Goal: Task Accomplishment & Management: Use online tool/utility

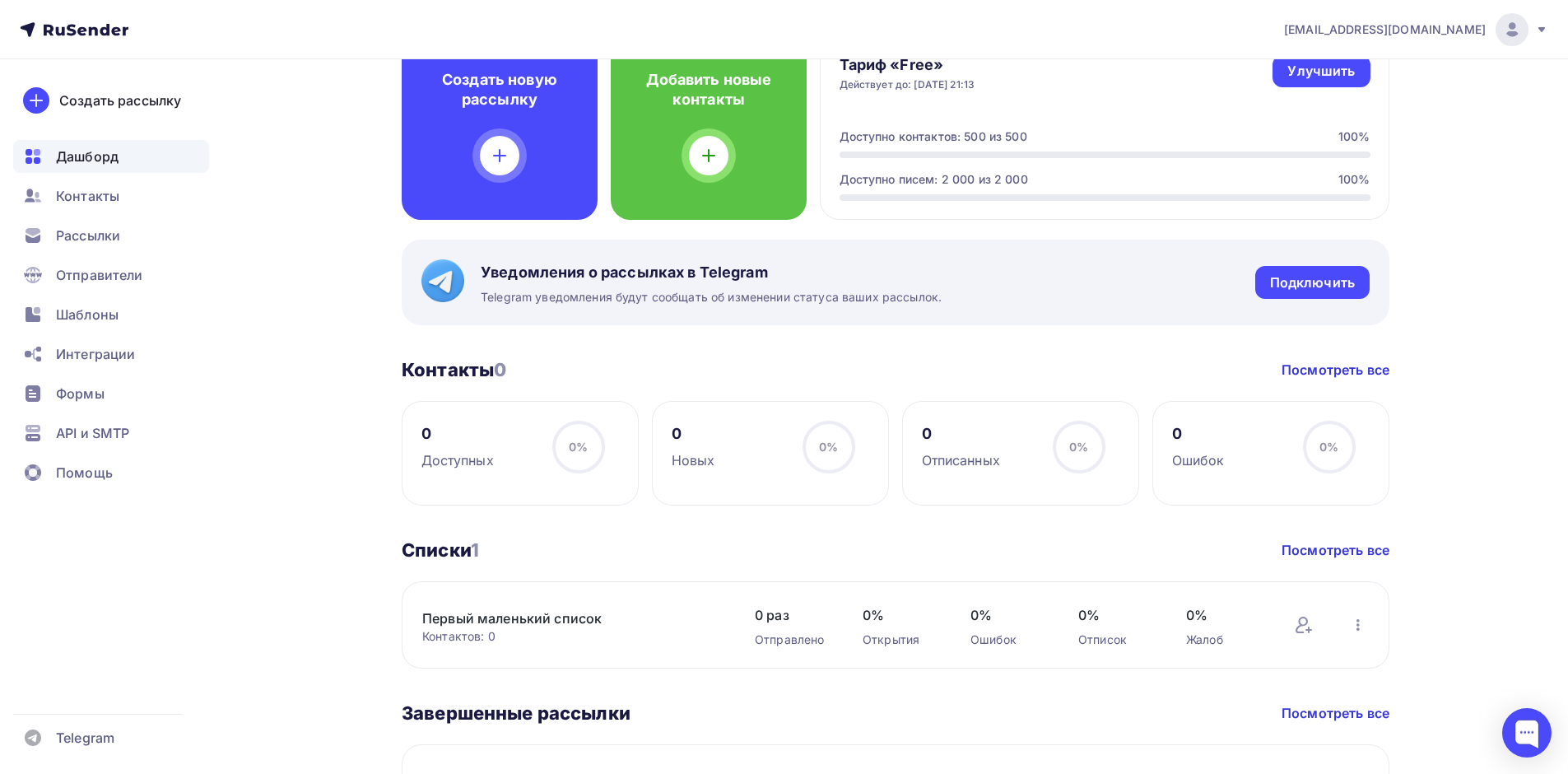
scroll to position [494, 0]
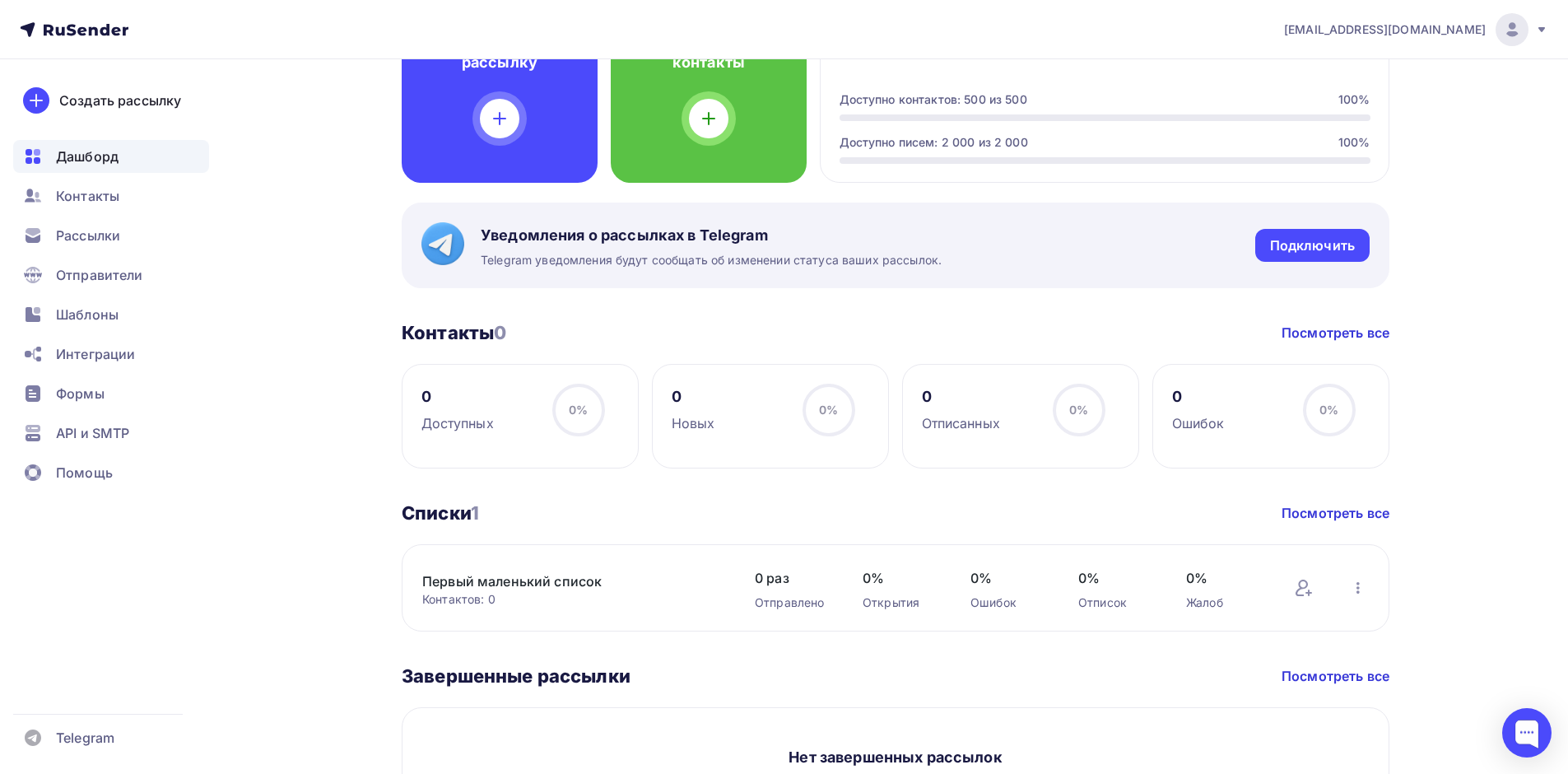
click at [518, 570] on div "Первый маленький список Контактов: 0 Добавить контакты Переименовать список Ска…" at bounding box center [572, 587] width 300 height 39
click at [483, 583] on link "Первый маленький список" at bounding box center [562, 581] width 280 height 20
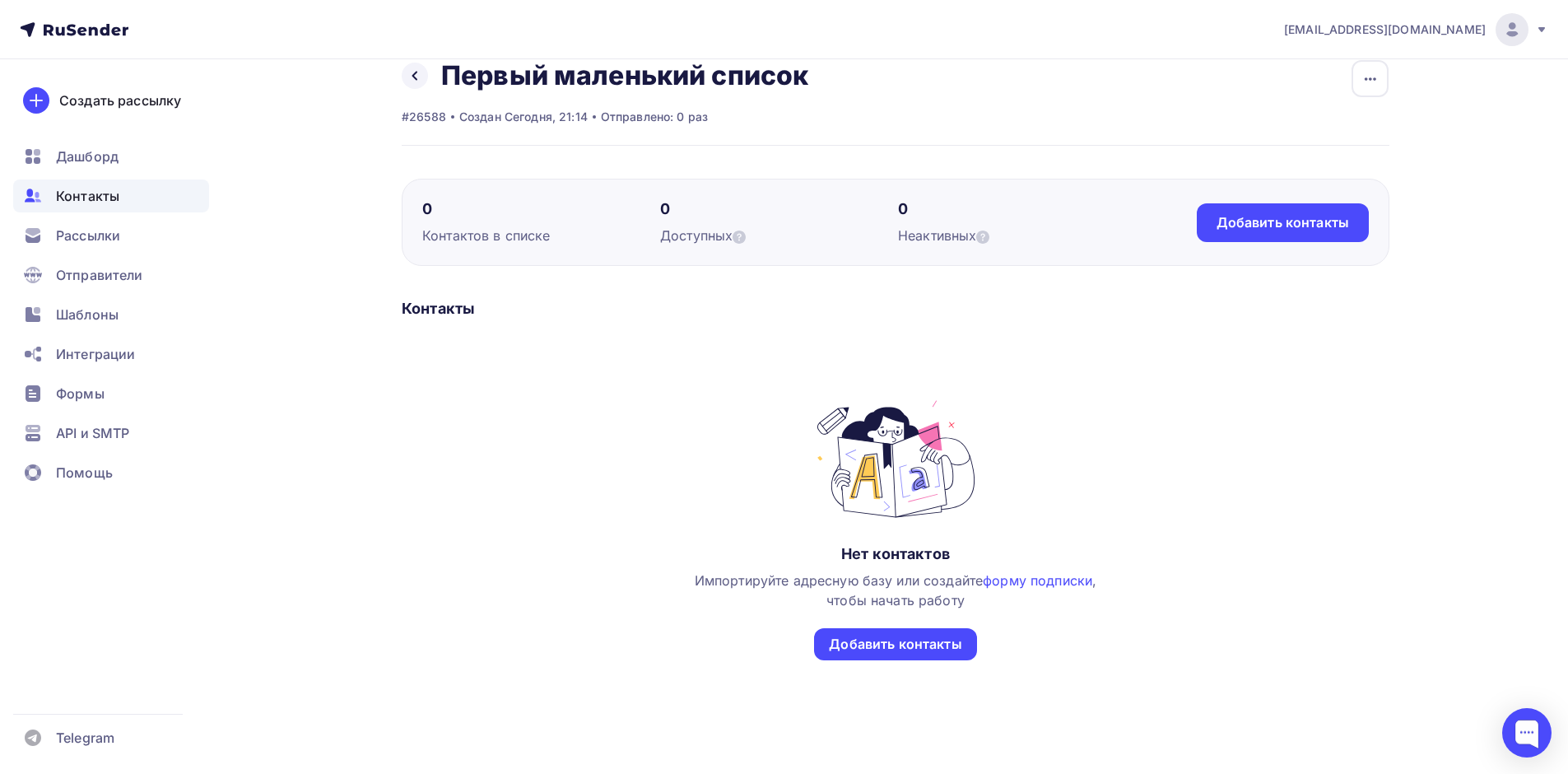
scroll to position [52, 0]
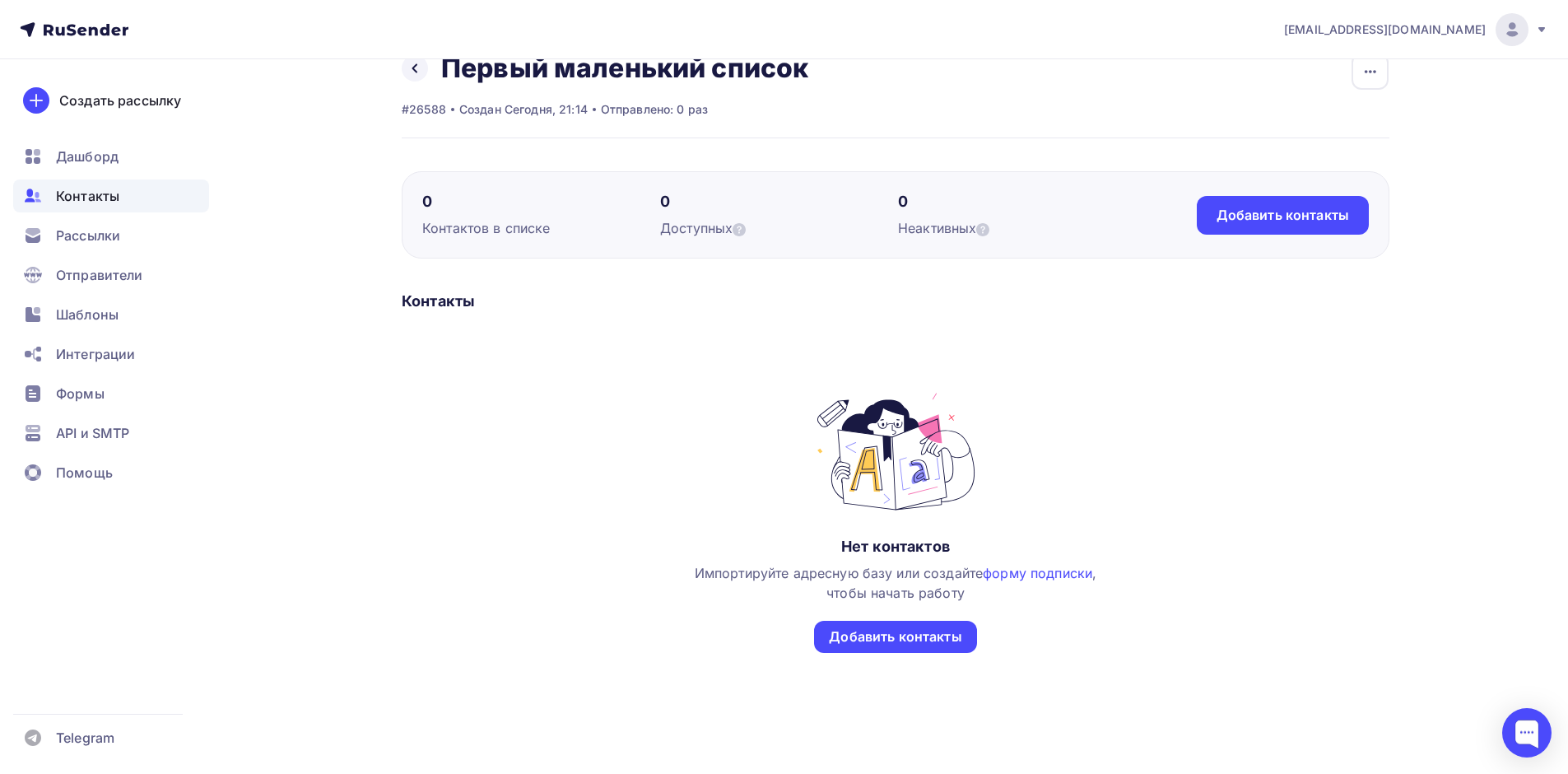
scroll to position [52, 0]
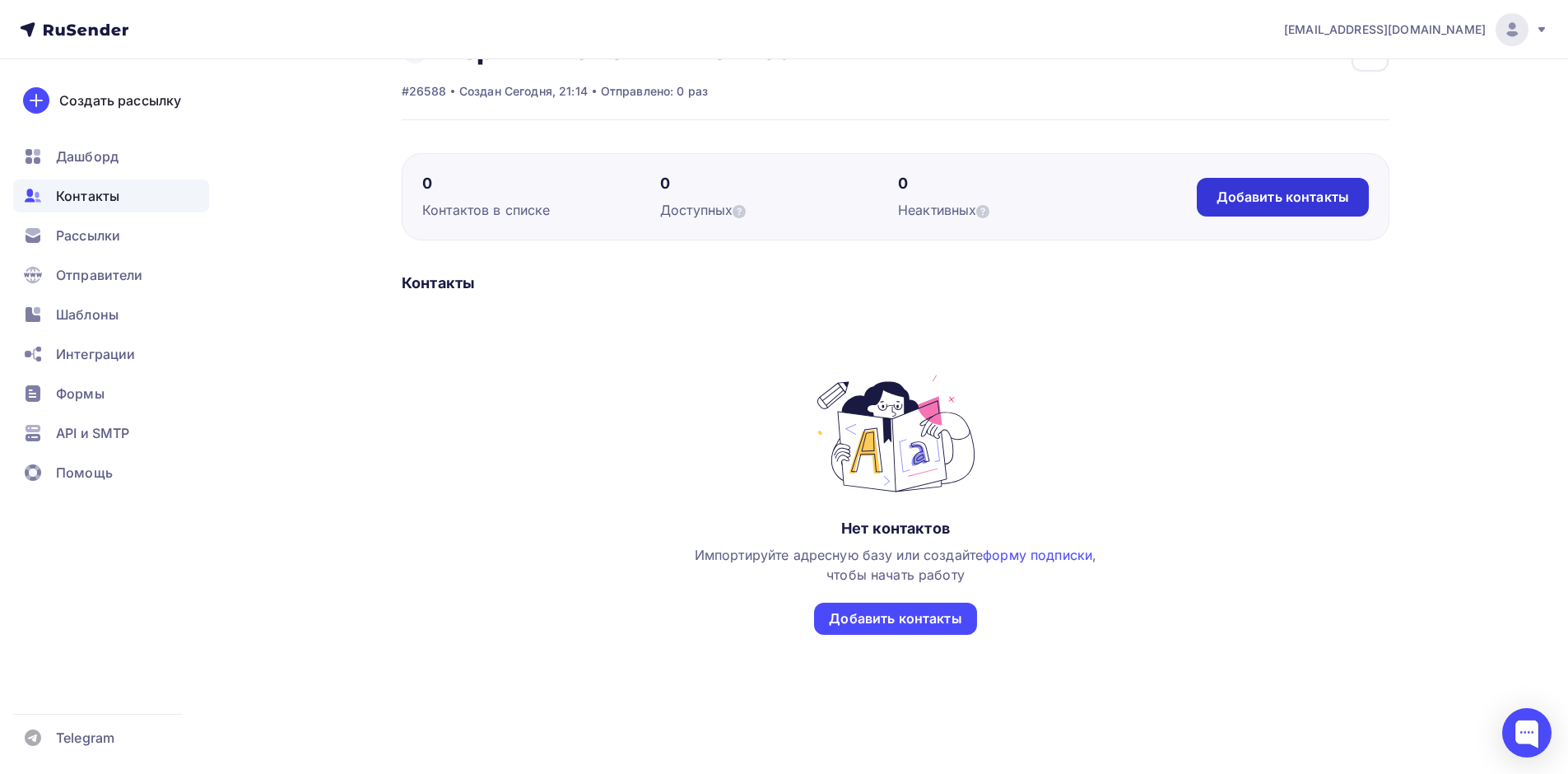
click at [1256, 194] on div "Добавить контакты" at bounding box center [1283, 196] width 133 height 19
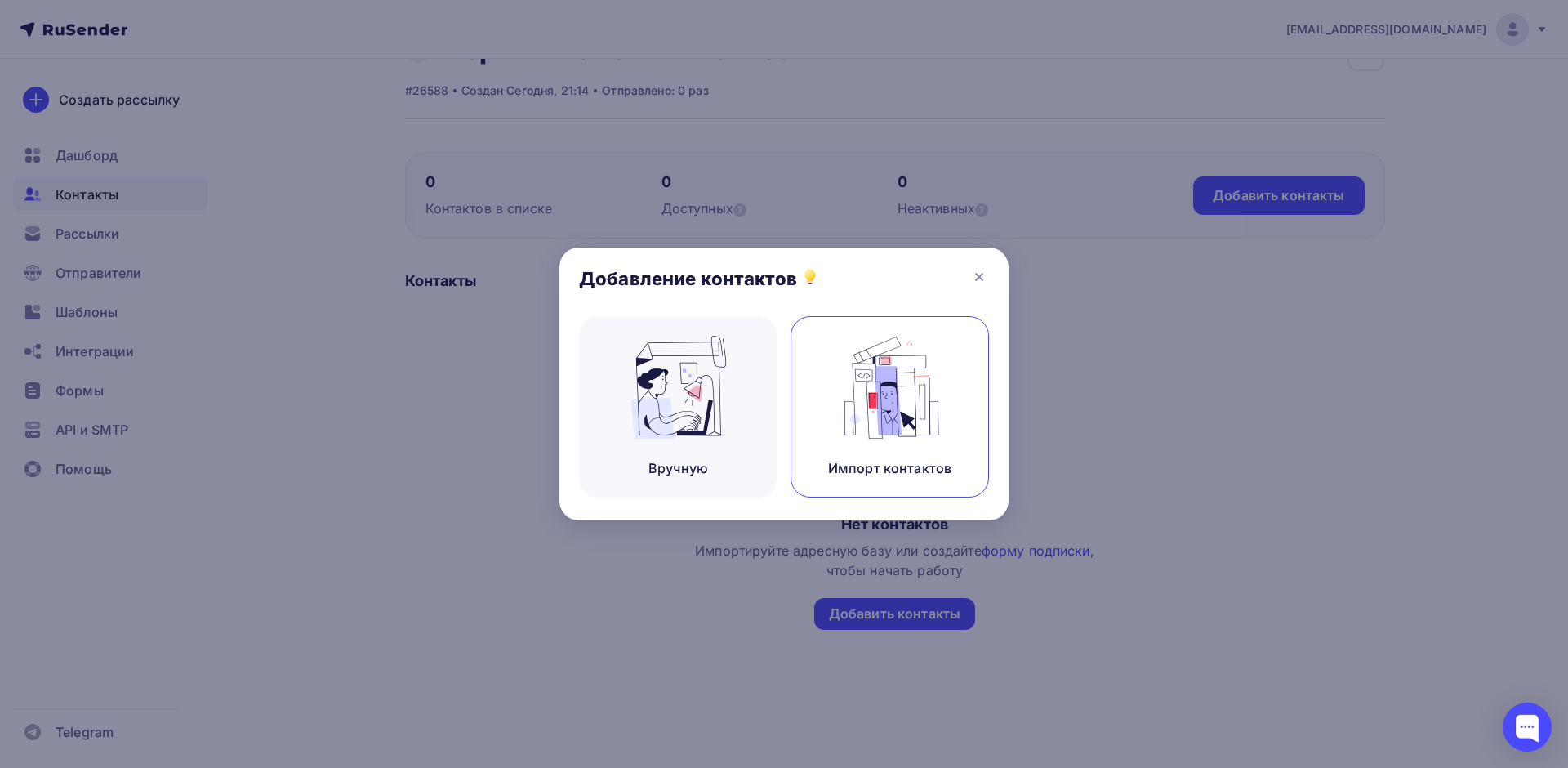
click at [853, 434] on img at bounding box center [890, 387] width 109 height 103
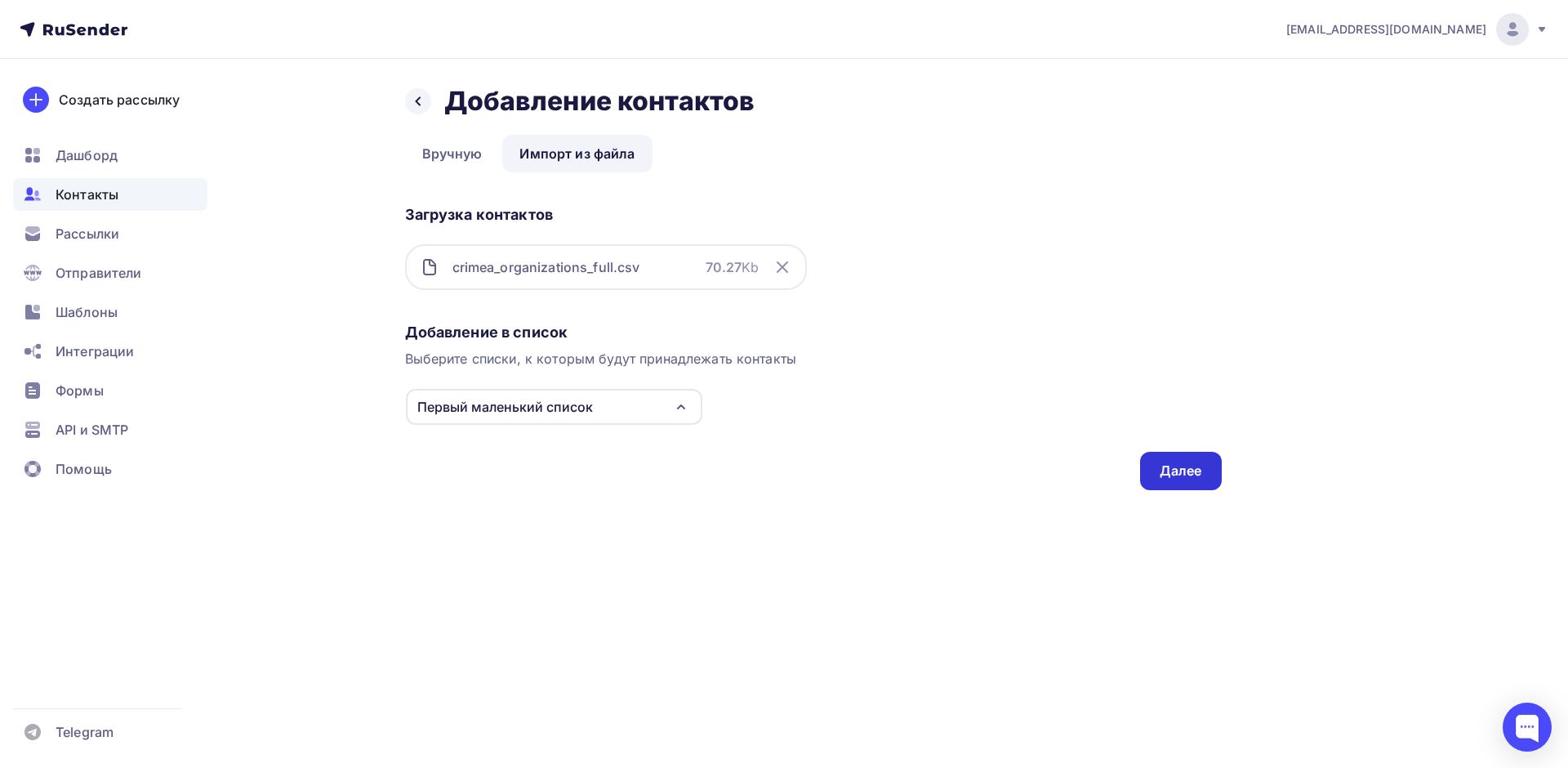
click at [1187, 472] on div "Далее" at bounding box center [1181, 471] width 43 height 19
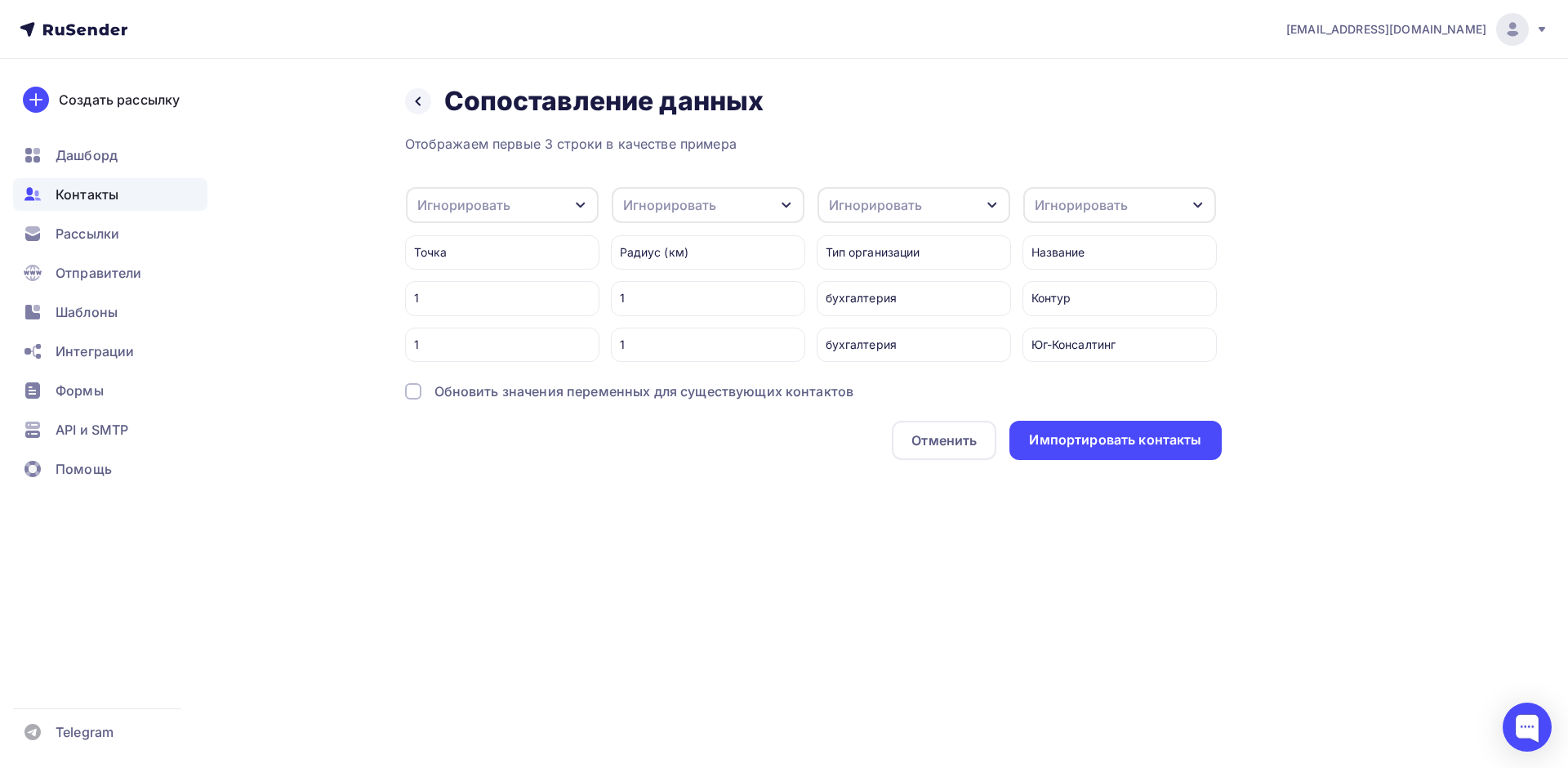
click at [869, 258] on div "Тип организации" at bounding box center [914, 252] width 194 height 35
click at [524, 204] on div "Игнорировать" at bounding box center [502, 205] width 193 height 36
click at [558, 164] on div "Отображаем первые 3 строки в качестве примера Игнорировать Игнорировать Email И…" at bounding box center [813, 297] width 817 height 326
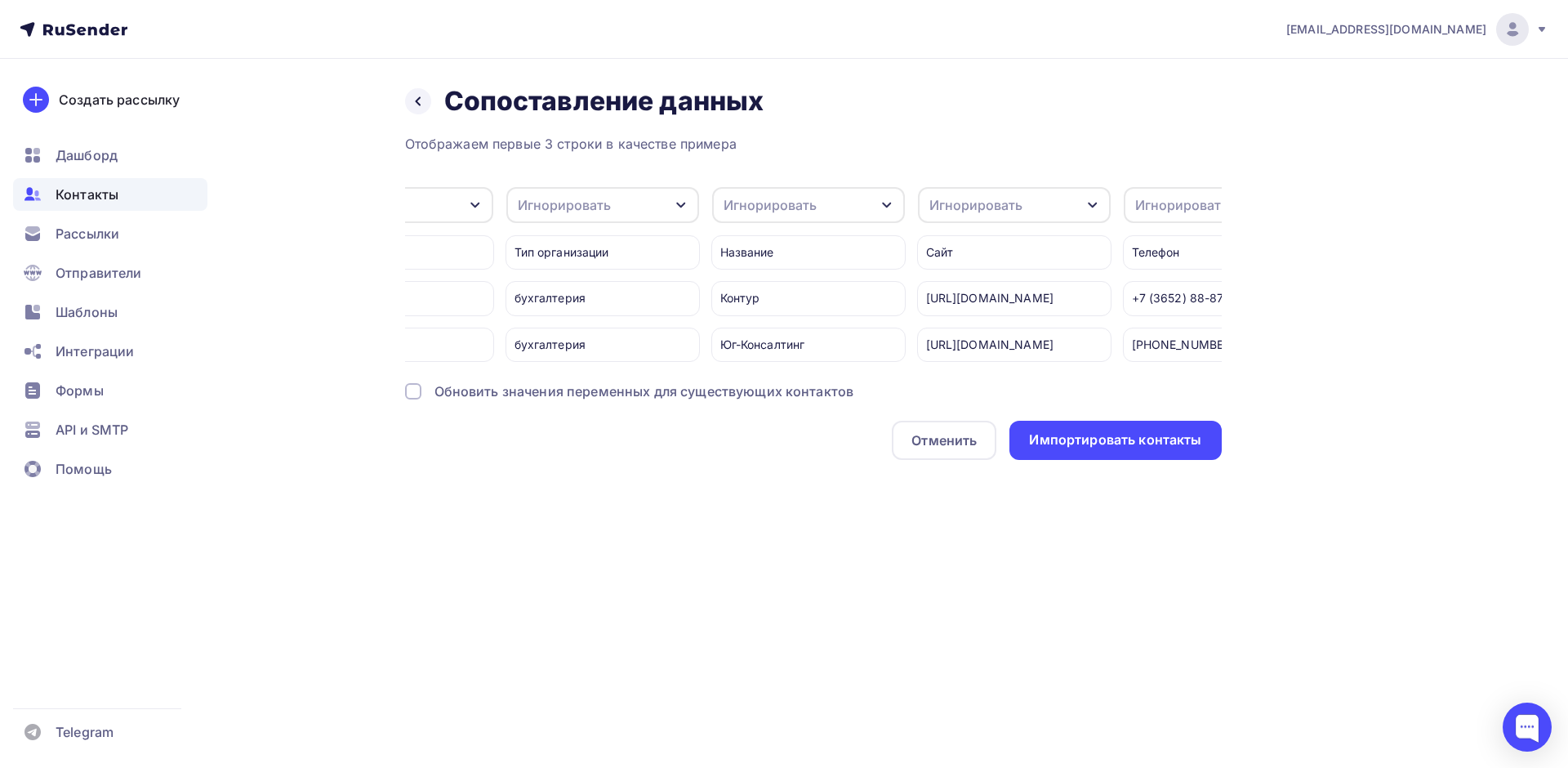
scroll to position [0, 338]
click at [586, 190] on div "Игнорировать" at bounding box center [576, 205] width 193 height 36
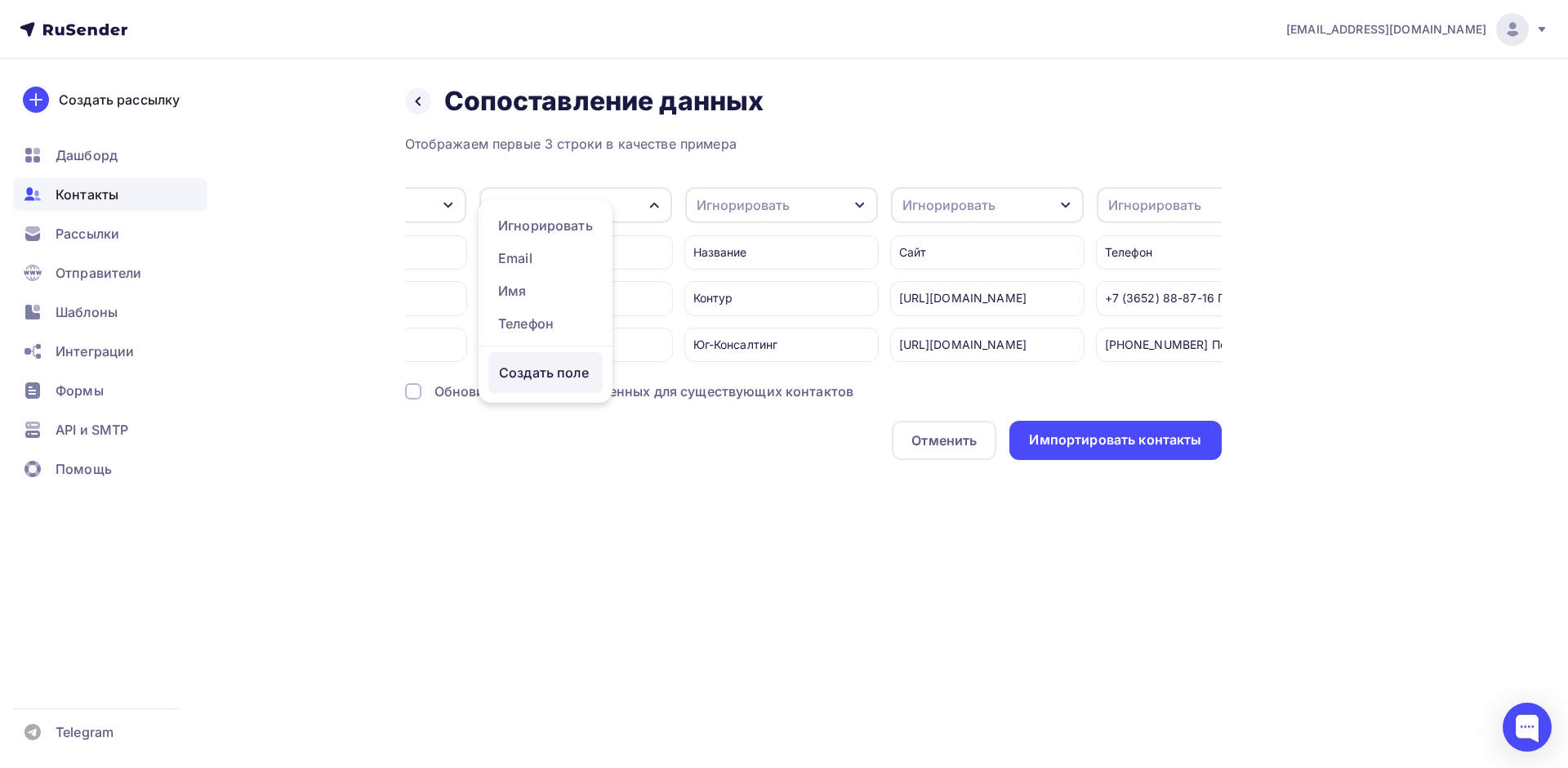
click at [534, 382] on div "Создать поле" at bounding box center [546, 373] width 114 height 41
type input "Тип организации"
click at [484, 360] on ul "Игнорировать Email Имя Телефон Тип организации Создать поле" at bounding box center [589, 318] width 221 height 238
click at [536, 387] on div "Создать поле" at bounding box center [546, 373] width 114 height 41
type input "Тип организации"
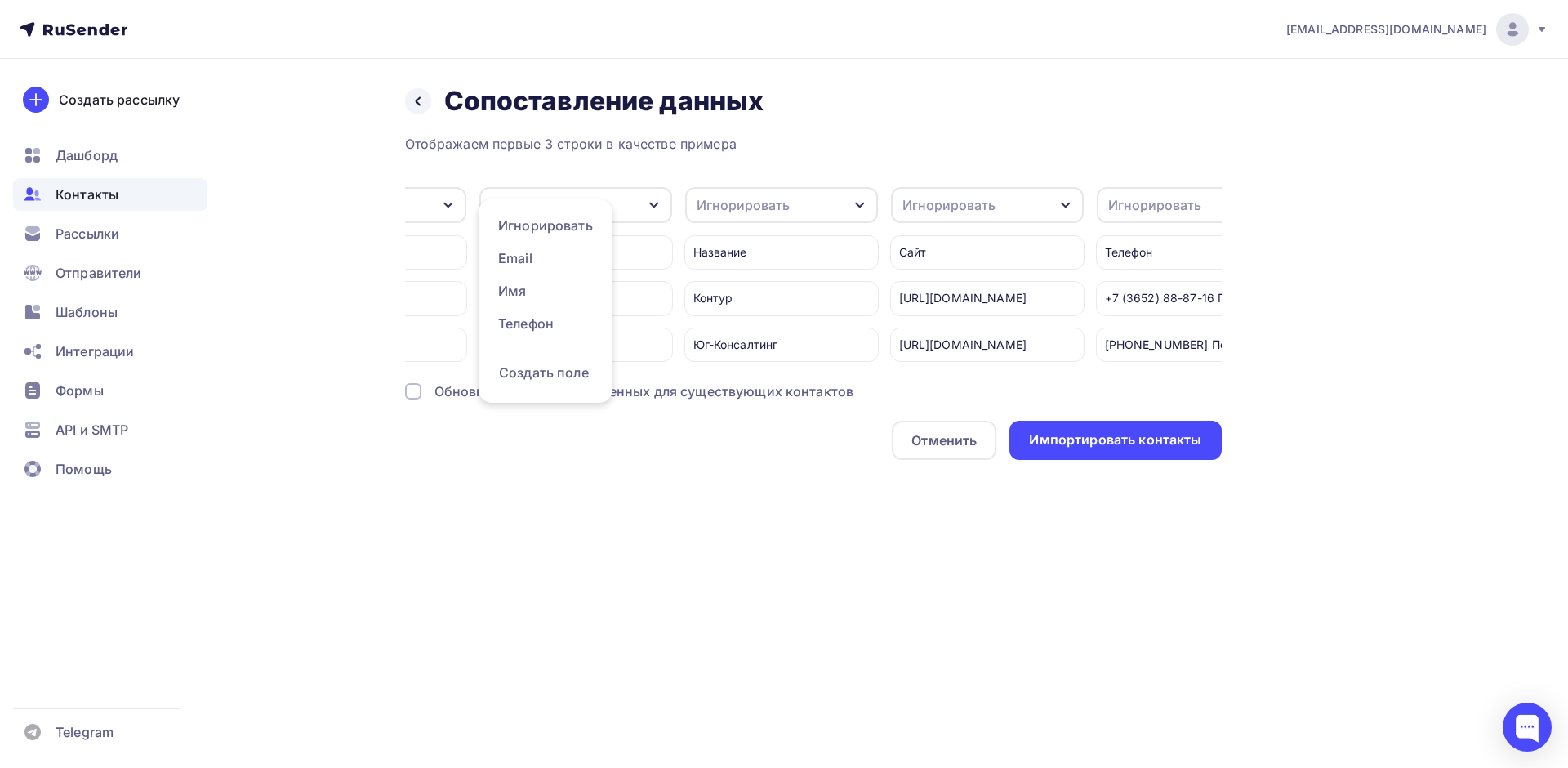
click at [536, 417] on div "Отображаем первые 3 строки в качестве примера Игнорировать Игнорировать Email И…" at bounding box center [813, 297] width 817 height 326
click at [780, 203] on div "Игнорировать" at bounding box center [743, 205] width 93 height 20
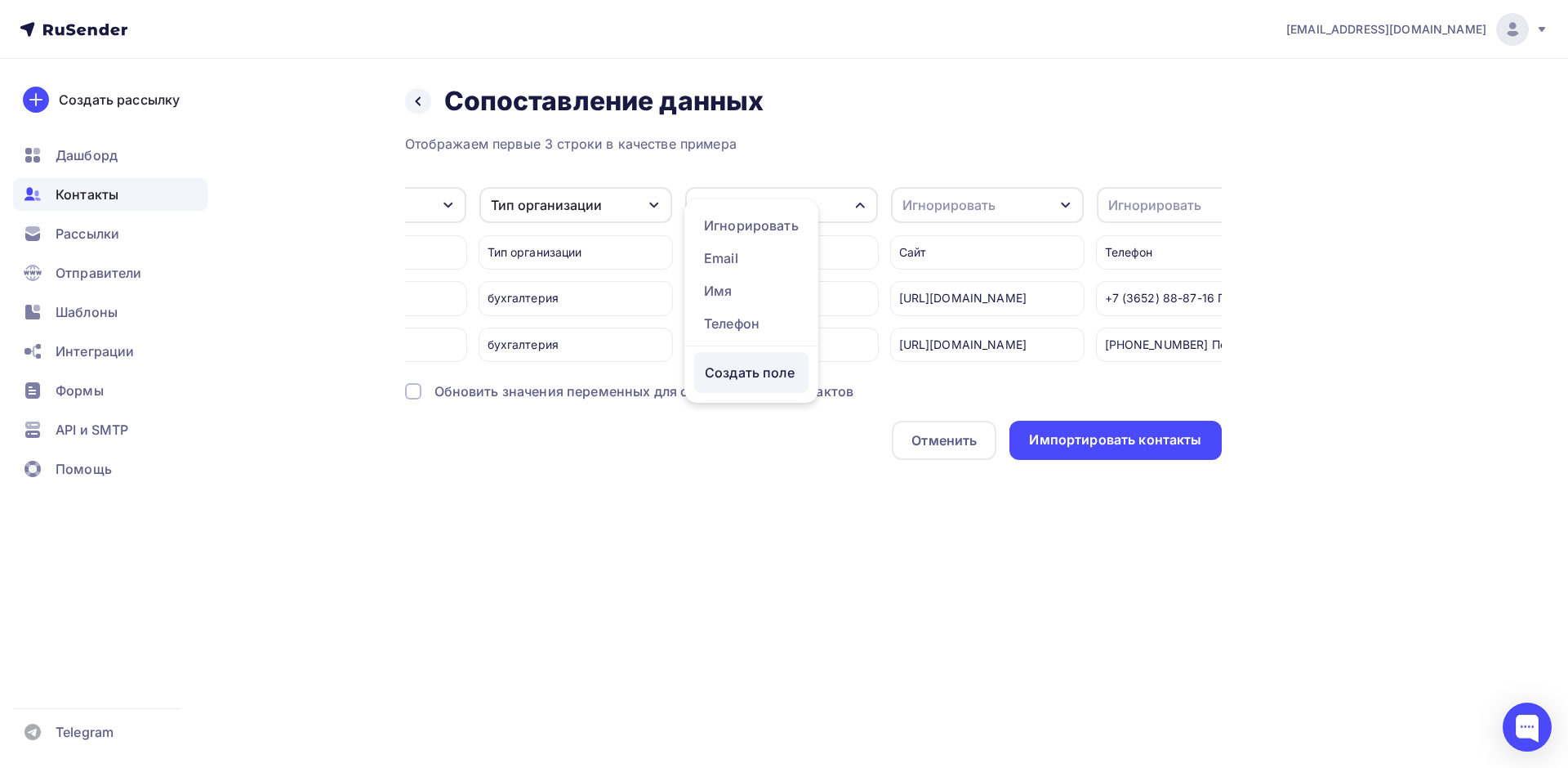
click at [733, 389] on div "Создать поле" at bounding box center [751, 373] width 114 height 41
type input "Название компании"
click at [761, 421] on div "Отображаем первые 3 строки в качестве примера Игнорировать Игнорировать Email И…" at bounding box center [813, 297] width 817 height 326
click at [988, 201] on div "Игнорировать" at bounding box center [949, 205] width 93 height 20
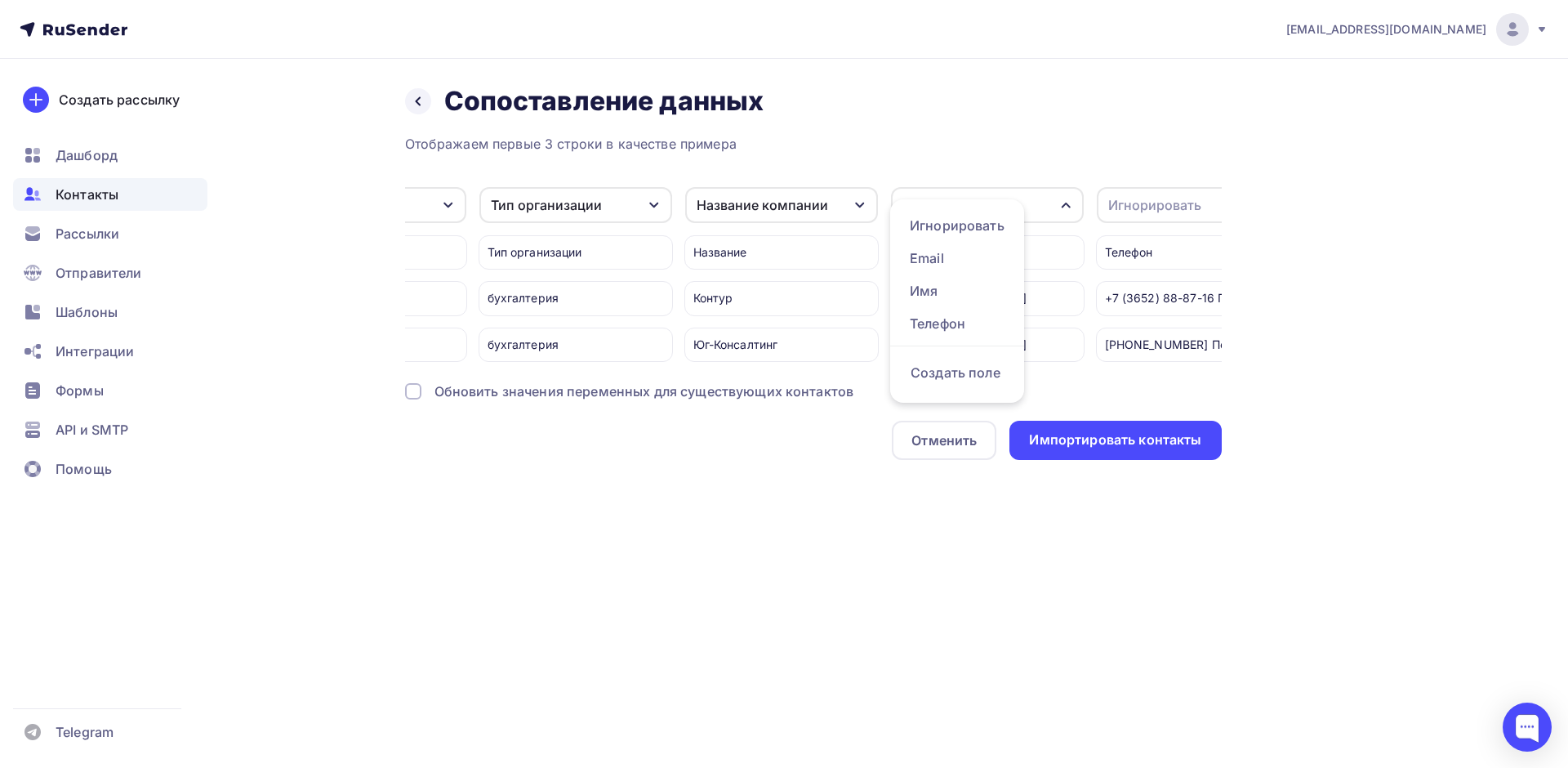
click at [988, 201] on ul "Игнорировать Email Имя Телефон Создать поле" at bounding box center [957, 301] width 134 height 204
click at [954, 379] on div "Создать поле" at bounding box center [957, 373] width 114 height 41
type input "Сайт"
click at [966, 414] on ul "Игнорировать Email Имя Телефон Сайт Создать поле" at bounding box center [1000, 318] width 221 height 238
click at [1160, 204] on div "Игнорировать" at bounding box center [1154, 205] width 93 height 20
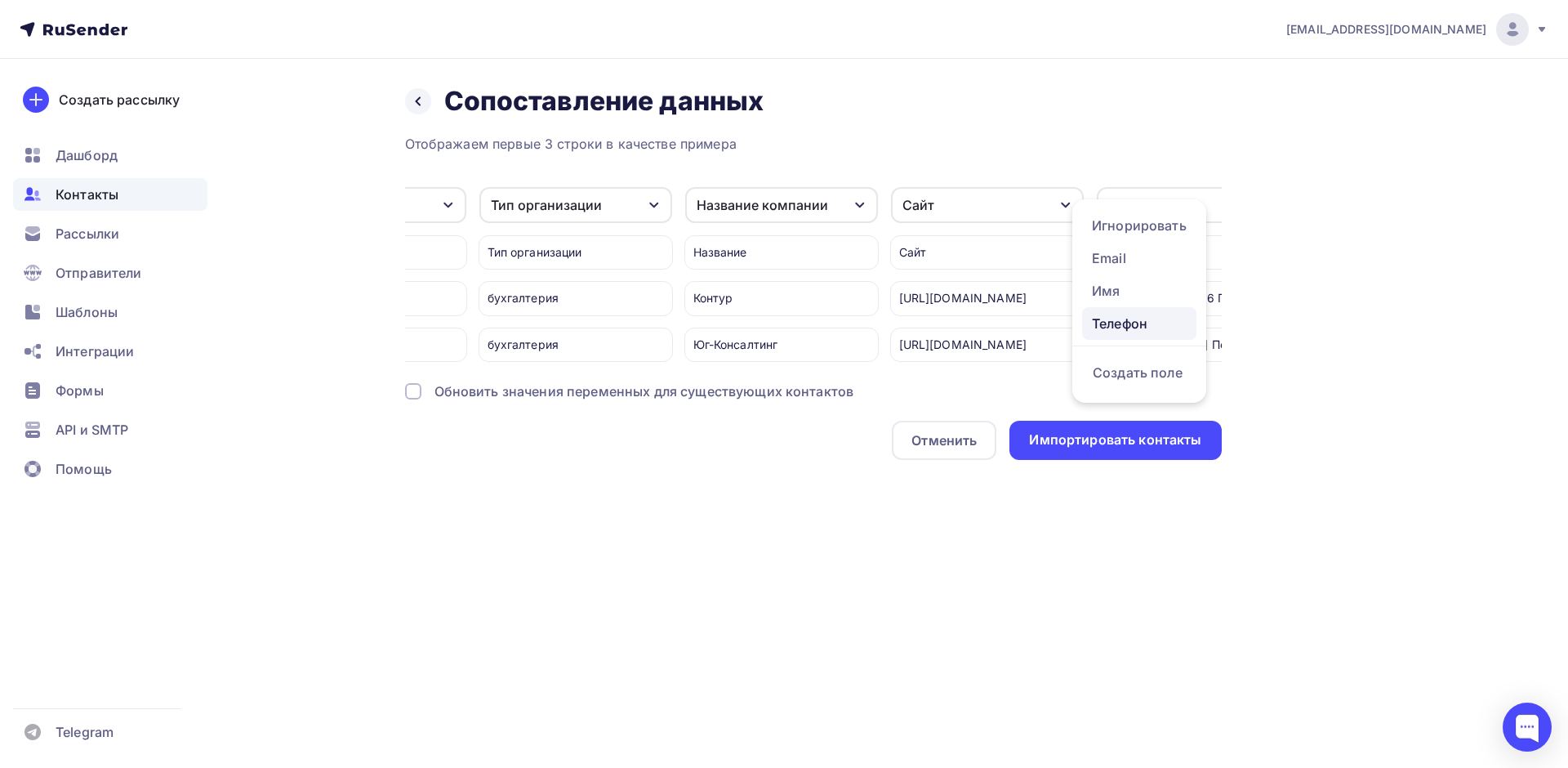
click at [1131, 322] on div "Телефон" at bounding box center [1139, 323] width 94 height 20
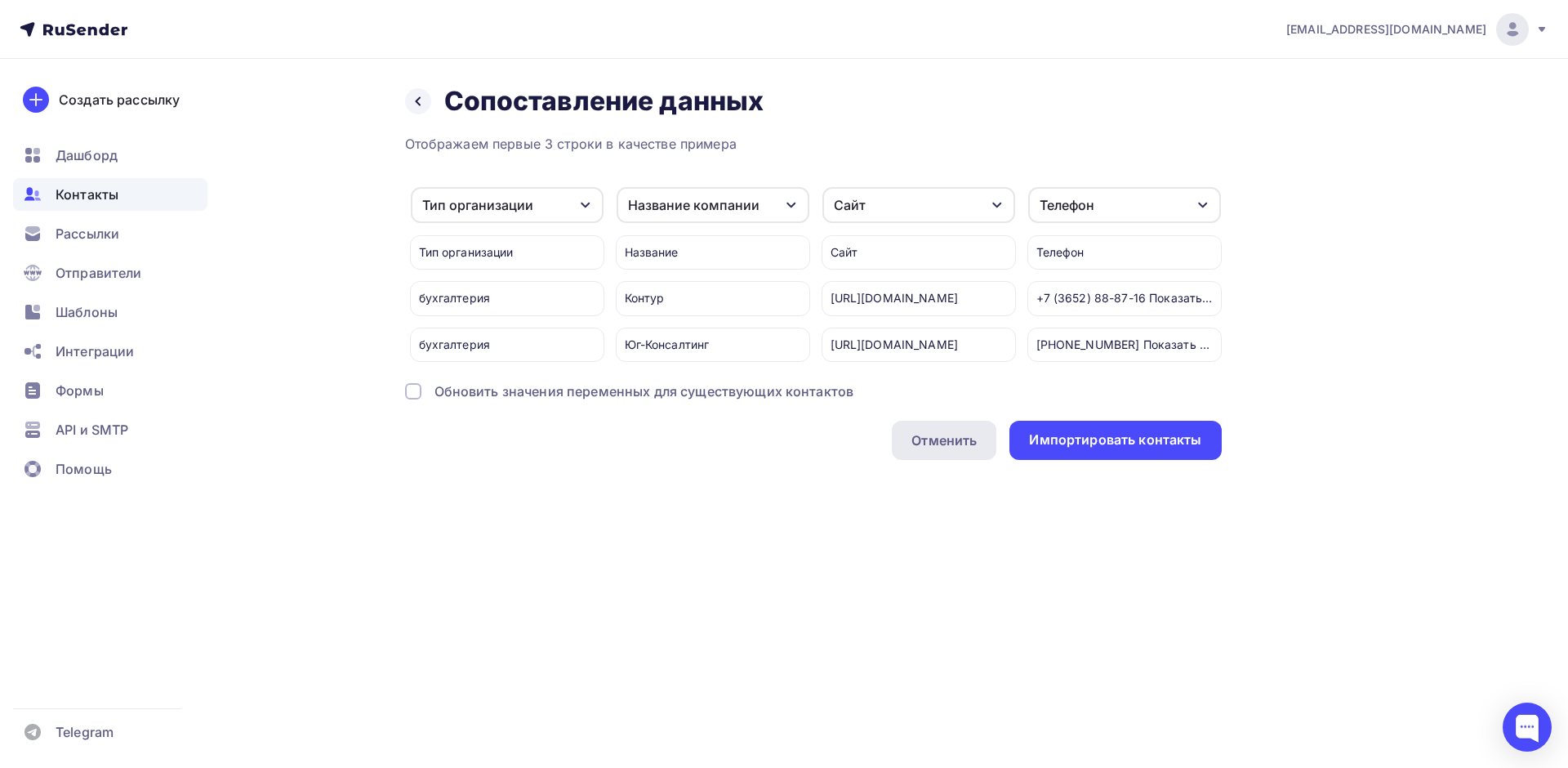
click at [925, 450] on div "Отменить" at bounding box center [943, 441] width 65 height 20
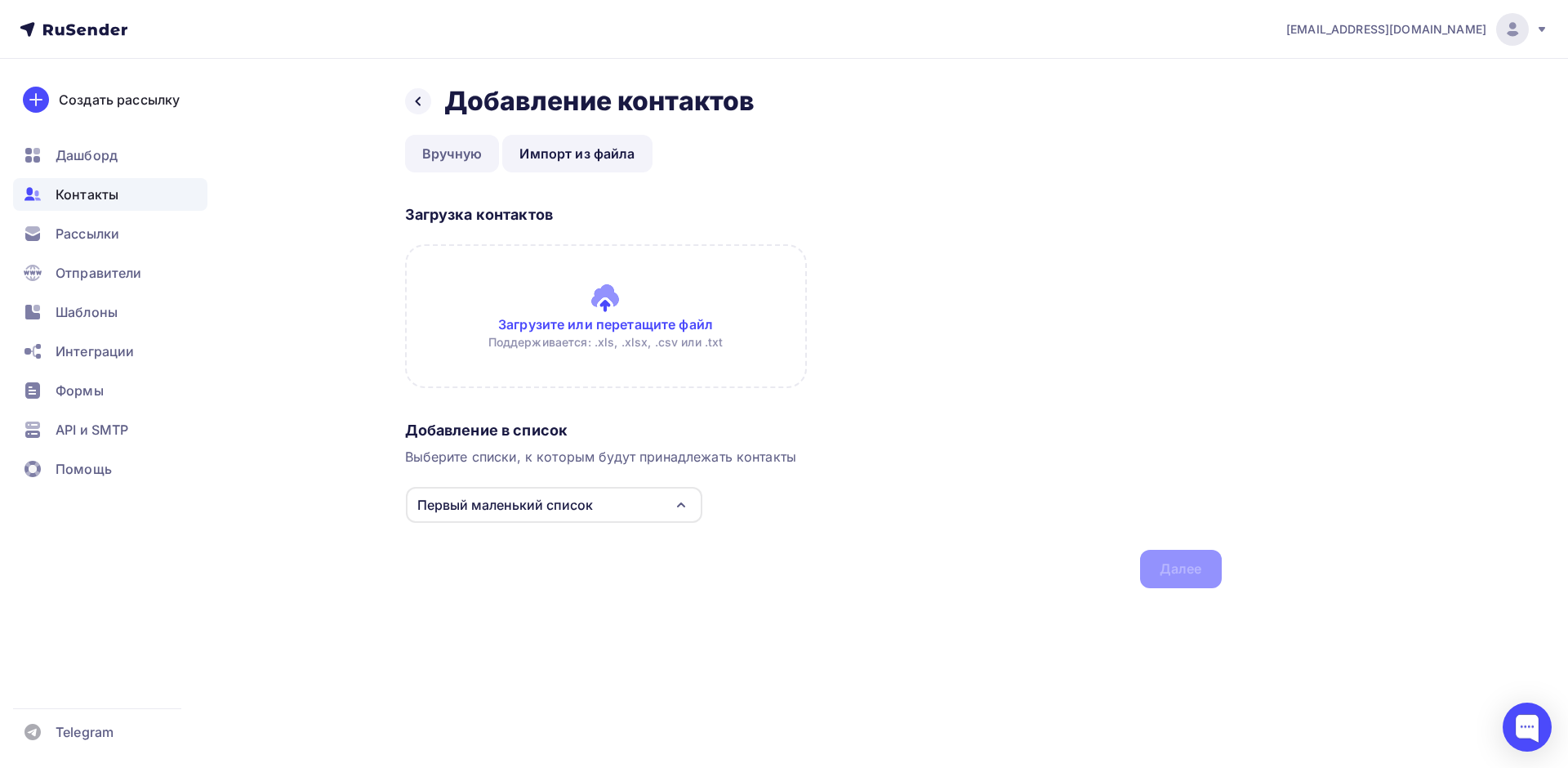
click at [450, 159] on link "Вручную" at bounding box center [452, 153] width 94 height 37
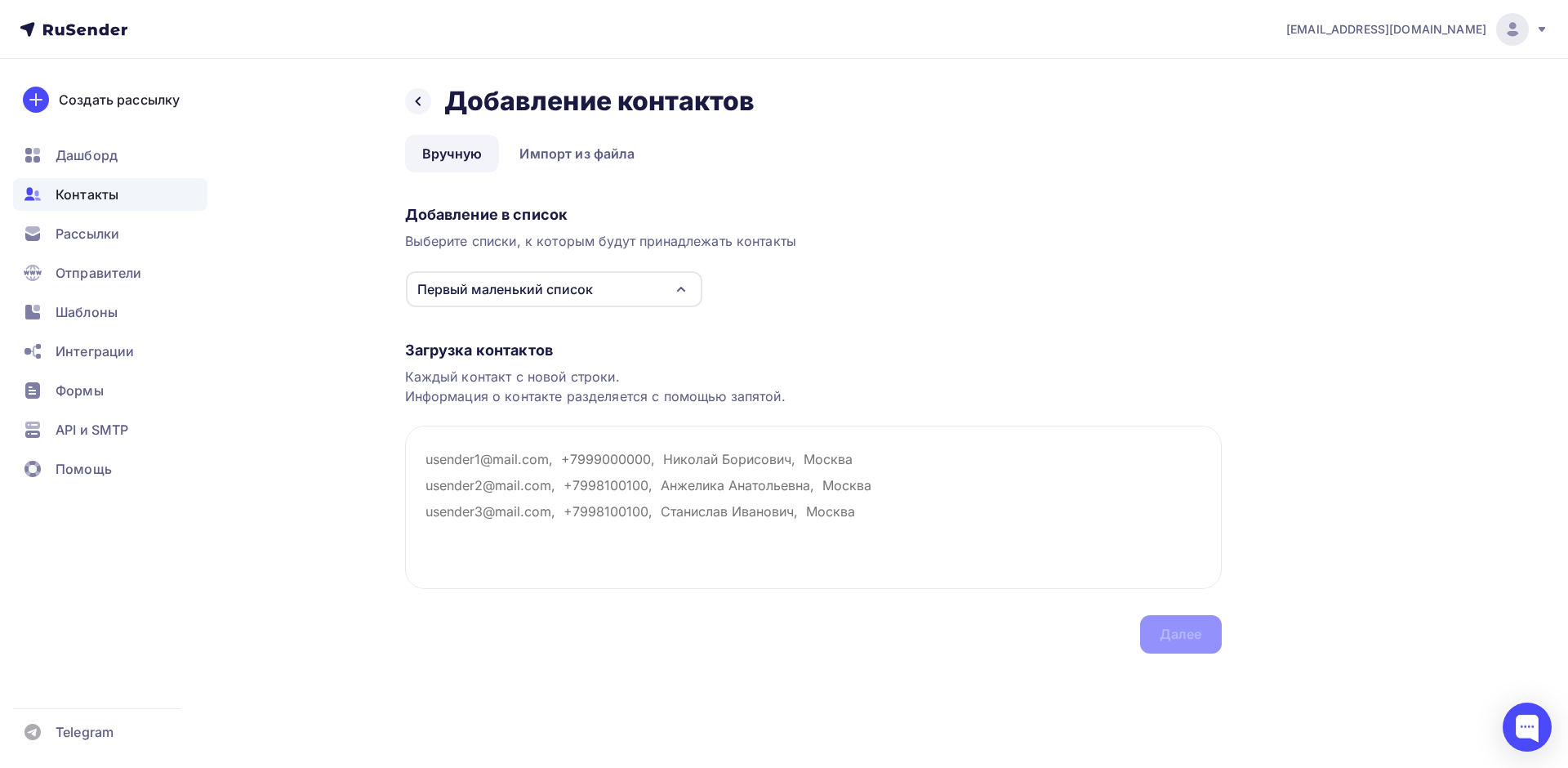
click at [563, 287] on div "Первый маленький список" at bounding box center [505, 289] width 175 height 20
drag, startPoint x: 451, startPoint y: 397, endPoint x: 558, endPoint y: 398, distance: 107.0
click at [520, 397] on div "Каждый контакт с новой строки. Информация о контакте разделяется с помощью запя…" at bounding box center [813, 386] width 817 height 39
click at [587, 399] on div "Каждый контакт с новой строки. Информация о контакте разделяется с помощью запя…" at bounding box center [813, 386] width 817 height 39
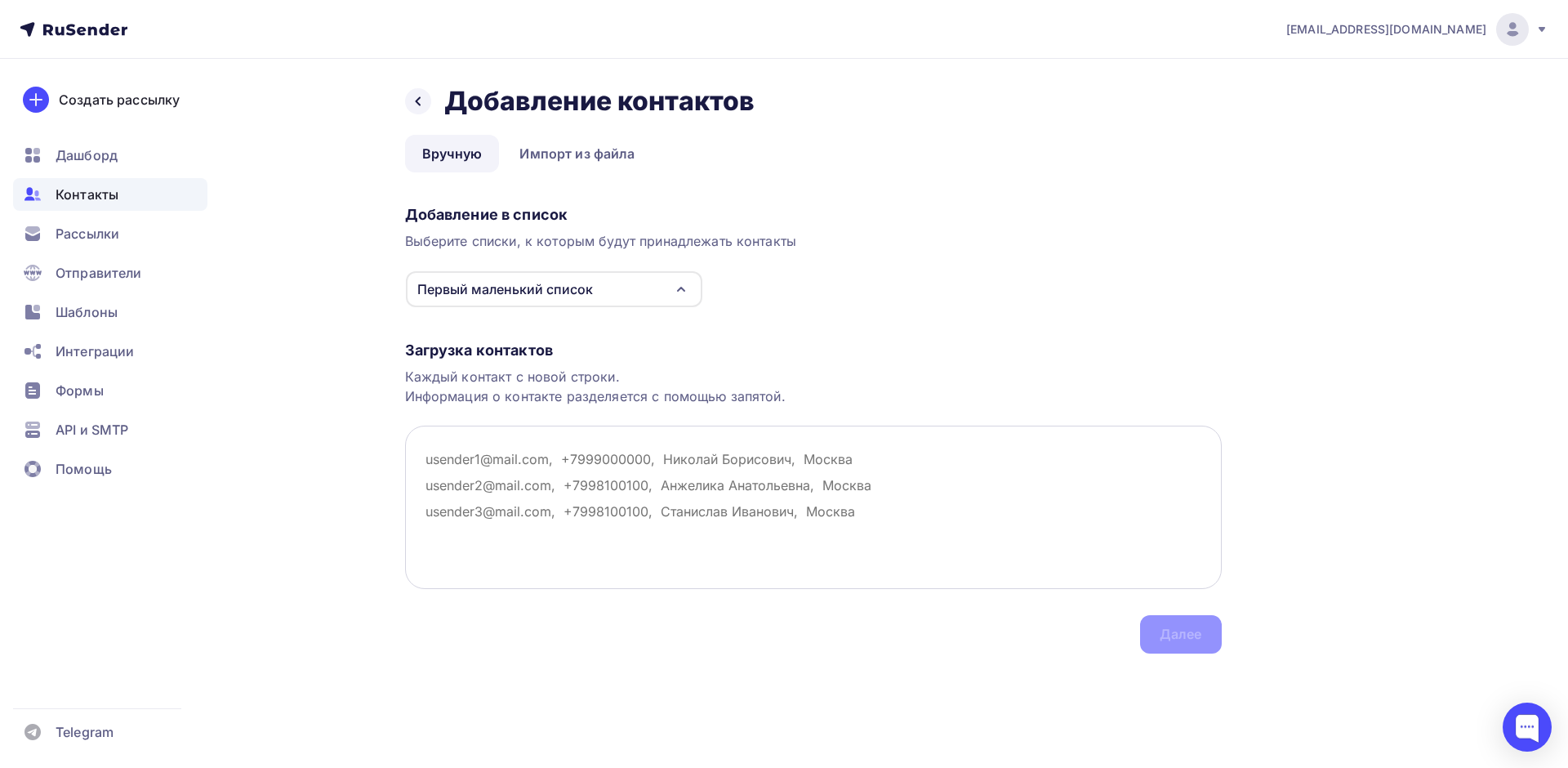
click at [643, 470] on textarea at bounding box center [813, 507] width 817 height 164
click at [581, 458] on textarea at bounding box center [813, 507] width 817 height 164
paste textarea "'ug-consulting@yandex.ru', 'info@svetoche.ru', 'info@bpgo.ru', 'aktiv2.14@mail.…"
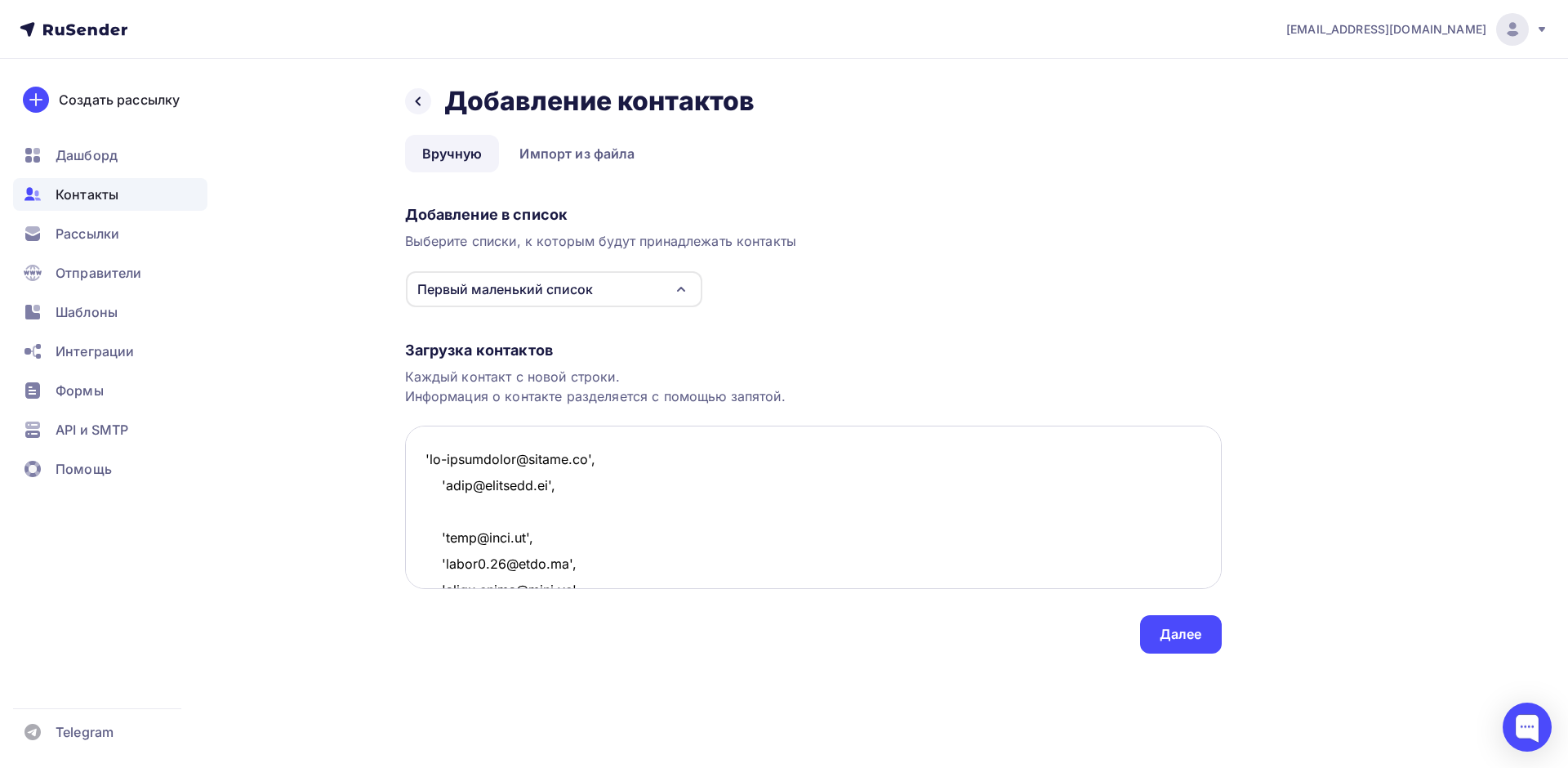
scroll to position [6883, 0]
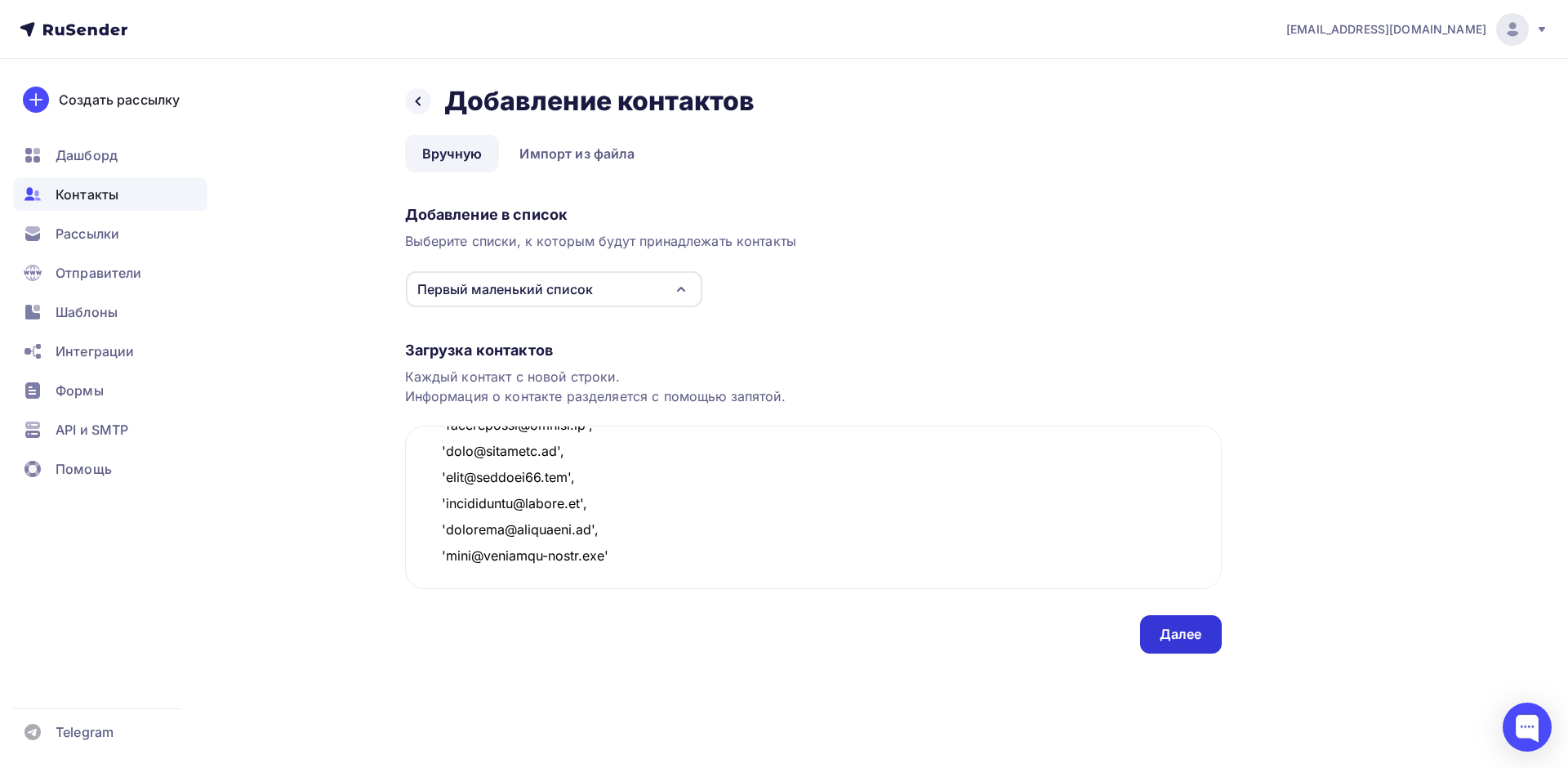
type textarea "'ug-consulting@yandex.ru', 'info@svetoche.ru', 'info@bpgo.ru', 'aktiv2.14@mail.…"
click at [1162, 638] on div "Далее" at bounding box center [1181, 634] width 43 height 19
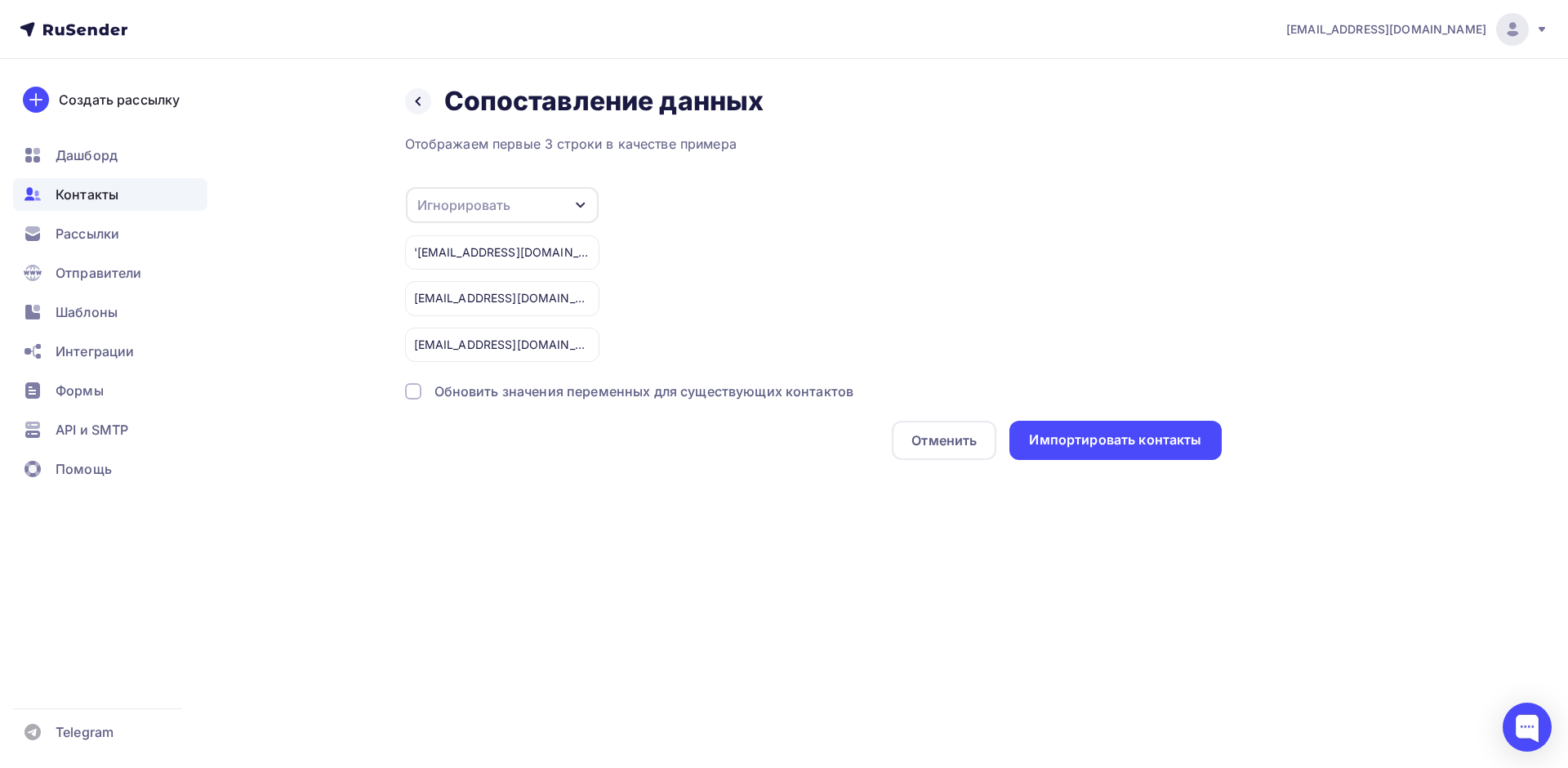
click at [510, 204] on div "Игнорировать" at bounding box center [502, 205] width 193 height 36
click at [469, 251] on div "Email" at bounding box center [476, 258] width 94 height 20
click at [1099, 447] on div "Импортировать контакты" at bounding box center [1115, 440] width 173 height 19
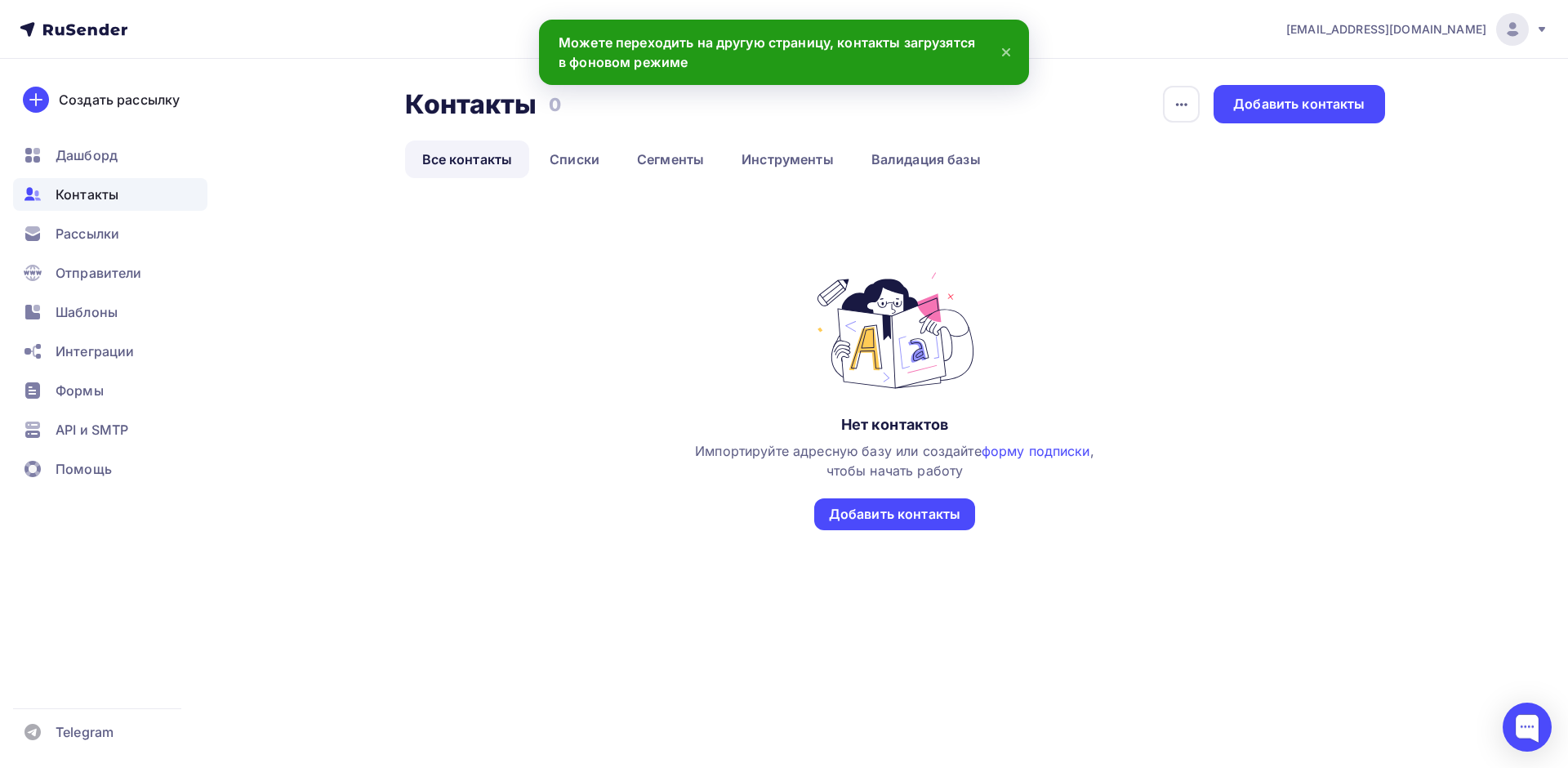
click at [1004, 46] on icon at bounding box center [1006, 53] width 20 height 20
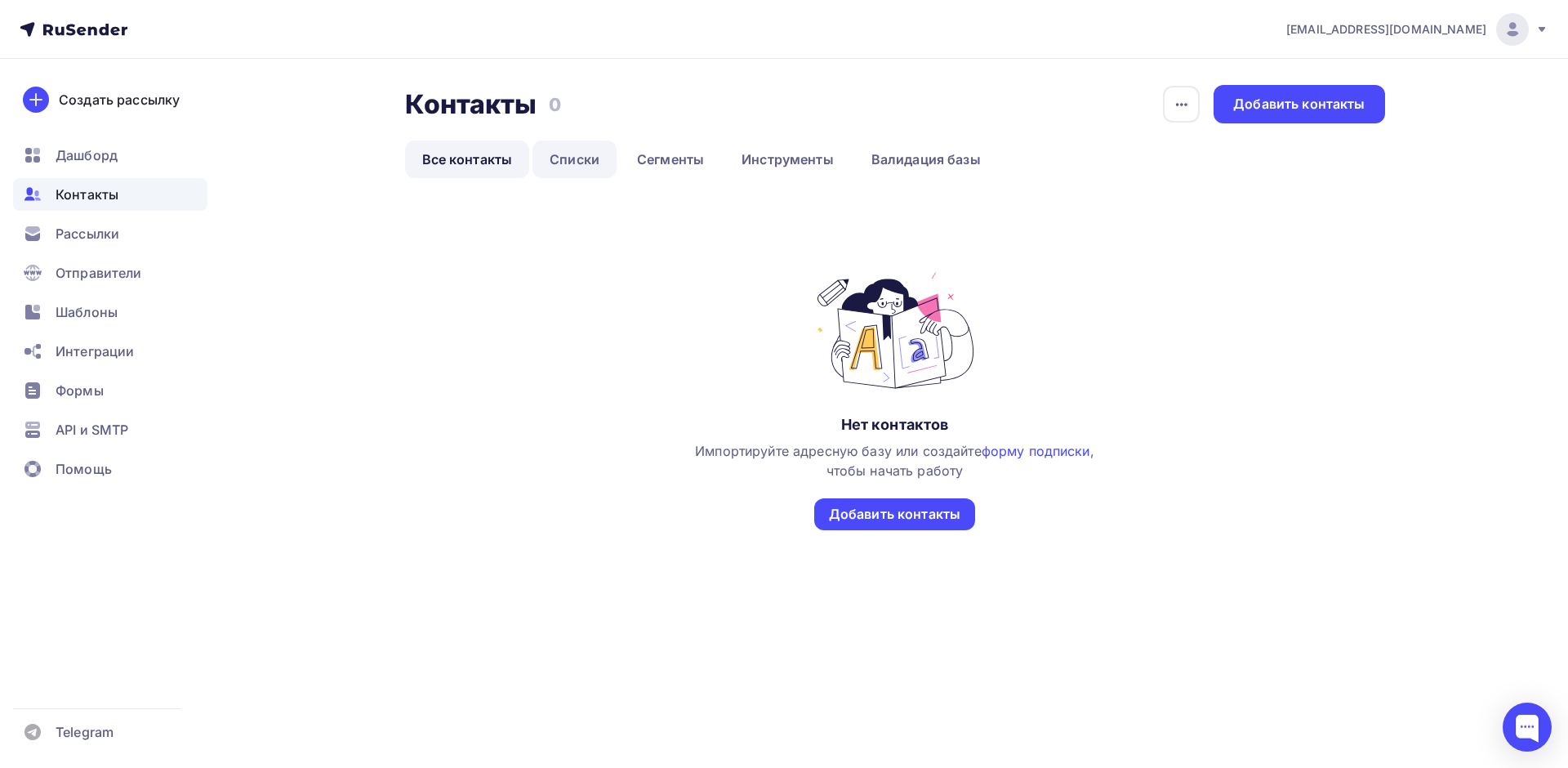
click at [561, 172] on link "Списки" at bounding box center [574, 159] width 85 height 37
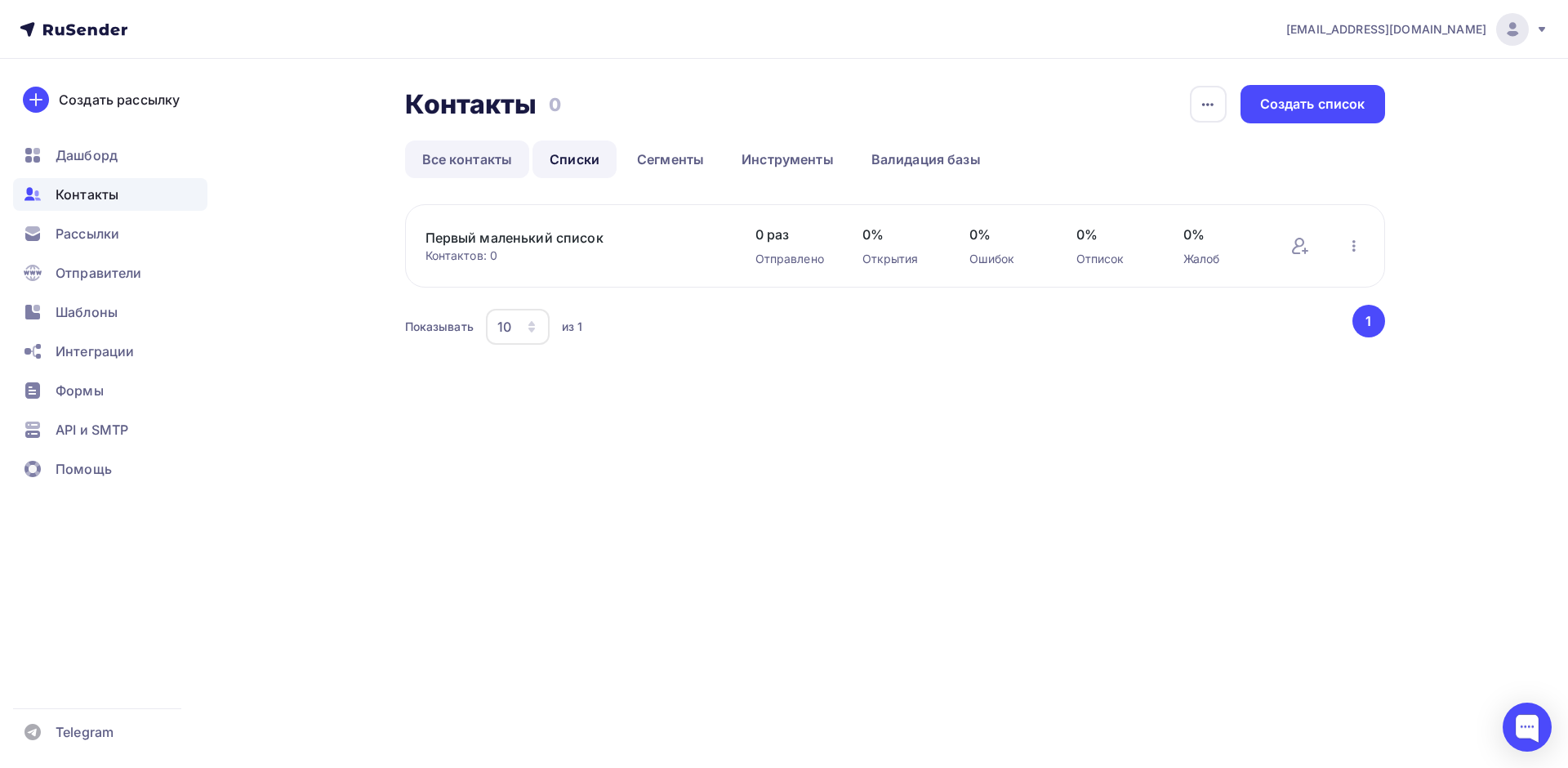
click at [479, 170] on link "Все контакты" at bounding box center [467, 159] width 125 height 37
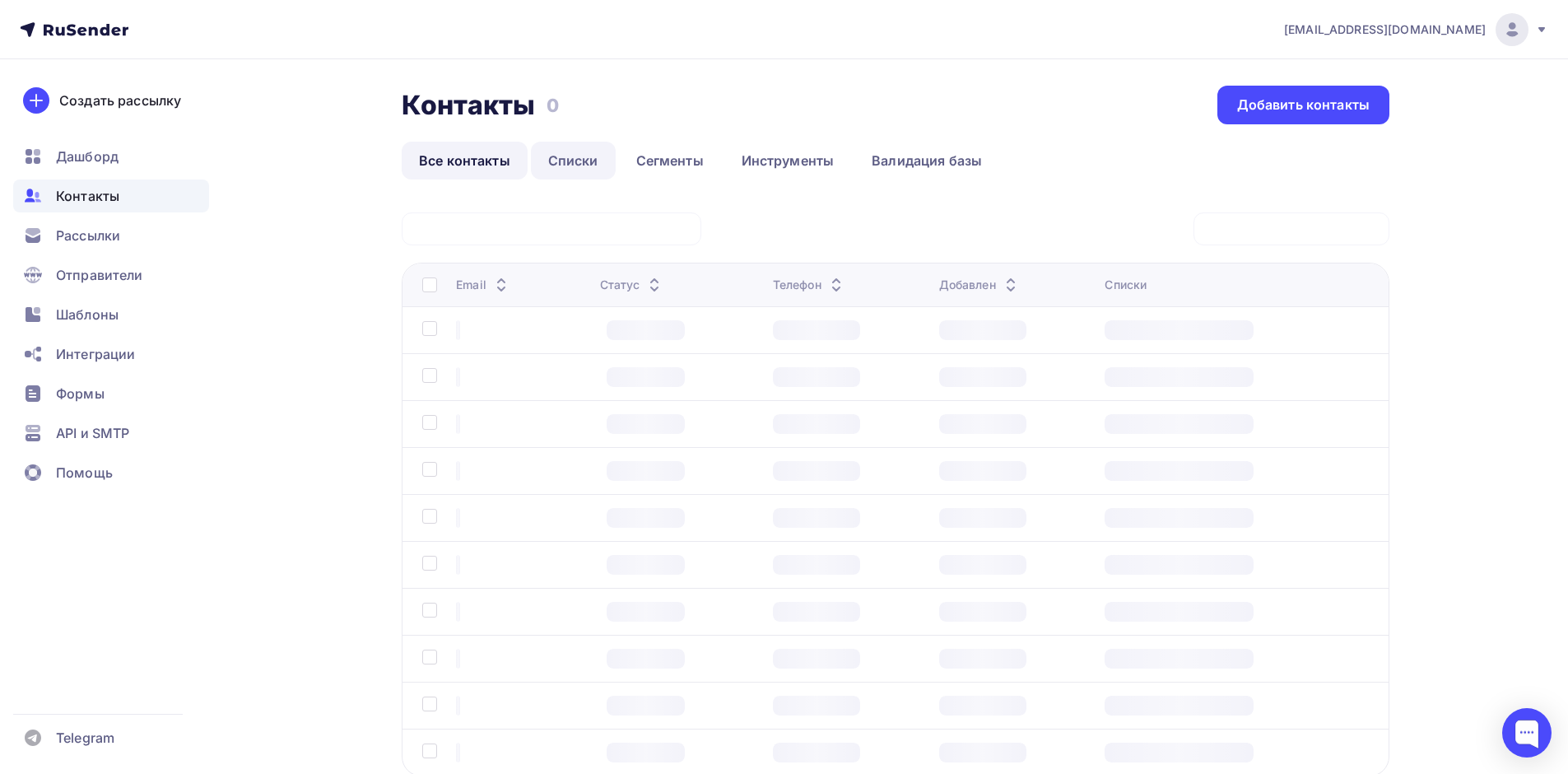
click at [562, 166] on link "Списки" at bounding box center [573, 161] width 85 height 38
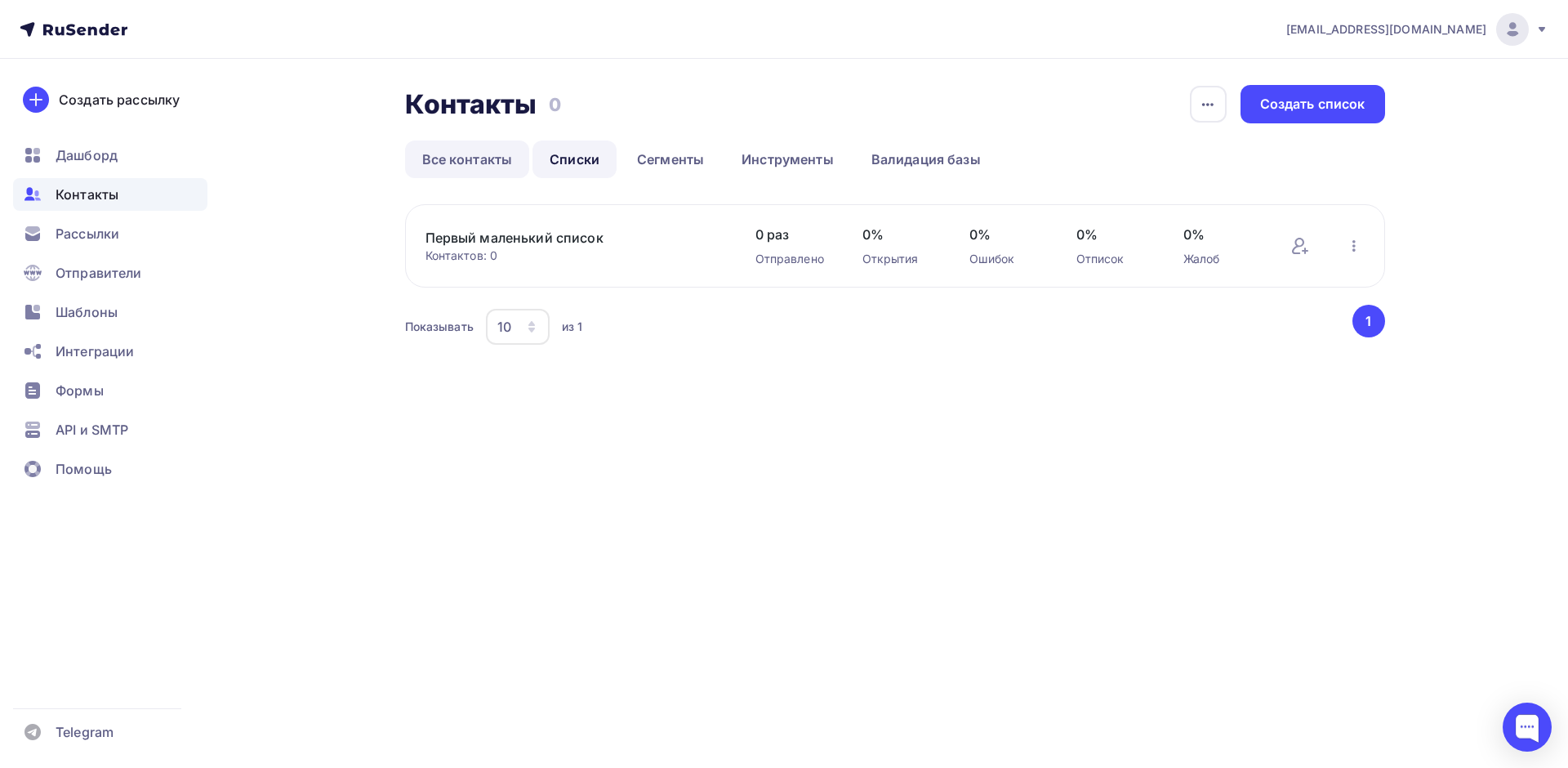
click at [480, 165] on link "Все контакты" at bounding box center [467, 159] width 125 height 37
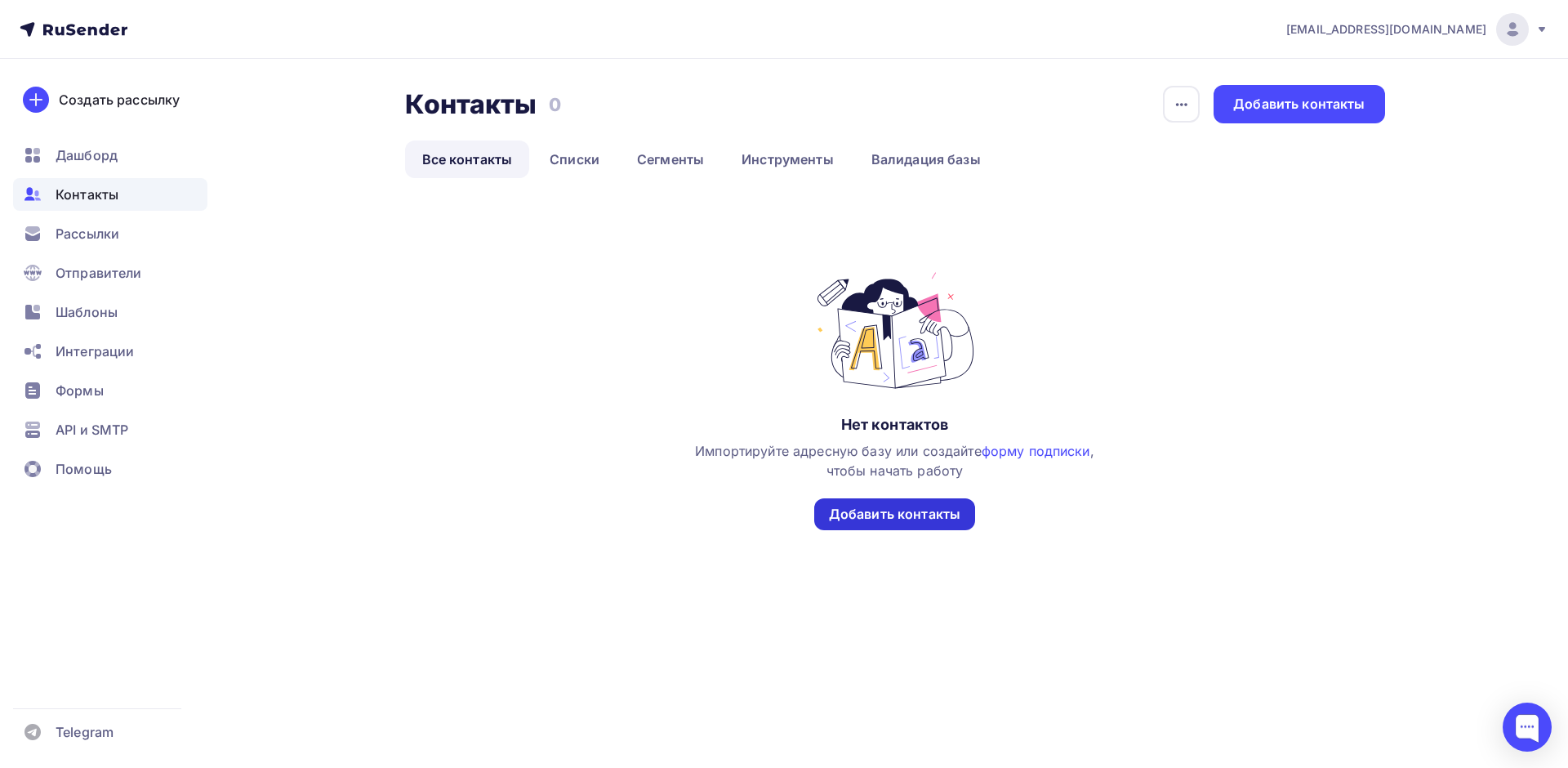
click at [864, 513] on div "Добавить контакты" at bounding box center [894, 513] width 132 height 19
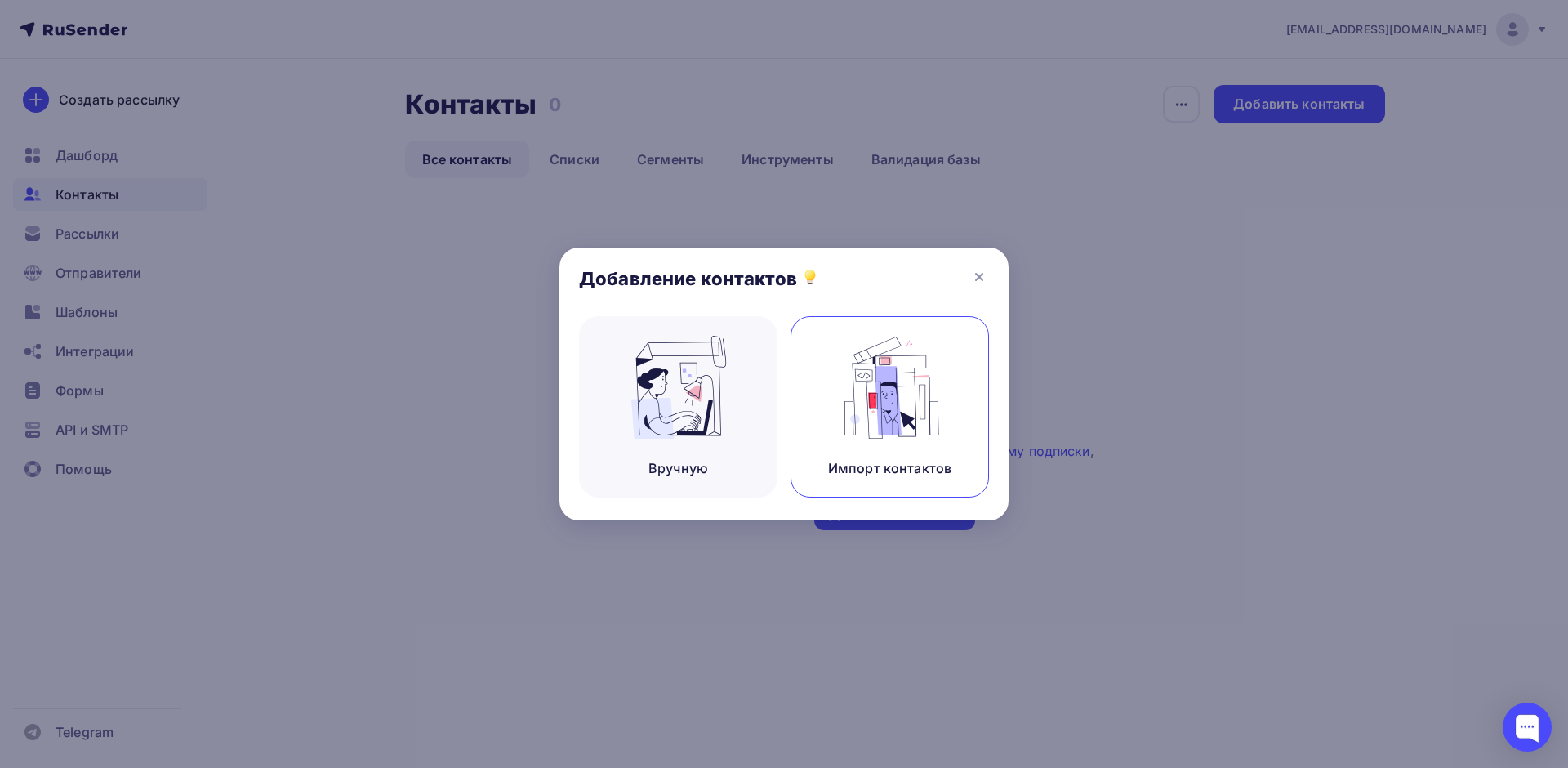
click at [865, 416] on img at bounding box center [890, 387] width 109 height 103
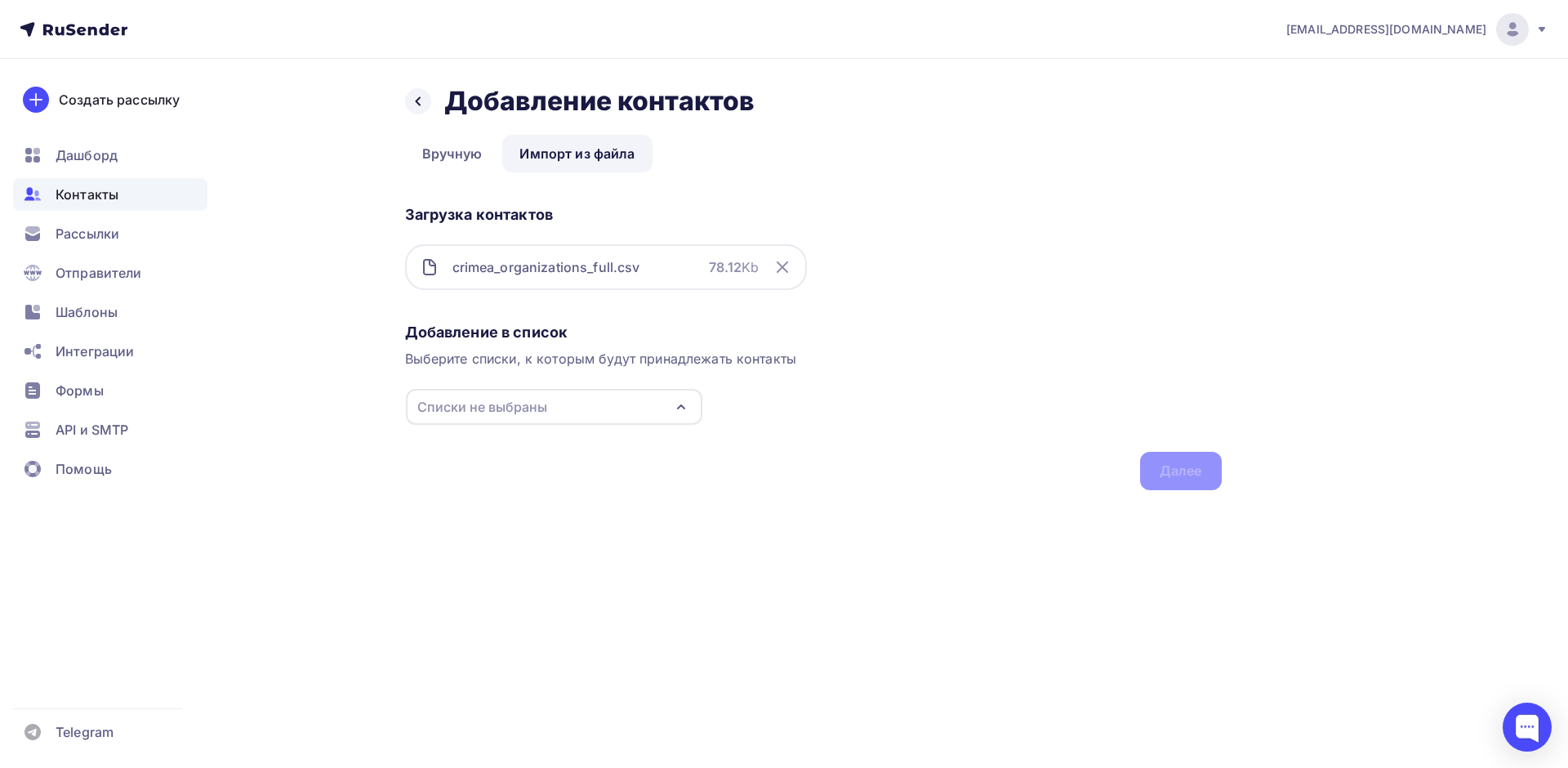
click at [639, 406] on div "Списки не выбраны" at bounding box center [554, 407] width 296 height 36
click at [528, 415] on div "Списки не выбраны" at bounding box center [482, 407] width 130 height 20
click at [513, 467] on div "Первый маленький список" at bounding box center [540, 468] width 178 height 20
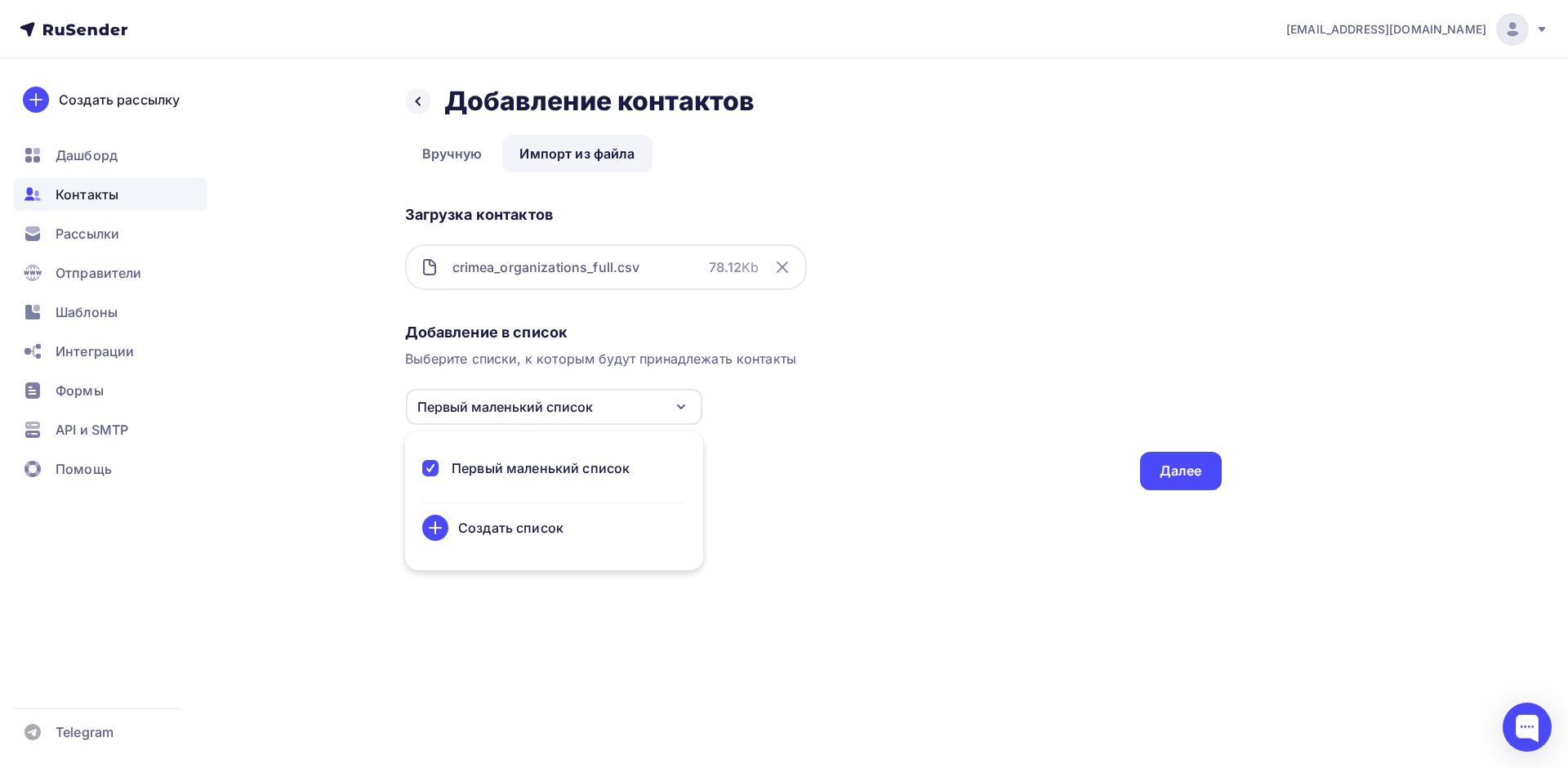
click at [838, 465] on div "Добавление в список Выберите списки, к которым будут принадлежать контакты Перв…" at bounding box center [813, 402] width 817 height 174
click at [1155, 473] on div "Далее" at bounding box center [1181, 470] width 82 height 38
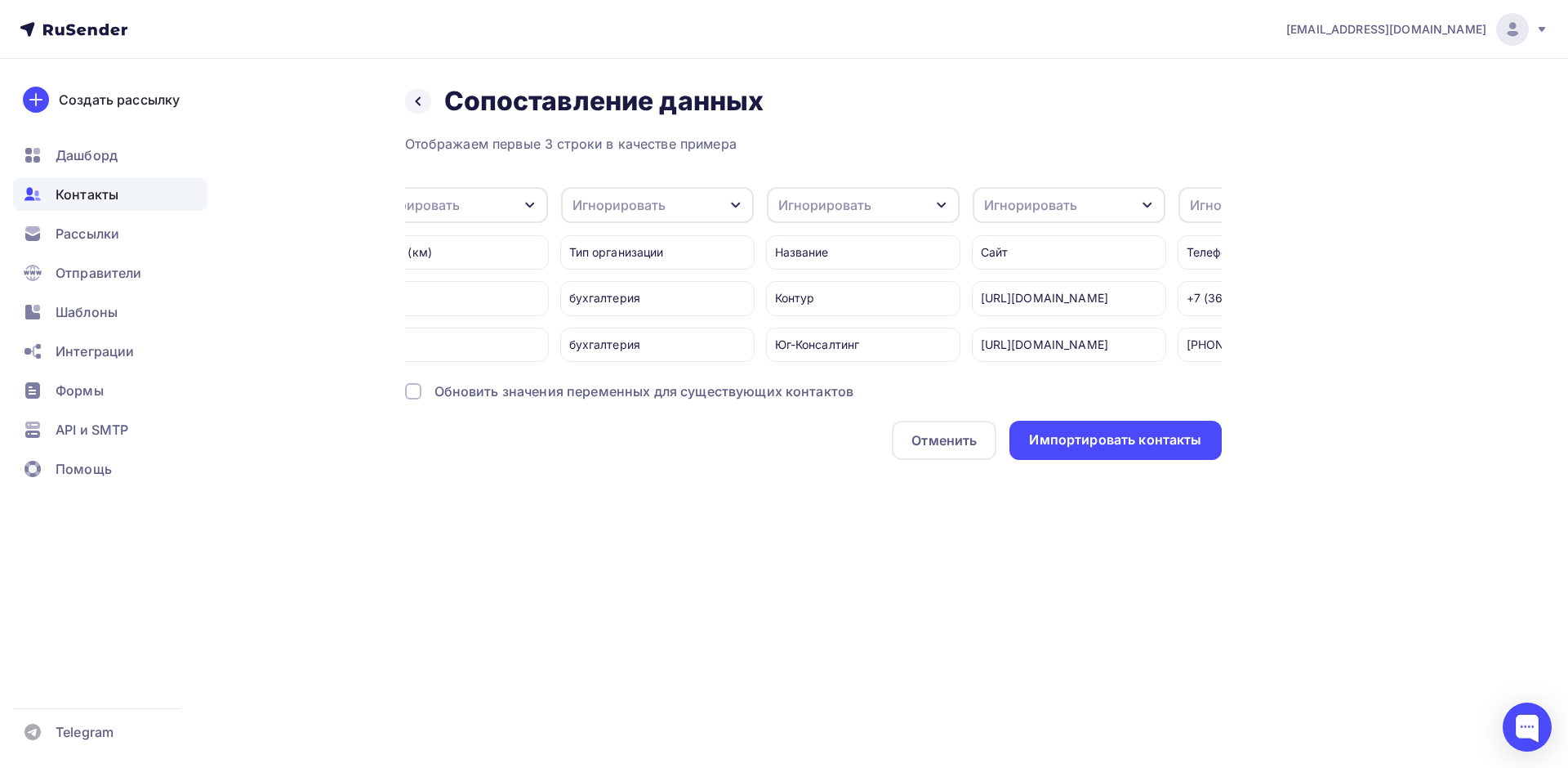
scroll to position [0, 245]
click at [624, 195] on div "Игнорировать" at bounding box center [630, 205] width 93 height 20
click at [767, 375] on div "Отображаем первые 3 строки в качестве примера Игнорировать Игнорировать Email И…" at bounding box center [813, 297] width 817 height 326
drag, startPoint x: 762, startPoint y: 374, endPoint x: 803, endPoint y: 375, distance: 41.0
click at [803, 375] on div "Отображаем первые 3 строки в качестве примера Игнорировать Игнорировать Email И…" at bounding box center [813, 297] width 817 height 326
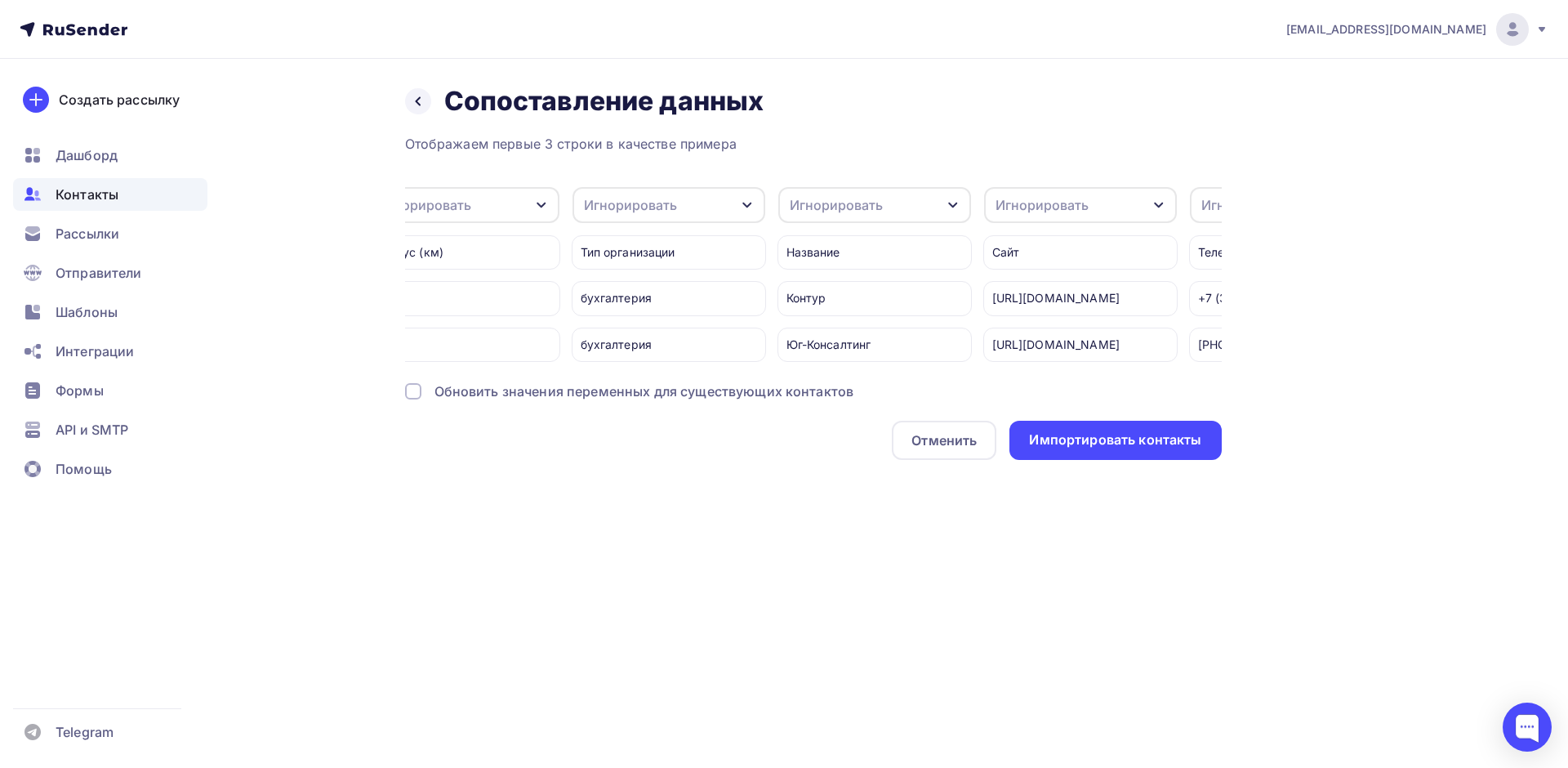
drag, startPoint x: 795, startPoint y: 465, endPoint x: 792, endPoint y: 433, distance: 32.1
click at [794, 460] on div "Отменить Импортировать контакты" at bounding box center [813, 441] width 817 height 39
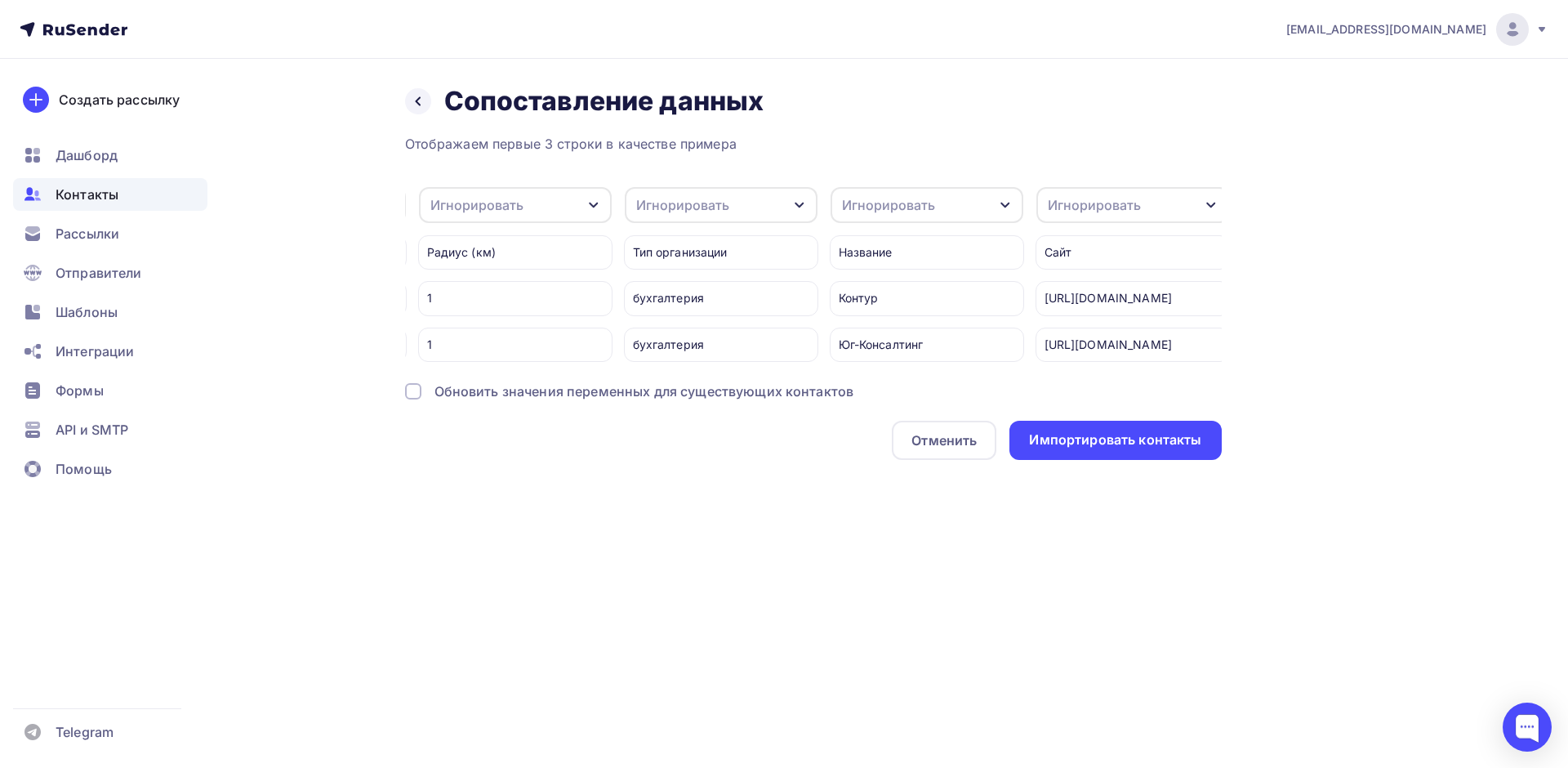
scroll to position [0, 186]
click at [704, 204] on div "Игнорировать" at bounding box center [689, 205] width 93 height 20
click at [643, 460] on div "Отменить Импортировать контакты" at bounding box center [813, 441] width 817 height 39
click at [715, 214] on div "Игнорировать" at bounding box center [727, 205] width 193 height 36
click at [701, 387] on div "Создать поле" at bounding box center [697, 373] width 114 height 41
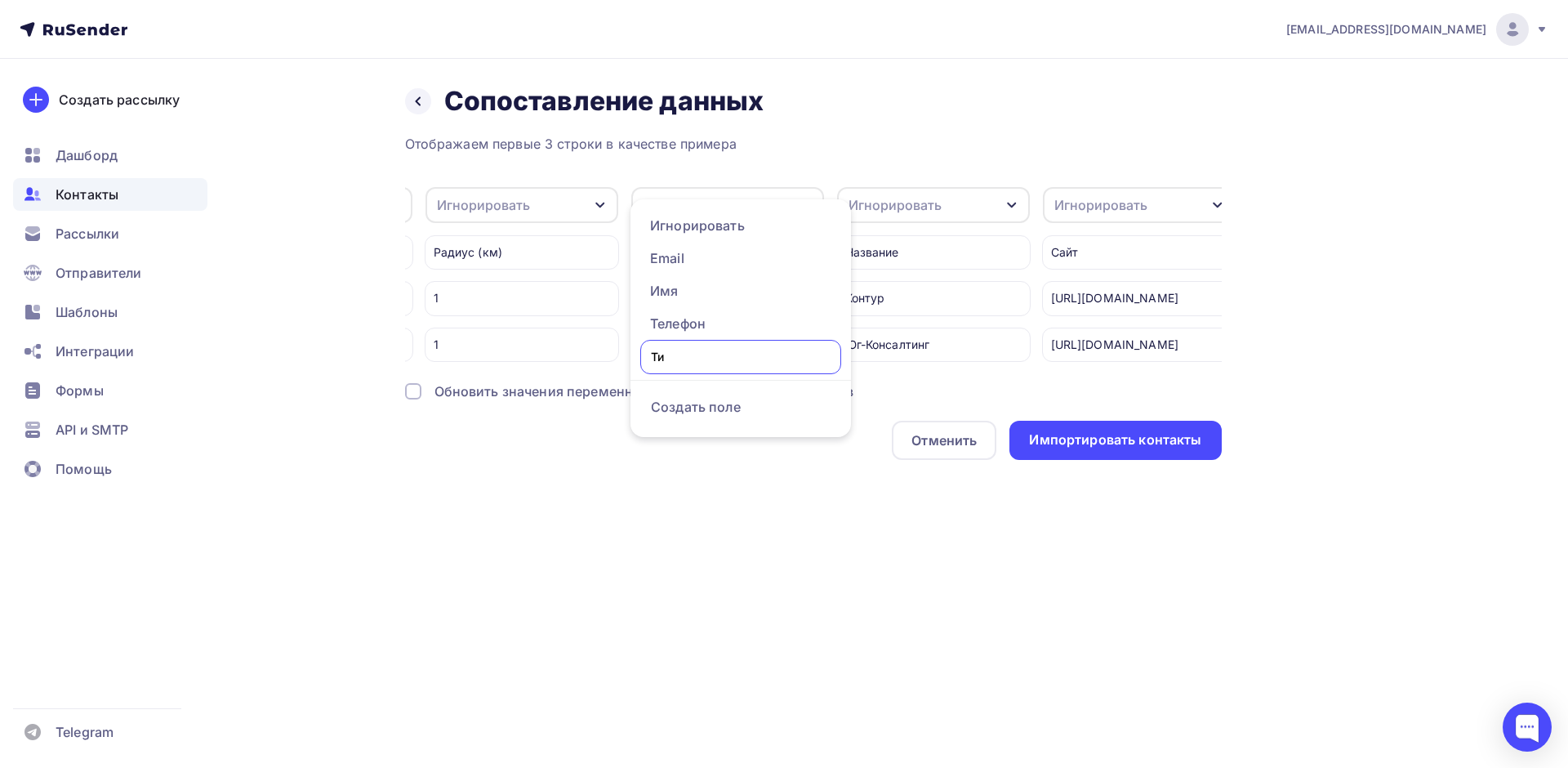
type input "Тип"
click at [696, 413] on ul "Игнорировать Email Имя Телефон Тип Создать поле" at bounding box center [740, 318] width 221 height 238
click at [885, 203] on div "Игнорировать" at bounding box center [894, 205] width 93 height 20
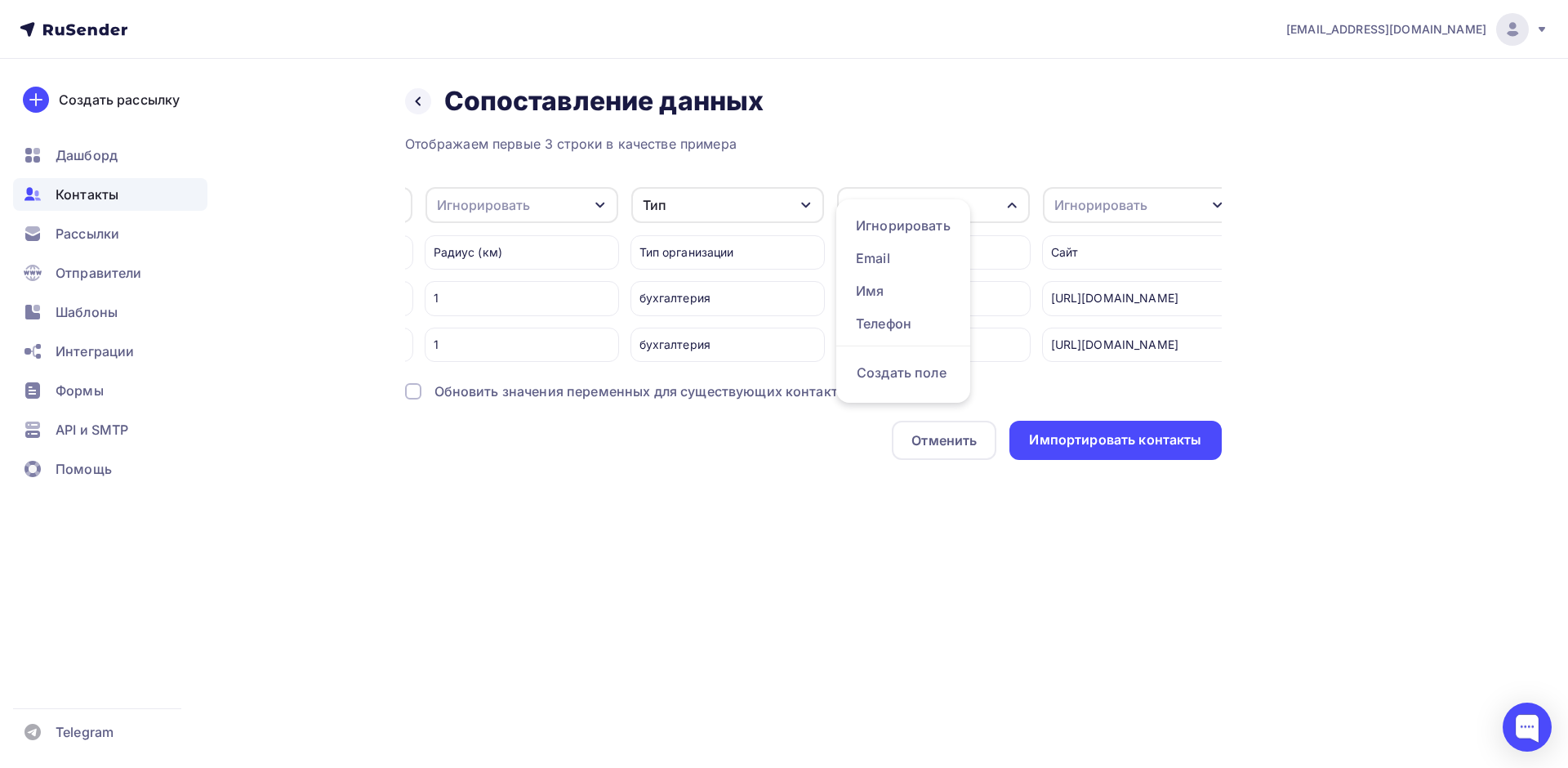
click at [885, 203] on ul "Игнорировать Email Имя Телефон Создать поле" at bounding box center [903, 301] width 134 height 204
click at [956, 151] on div "Отображаем первые 3 строки в качестве примера" at bounding box center [813, 144] width 817 height 20
click at [923, 205] on div "Игнорировать" at bounding box center [894, 205] width 93 height 20
click at [893, 379] on div "Создать поле" at bounding box center [903, 373] width 114 height 41
click at [923, 117] on div "Назад Сопоставление данных Сопоставление данных Отображаем первые 3 строки в ка…" at bounding box center [813, 271] width 817 height 375
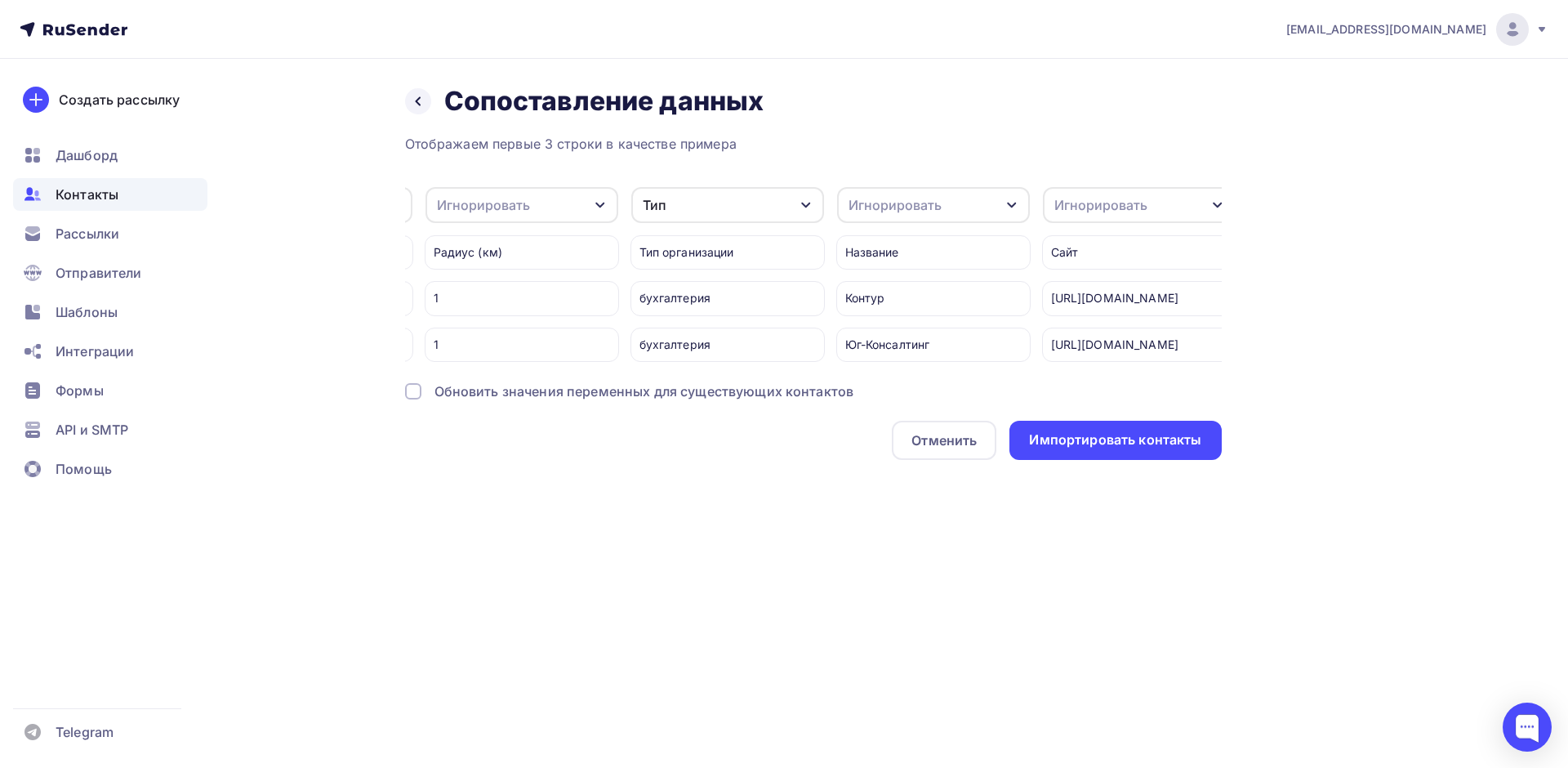
click at [912, 202] on div "Игнорировать" at bounding box center [894, 205] width 93 height 20
click at [895, 391] on div "Создать поле" at bounding box center [903, 373] width 114 height 41
type input "Название"
click at [901, 409] on ul "Игнорировать Email Имя Телефон Название Создать поле" at bounding box center [947, 318] width 221 height 238
click at [1123, 211] on div "Игнорировать" at bounding box center [1101, 205] width 93 height 20
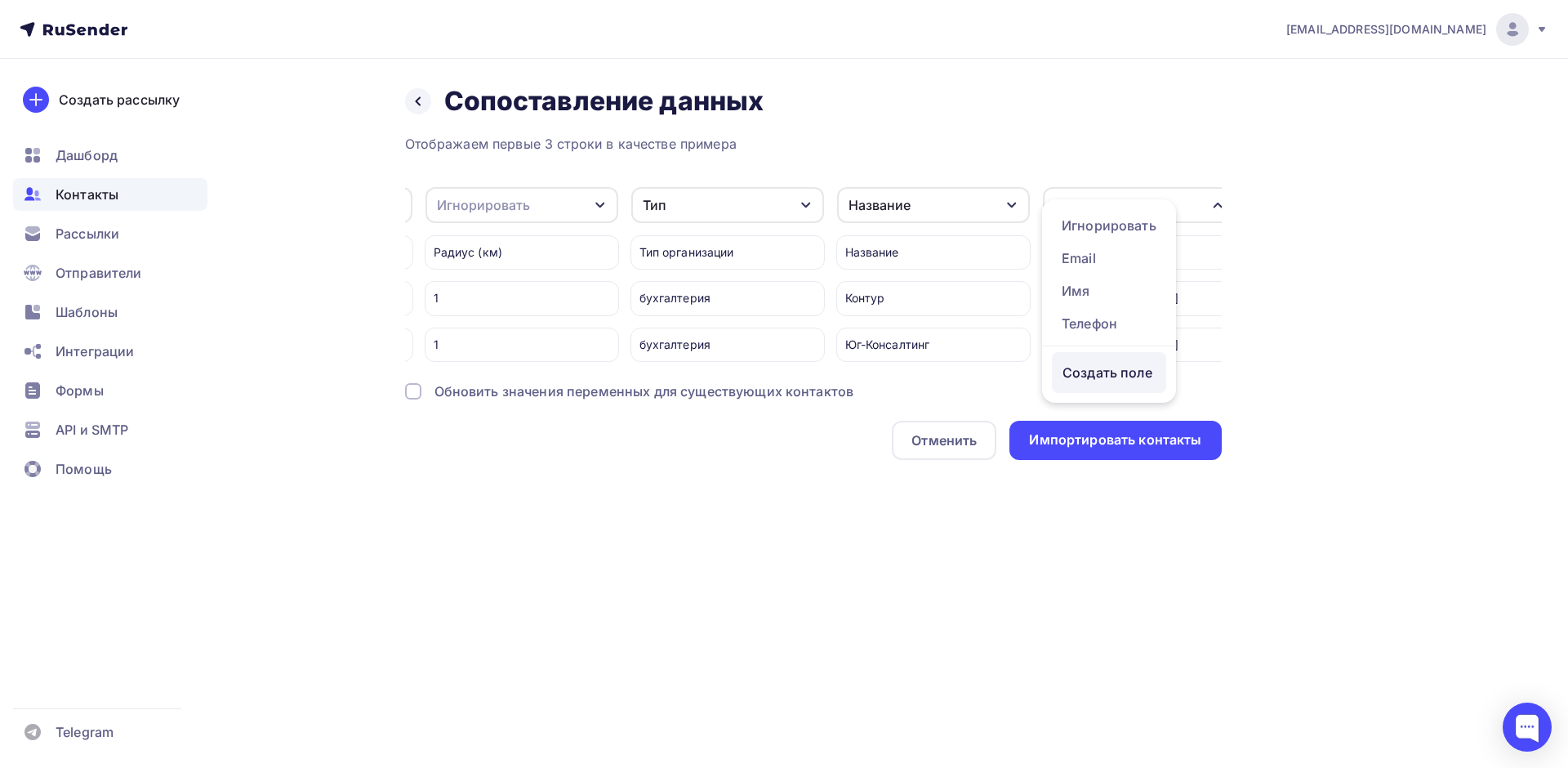
click at [1095, 377] on div "Создать поле" at bounding box center [1109, 373] width 114 height 41
type input "Сайт"
click at [1095, 402] on ul "Игнорировать Email Имя Телефон Создать поле" at bounding box center [1109, 301] width 134 height 204
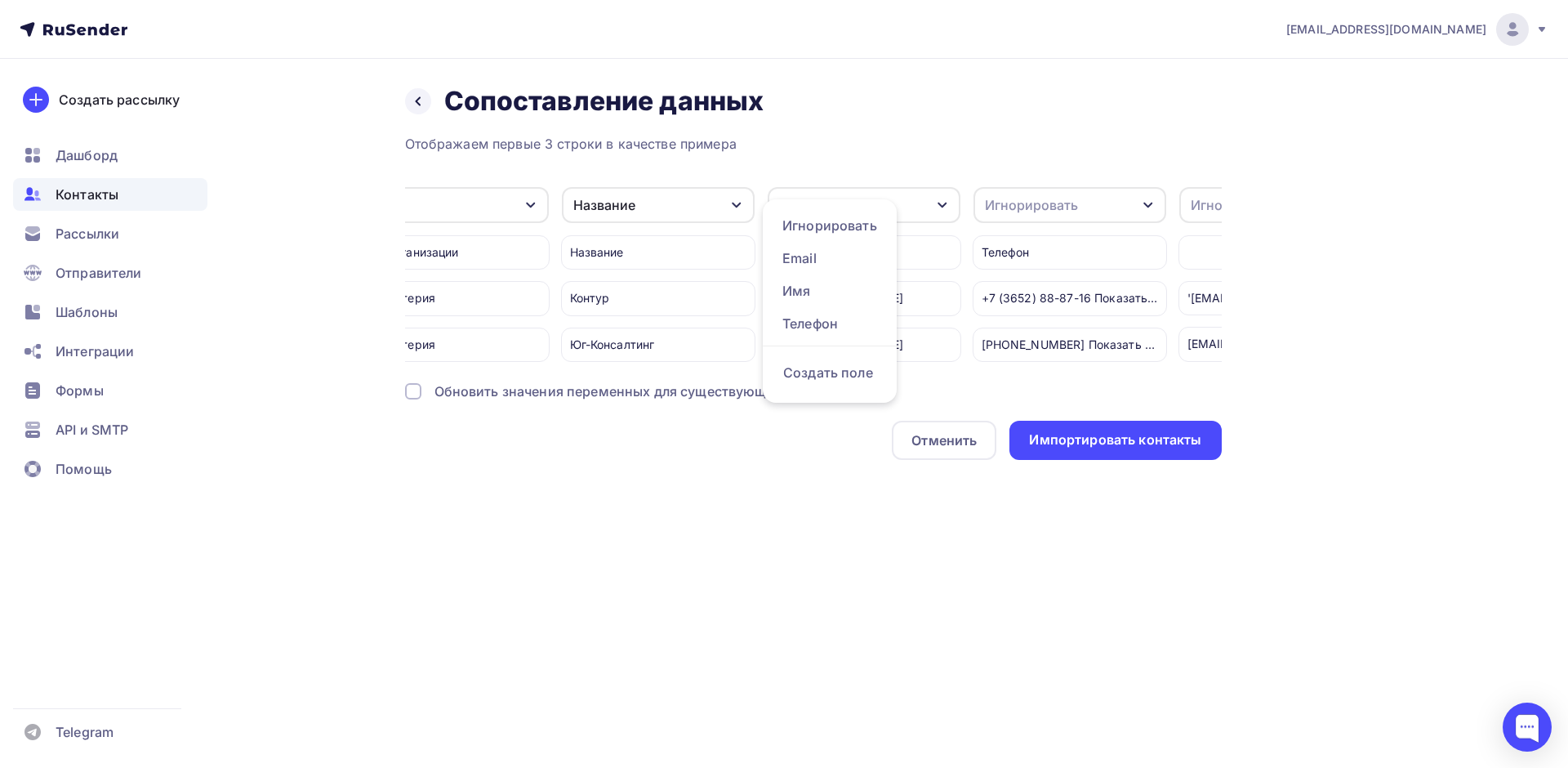
scroll to position [0, 465]
click at [1036, 214] on div "Игнорировать" at bounding box center [1027, 205] width 93 height 20
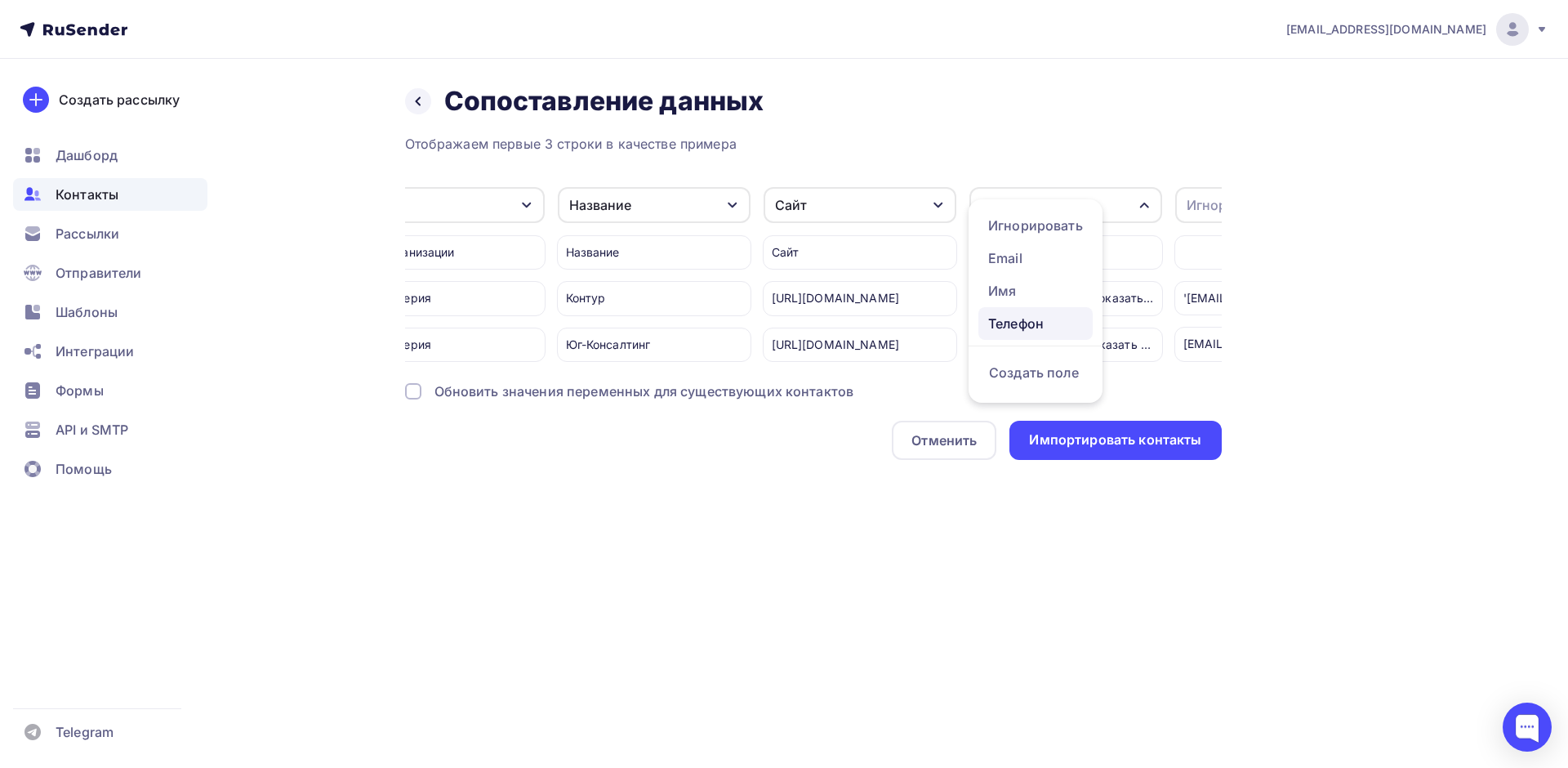
click at [1028, 330] on div "Телефон" at bounding box center [1035, 323] width 94 height 20
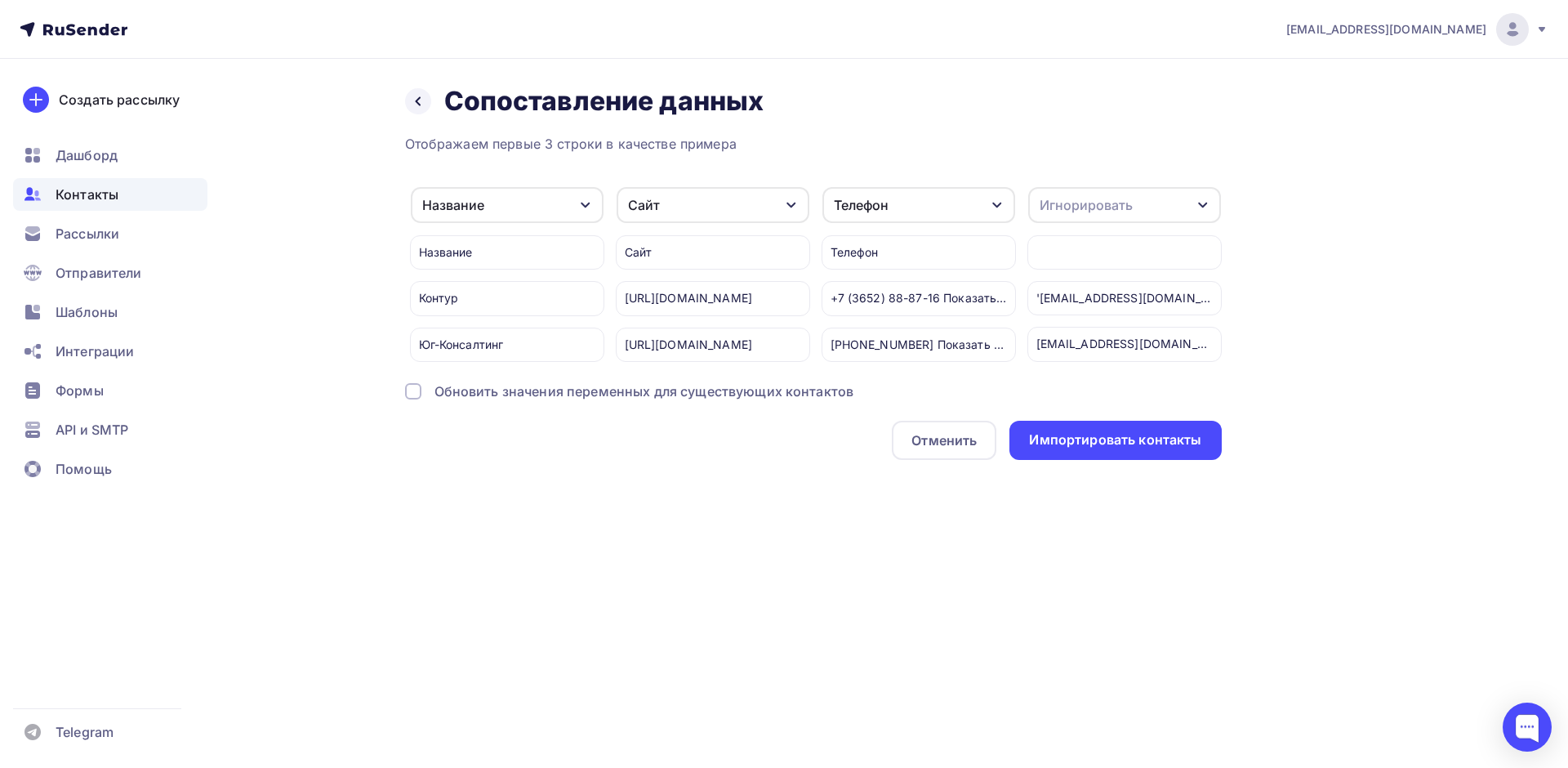
click at [1107, 207] on div "Игнорировать" at bounding box center [1086, 205] width 93 height 20
click at [1073, 289] on div "Email" at bounding box center [1095, 291] width 94 height 20
click at [1085, 449] on div "Импортировать контакты" at bounding box center [1115, 440] width 173 height 19
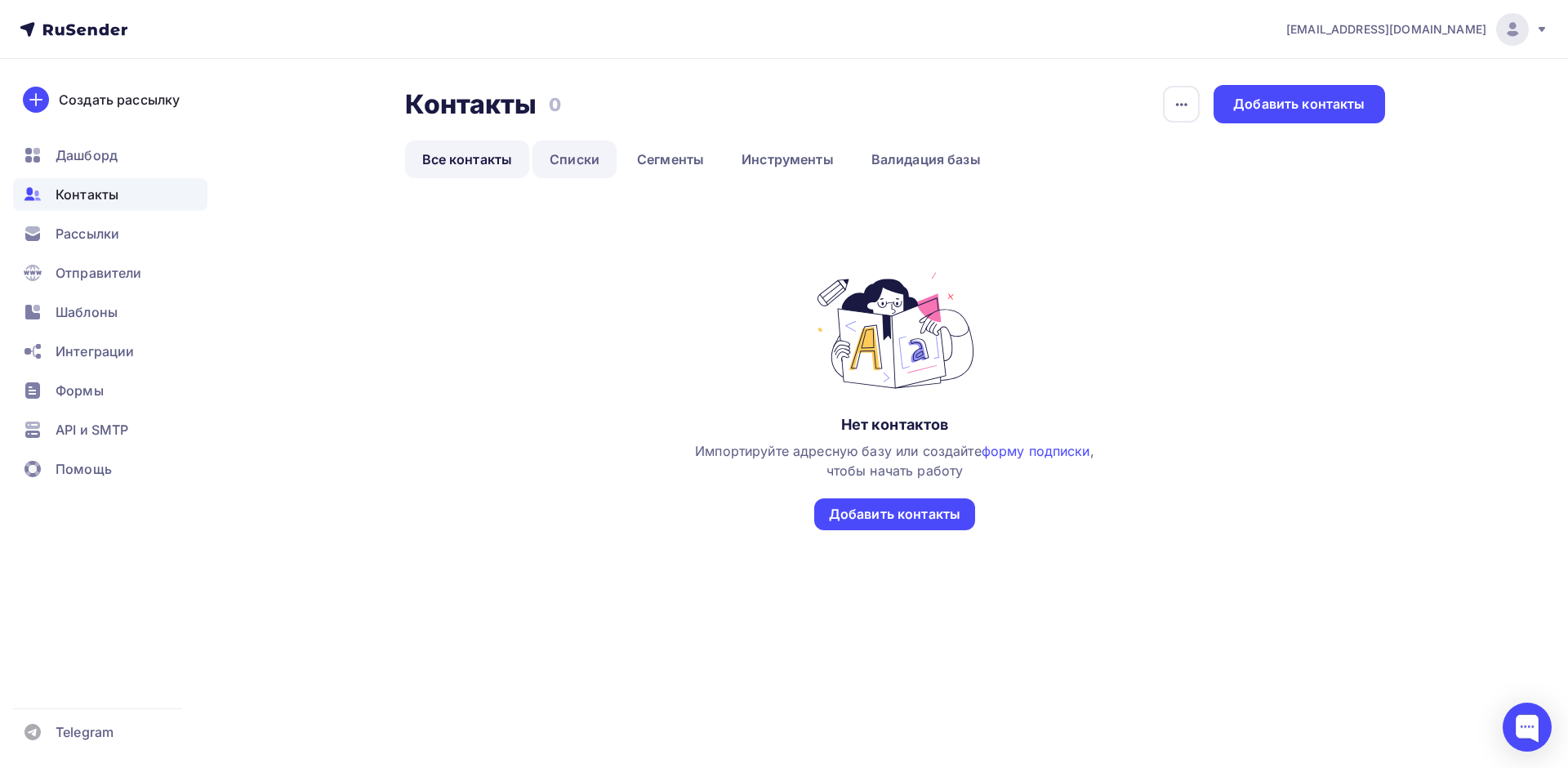
click at [585, 158] on link "Списки" at bounding box center [574, 159] width 85 height 37
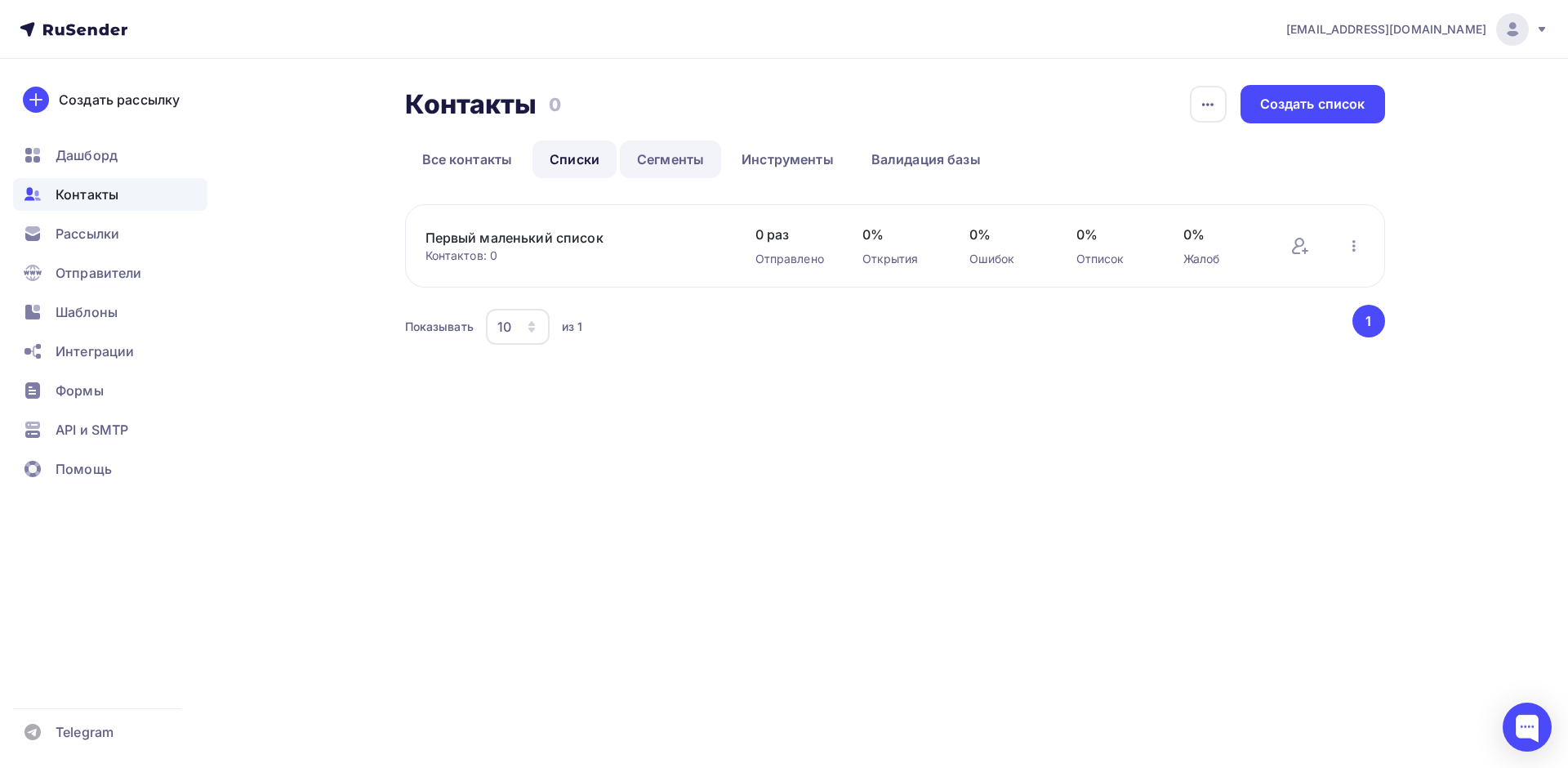
click at [680, 166] on link "Сегменты" at bounding box center [671, 159] width 101 height 37
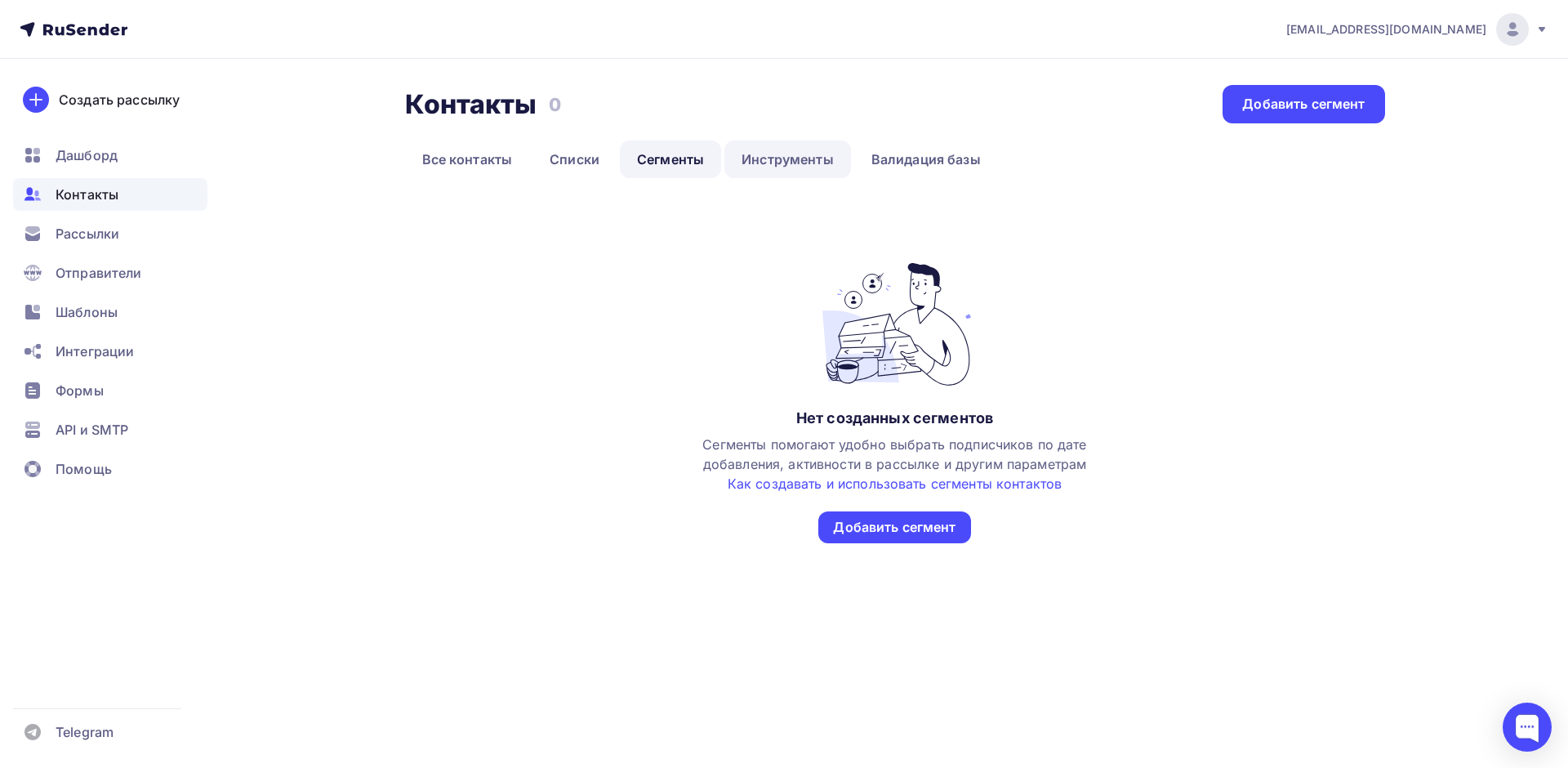
click at [779, 164] on link "Инструменты" at bounding box center [788, 159] width 126 height 37
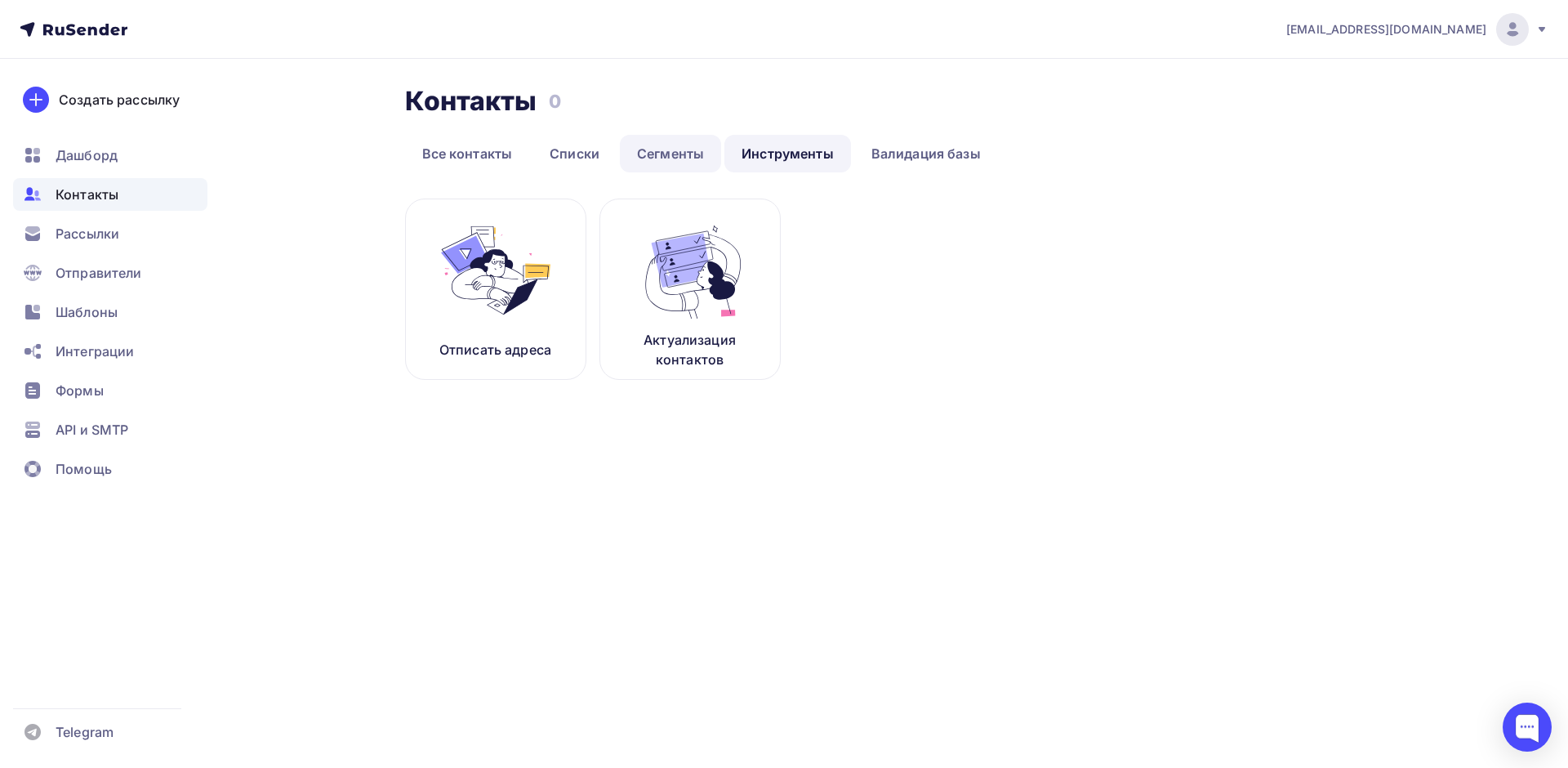
click at [635, 156] on link "Сегменты" at bounding box center [671, 153] width 101 height 37
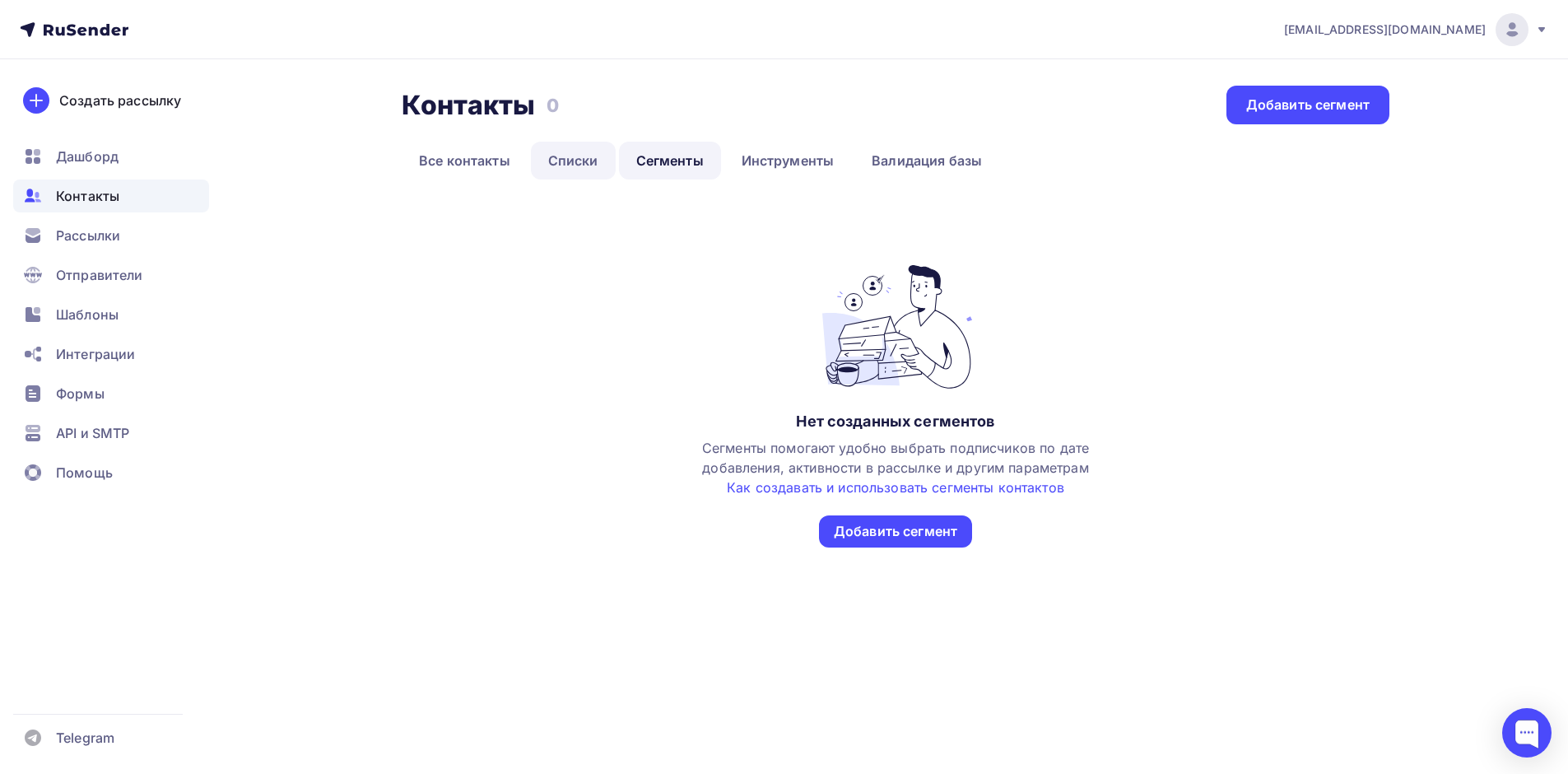
click at [586, 155] on link "Списки" at bounding box center [573, 161] width 85 height 38
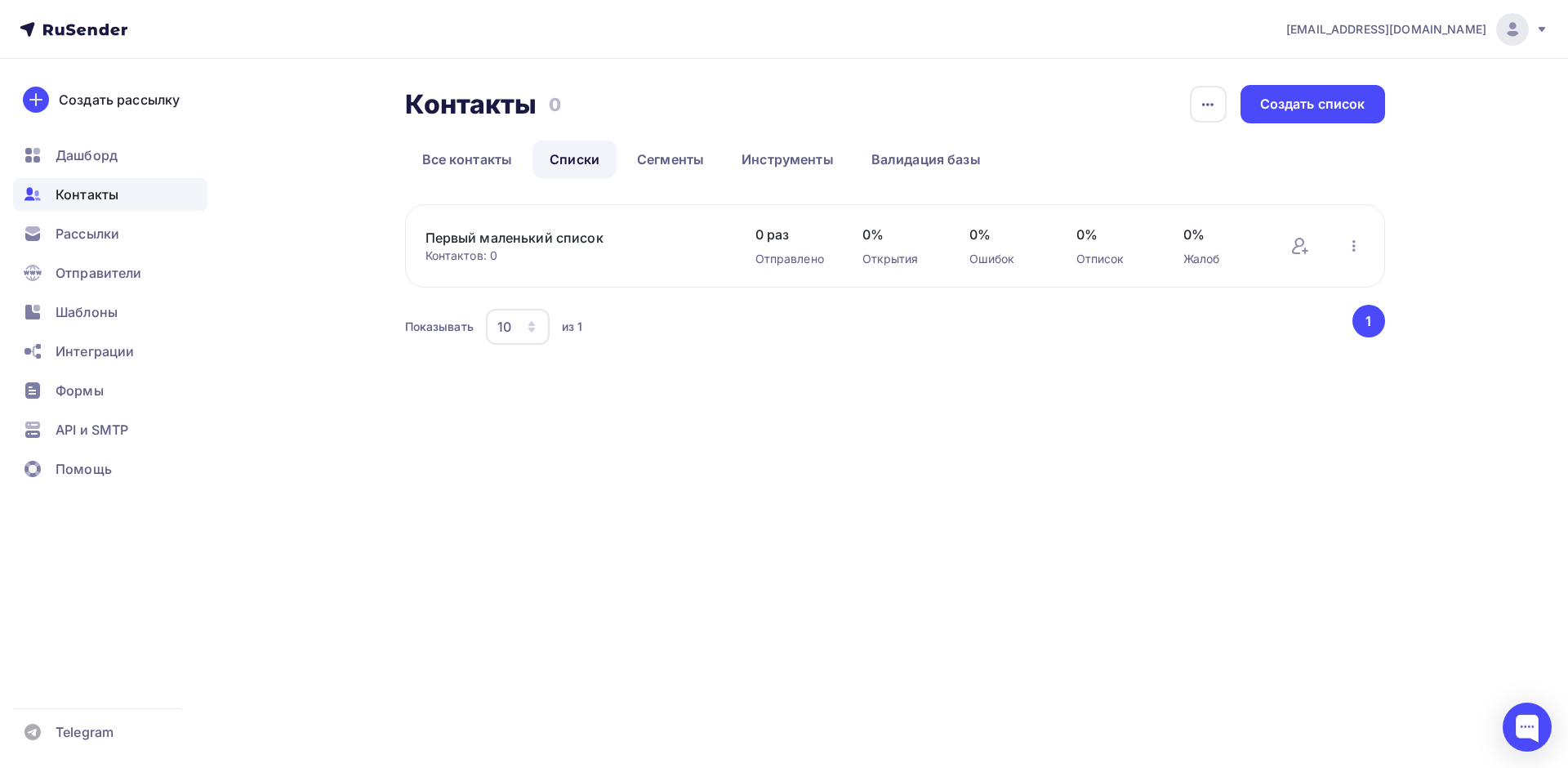
click at [533, 238] on link "Первый маленький список" at bounding box center [564, 238] width 278 height 20
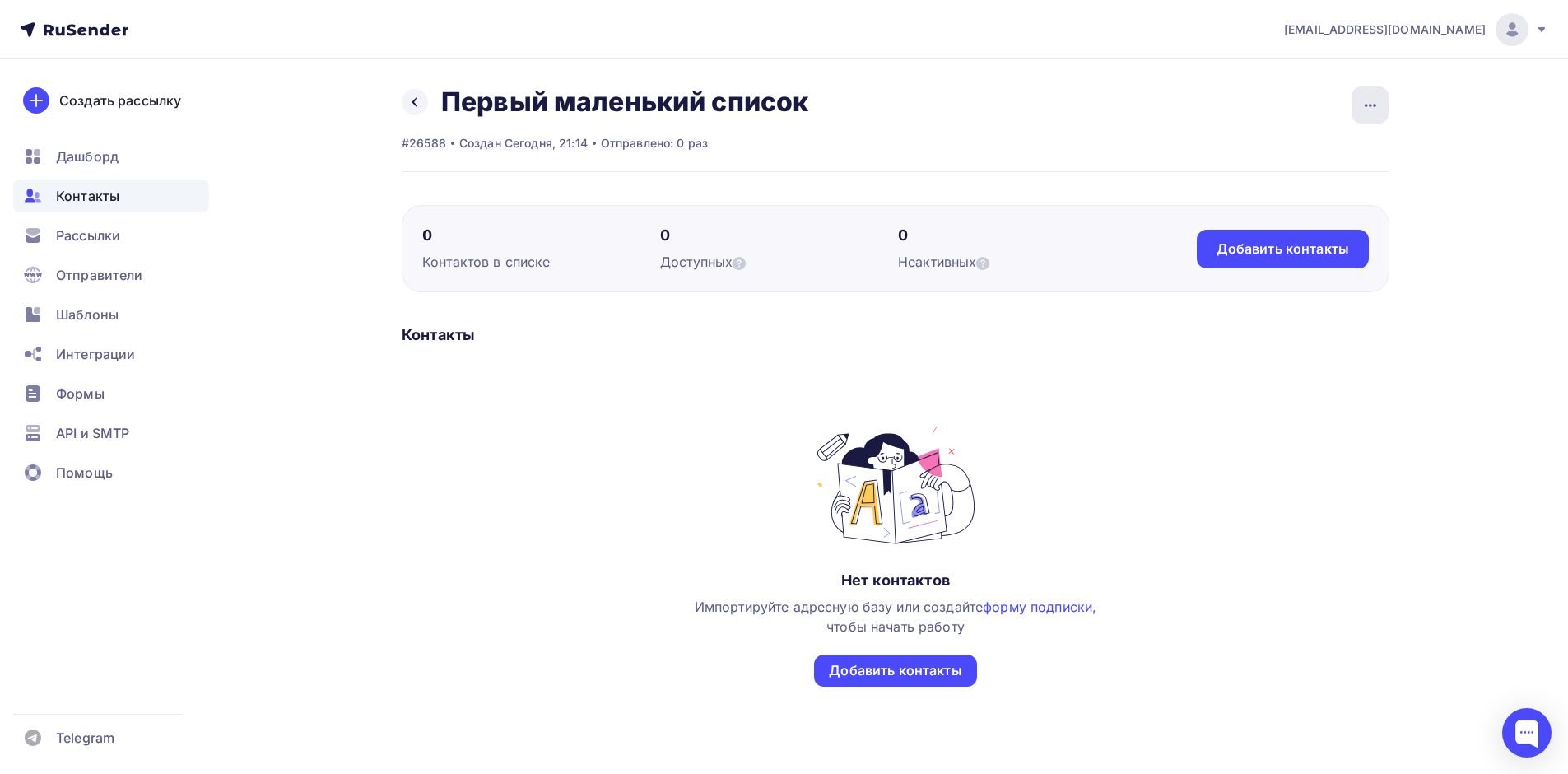
click at [1372, 104] on icon "button" at bounding box center [1371, 105] width 20 height 20
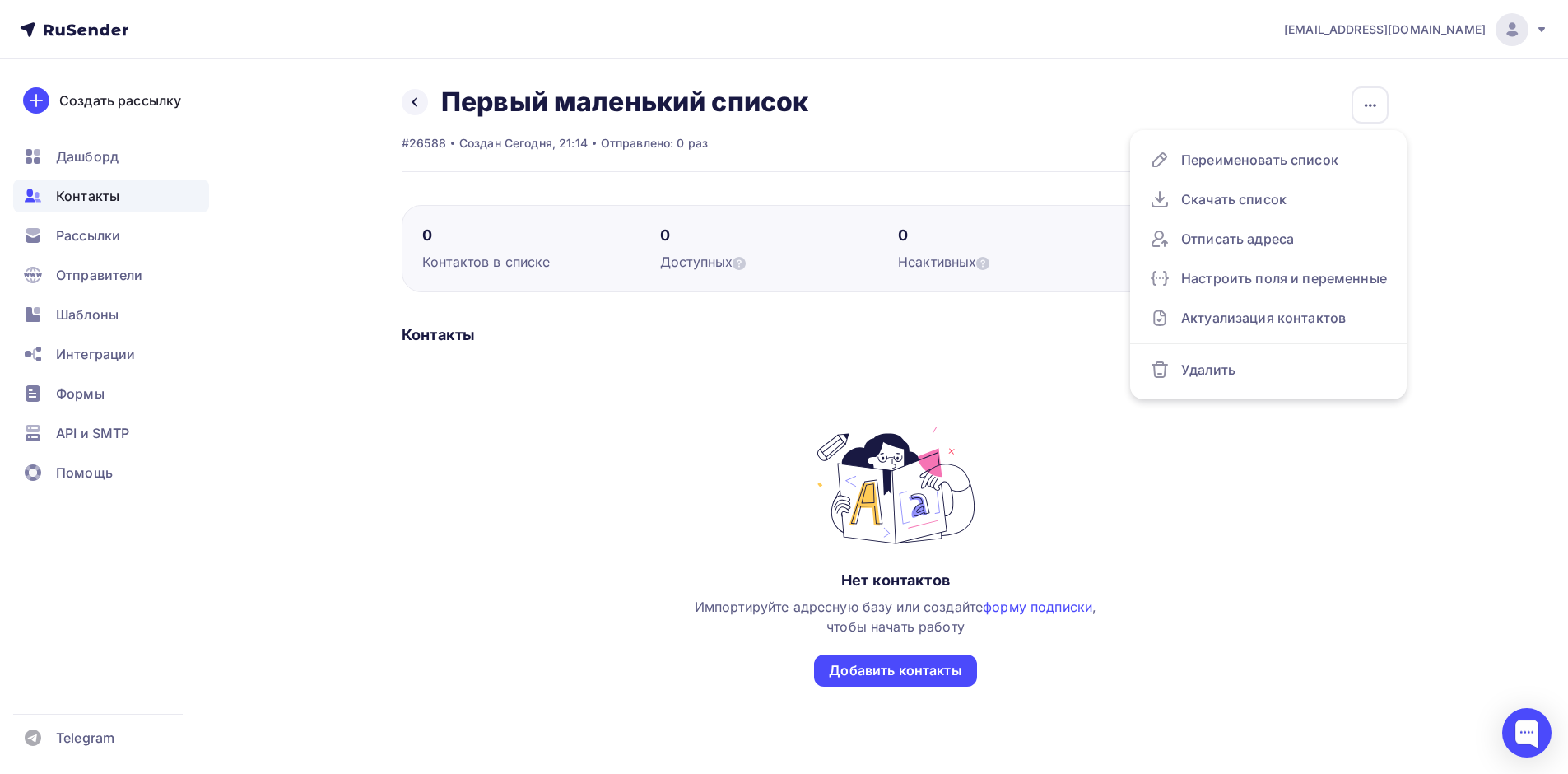
click at [756, 356] on div "Контакты Нет контактов Импортируйте адресную базу или создайте форму подписки ,…" at bounding box center [895, 542] width 988 height 435
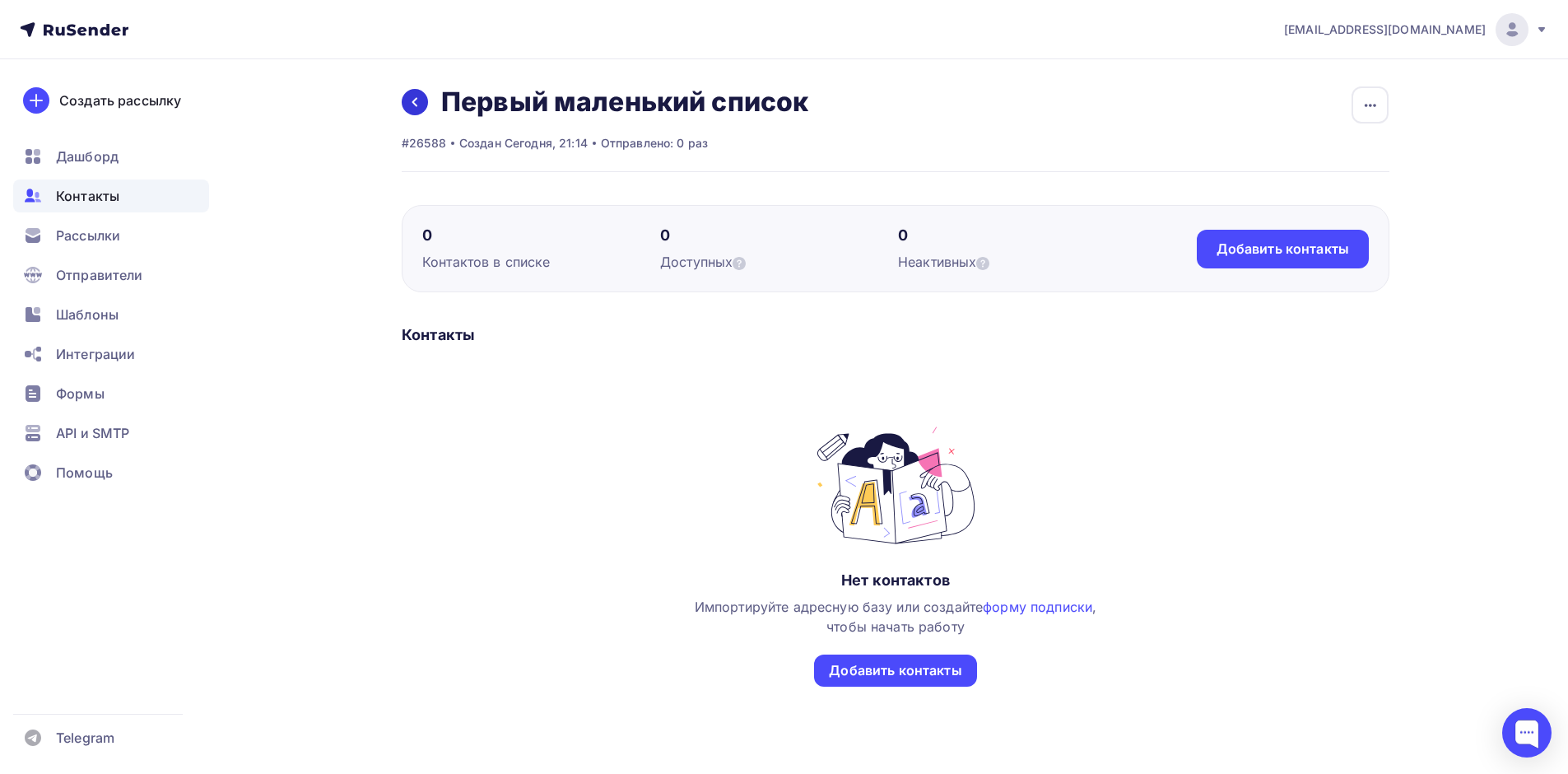
click at [409, 102] on icon at bounding box center [414, 101] width 13 height 13
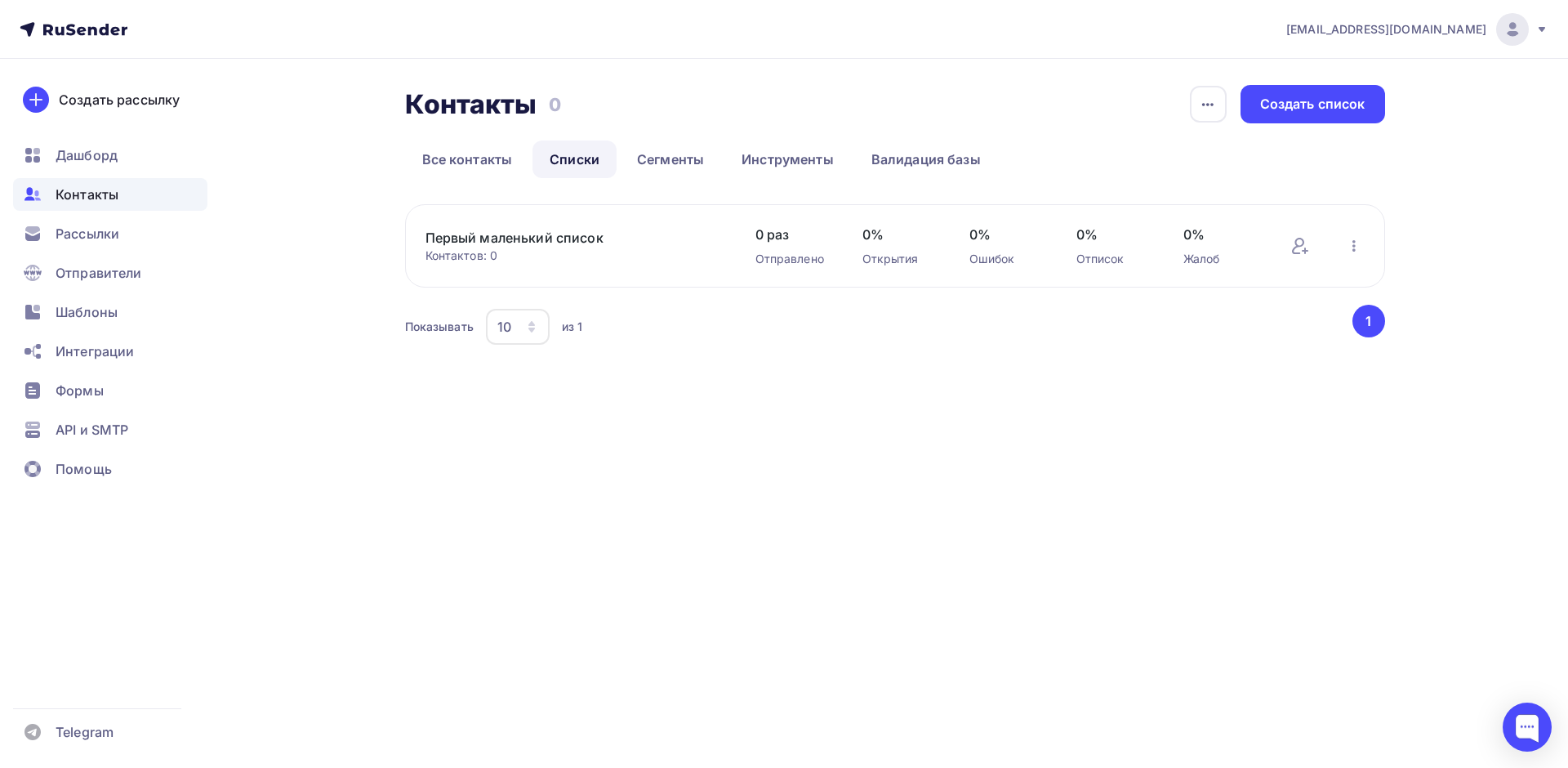
click at [497, 223] on div "Первый маленький список Контактов: 0 Добавить контакты Переименовать список Ска…" at bounding box center [894, 246] width 980 height 84
click at [499, 243] on link "Первый маленький список" at bounding box center [564, 238] width 278 height 20
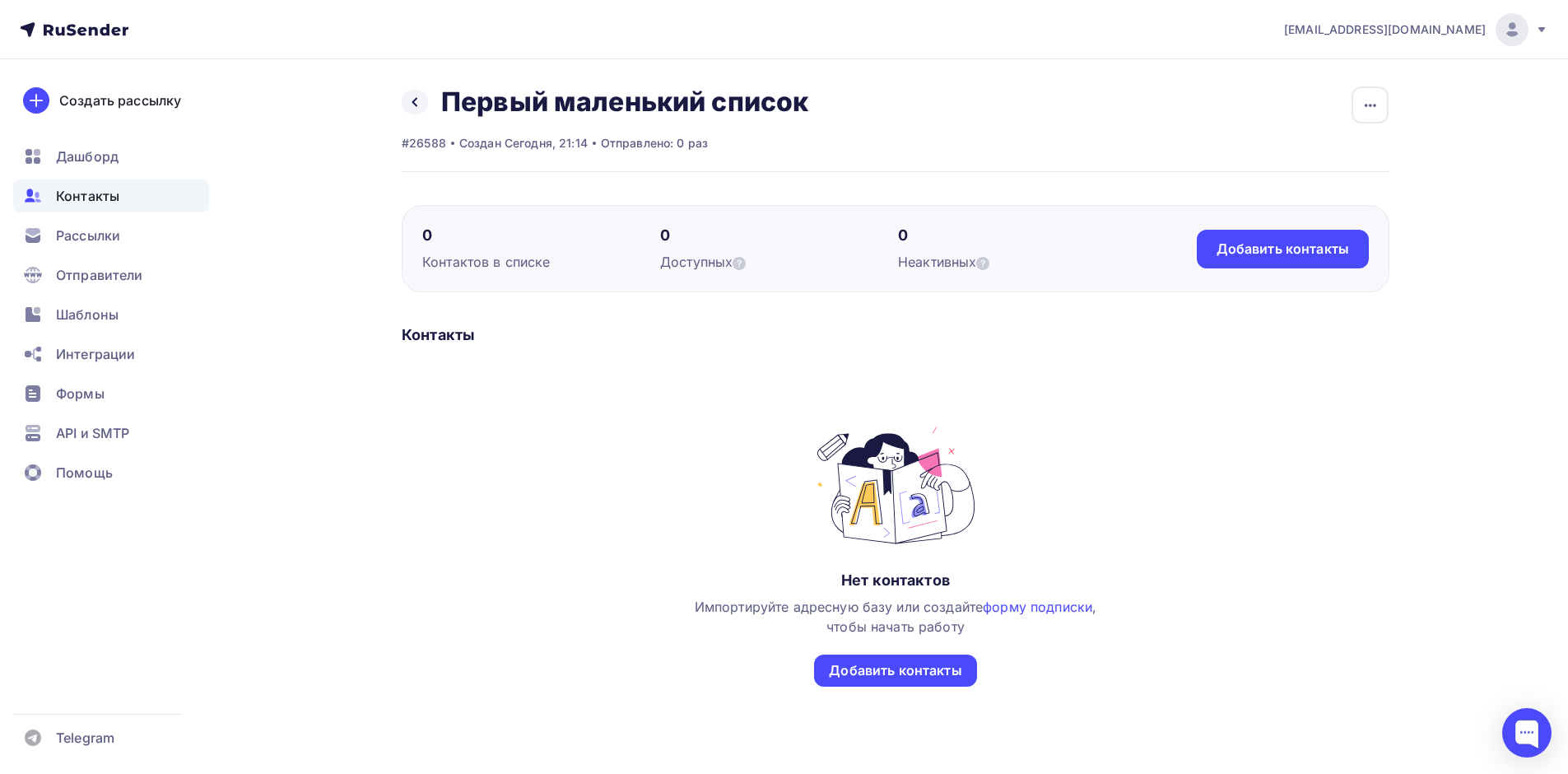
click at [1271, 268] on div "0 Контактов в списке 0 Доступных 0 Неактивных Добавить контакты Добавить контак…" at bounding box center [895, 248] width 988 height 87
click at [1266, 253] on div "Добавить контакты" at bounding box center [1283, 248] width 133 height 19
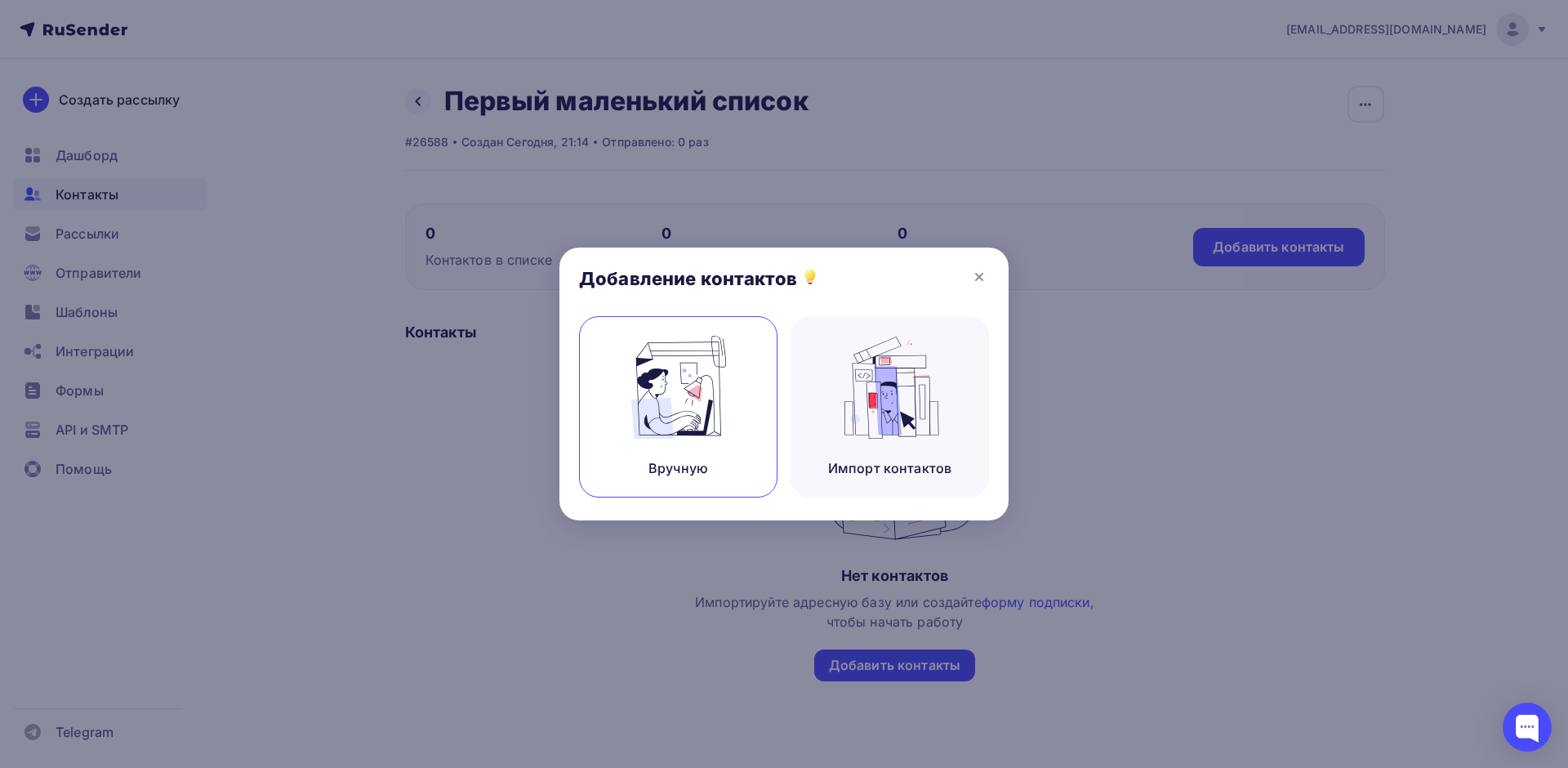
click at [710, 418] on img at bounding box center [678, 387] width 109 height 103
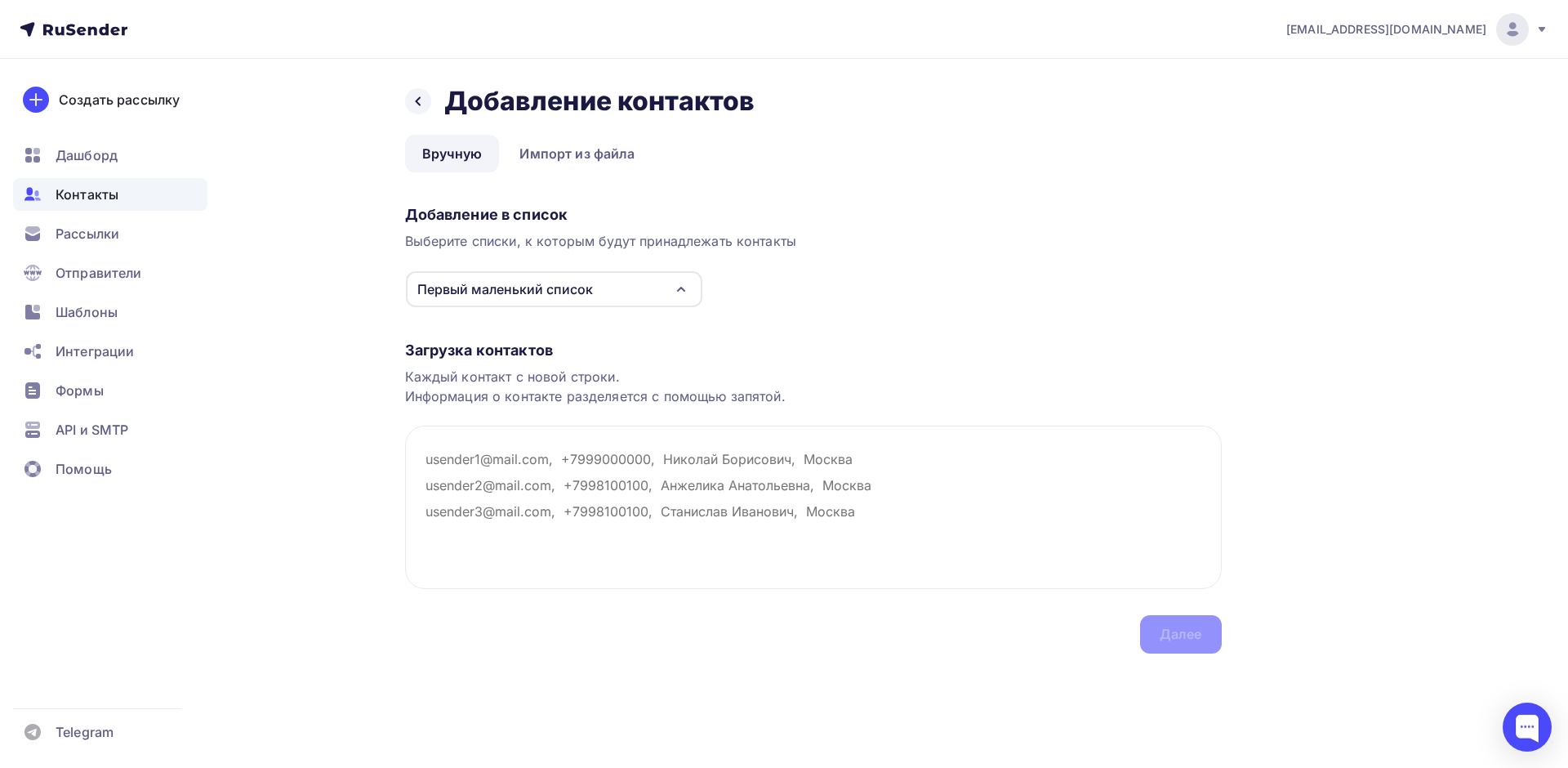
click at [487, 300] on div "Первый маленький список" at bounding box center [554, 289] width 296 height 36
click at [554, 158] on link "Импорт из файла" at bounding box center [577, 153] width 150 height 37
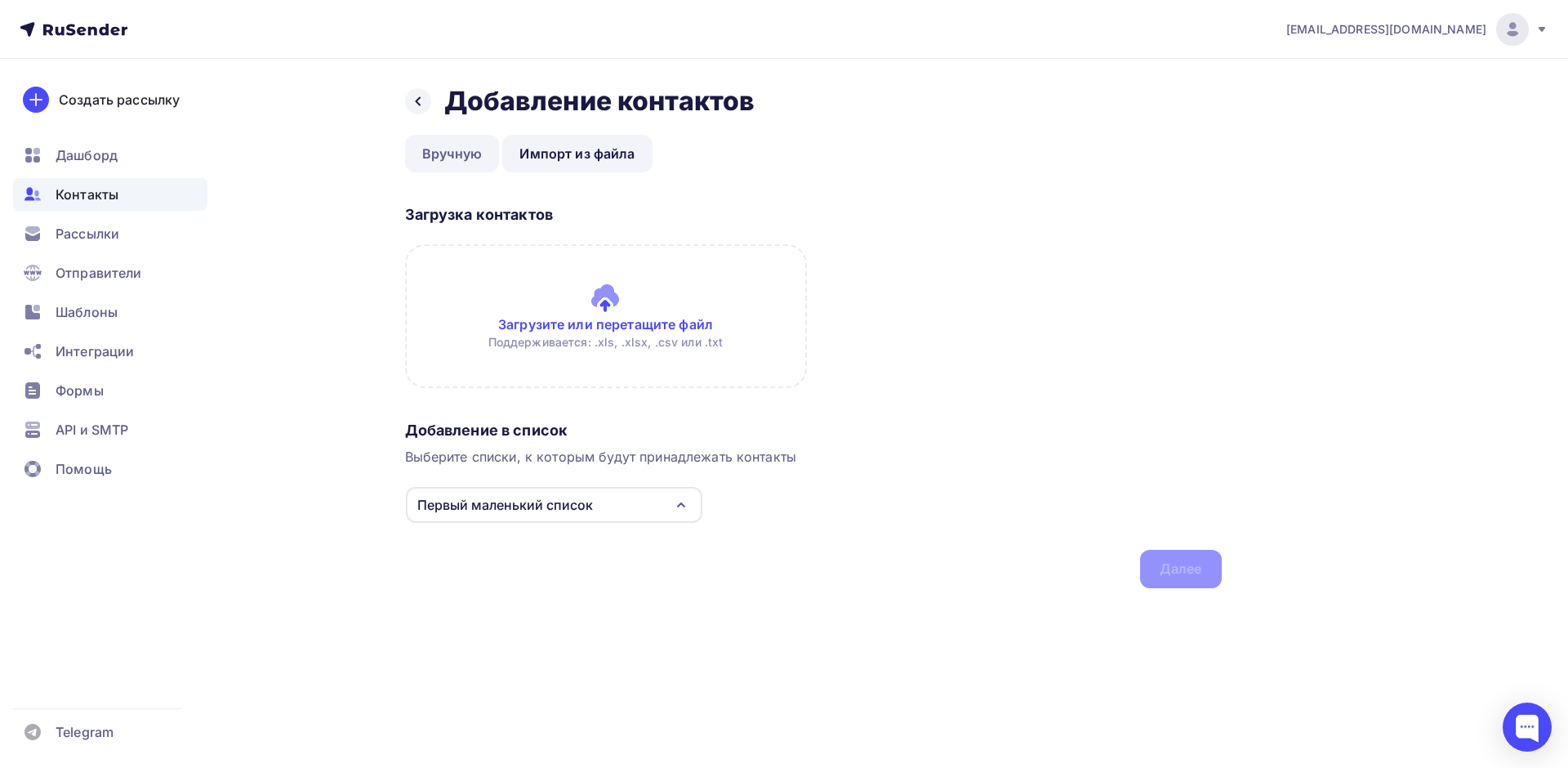
click at [457, 155] on link "Вручную" at bounding box center [452, 153] width 94 height 37
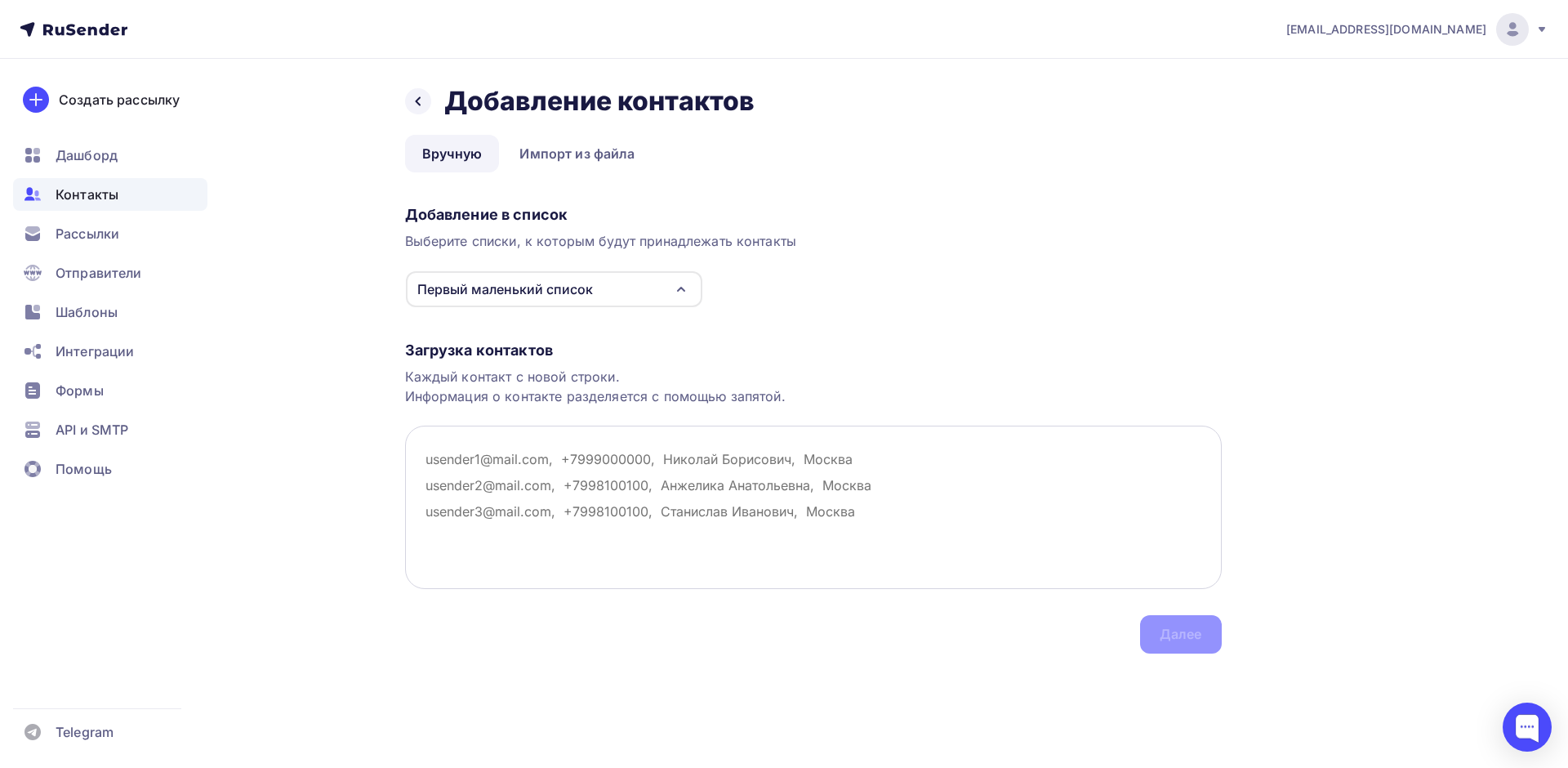
click at [751, 447] on textarea at bounding box center [813, 507] width 817 height 164
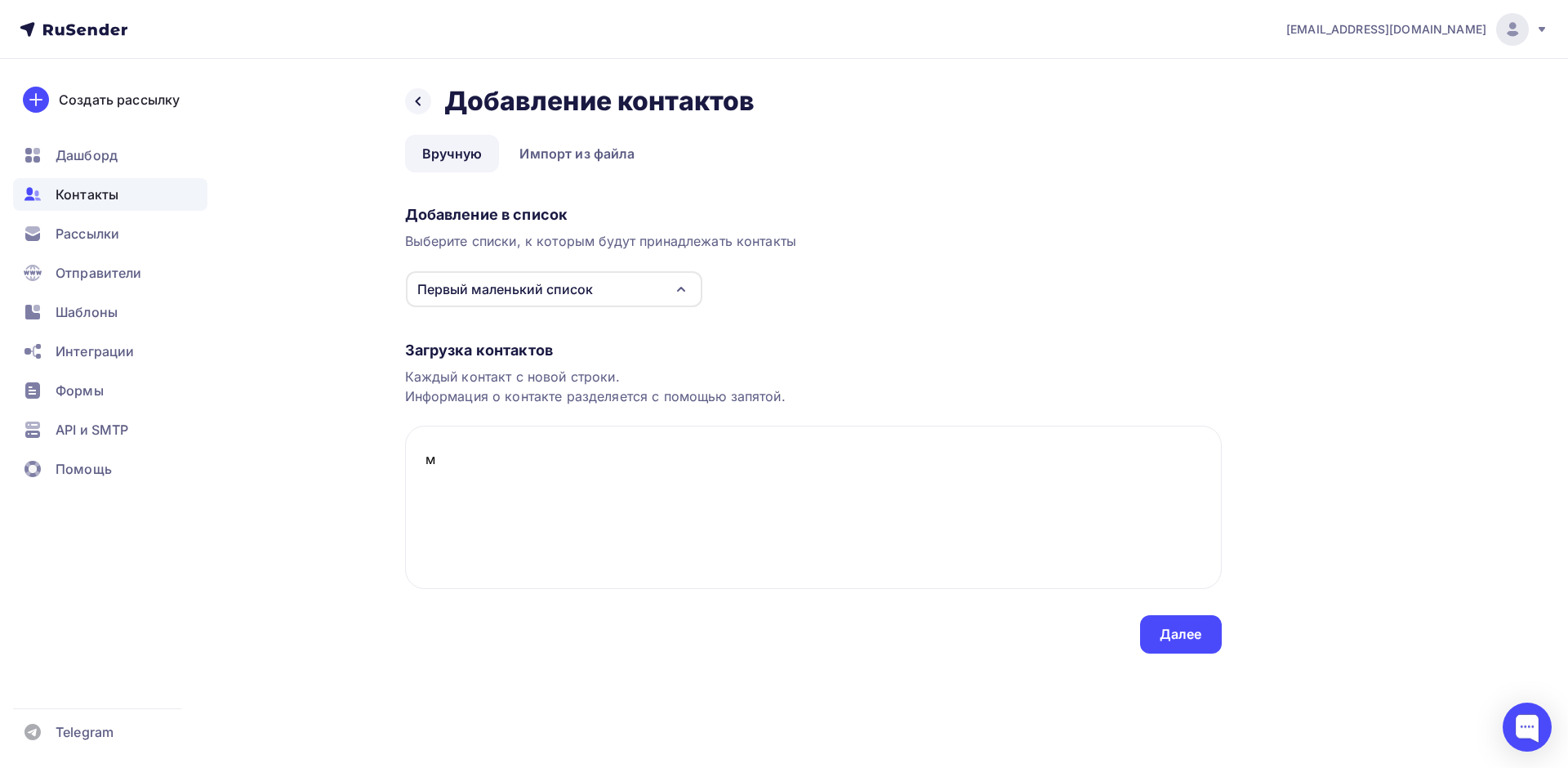
drag, startPoint x: 576, startPoint y: 473, endPoint x: 363, endPoint y: 451, distance: 214.1
click at [368, 452] on div "Назад Добавление контактов Добавление контактов Вручную Импорт из файла Вручную…" at bounding box center [784, 389] width 1338 height 660
paste textarea "'dtp.pomosh9@yandex.ru',"
type textarea "'dtp.pomosh9@yandex.ru',"
click at [1161, 632] on div "Далее" at bounding box center [1181, 634] width 43 height 19
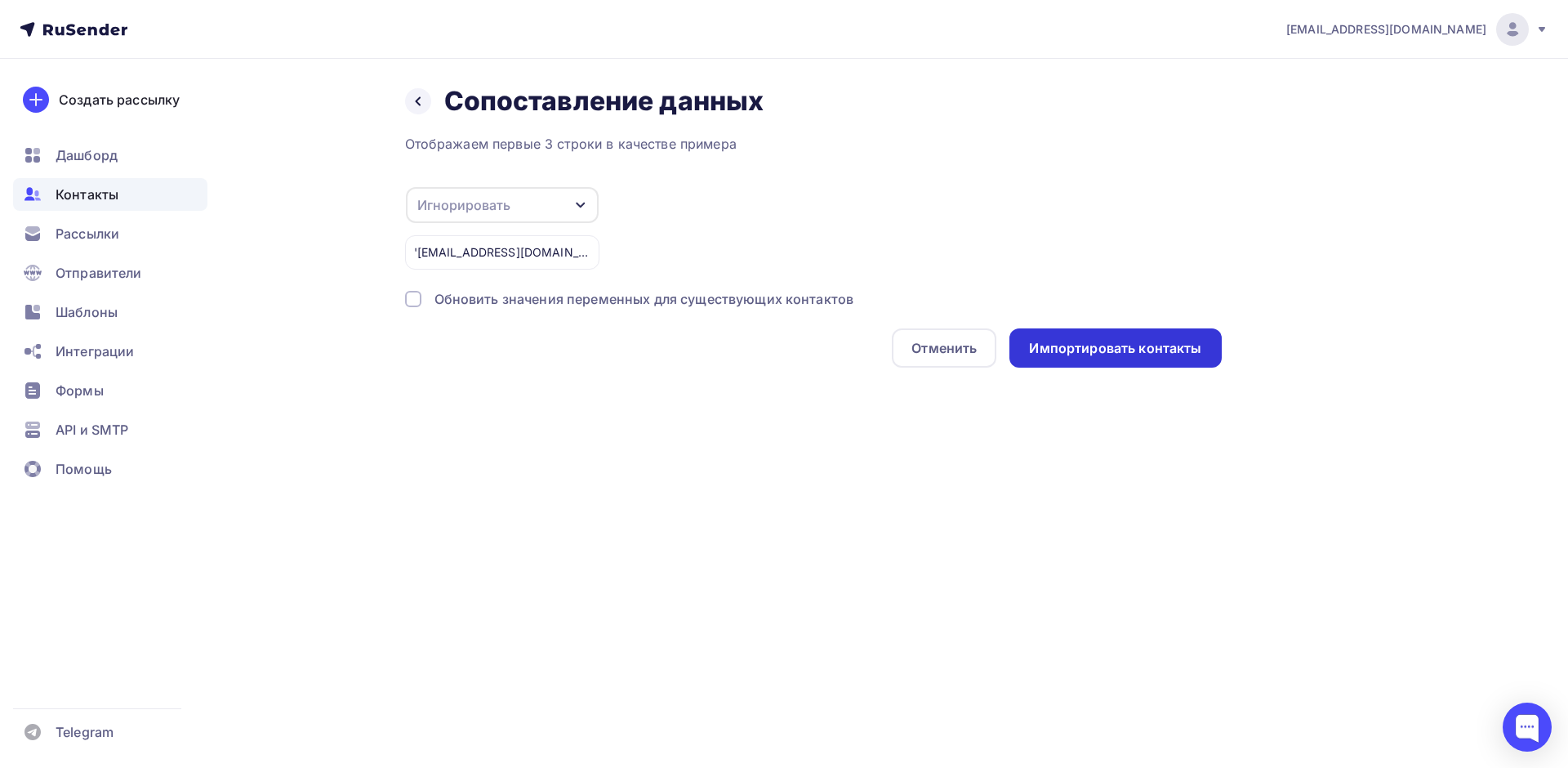
click at [1098, 353] on div "Импортировать контакты" at bounding box center [1115, 348] width 173 height 19
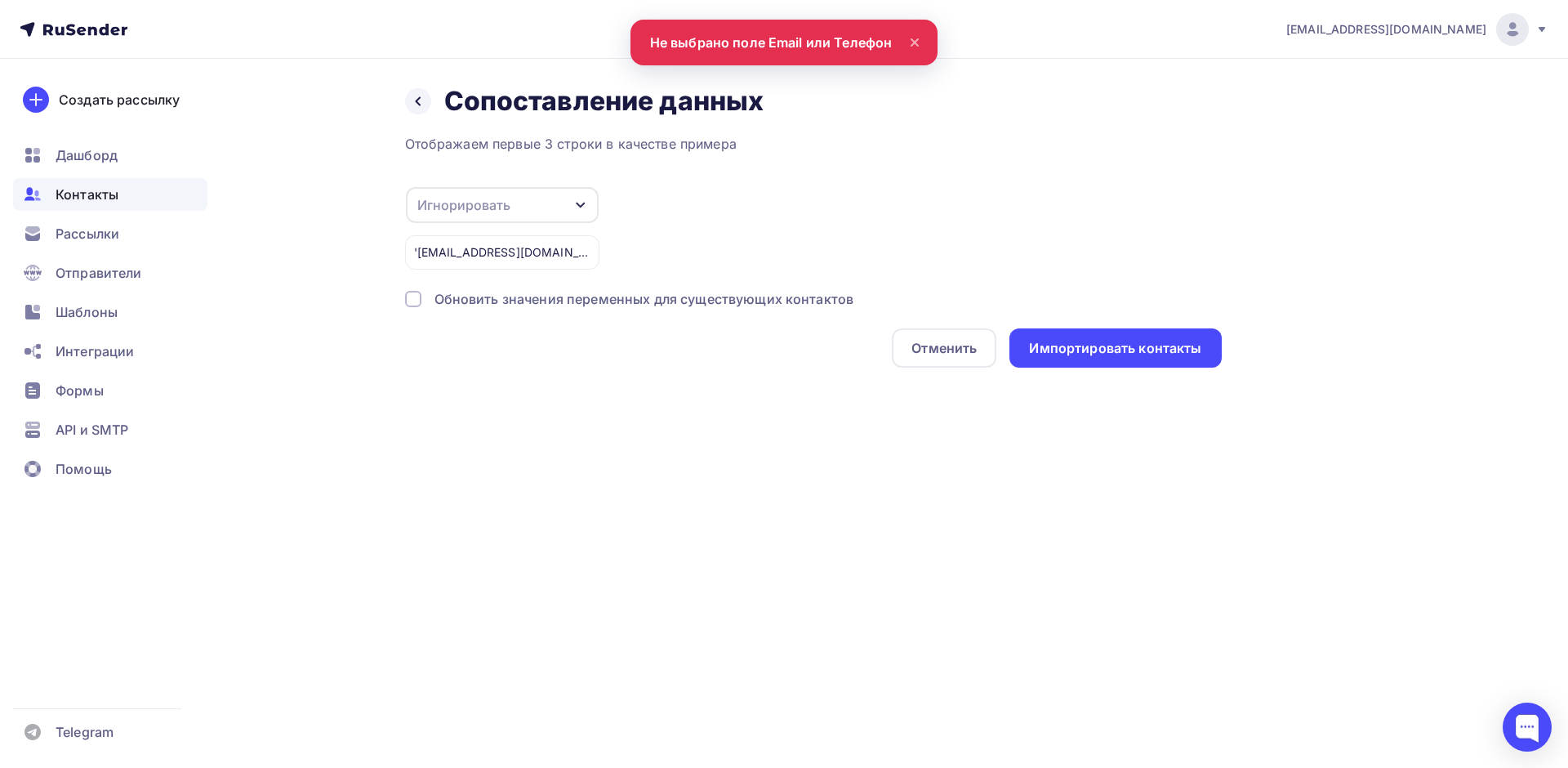
click at [510, 199] on div "Игнорировать" at bounding box center [502, 205] width 193 height 36
click at [473, 63] on div "Email" at bounding box center [476, 64] width 94 height 20
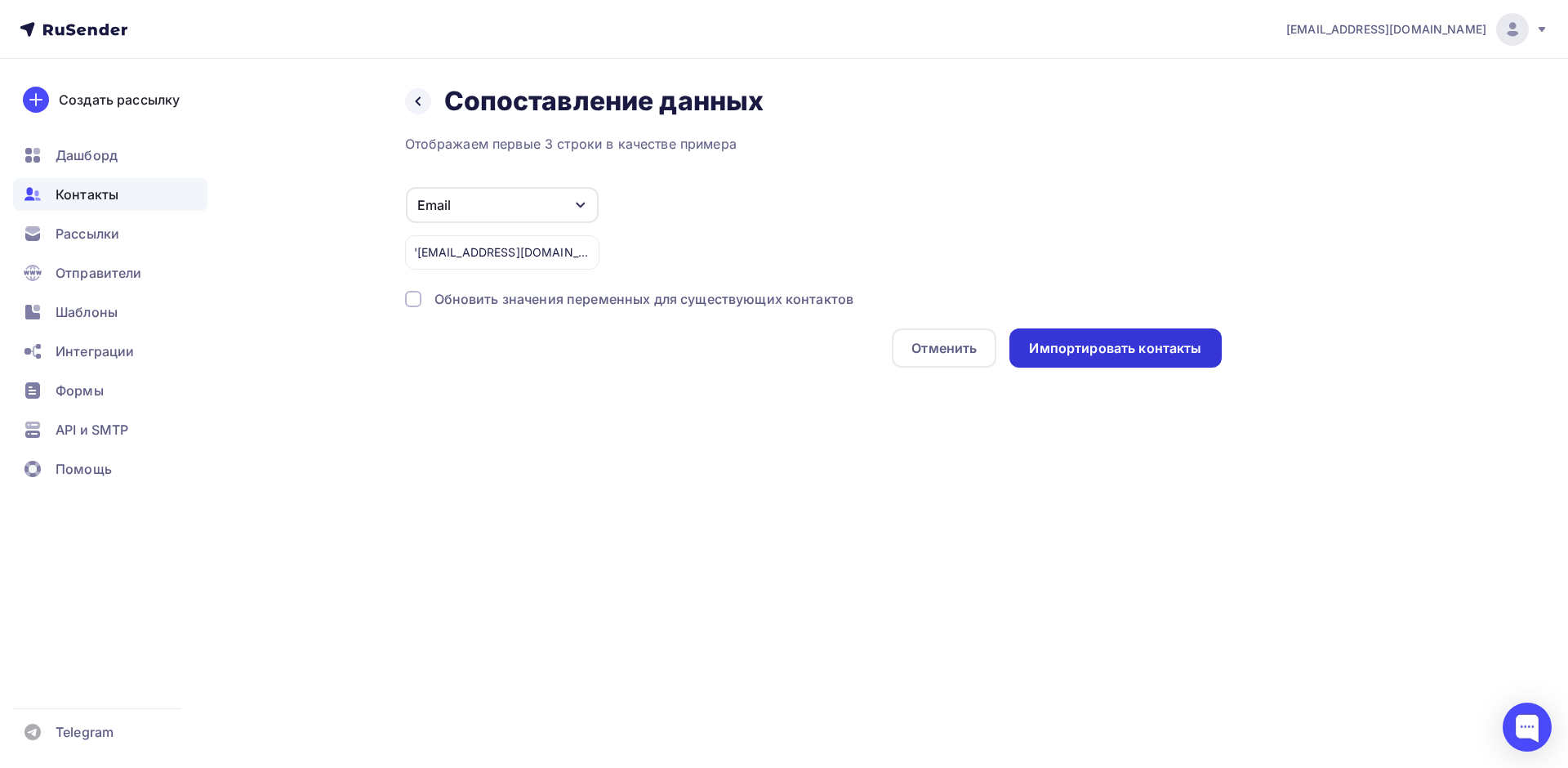
click at [1114, 362] on div "Импортировать контакты" at bounding box center [1115, 348] width 212 height 39
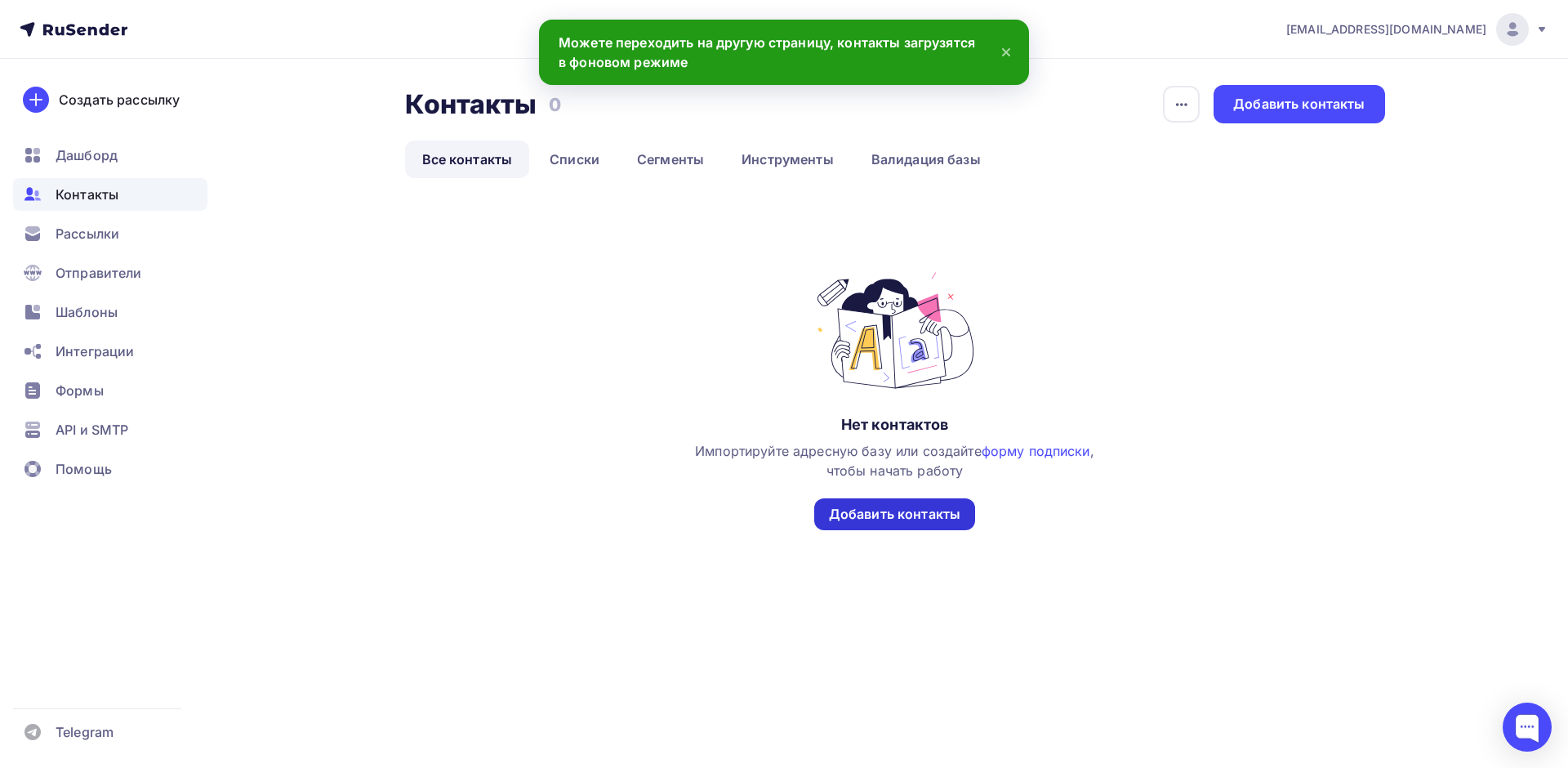
click at [896, 523] on div "Добавить контакты" at bounding box center [894, 514] width 161 height 32
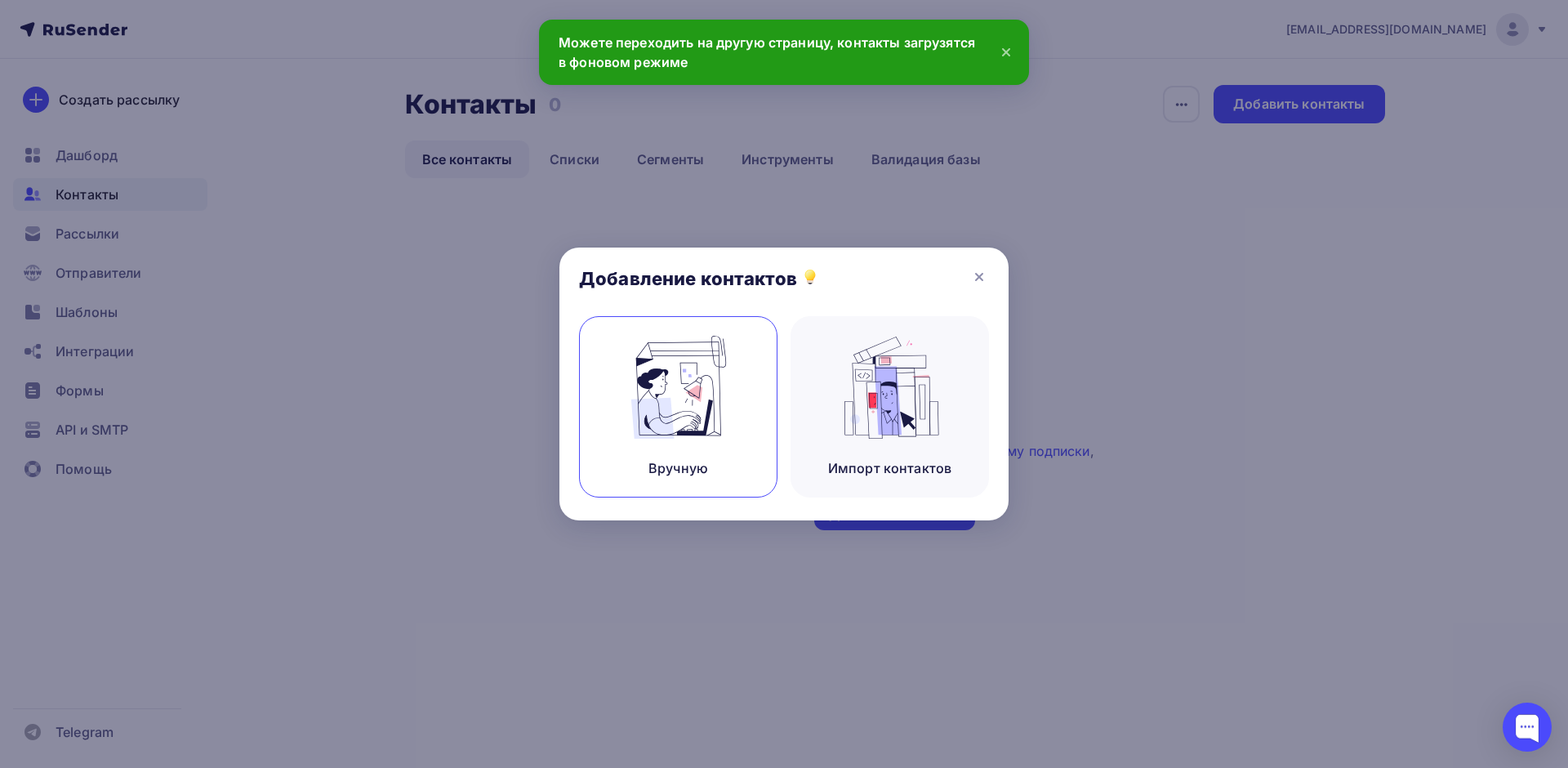
click at [726, 441] on div "Вручную" at bounding box center [678, 407] width 198 height 182
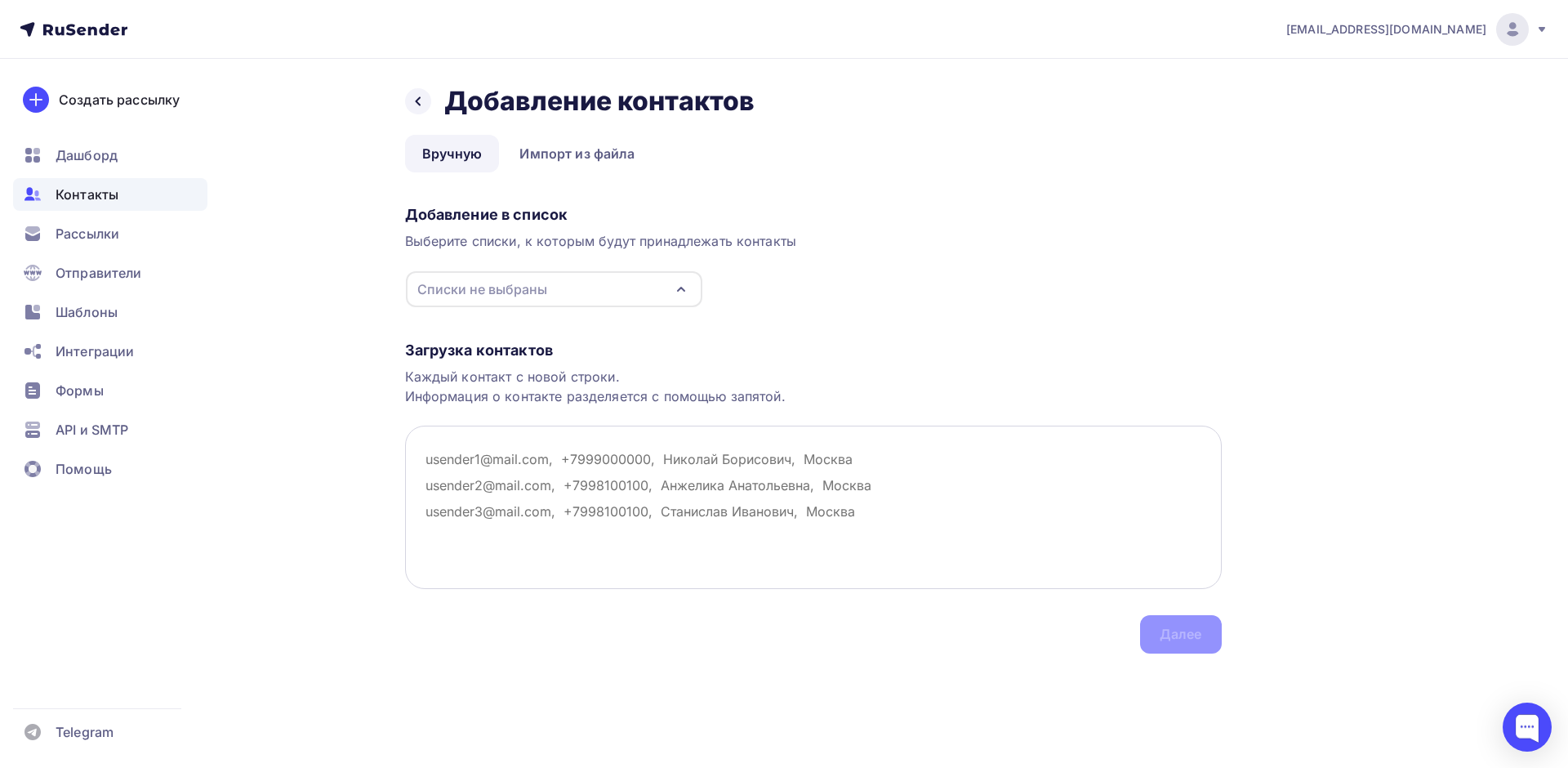
click at [536, 458] on textarea at bounding box center [813, 507] width 817 height 164
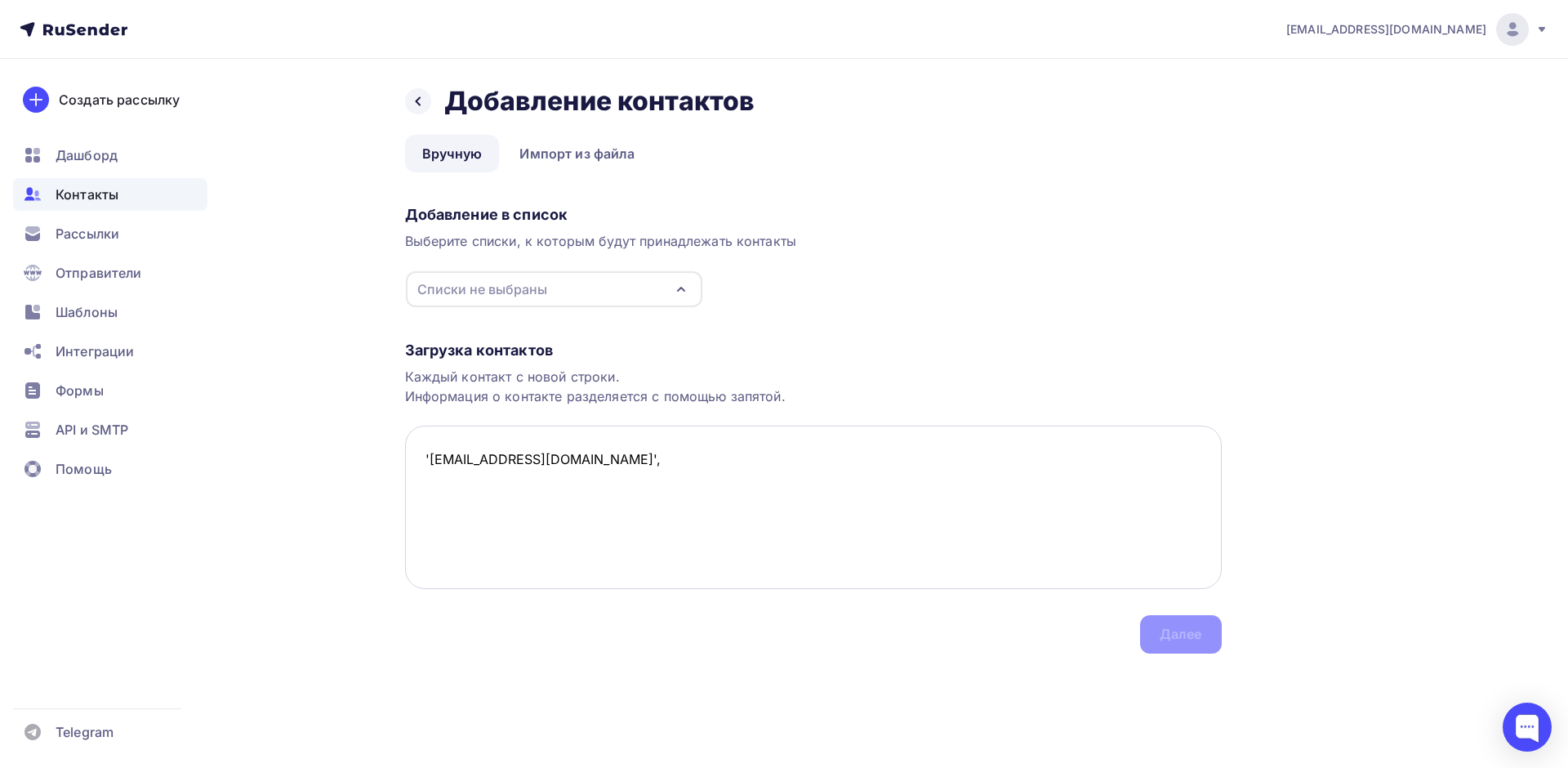
click at [443, 452] on textarea "'dtp.pomosh9@yandex.ru'," at bounding box center [813, 507] width 817 height 164
click at [651, 456] on textarea "dtp.pomosh9@yandex.ru'," at bounding box center [813, 507] width 817 height 164
click at [424, 455] on textarea "dtp.pomosh9@yandex.ru" at bounding box center [813, 507] width 817 height 164
click at [581, 290] on div "Списки не выбраны" at bounding box center [554, 289] width 296 height 36
type textarea "dtp.pomosh9@yandex.ru"
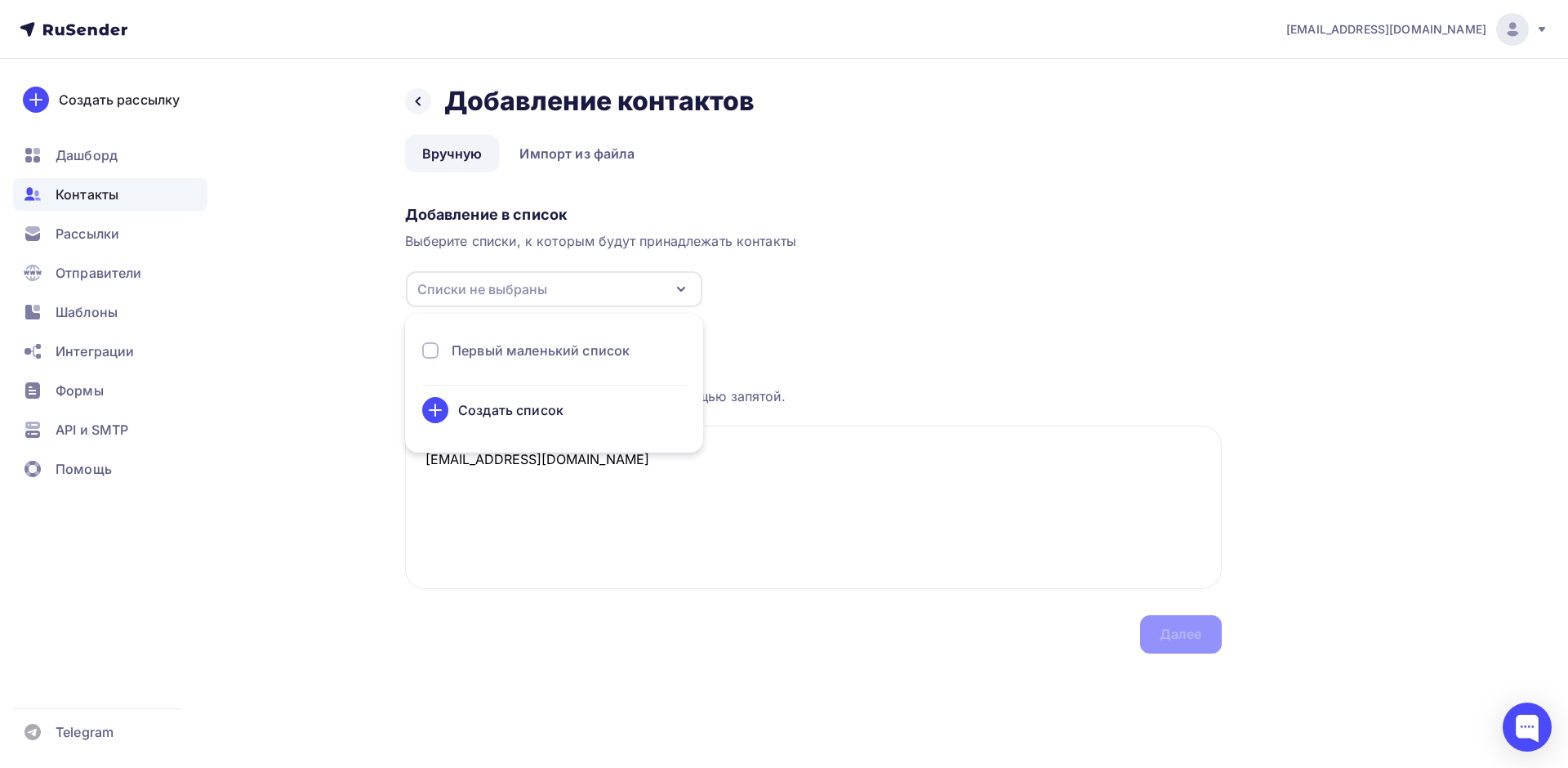
click at [491, 346] on div "Первый маленький список" at bounding box center [540, 351] width 178 height 20
click at [824, 530] on textarea "dtp.pomosh9@yandex.ru" at bounding box center [813, 507] width 817 height 164
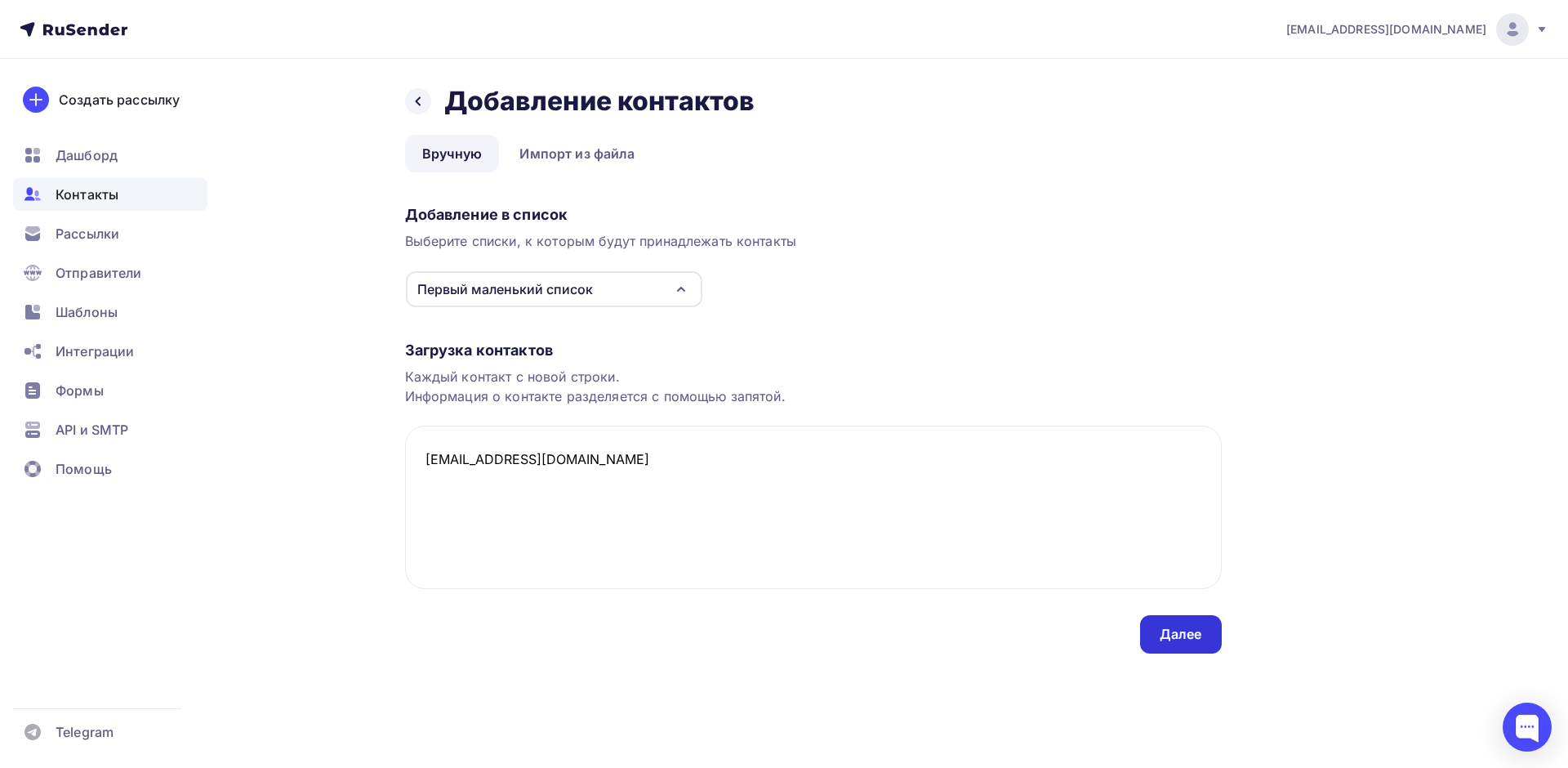
click at [1178, 634] on div "Далее" at bounding box center [1181, 634] width 43 height 19
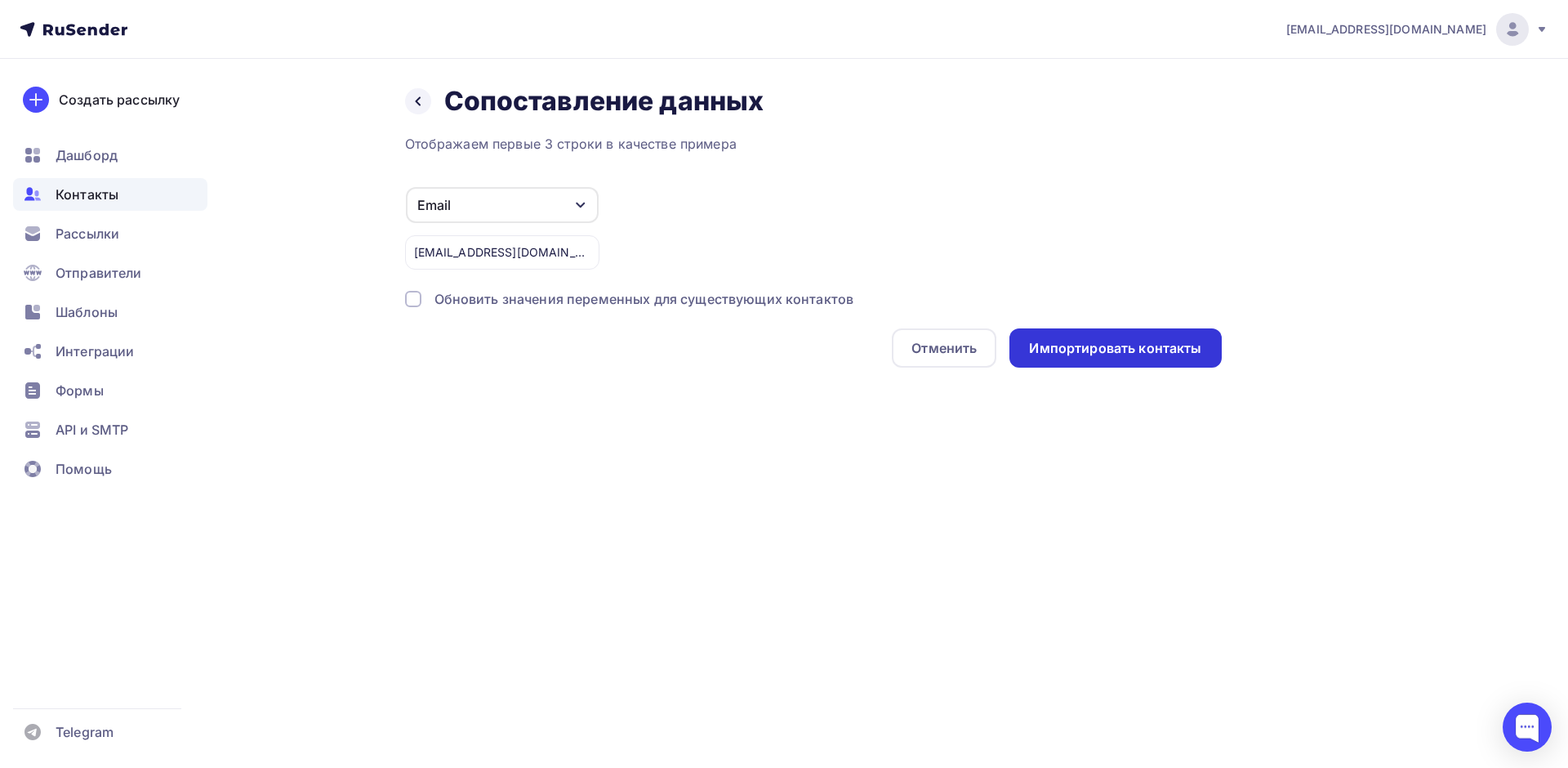
click at [1093, 344] on div "Импортировать контакты" at bounding box center [1115, 348] width 173 height 19
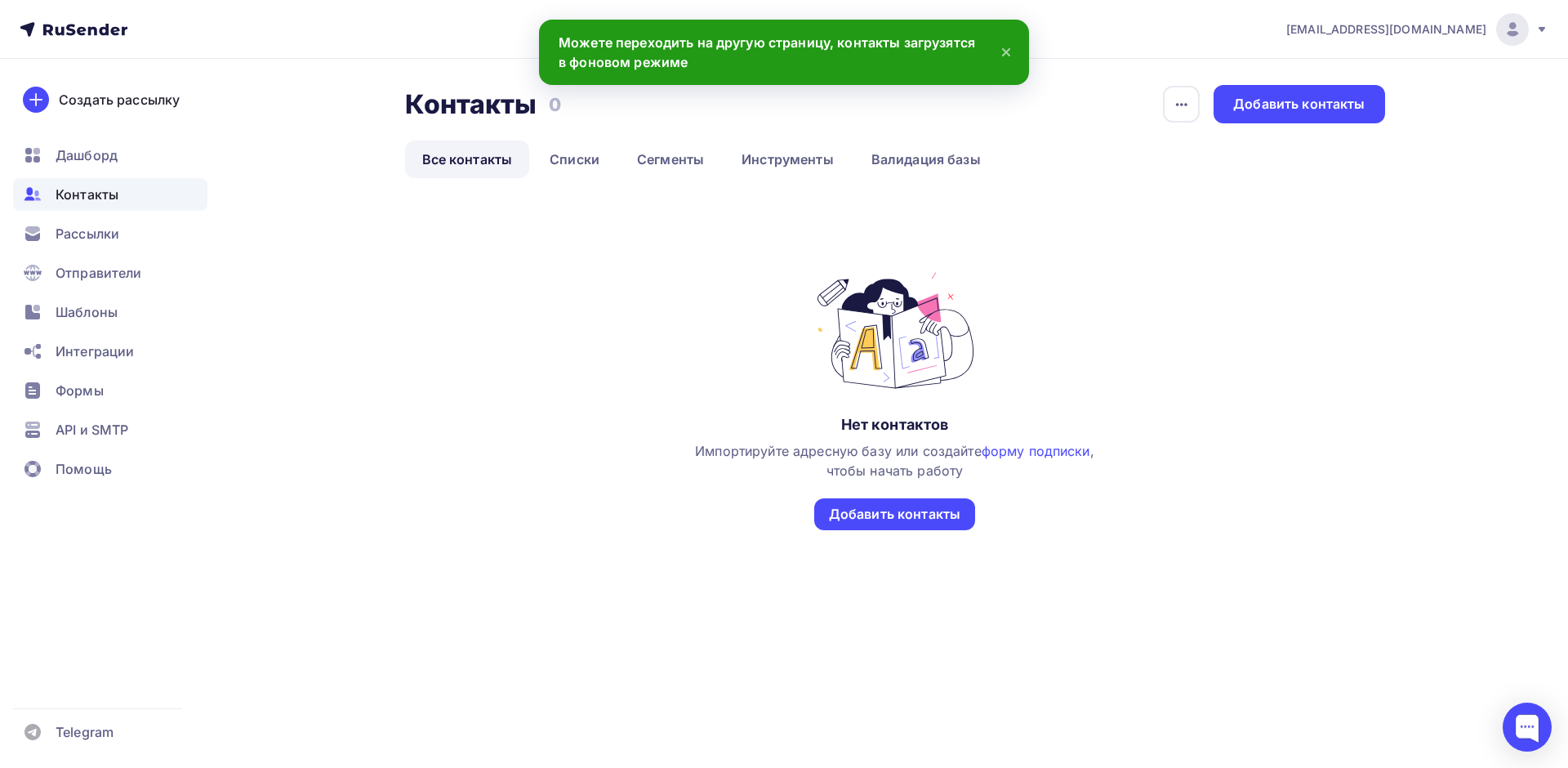
click at [1004, 53] on icon at bounding box center [1006, 53] width 20 height 20
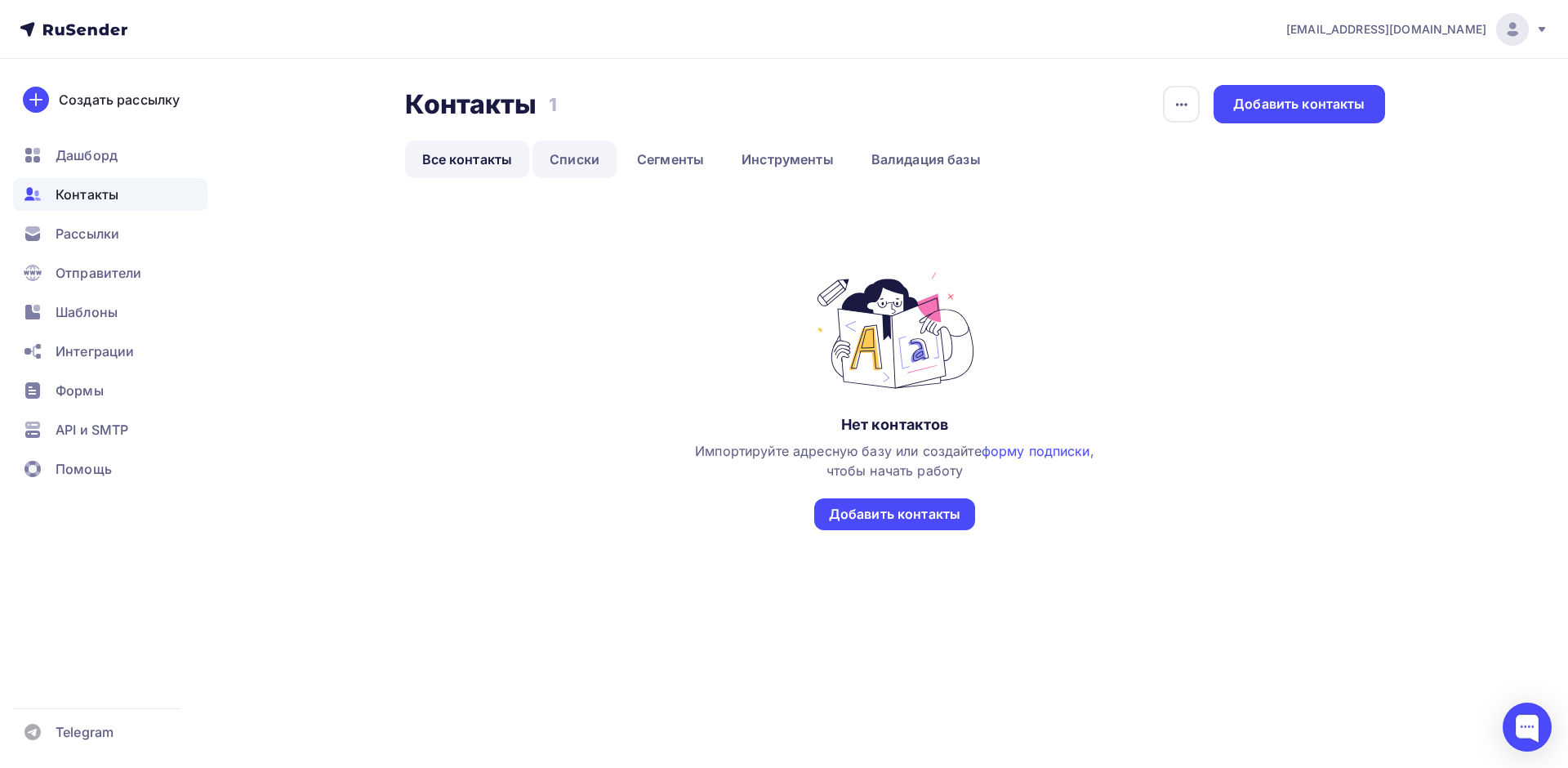
click at [565, 159] on link "Списки" at bounding box center [574, 159] width 85 height 37
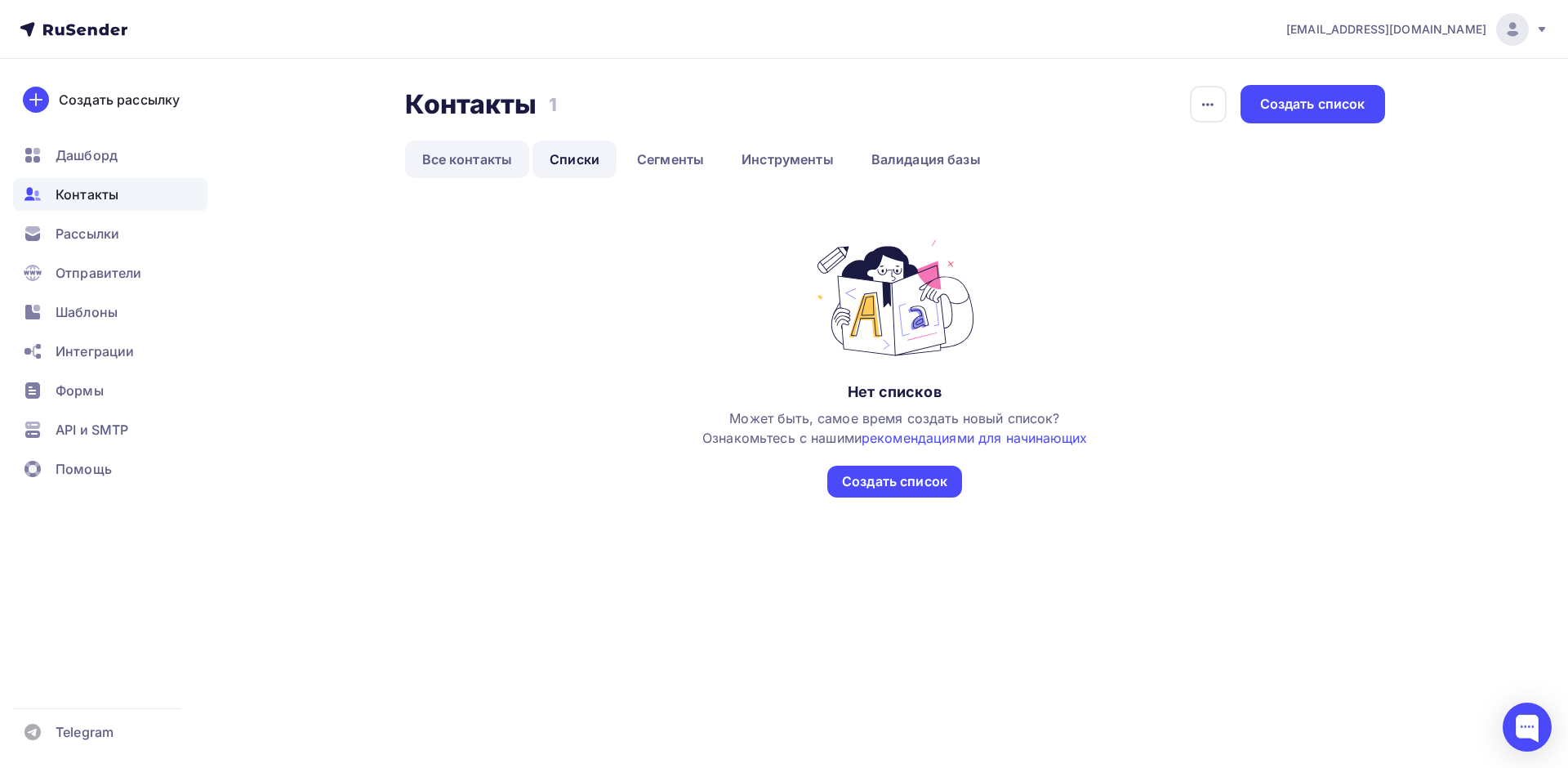
click at [499, 162] on link "Все контакты" at bounding box center [467, 159] width 125 height 37
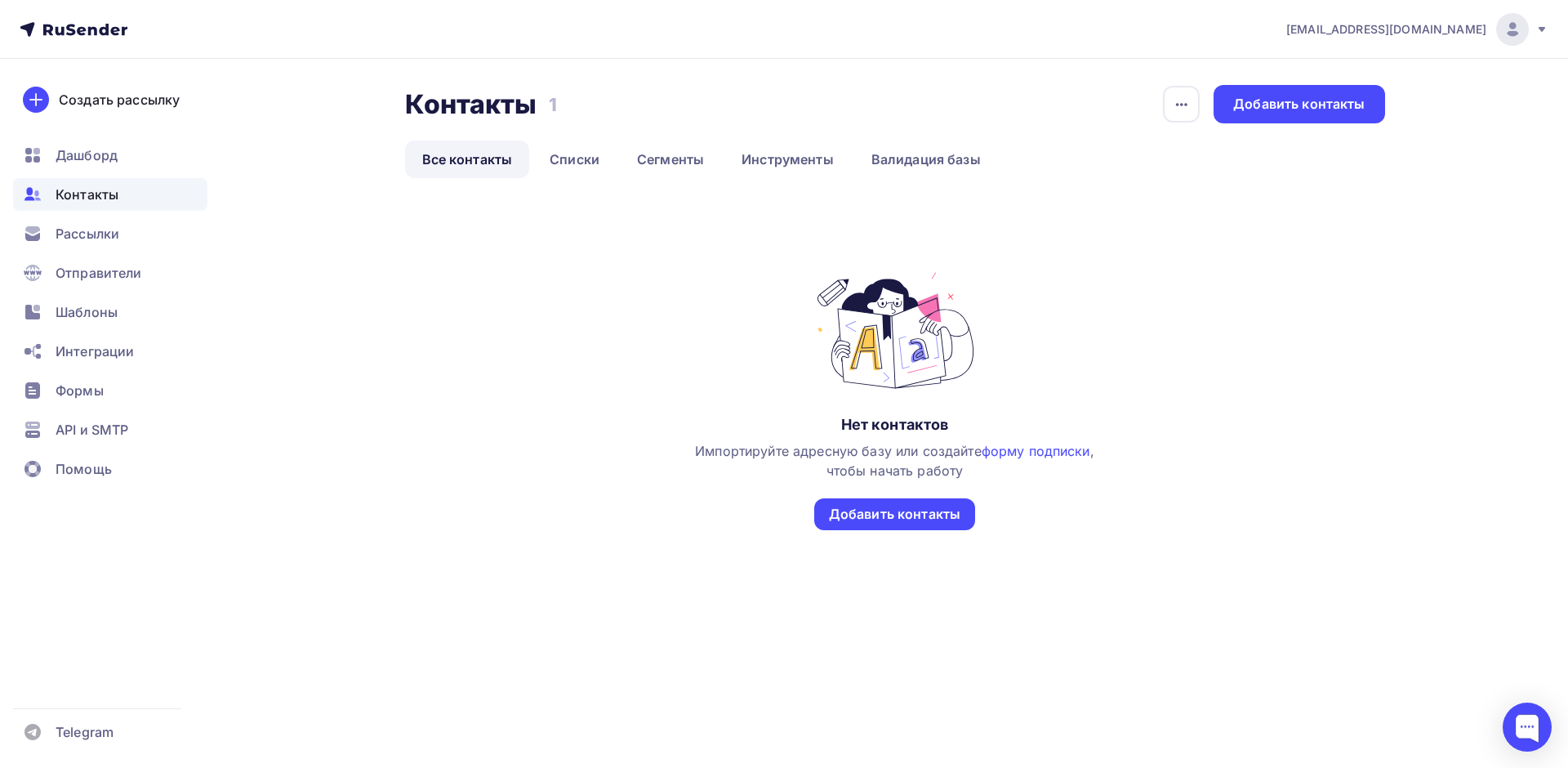
click at [64, 199] on span "Контакты" at bounding box center [86, 194] width 63 height 20
click at [91, 165] on div "Дашборд" at bounding box center [110, 155] width 194 height 33
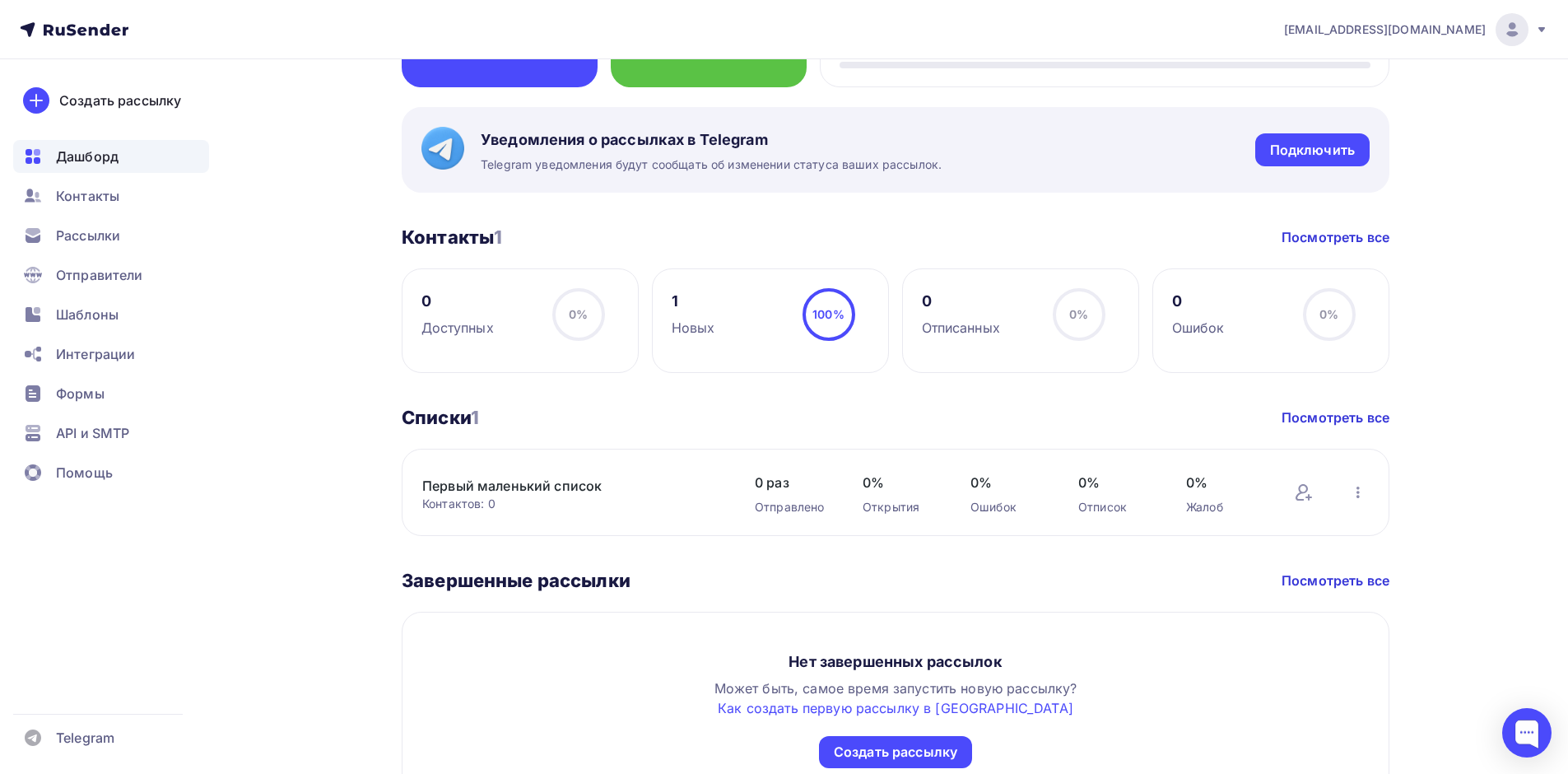
scroll to position [658, 0]
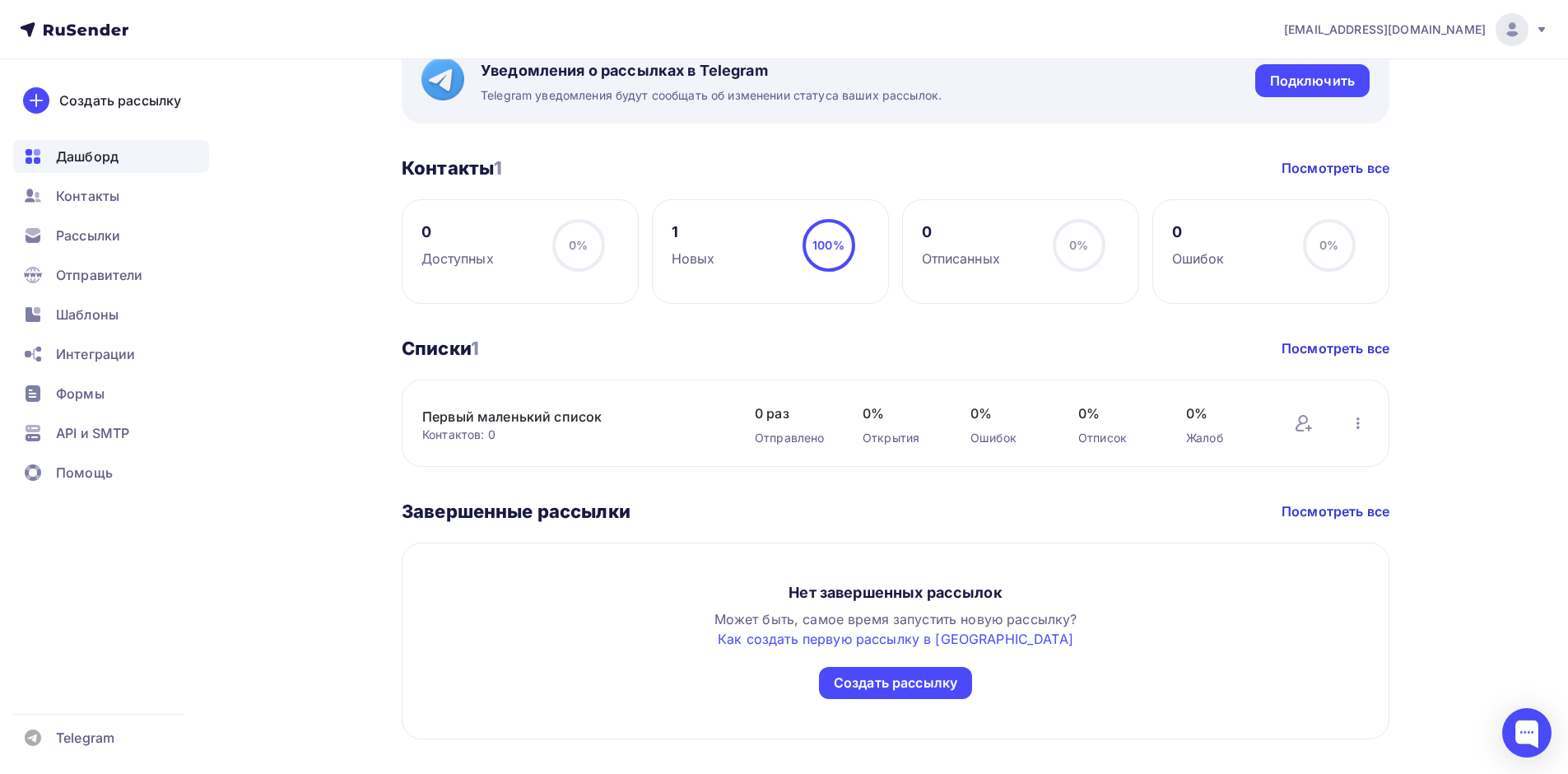
click at [528, 420] on link "Первый маленький список" at bounding box center [562, 416] width 280 height 20
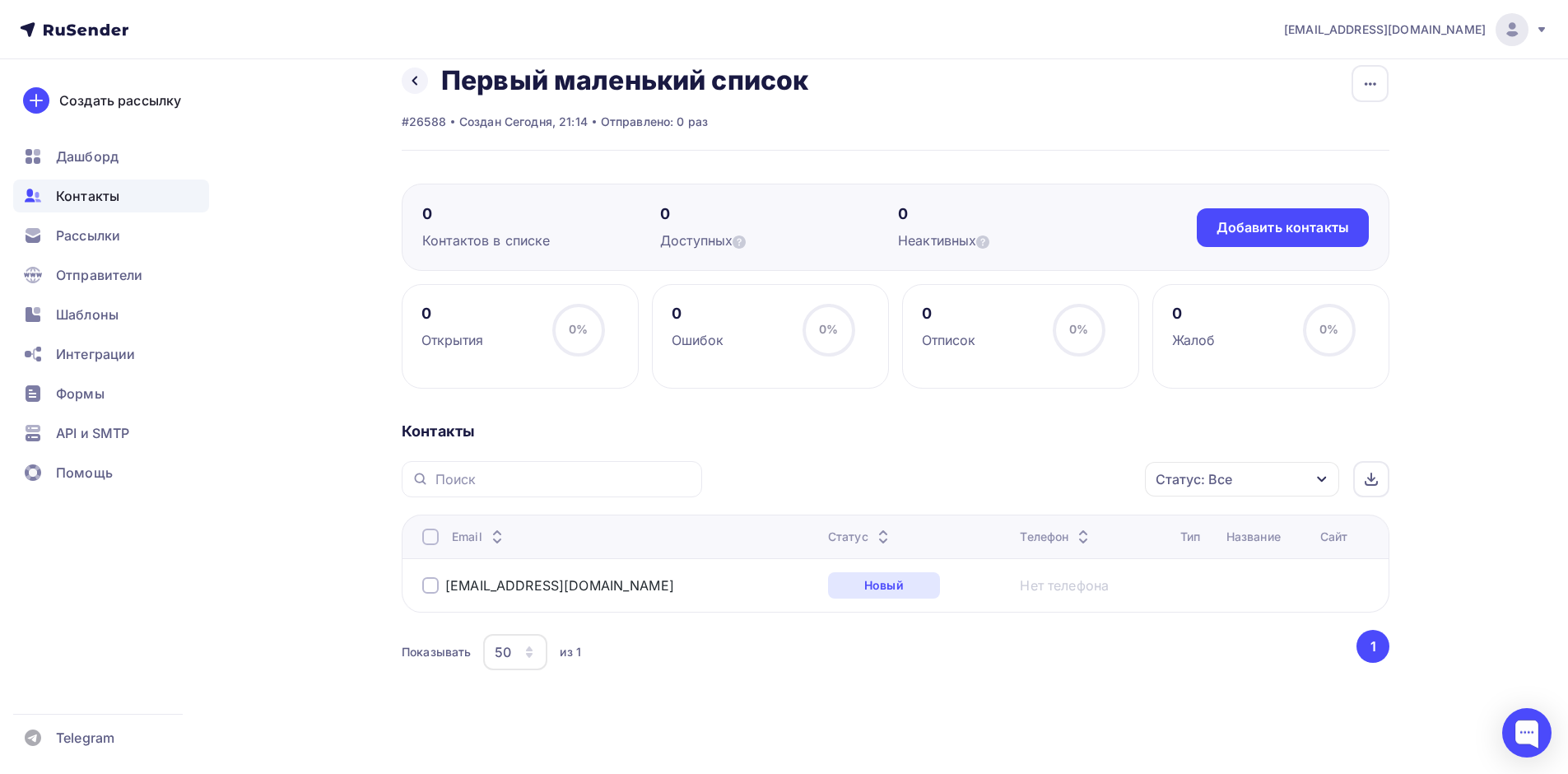
scroll to position [28, 0]
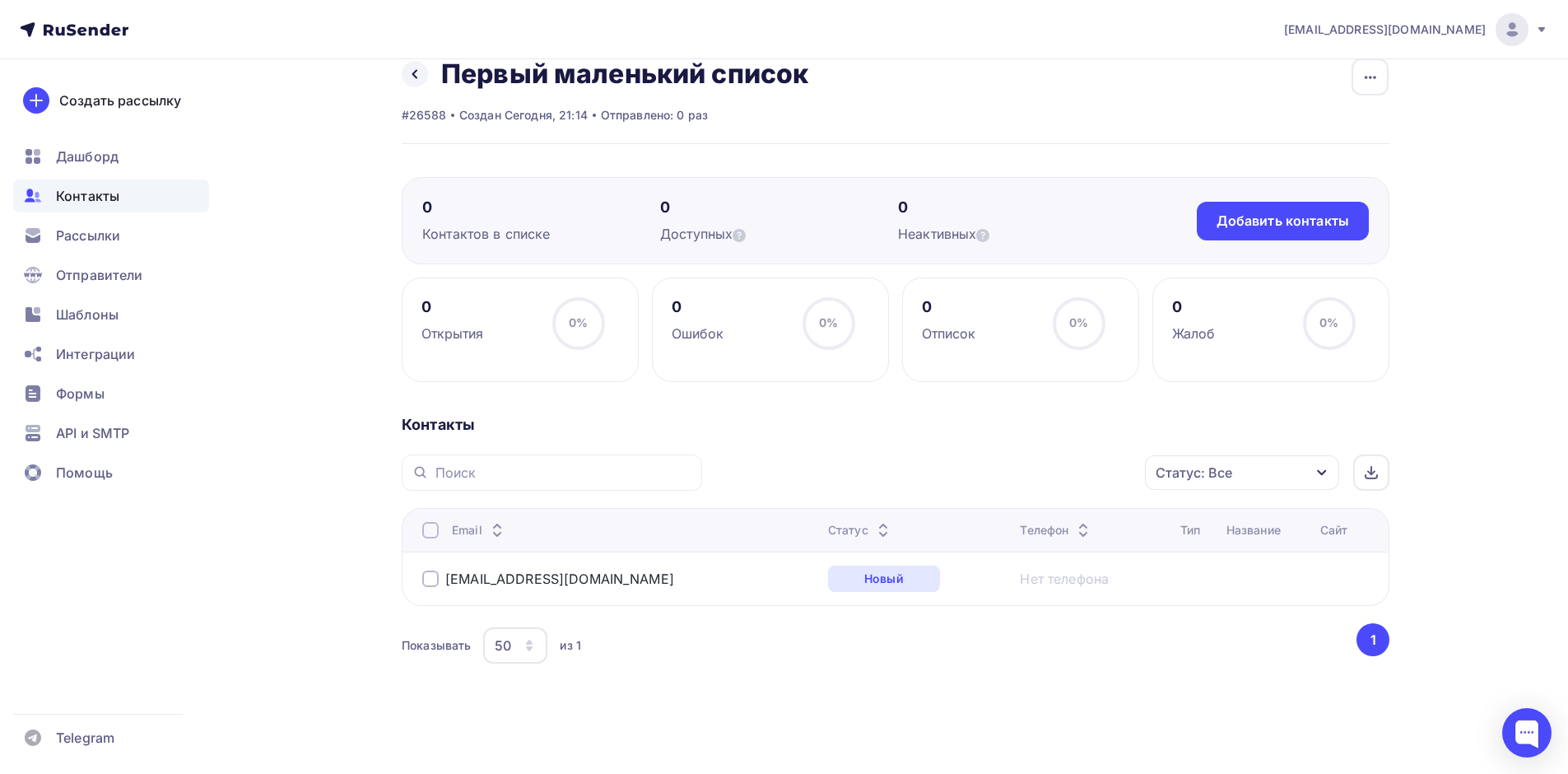
click at [431, 579] on div at bounding box center [431, 578] width 16 height 16
click at [1025, 470] on div "Действие" at bounding box center [1023, 473] width 217 height 32
click at [963, 586] on div "Удалить" at bounding box center [961, 587] width 55 height 20
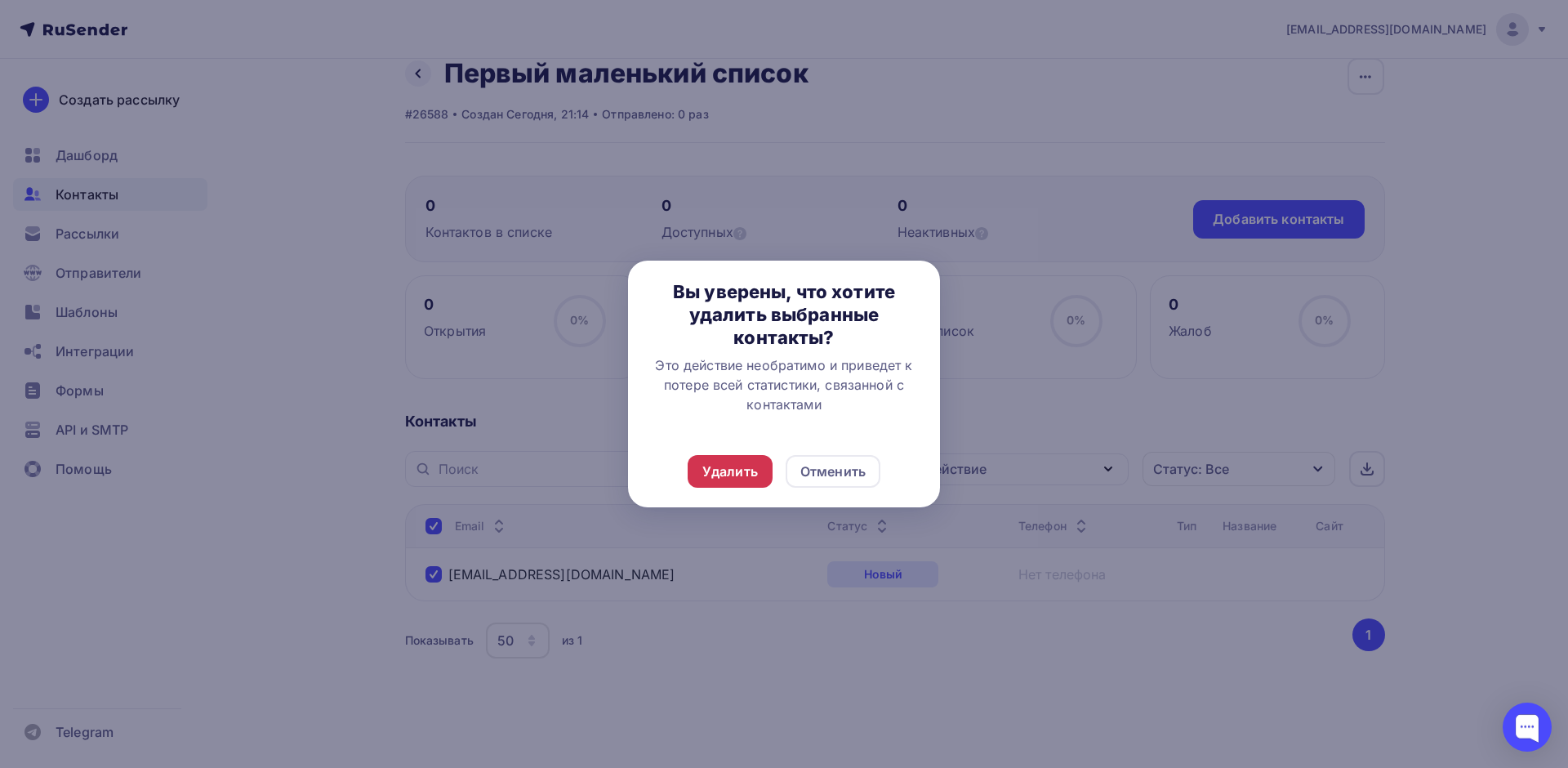
click at [744, 470] on div "Удалить" at bounding box center [730, 472] width 55 height 20
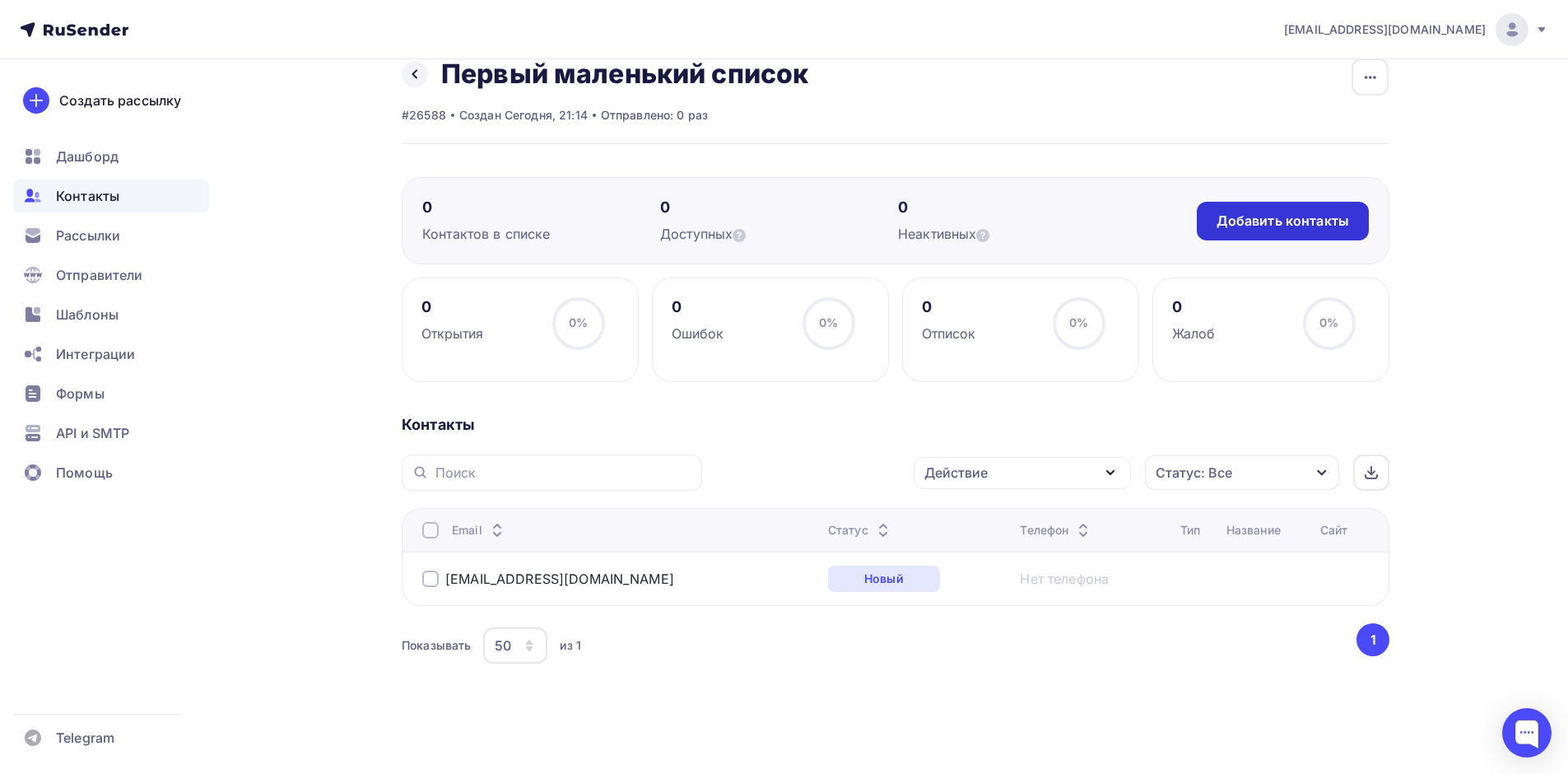
click at [1298, 217] on div "Добавить контакты" at bounding box center [1283, 221] width 133 height 19
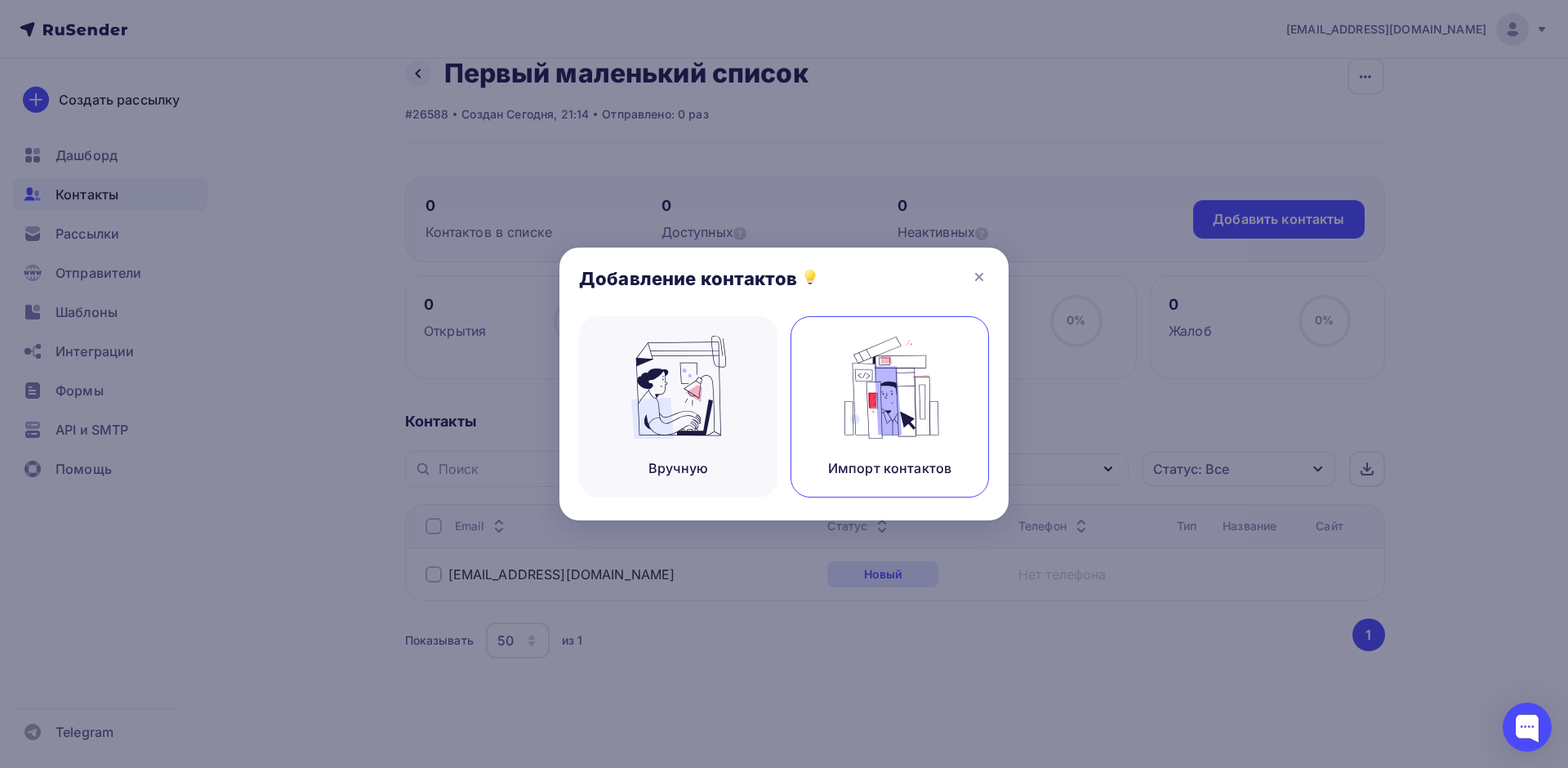
click at [868, 420] on img at bounding box center [890, 387] width 109 height 103
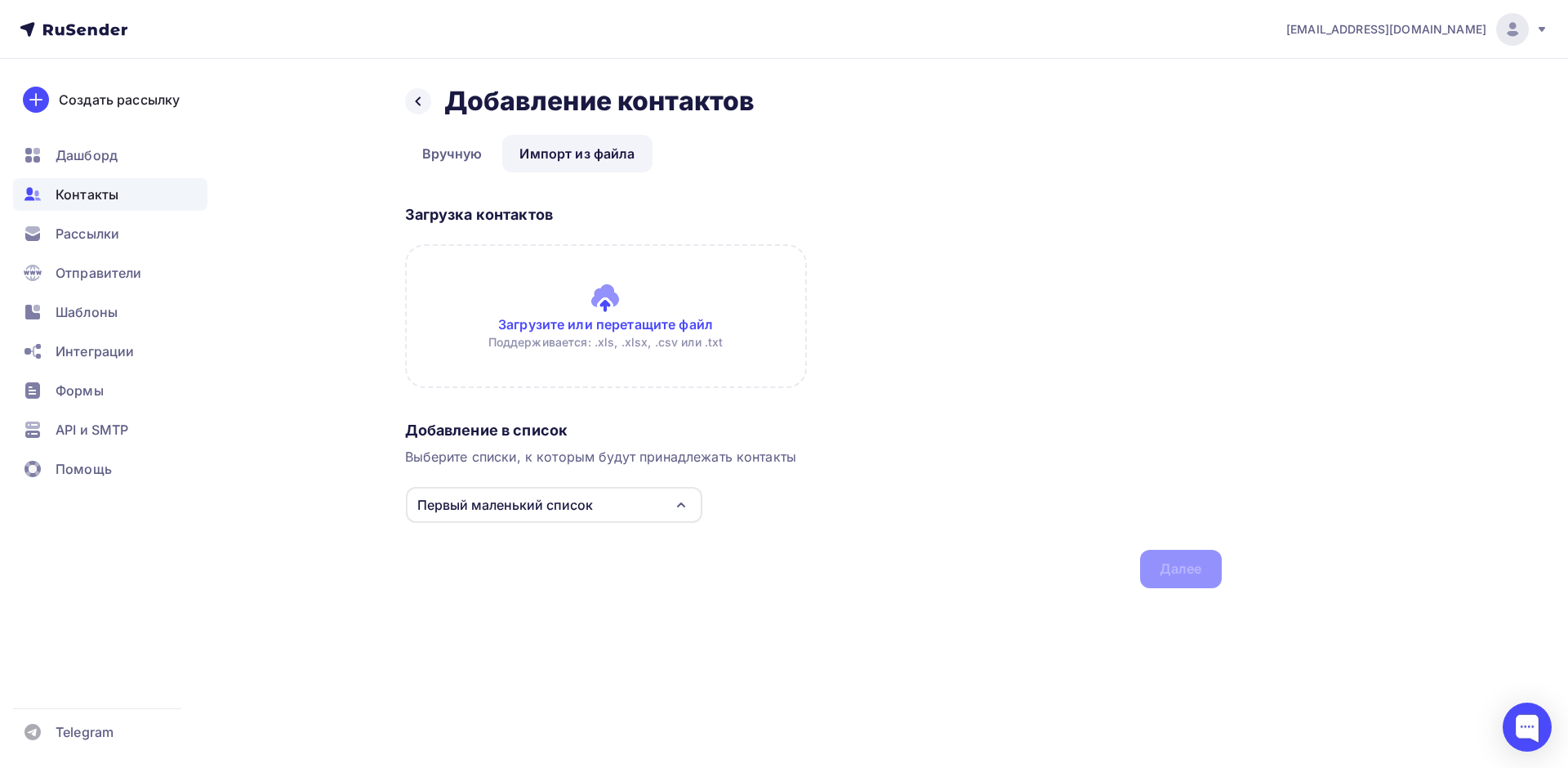
click at [578, 511] on div "Первый маленький список" at bounding box center [505, 505] width 175 height 20
click at [565, 501] on div "Первый маленький список" at bounding box center [505, 505] width 175 height 20
click at [563, 506] on div "Первый маленький список" at bounding box center [505, 505] width 175 height 20
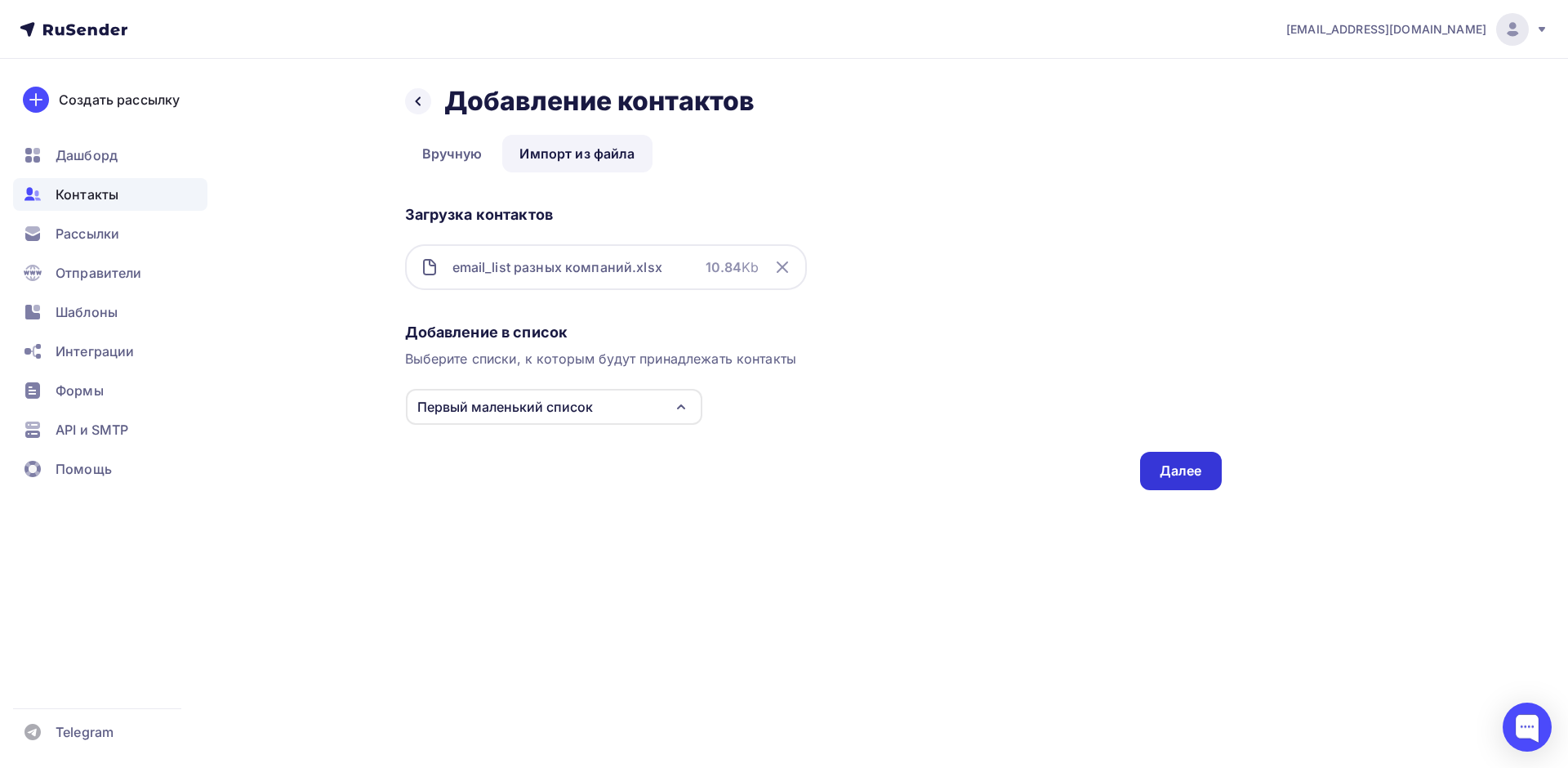
click at [1166, 473] on div "Далее" at bounding box center [1181, 471] width 43 height 19
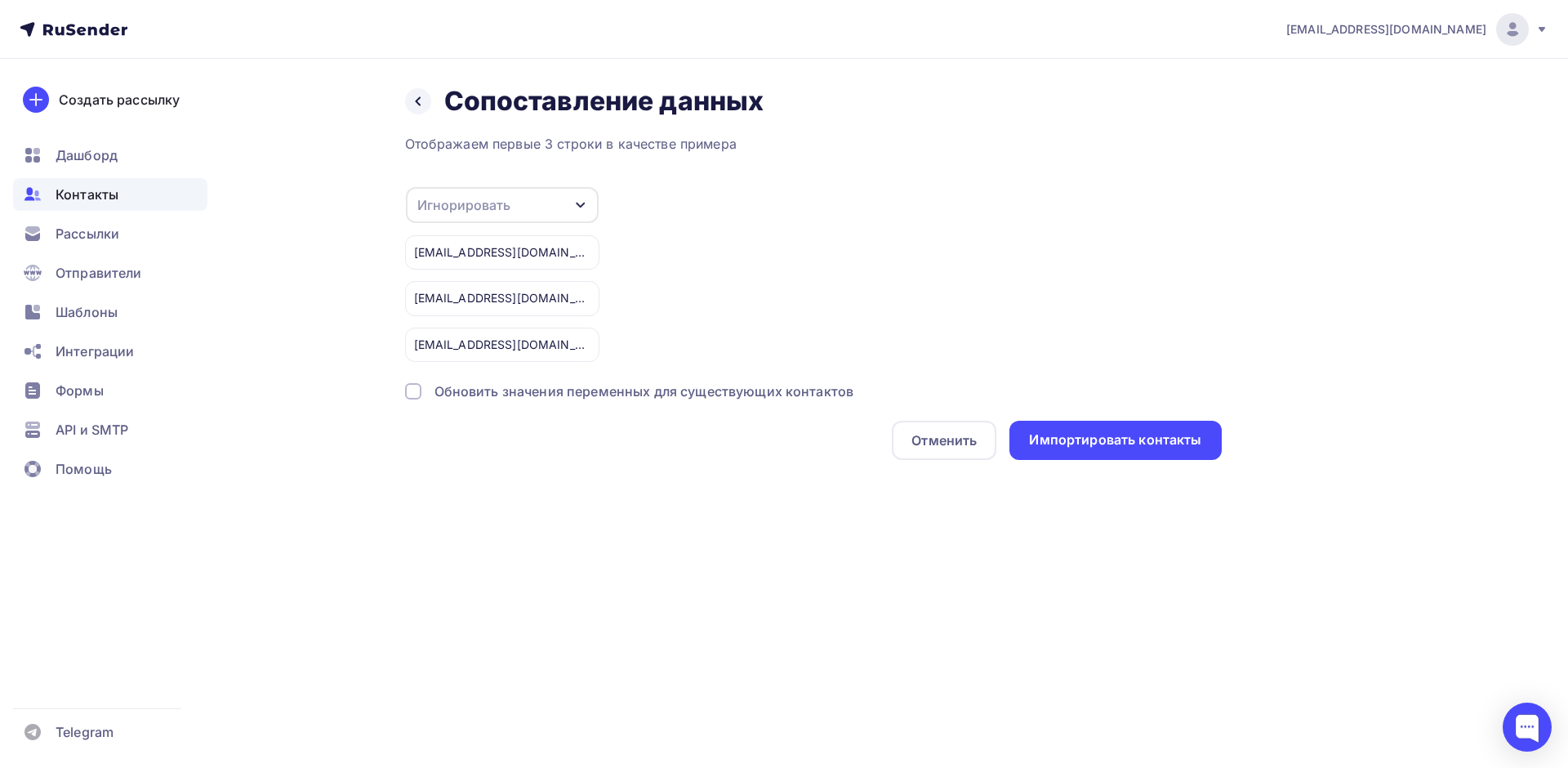
click at [552, 204] on div "Игнорировать" at bounding box center [502, 205] width 193 height 36
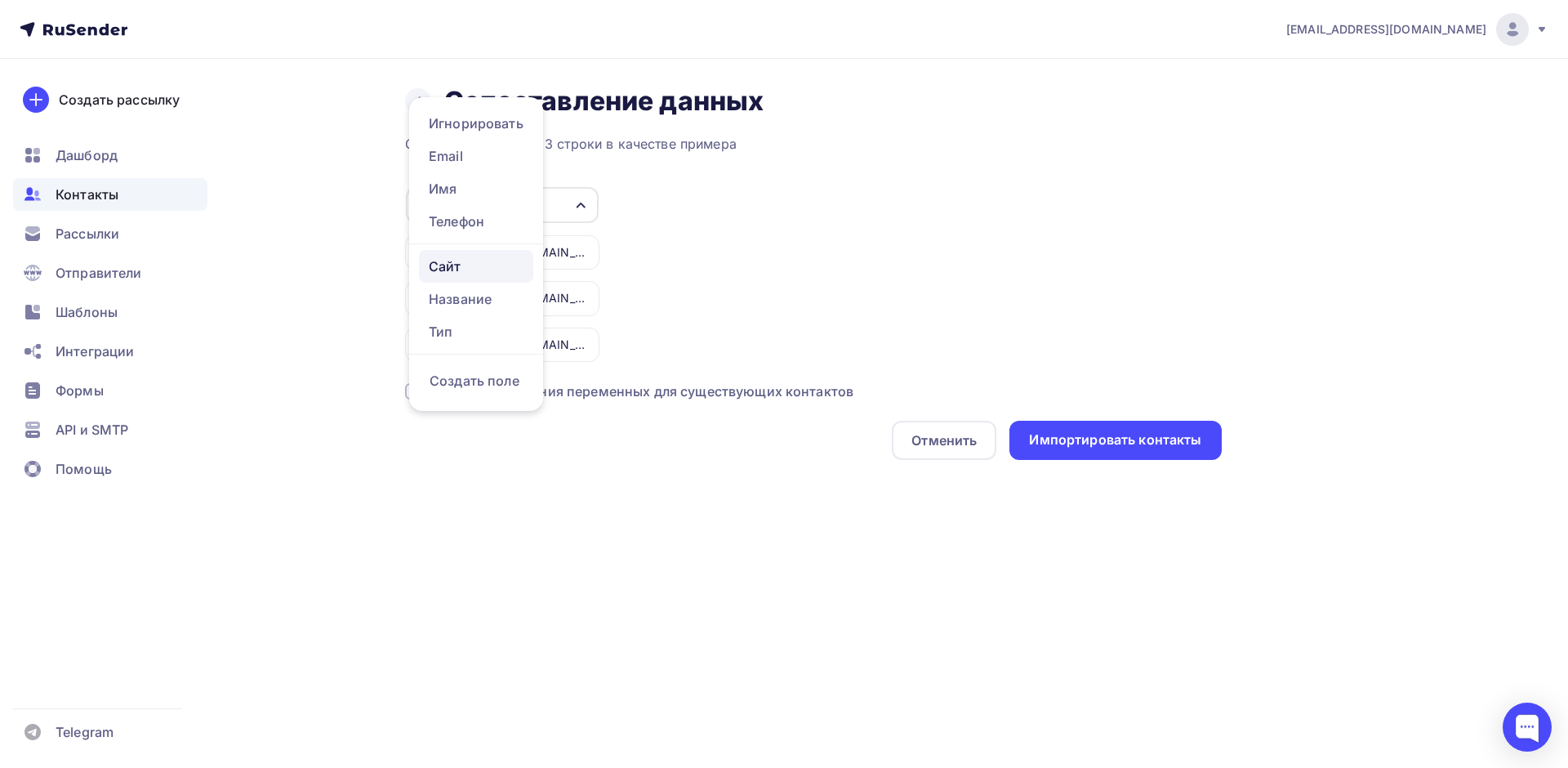
scroll to position [8, 0]
click at [446, 150] on div "Email" at bounding box center [476, 156] width 94 height 20
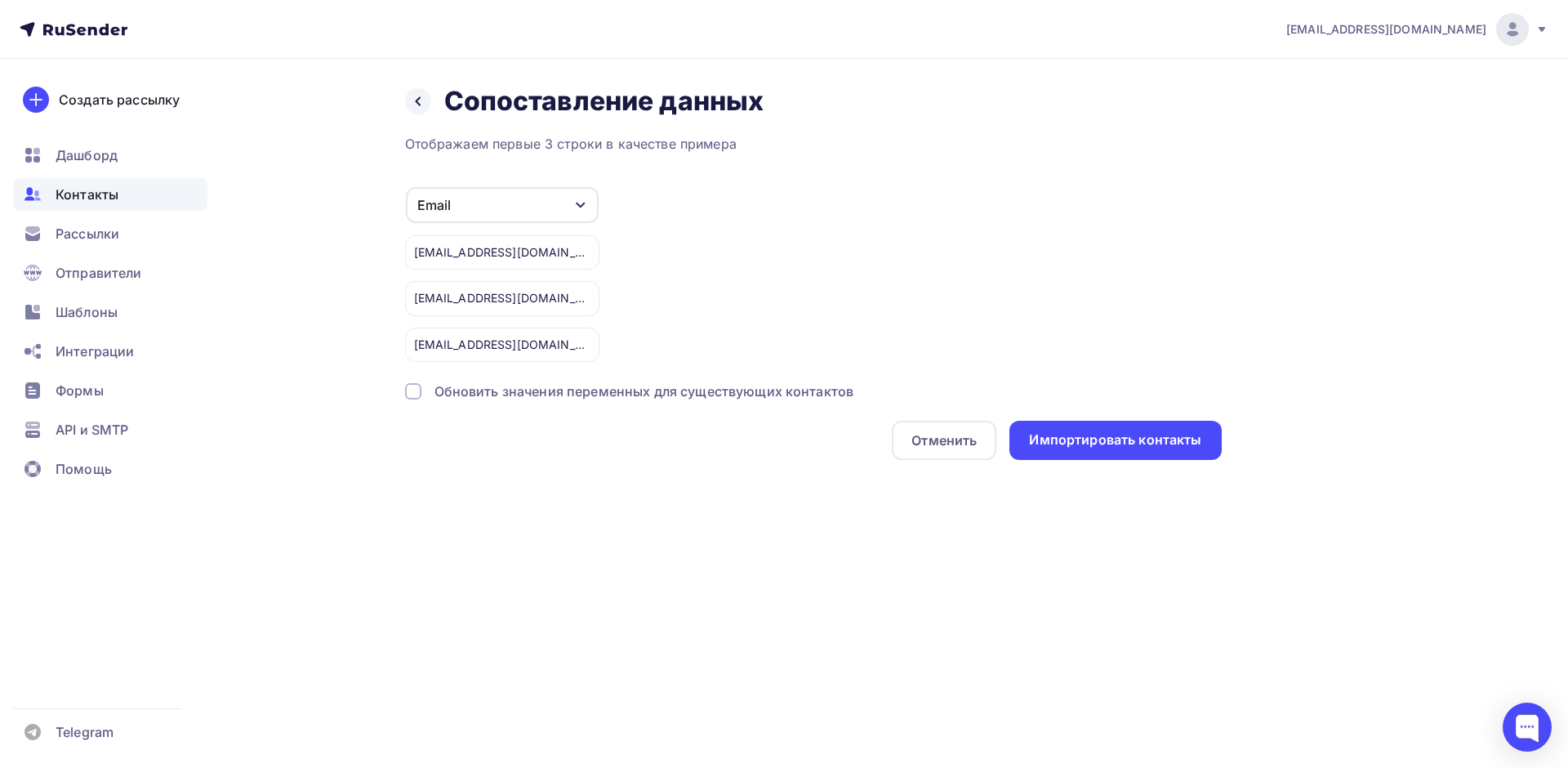
scroll to position [0, 0]
click at [1079, 441] on div "Импортировать контакты" at bounding box center [1115, 440] width 173 height 19
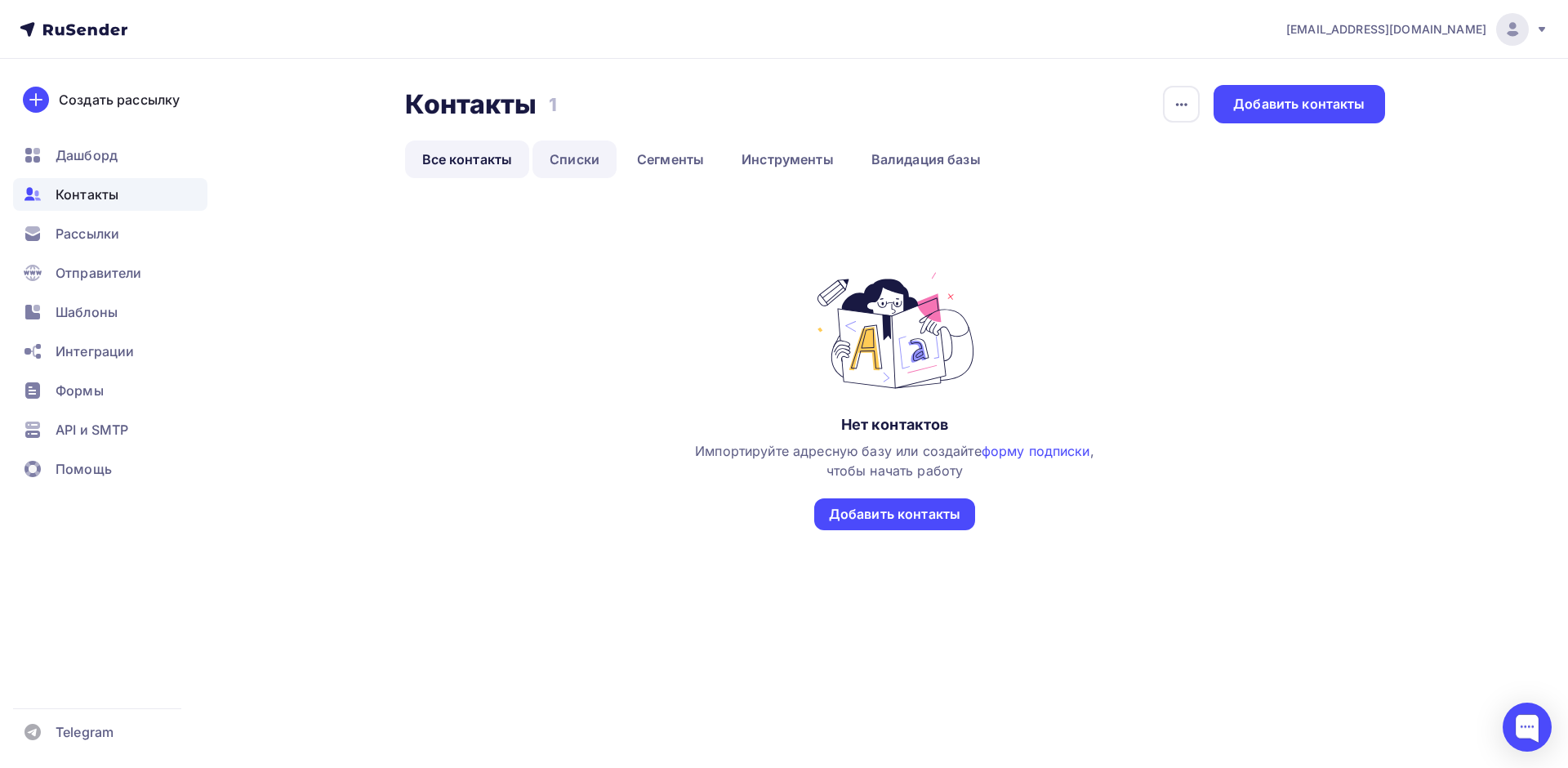
click at [580, 164] on link "Списки" at bounding box center [574, 159] width 85 height 37
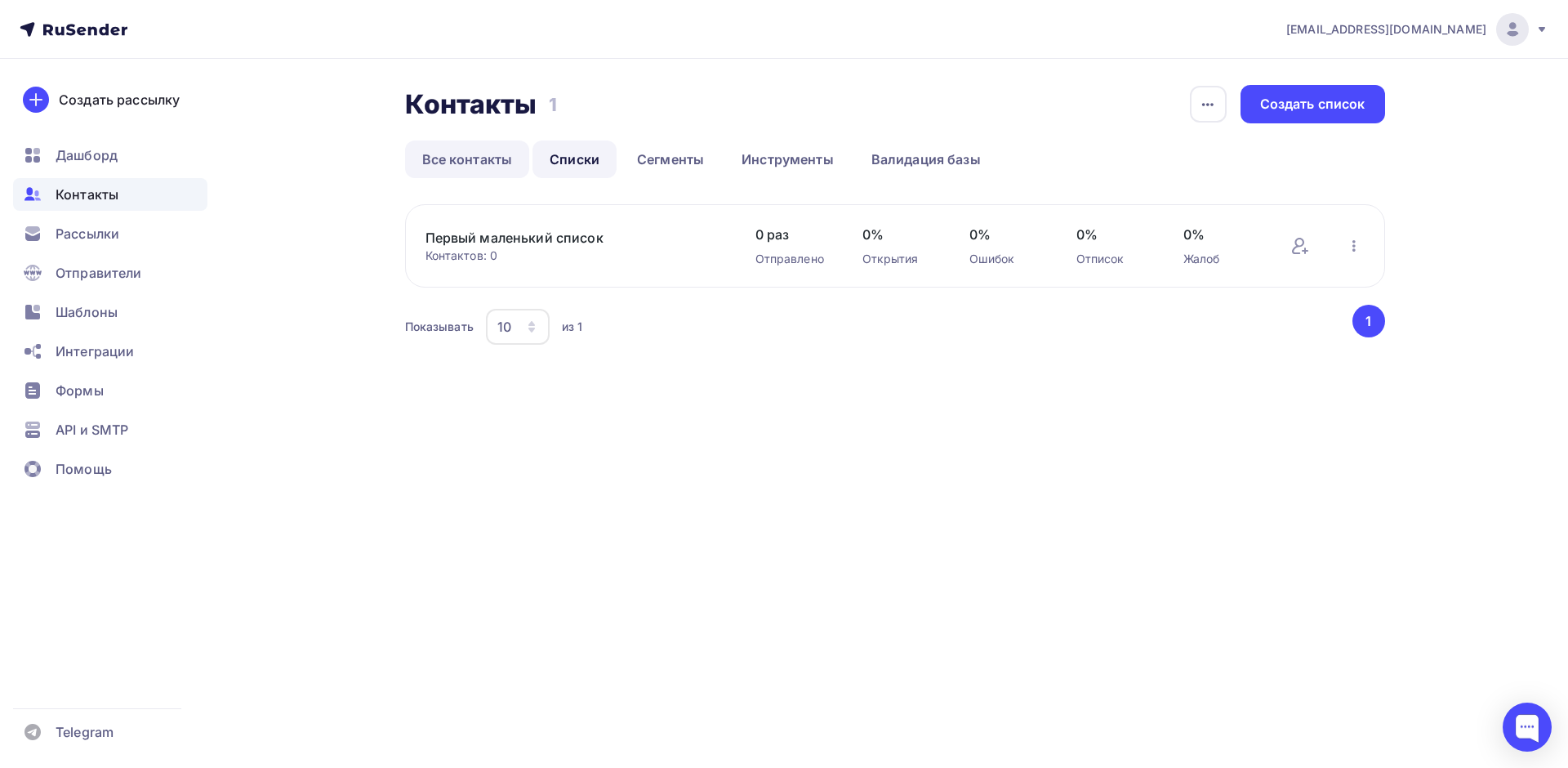
click at [481, 164] on link "Все контакты" at bounding box center [467, 159] width 125 height 37
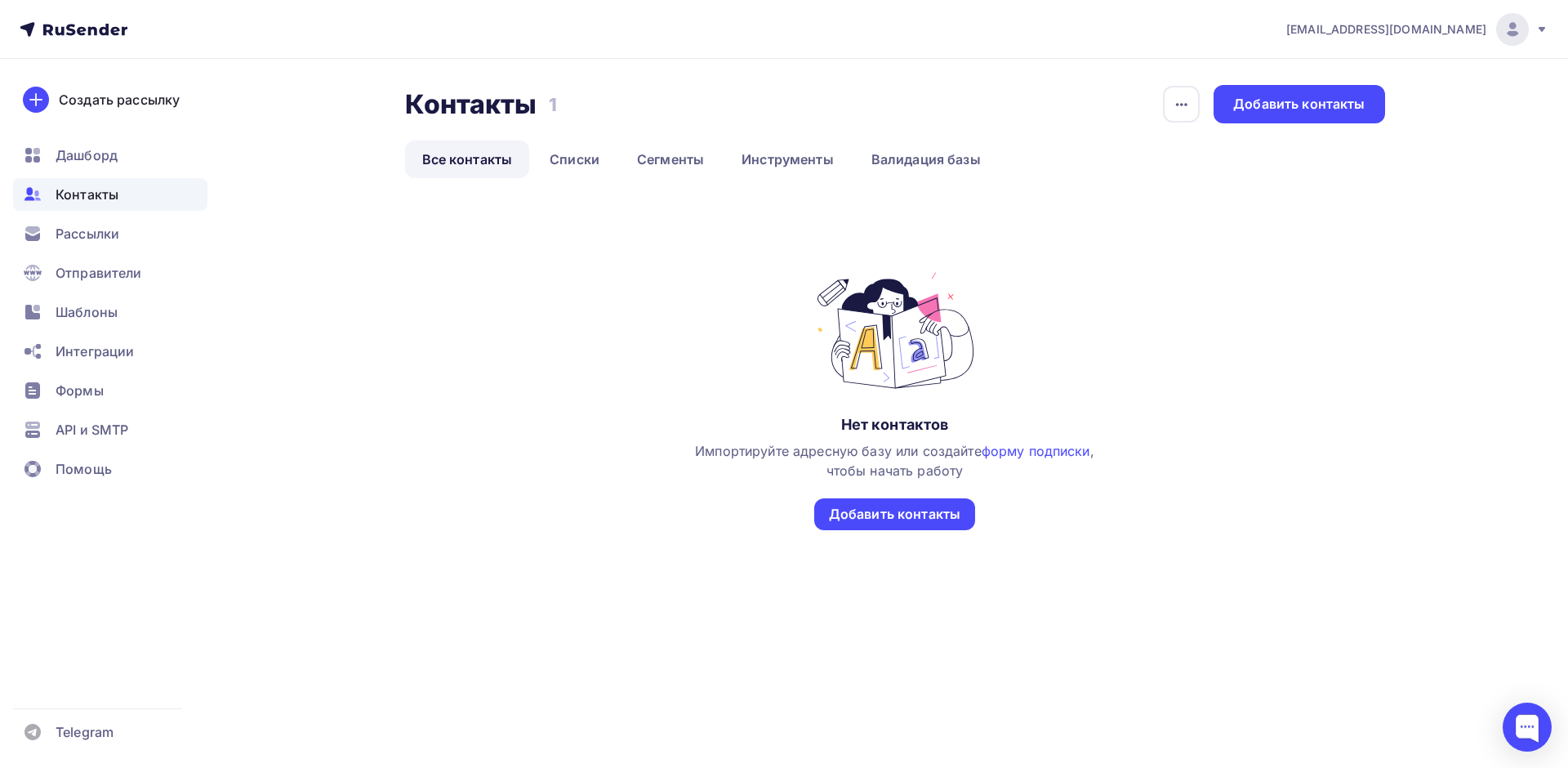
click at [532, 97] on h2 "Контакты" at bounding box center [471, 104] width 133 height 33
click at [658, 160] on link "Сегменты" at bounding box center [671, 159] width 101 height 37
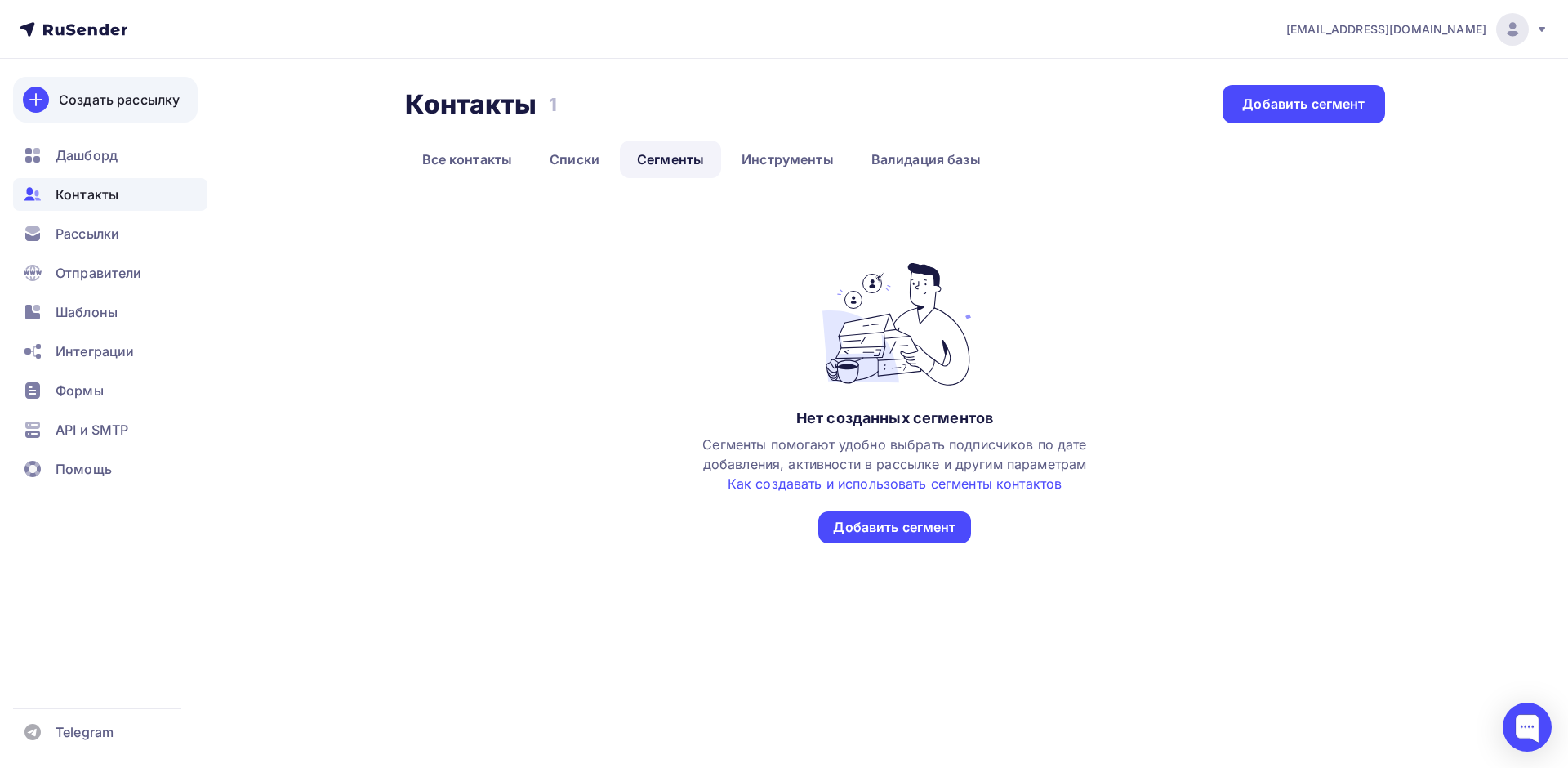
click at [109, 95] on div "Создать рассылку" at bounding box center [119, 100] width 121 height 20
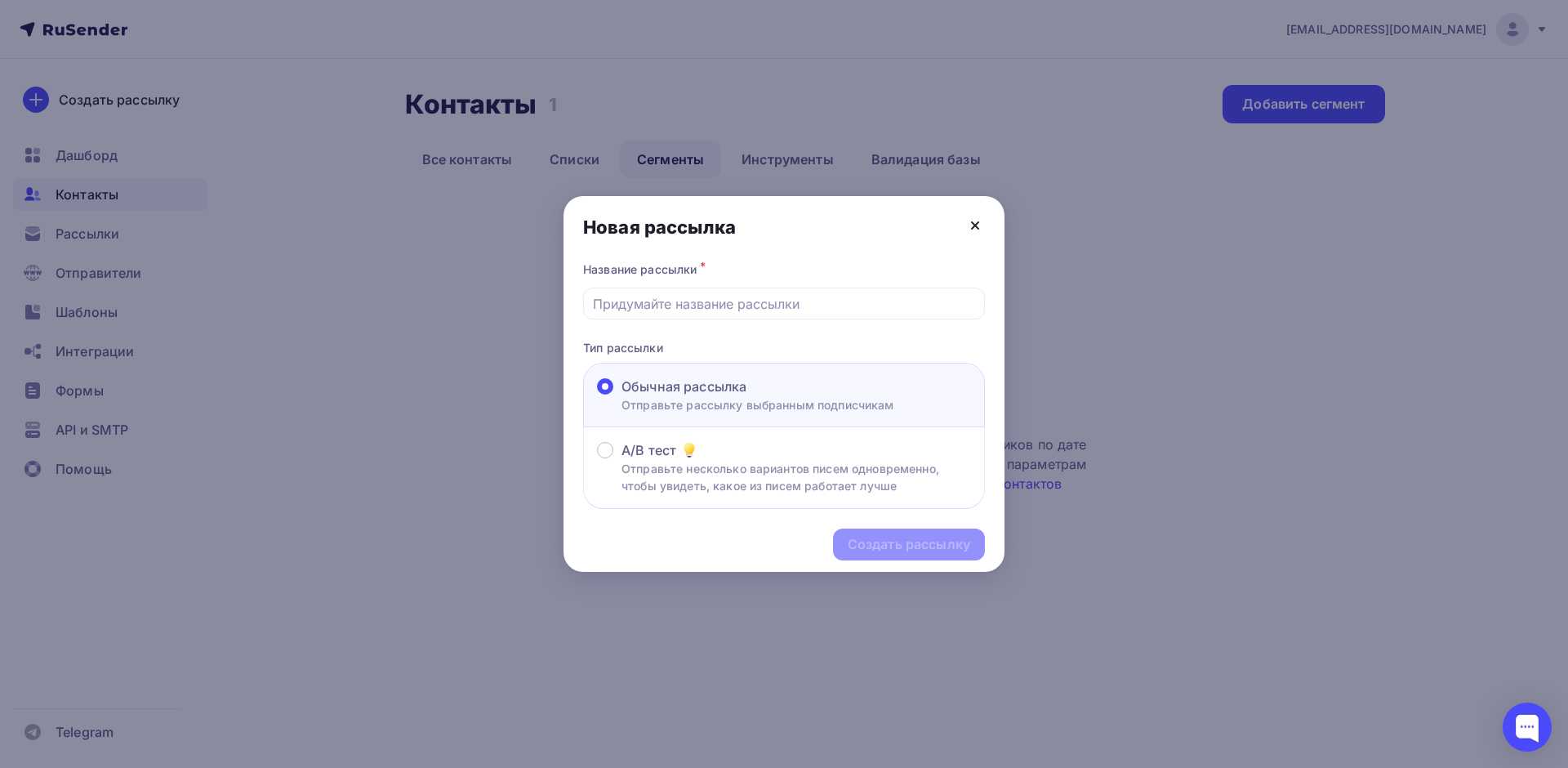
click at [977, 226] on icon at bounding box center [975, 225] width 20 height 20
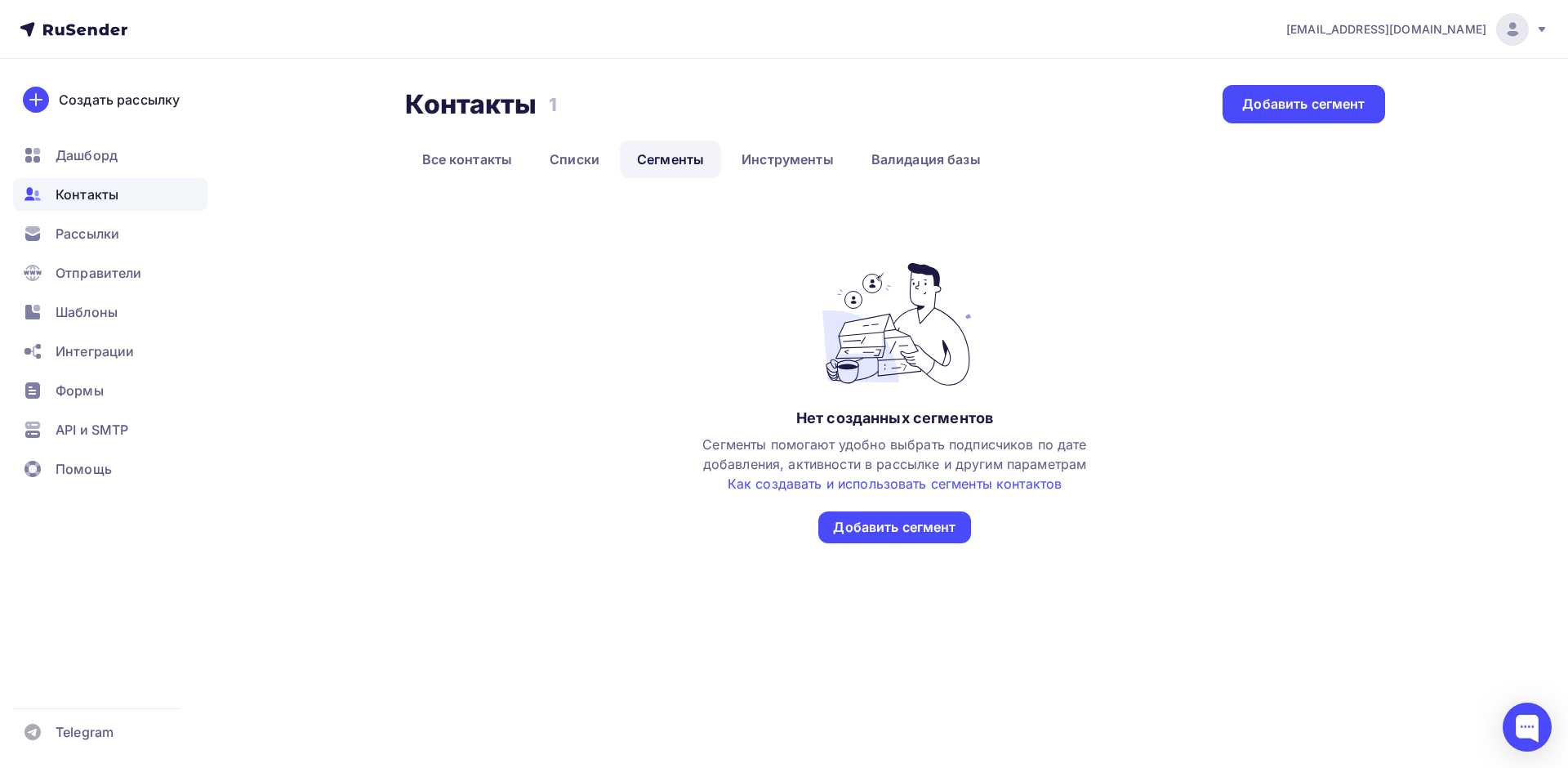
click at [95, 26] on icon at bounding box center [73, 29] width 108 height 20
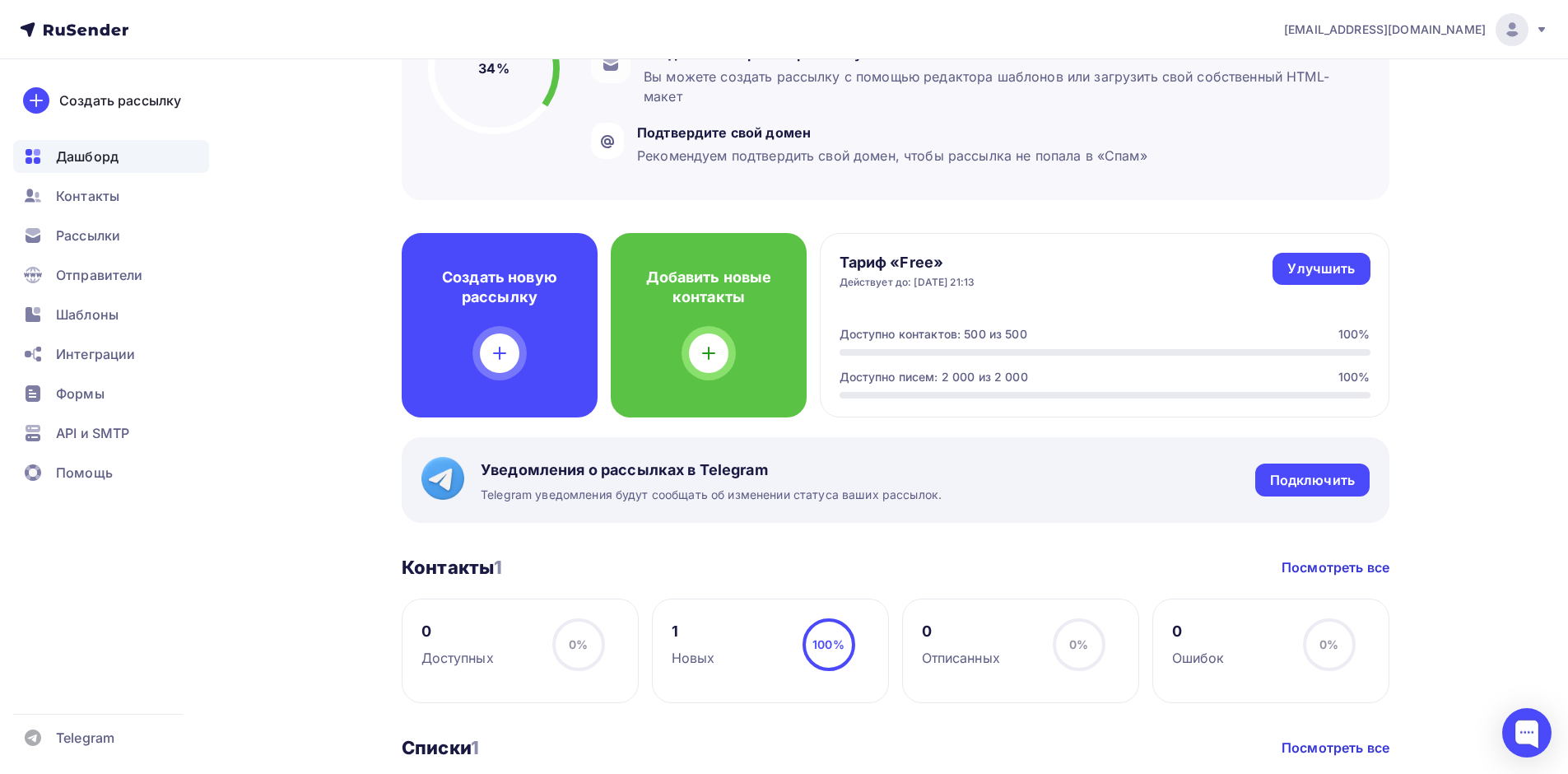
scroll to position [494, 0]
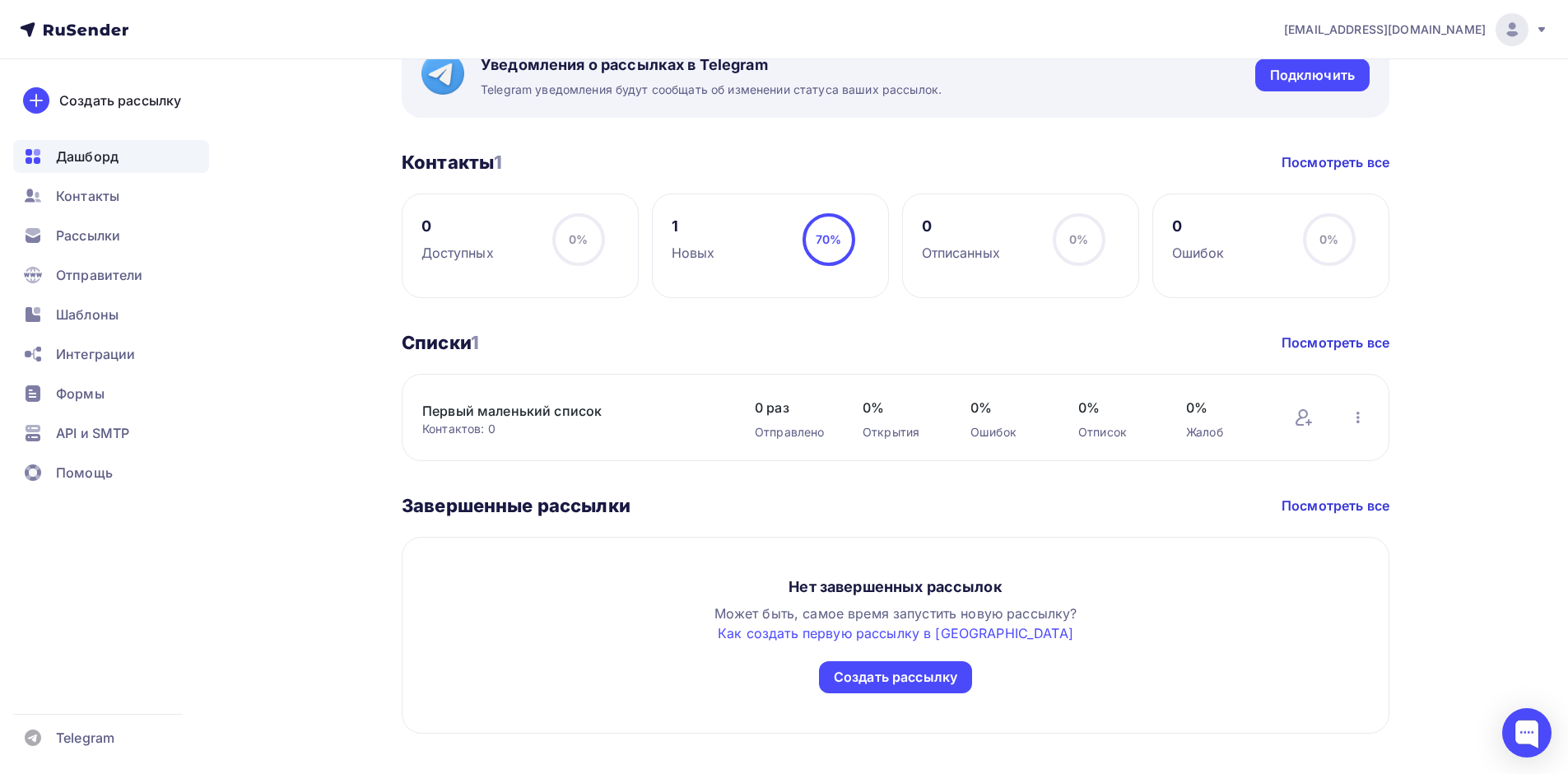
scroll to position [690, 0]
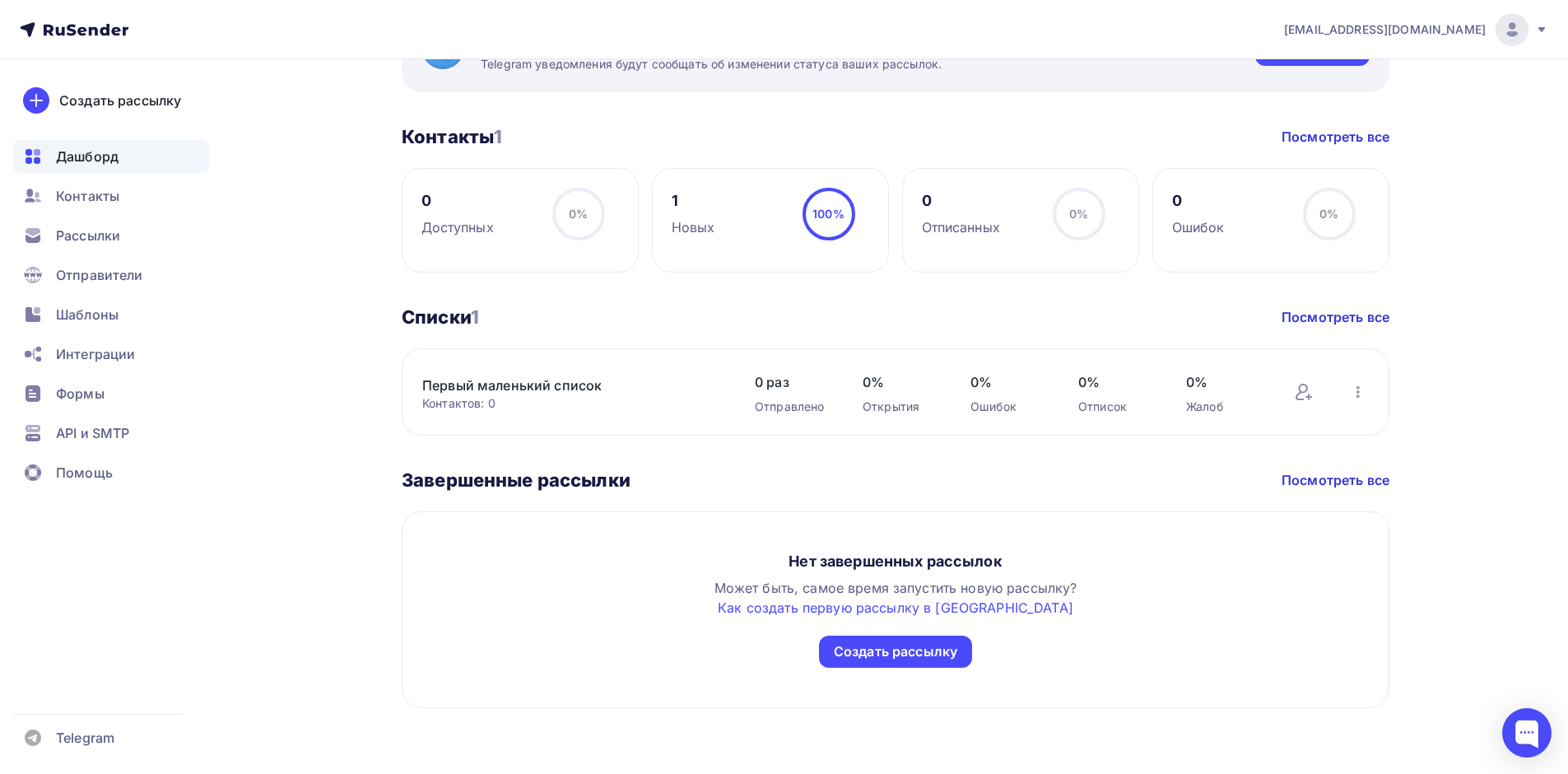
click at [557, 381] on link "Первый маленький список" at bounding box center [562, 385] width 280 height 20
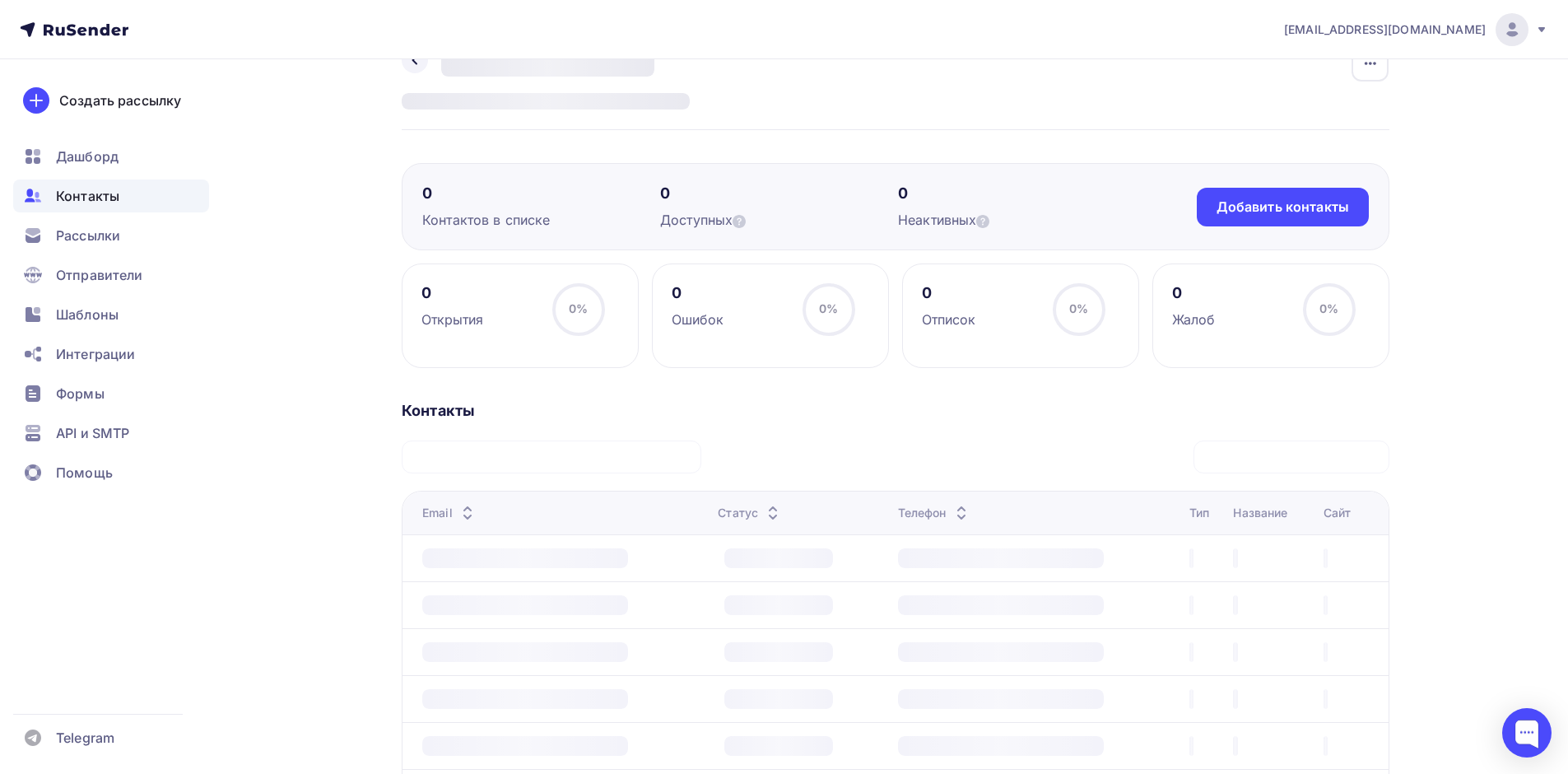
scroll to position [28, 0]
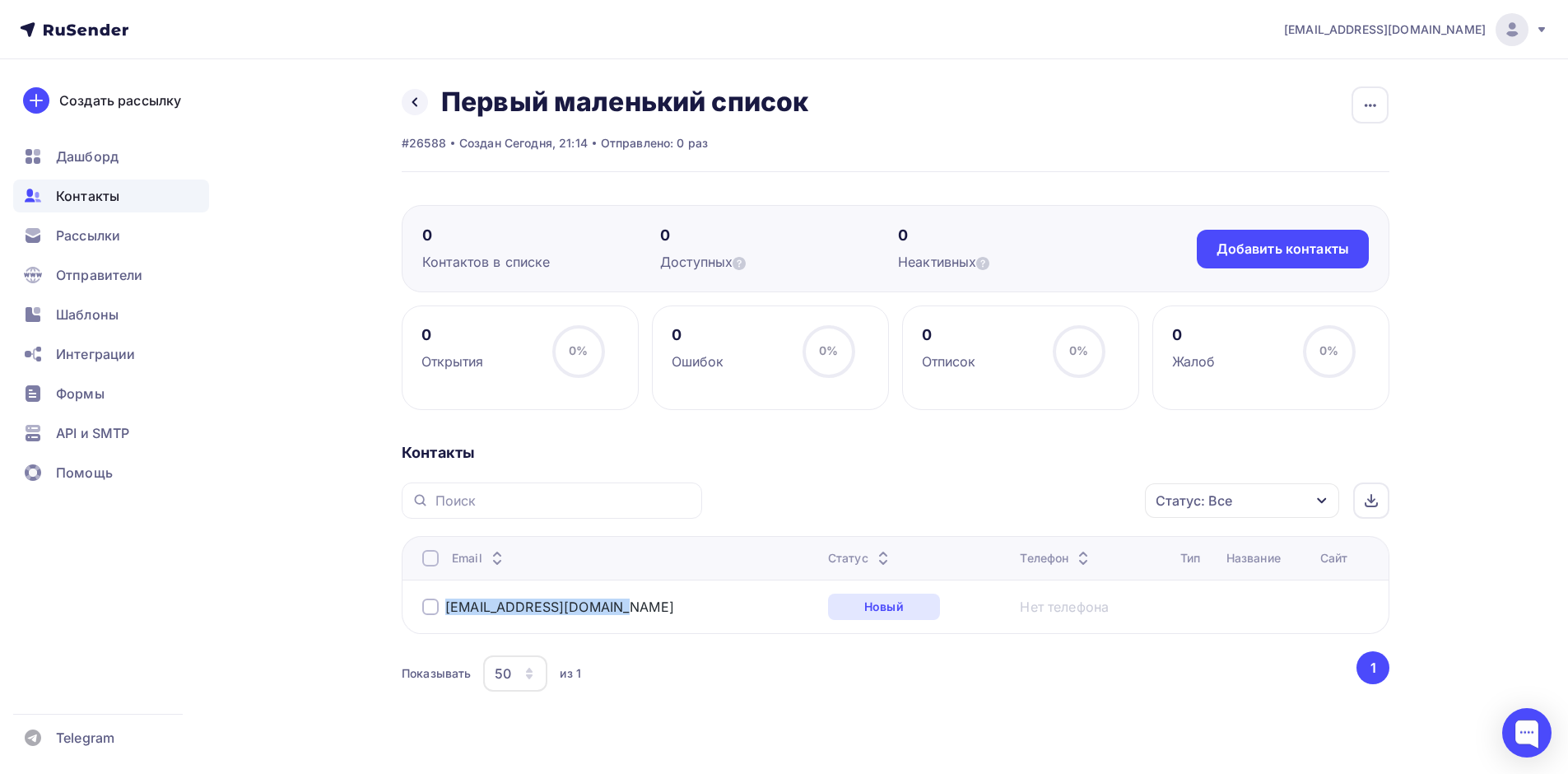
drag, startPoint x: 645, startPoint y: 607, endPoint x: 435, endPoint y: 606, distance: 210.0
click at [435, 606] on div "[EMAIL_ADDRESS][DOMAIN_NAME]" at bounding box center [619, 606] width 393 height 26
copy div "[EMAIL_ADDRESS][DOMAIN_NAME]"
click at [435, 609] on div at bounding box center [431, 606] width 16 height 16
click at [1054, 495] on div "Действие" at bounding box center [1023, 501] width 217 height 32
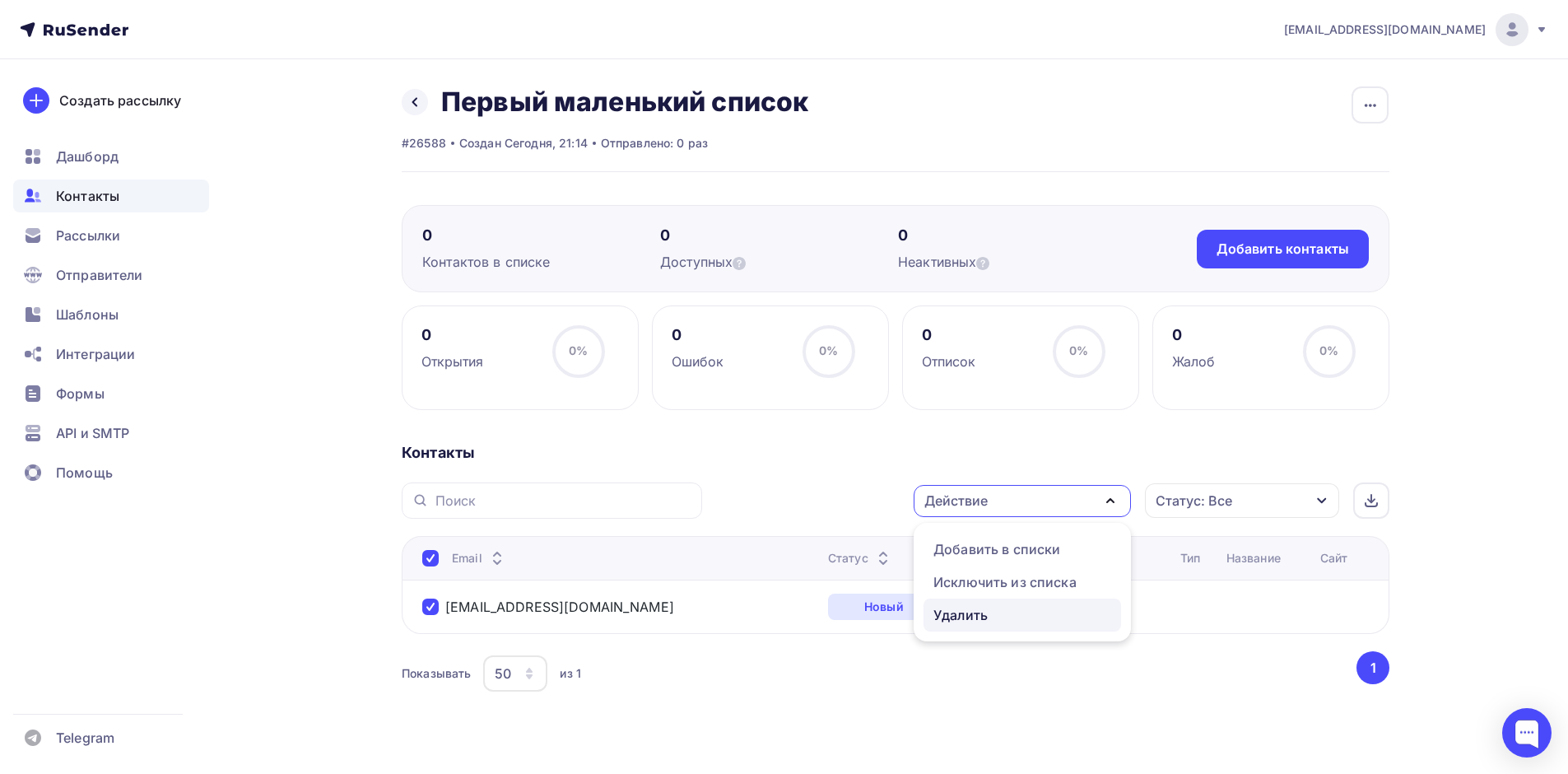
click at [955, 618] on div "Удалить" at bounding box center [961, 615] width 55 height 20
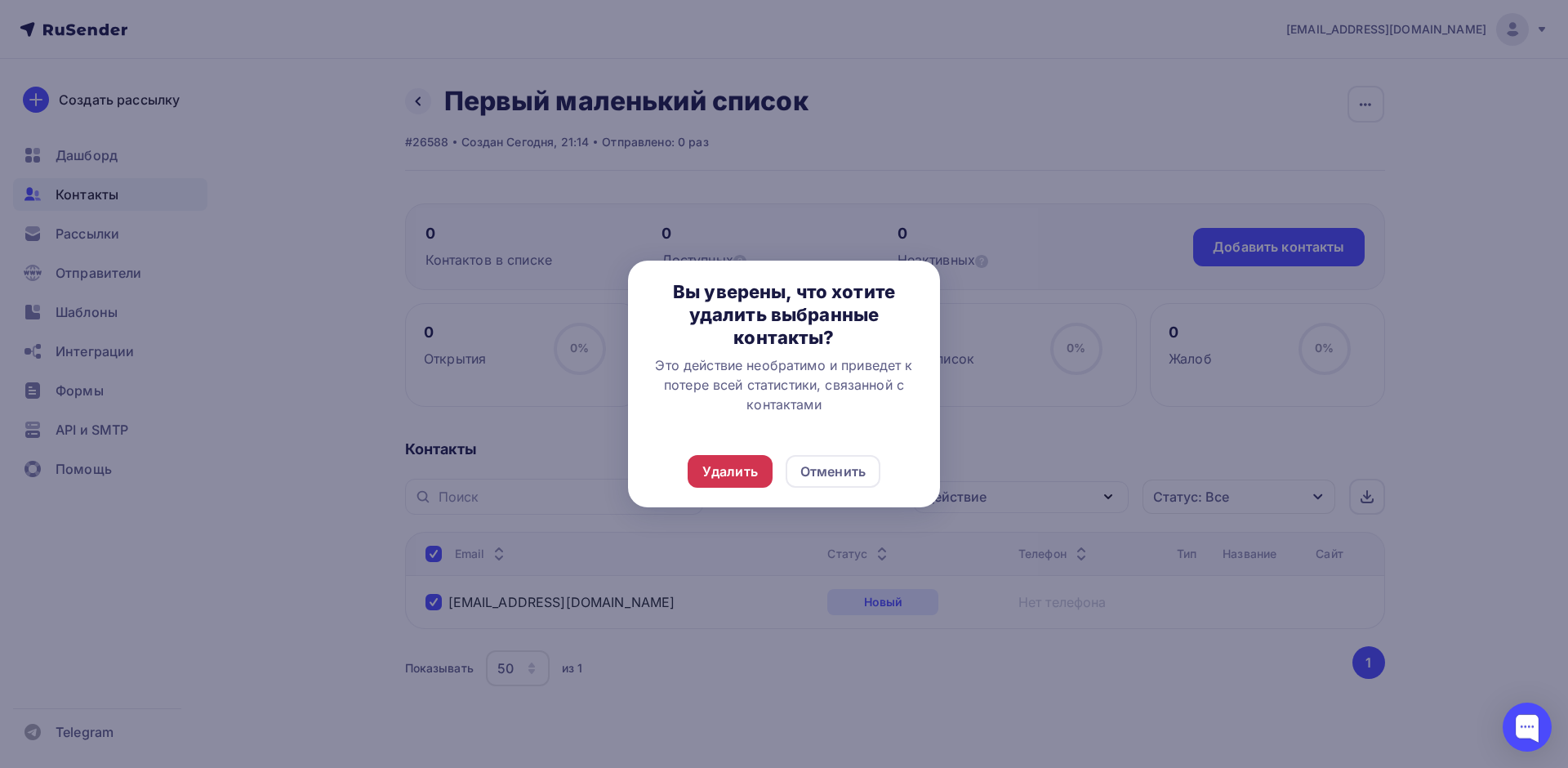
click at [712, 469] on div "Удалить" at bounding box center [730, 472] width 55 height 20
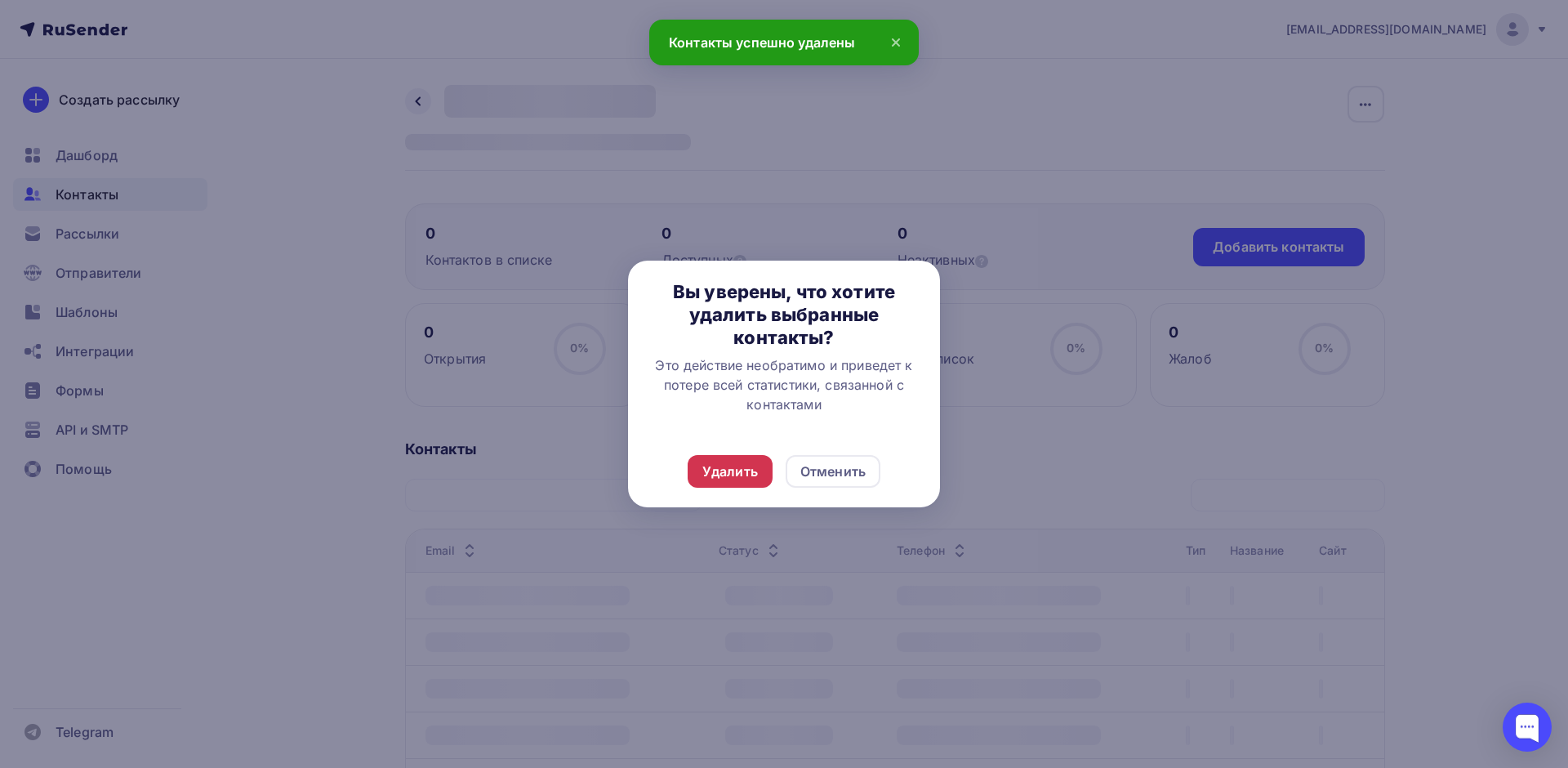
click at [724, 470] on div "Удалить" at bounding box center [730, 472] width 55 height 20
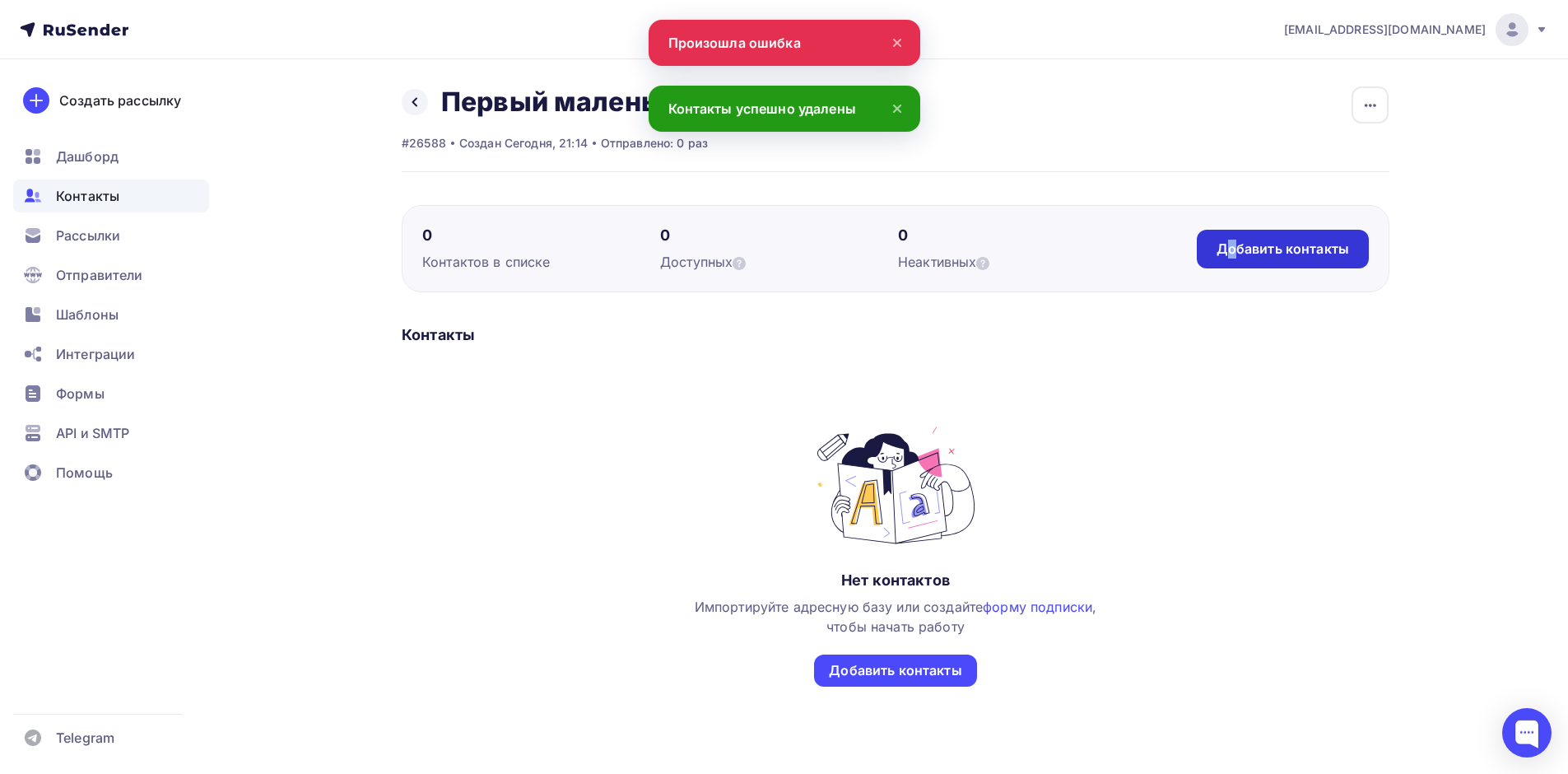
click at [1233, 248] on div "Добавить контакты" at bounding box center [1283, 248] width 133 height 19
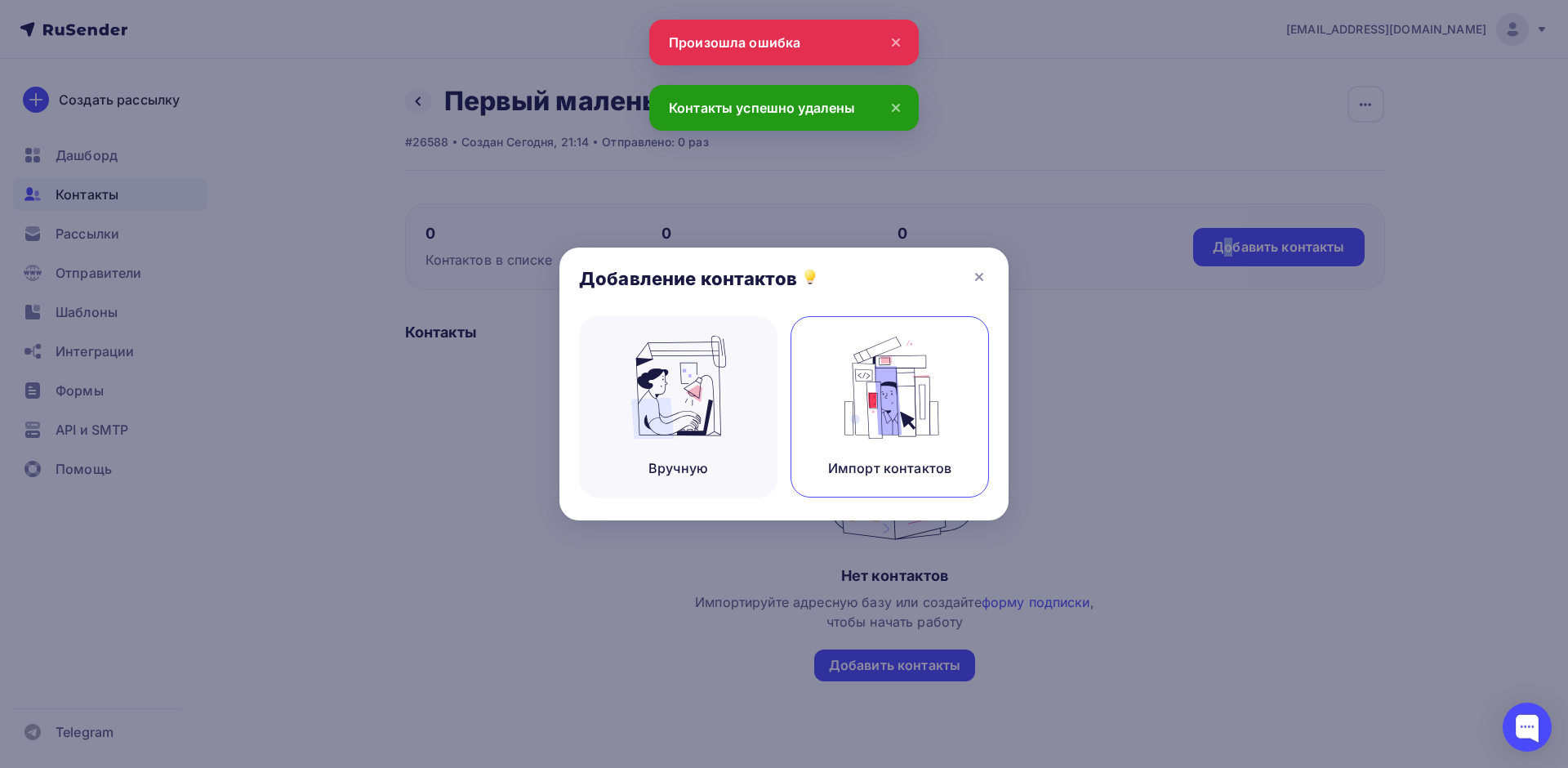
click at [885, 401] on img at bounding box center [890, 387] width 109 height 103
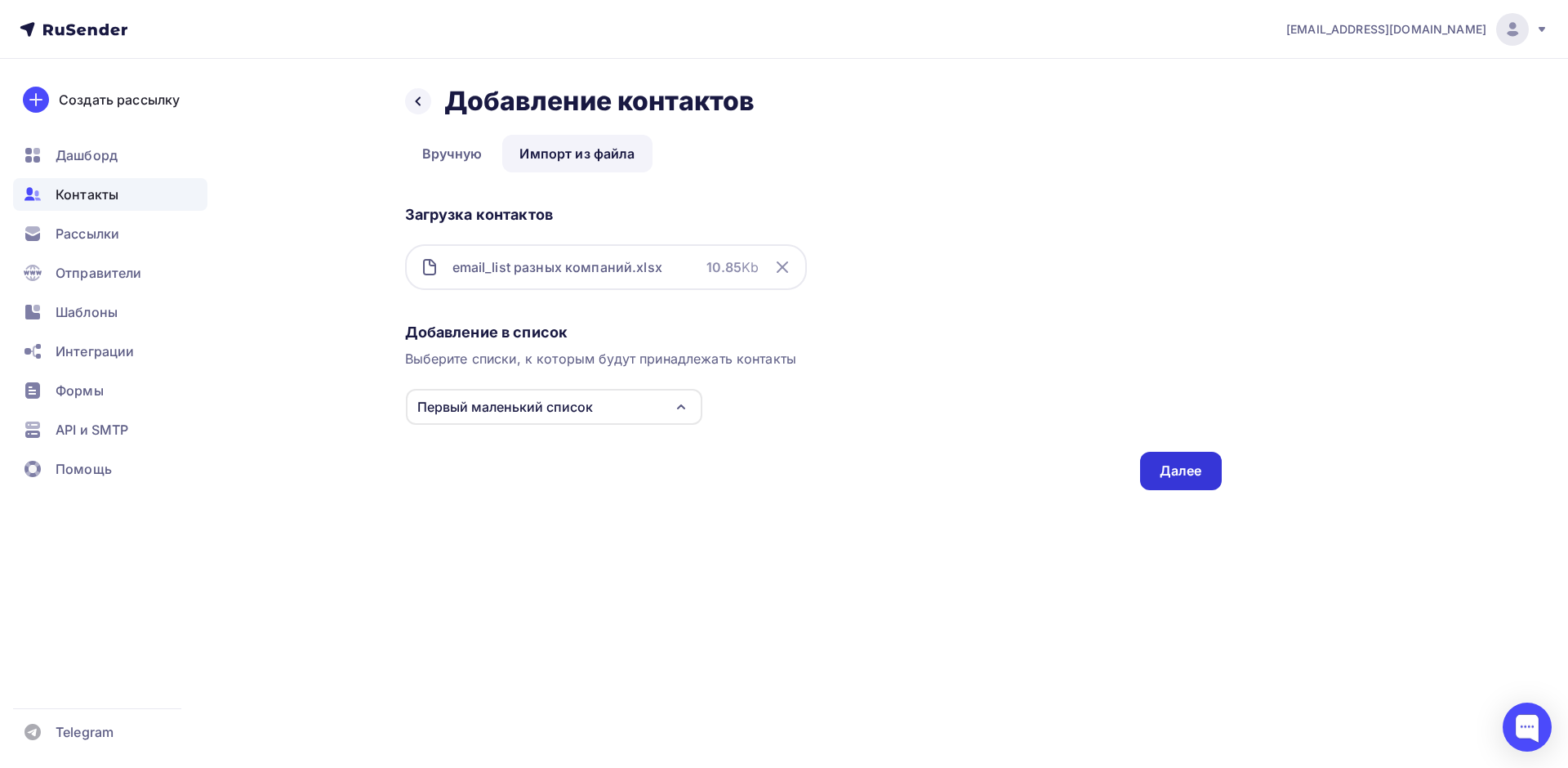
click at [1186, 471] on div "Далее" at bounding box center [1181, 471] width 43 height 19
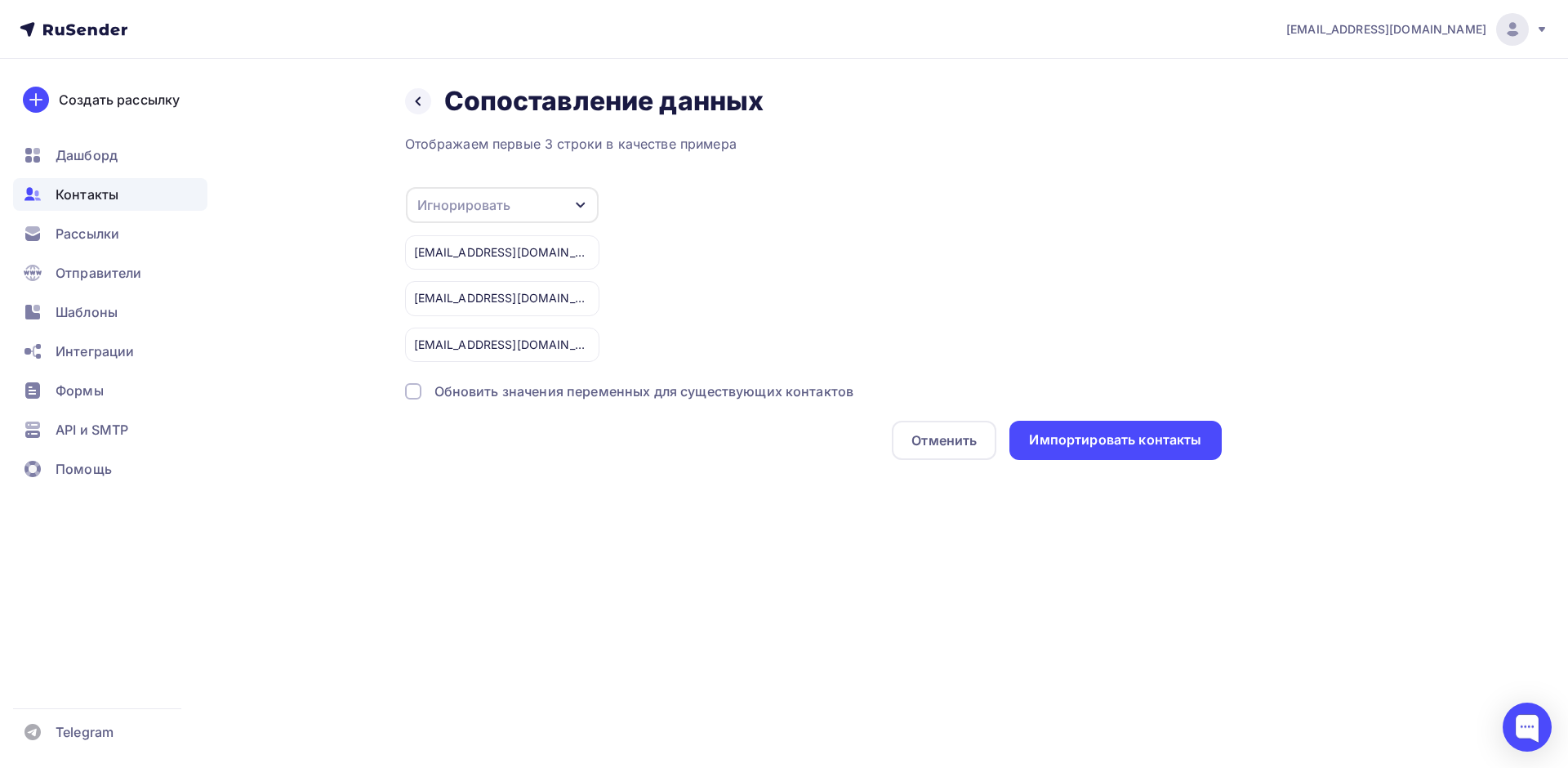
click at [518, 205] on div "Игнорировать" at bounding box center [502, 205] width 193 height 36
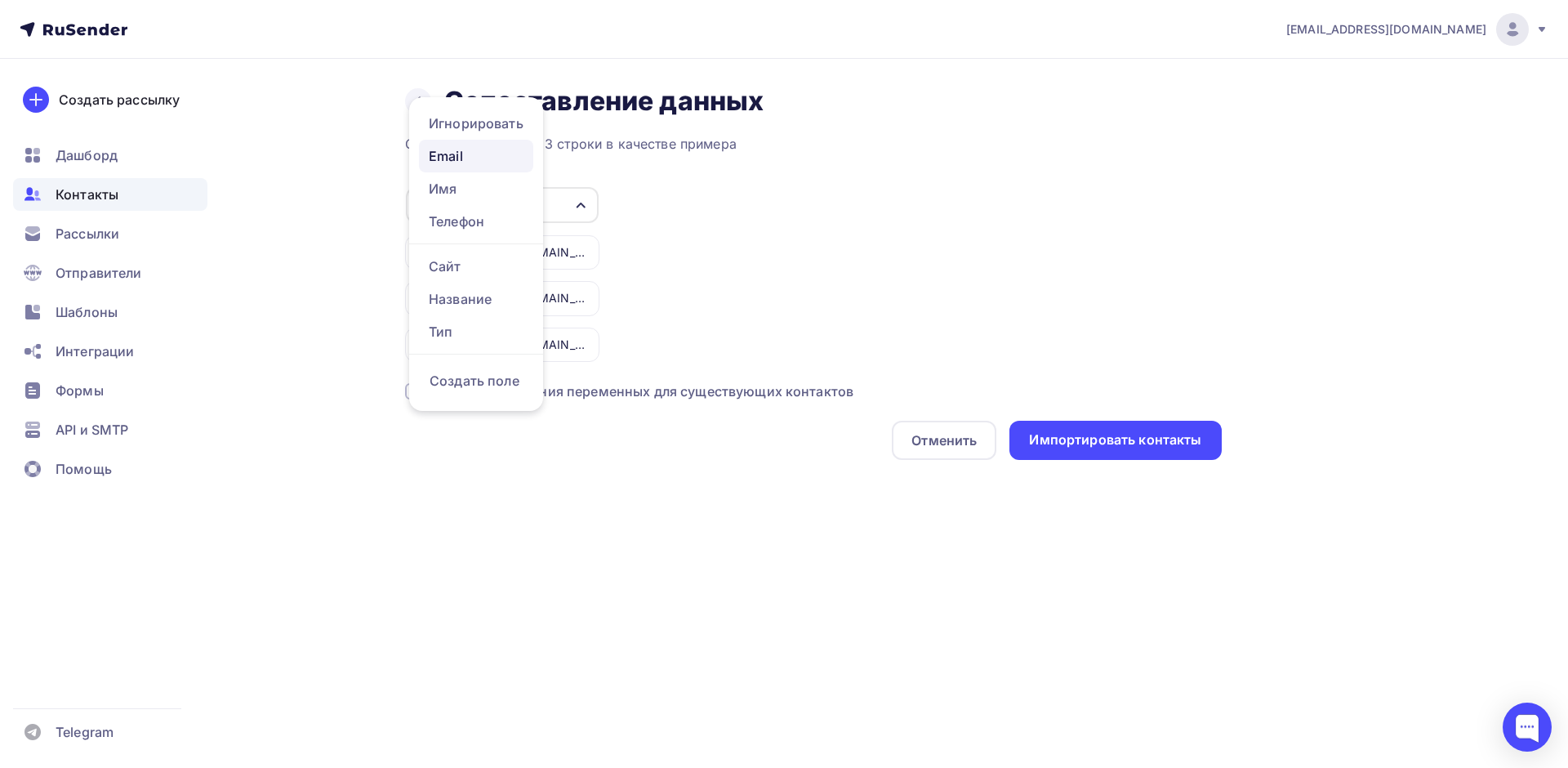
click at [464, 160] on div "Email" at bounding box center [476, 156] width 94 height 20
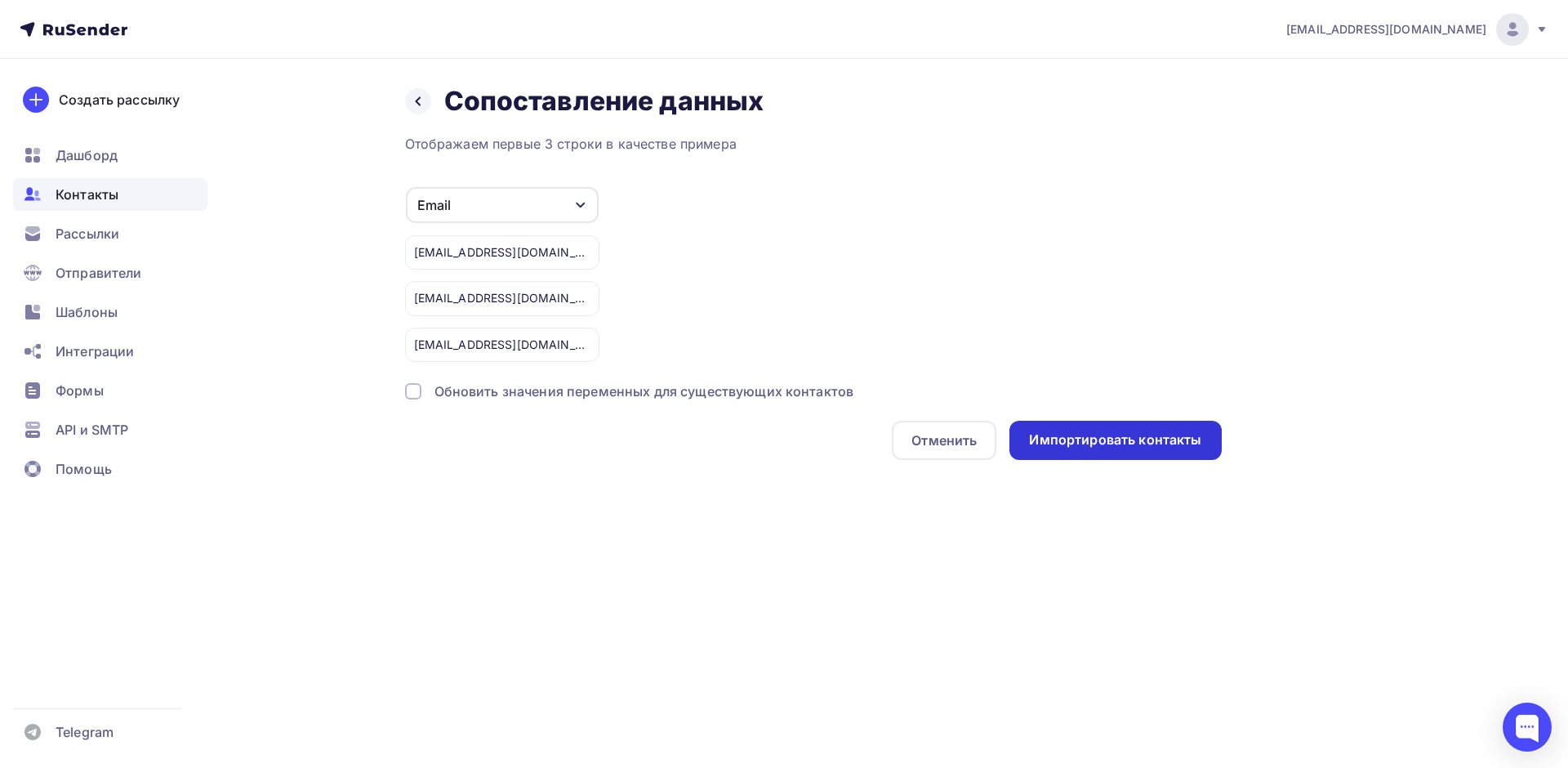
click at [1063, 443] on div "Импортировать контакты" at bounding box center [1115, 440] width 173 height 19
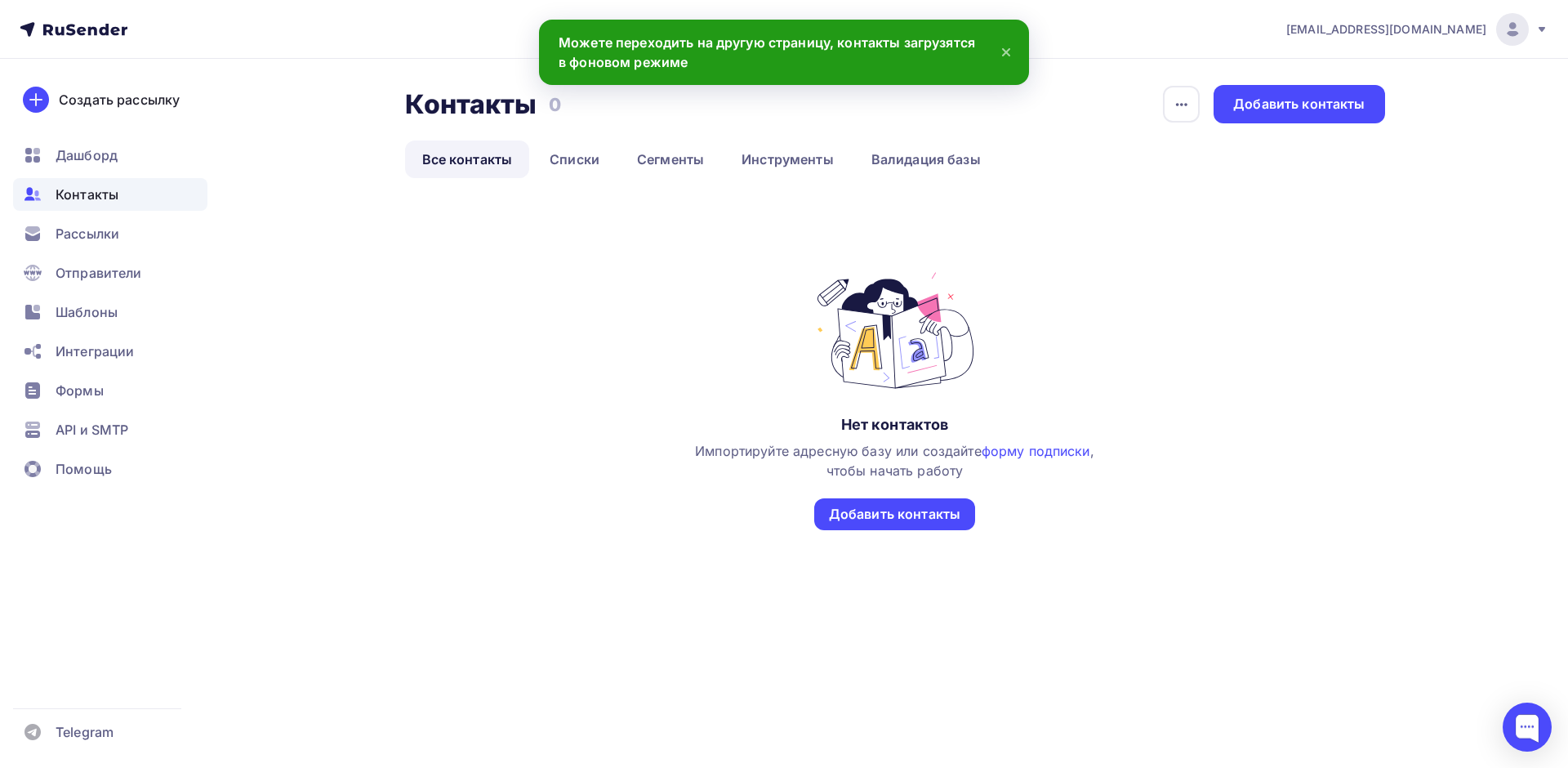
click at [1006, 54] on icon at bounding box center [1006, 53] width 20 height 20
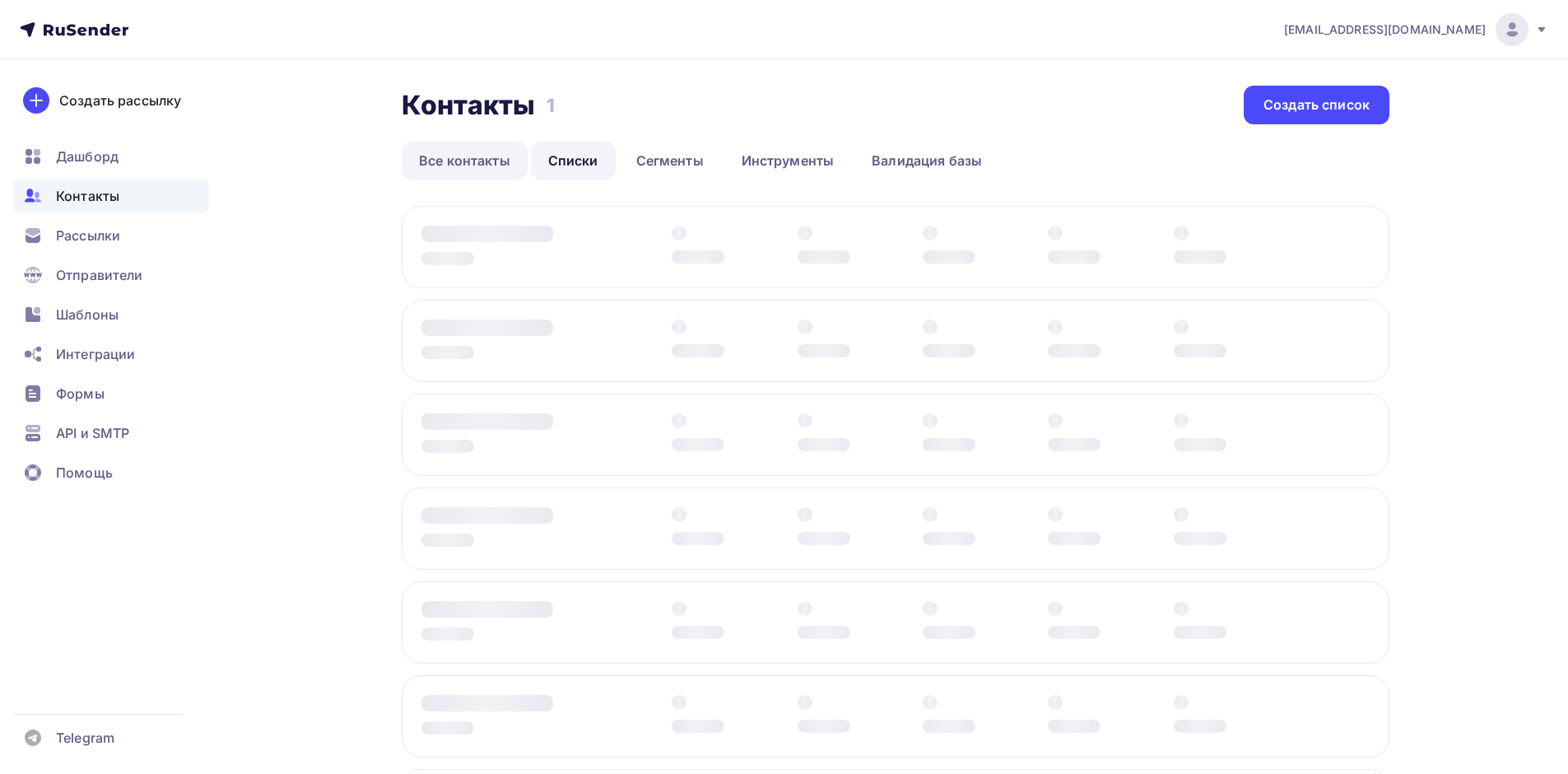
click at [463, 170] on link "Все контакты" at bounding box center [465, 161] width 126 height 38
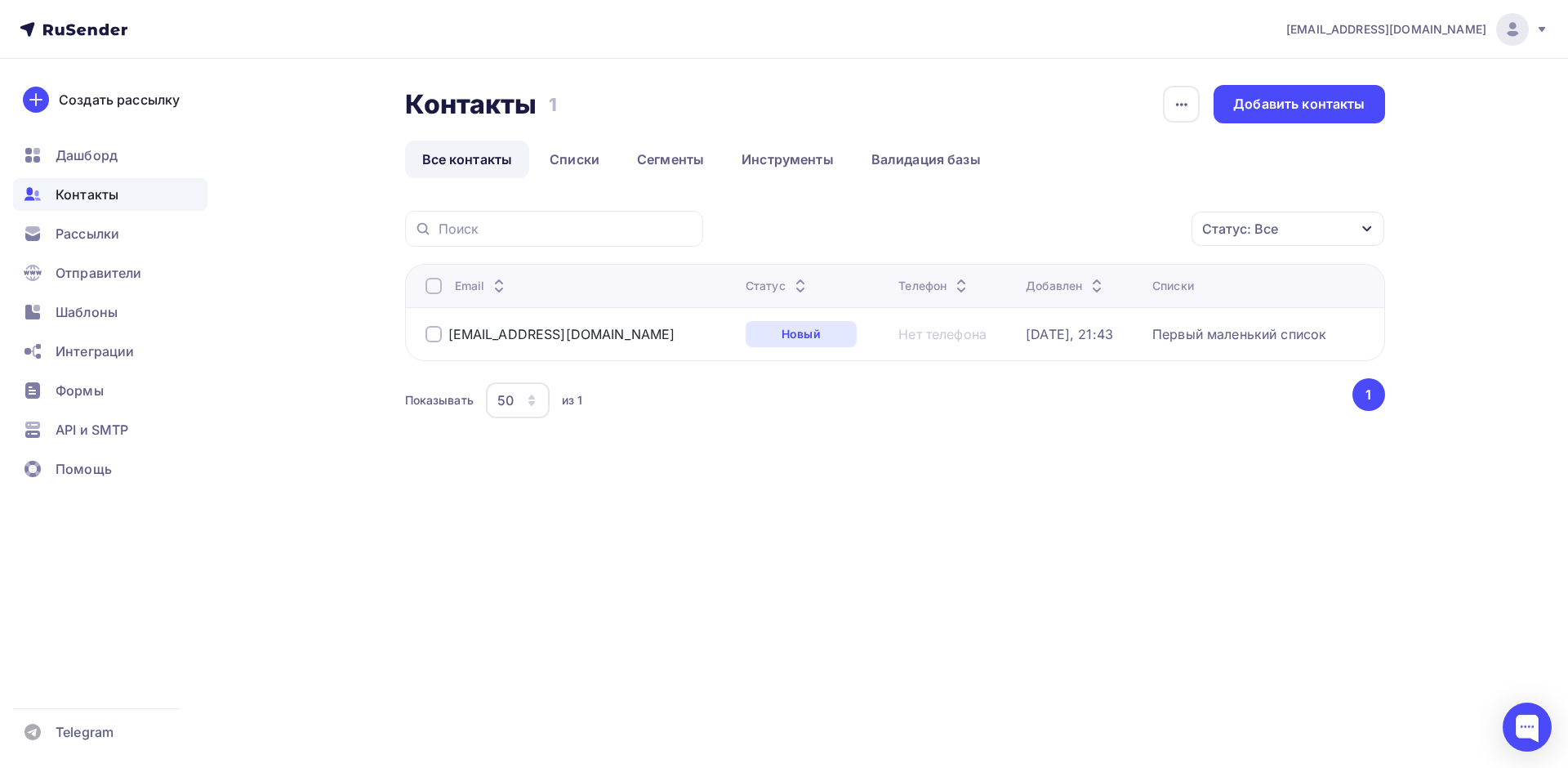
click at [898, 335] on div "Нет телефона" at bounding box center [942, 334] width 88 height 16
drag, startPoint x: 450, startPoint y: 331, endPoint x: 463, endPoint y: 334, distance: 13.3
click at [449, 331] on div "info@viktoria-hotel.com" at bounding box center [562, 334] width 227 height 16
click at [432, 346] on div "info@viktoria-hotel.com" at bounding box center [578, 334] width 307 height 26
click at [416, 331] on td "info@viktoria-hotel.com" at bounding box center [571, 334] width 334 height 53
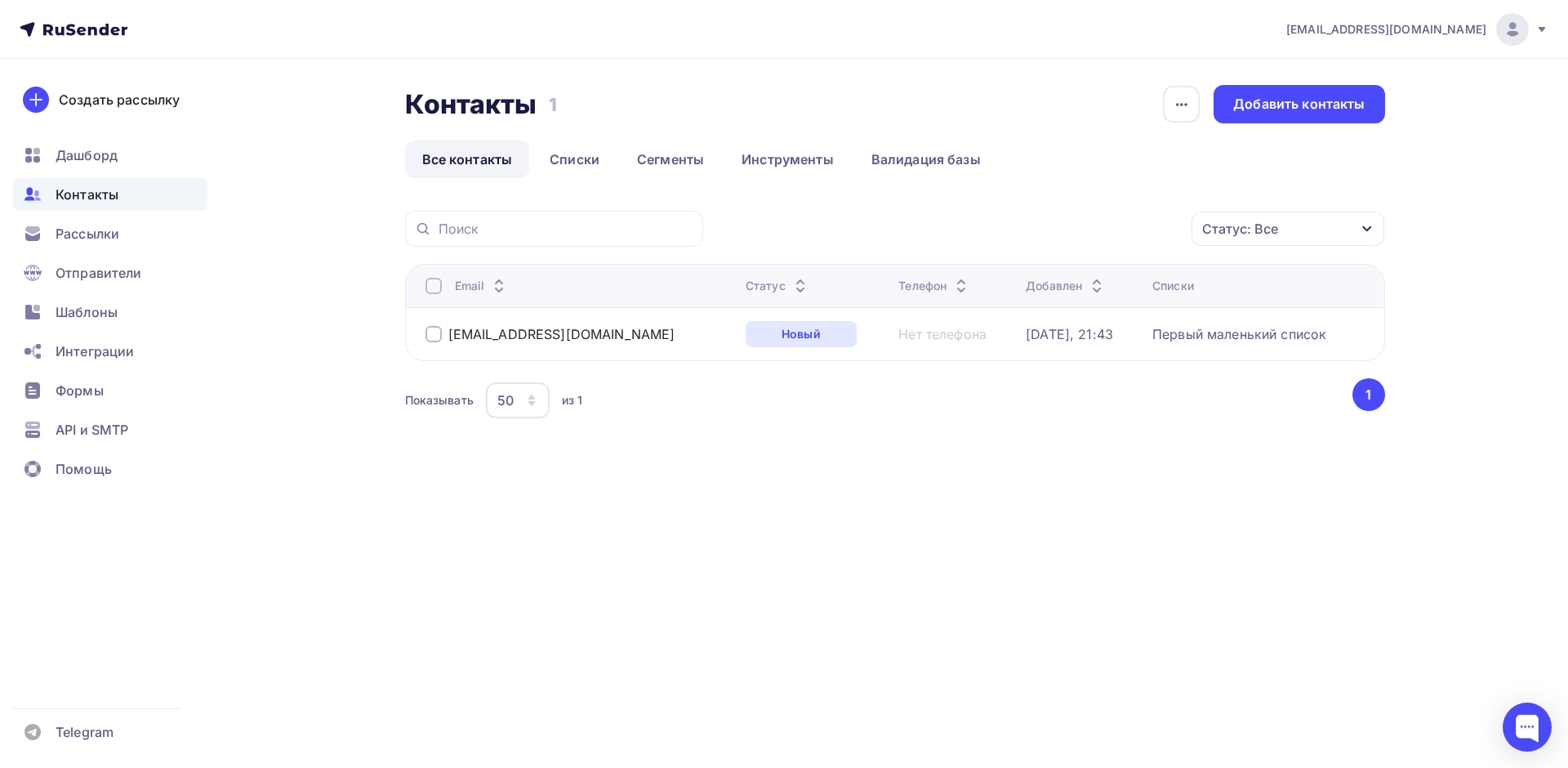
click at [436, 334] on div at bounding box center [433, 334] width 16 height 16
click at [1068, 237] on div "Действие" at bounding box center [1070, 230] width 215 height 32
click at [1018, 344] on div "Удалить" at bounding box center [1008, 343] width 54 height 20
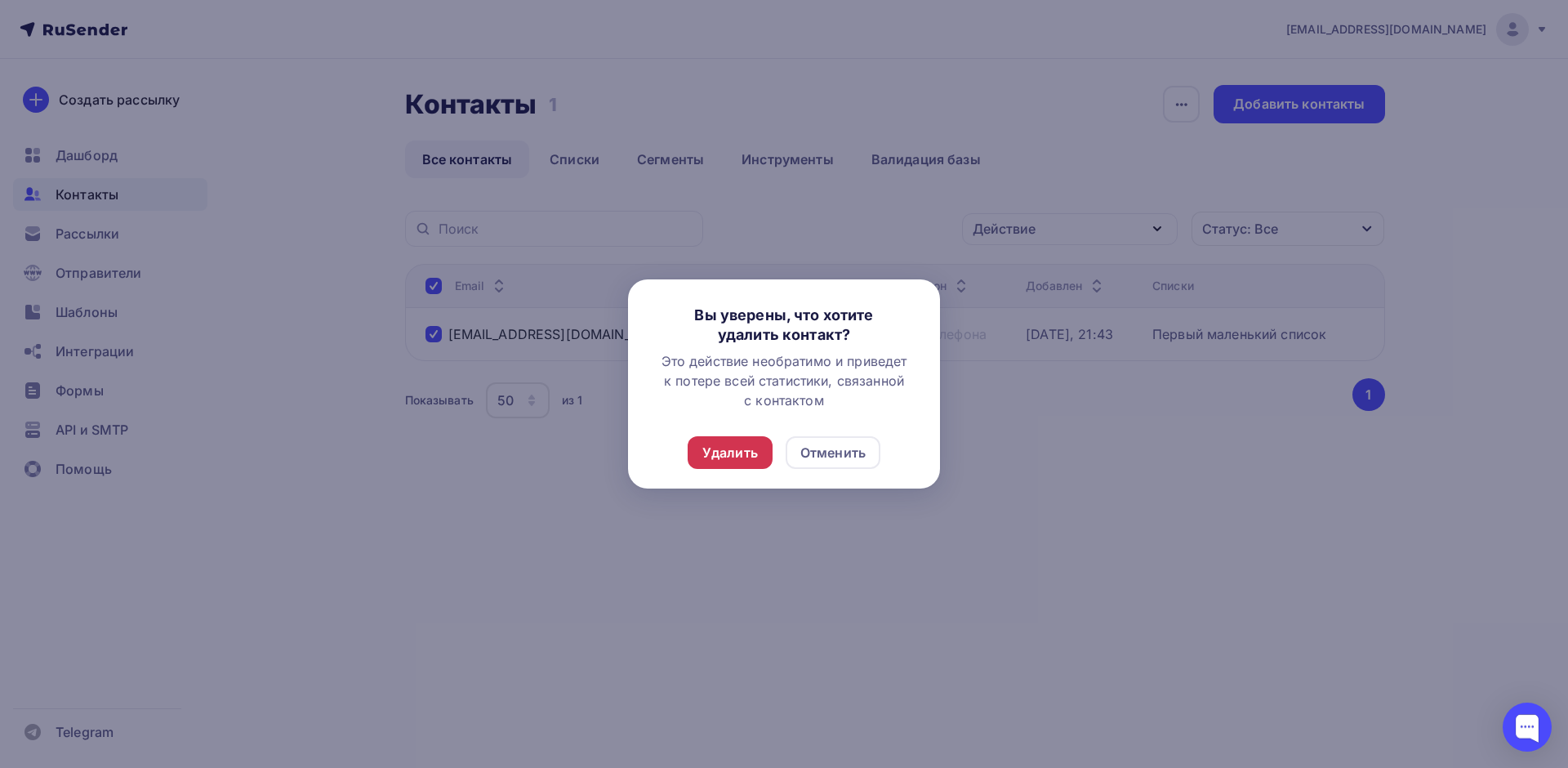
click at [717, 451] on div "Удалить" at bounding box center [730, 452] width 55 height 20
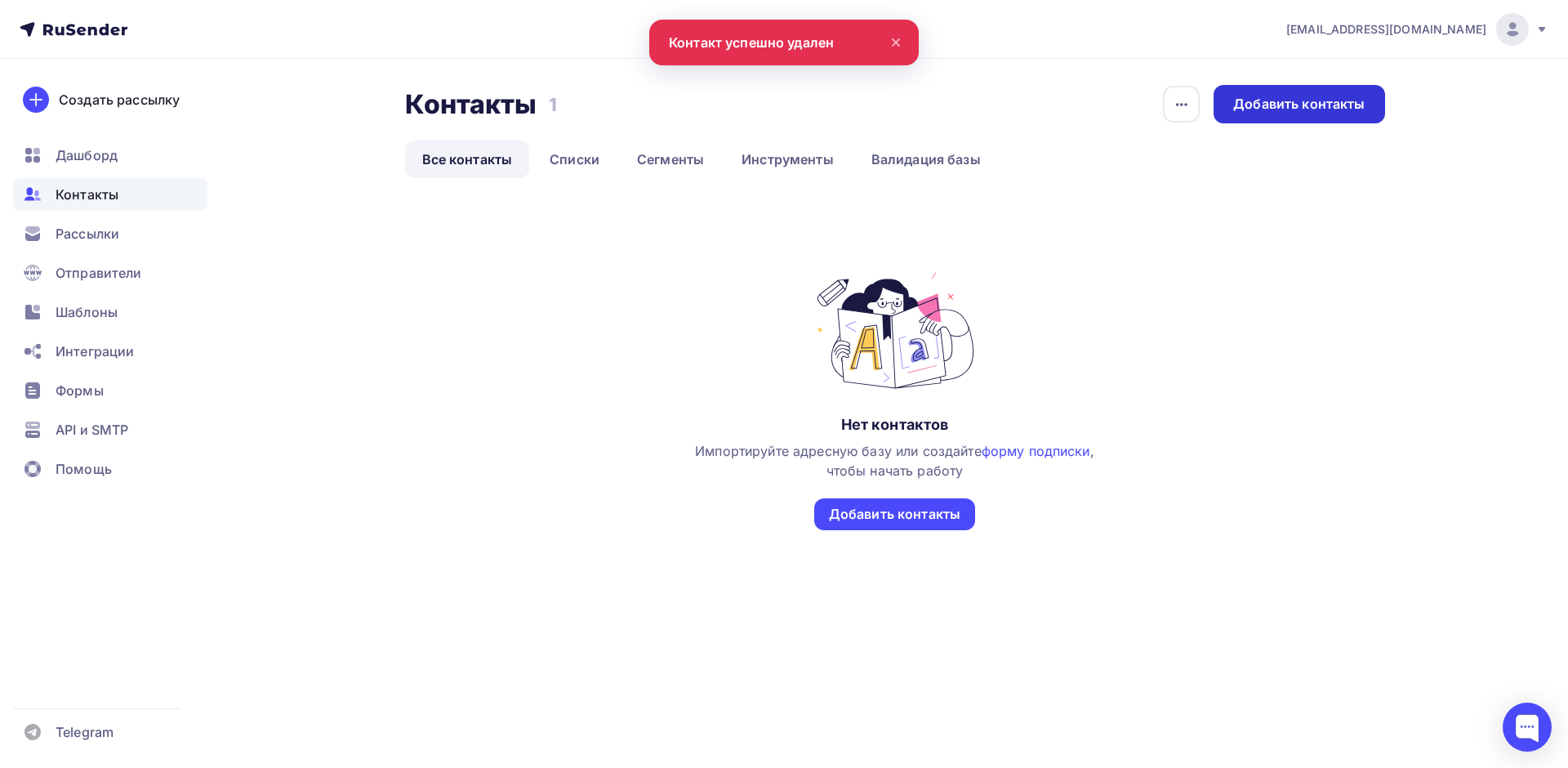
click at [1296, 104] on div "Добавить контакты" at bounding box center [1299, 103] width 132 height 19
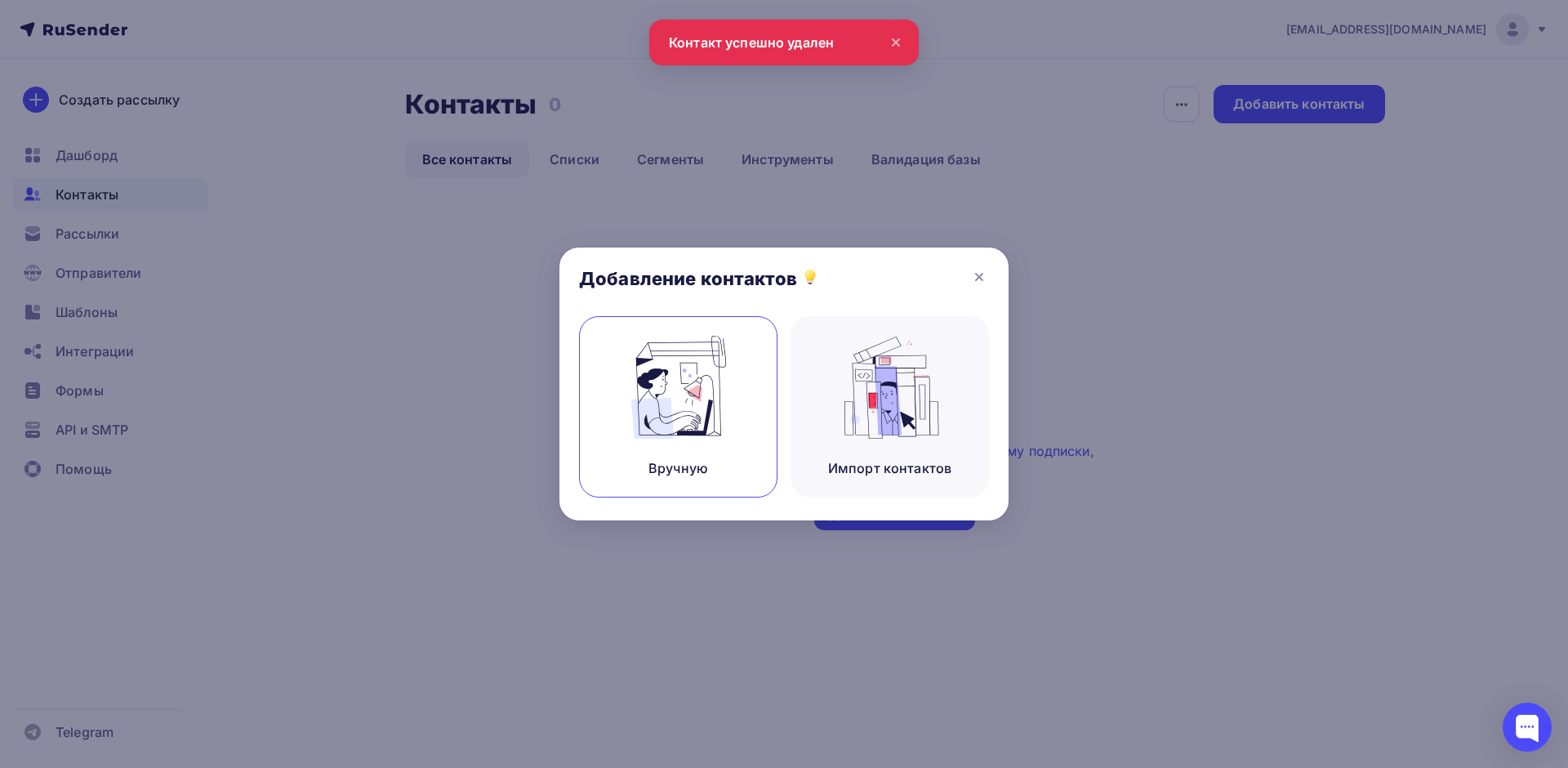
click at [682, 416] on img at bounding box center [678, 387] width 109 height 103
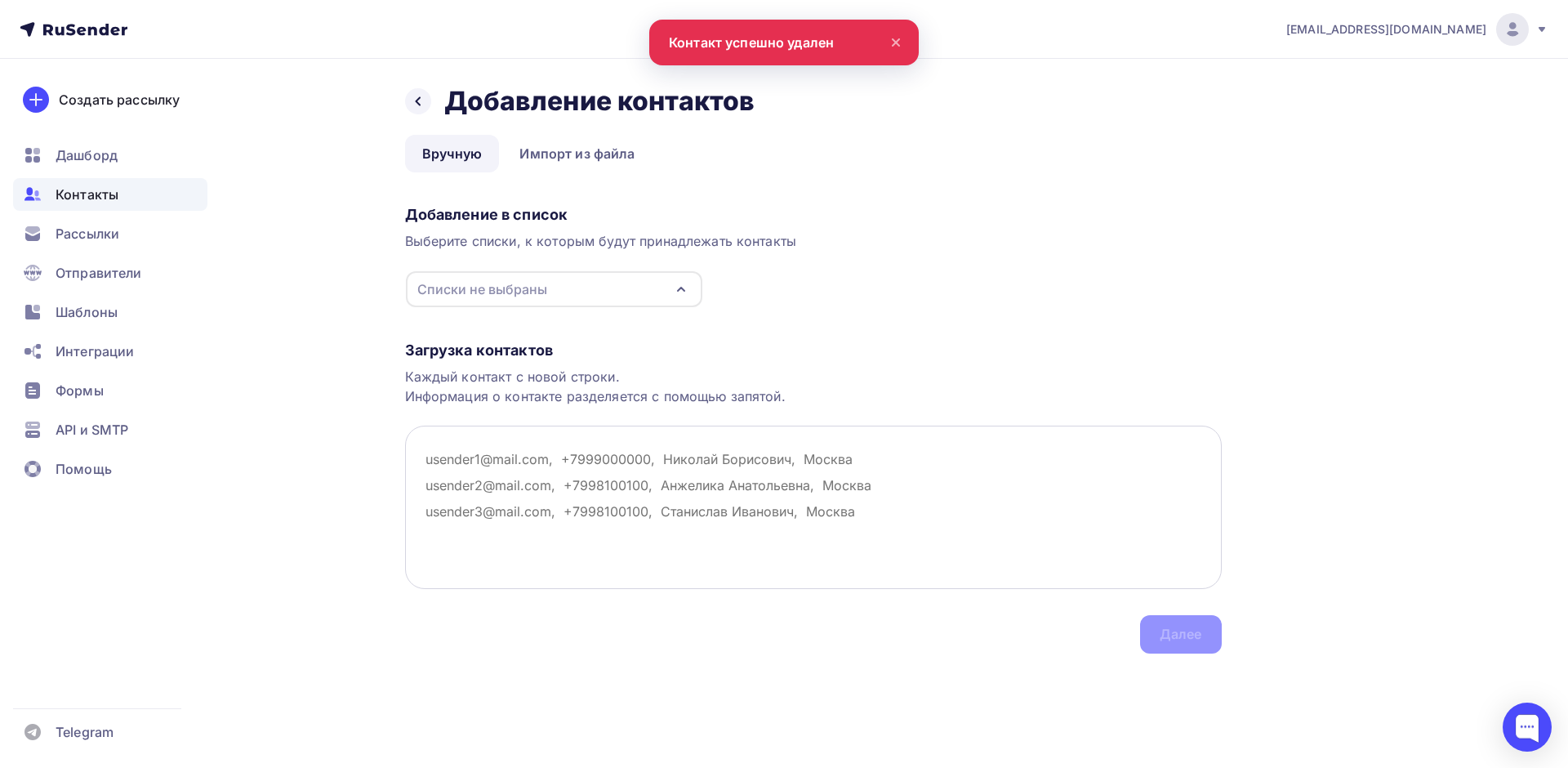
click at [580, 490] on textarea at bounding box center [813, 507] width 817 height 164
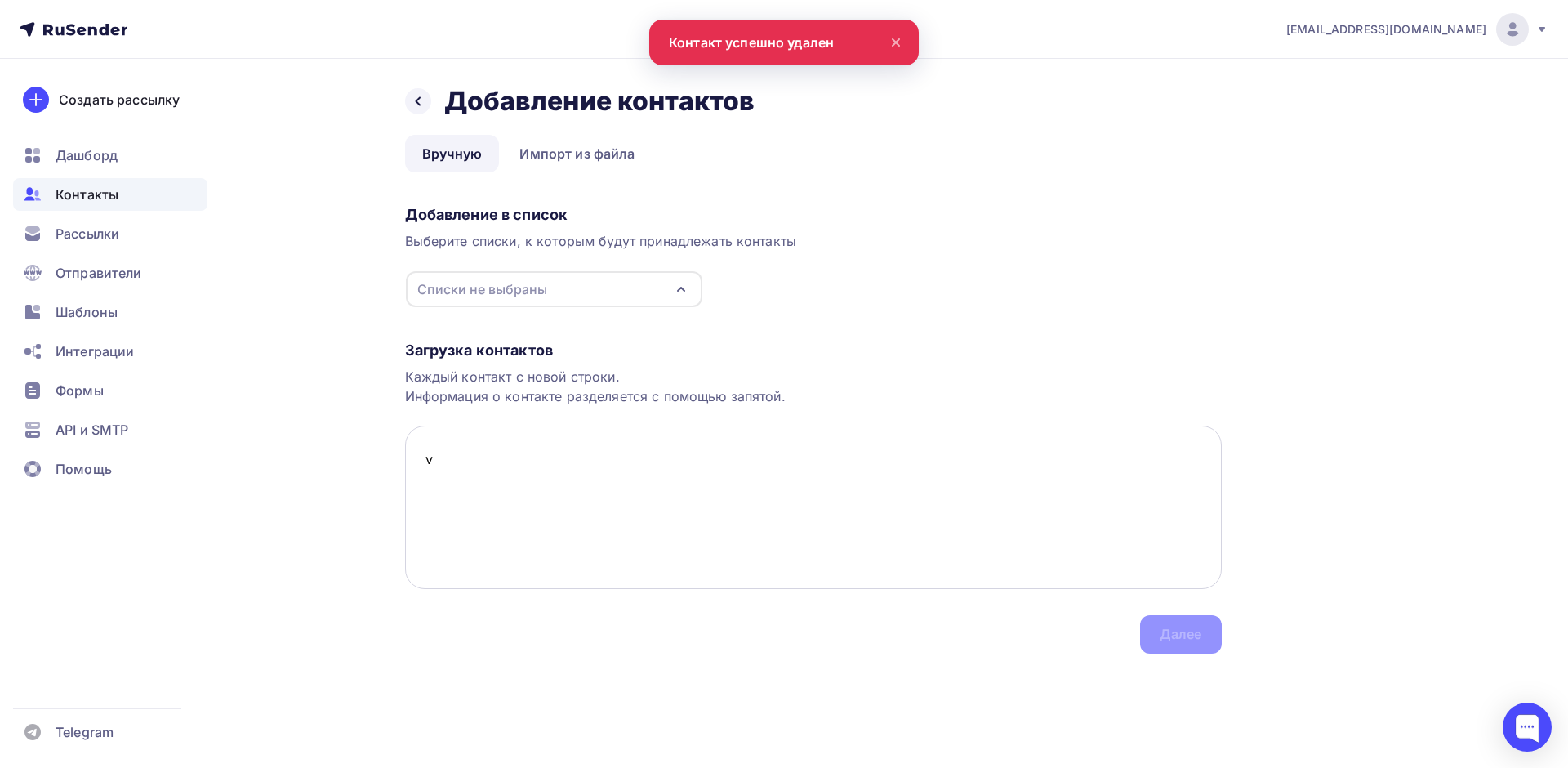
drag, startPoint x: 502, startPoint y: 473, endPoint x: 487, endPoint y: 491, distance: 23.4
click at [321, 441] on div "Назад Добавление контактов Добавление контактов Вручную Импорт из файла Вручную…" at bounding box center [784, 389] width 1338 height 660
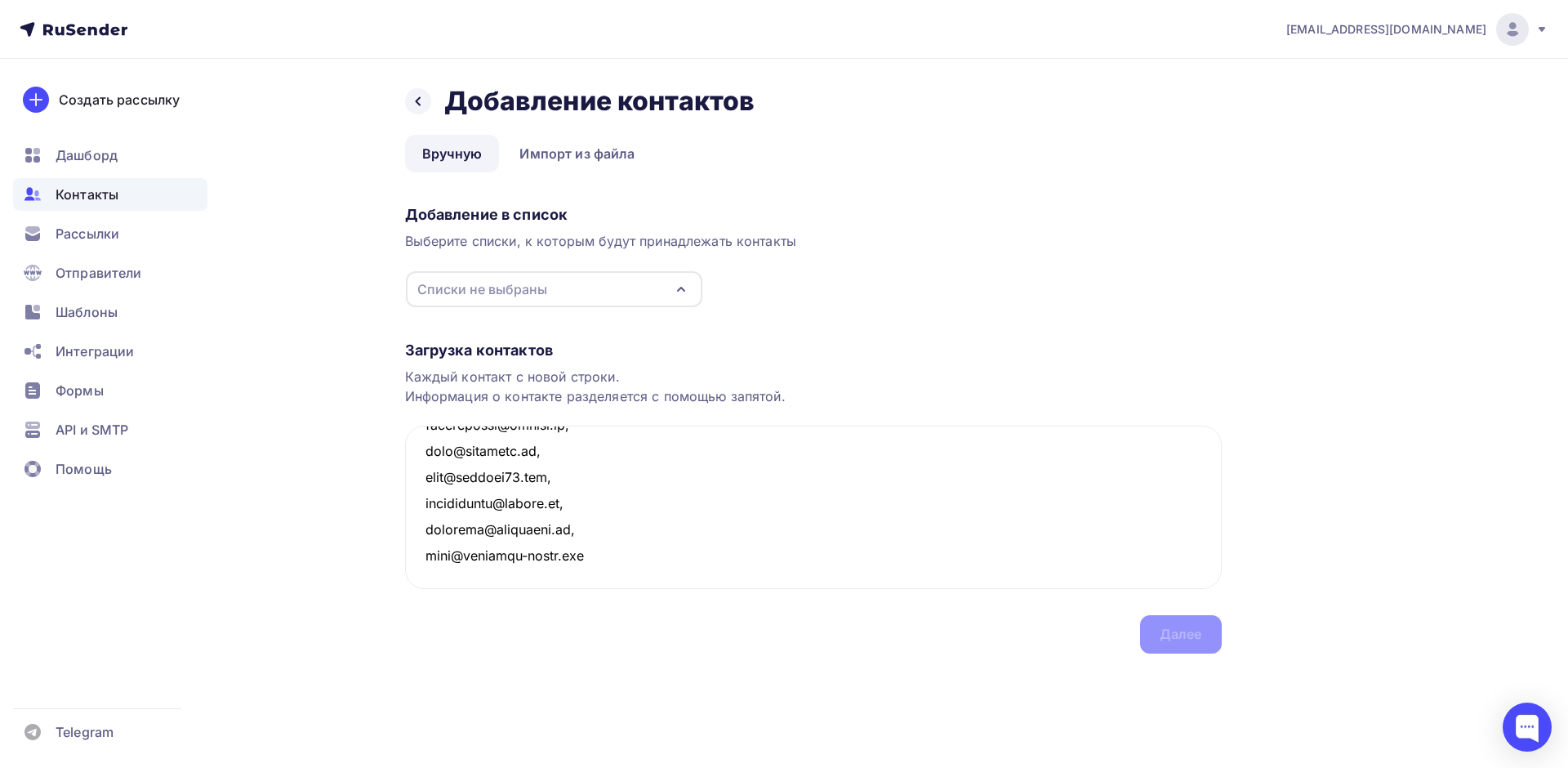
scroll to position [6884, 0]
click at [639, 286] on div "Списки не выбраны" at bounding box center [554, 289] width 296 height 36
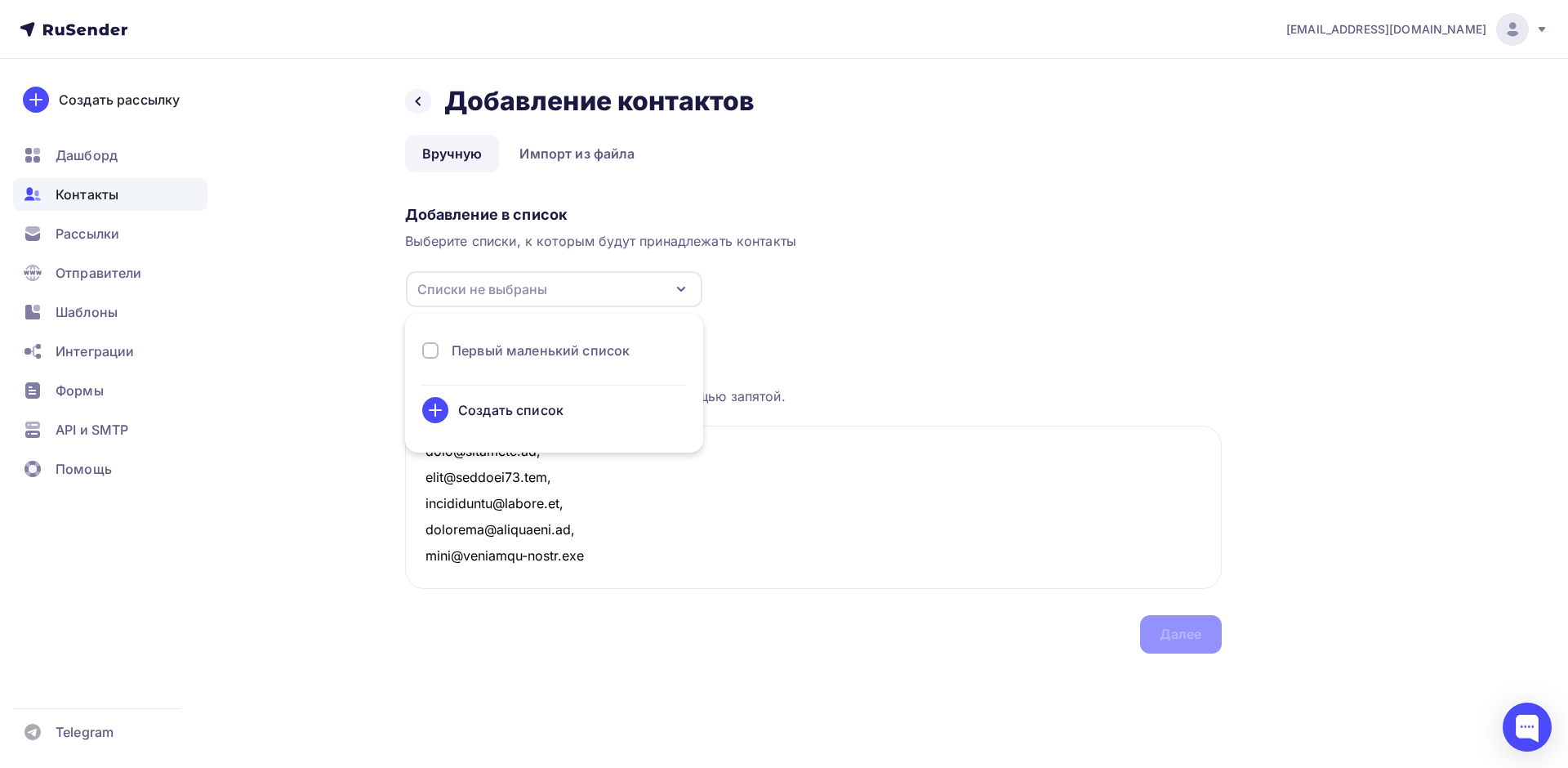
click at [485, 355] on div "Первый маленький список" at bounding box center [540, 351] width 178 height 20
click at [795, 347] on div "Загрузка контактов" at bounding box center [813, 351] width 817 height 20
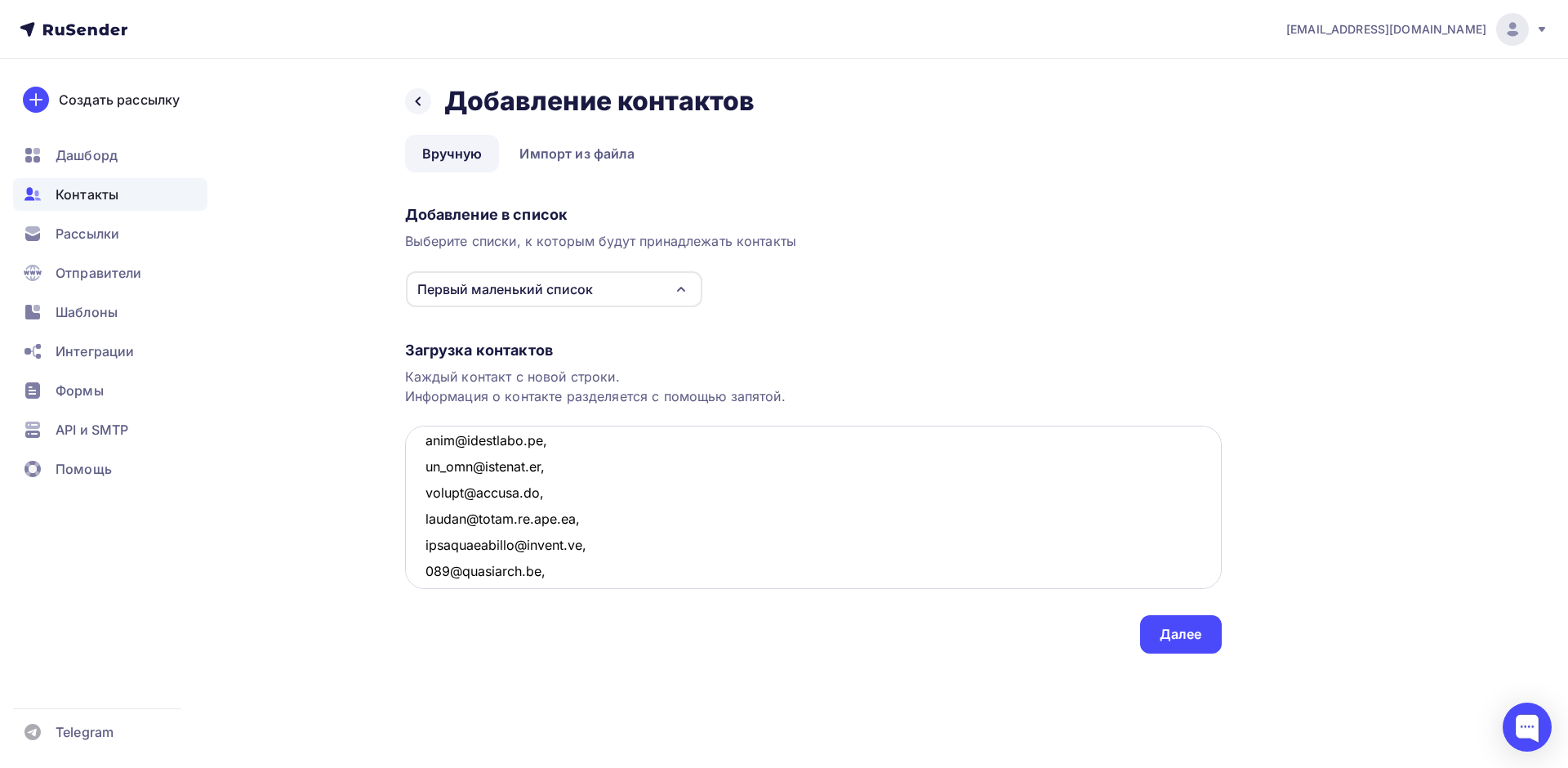
scroll to position [0, 0]
click at [552, 485] on textarea at bounding box center [813, 507] width 817 height 164
click at [630, 556] on textarea at bounding box center [813, 507] width 817 height 164
click at [621, 532] on textarea at bounding box center [813, 507] width 817 height 164
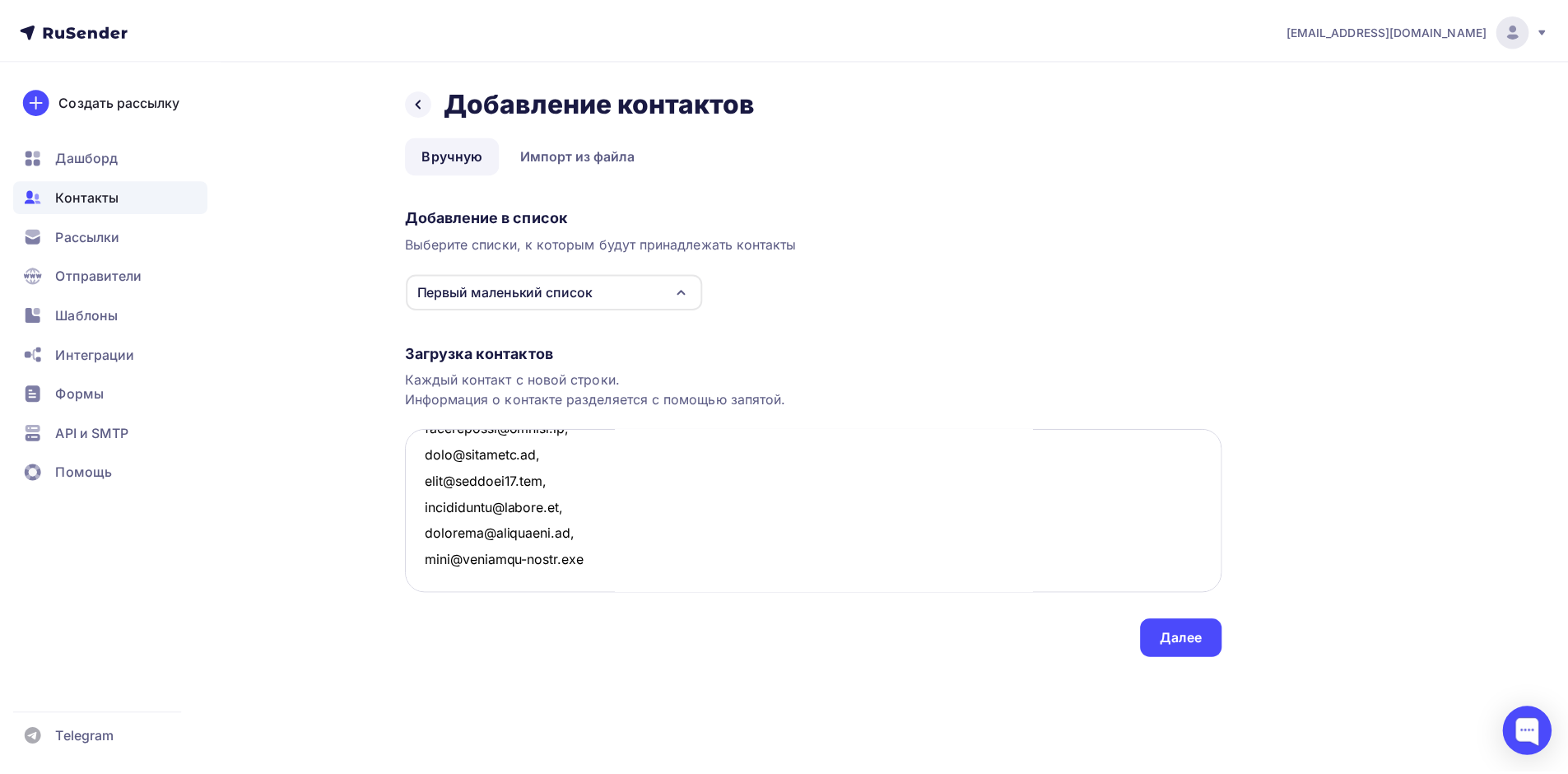
scroll to position [6909, 0]
click at [616, 536] on textarea at bounding box center [820, 511] width 823 height 165
click at [614, 506] on textarea at bounding box center [820, 511] width 823 height 165
type textarea "ug-consulting@yandex.ru, info@svetoche.ru, info@bpgo.ru, aktiv2.14@mail.ru, aud…"
click at [1196, 640] on div "Далее" at bounding box center [1190, 639] width 43 height 19
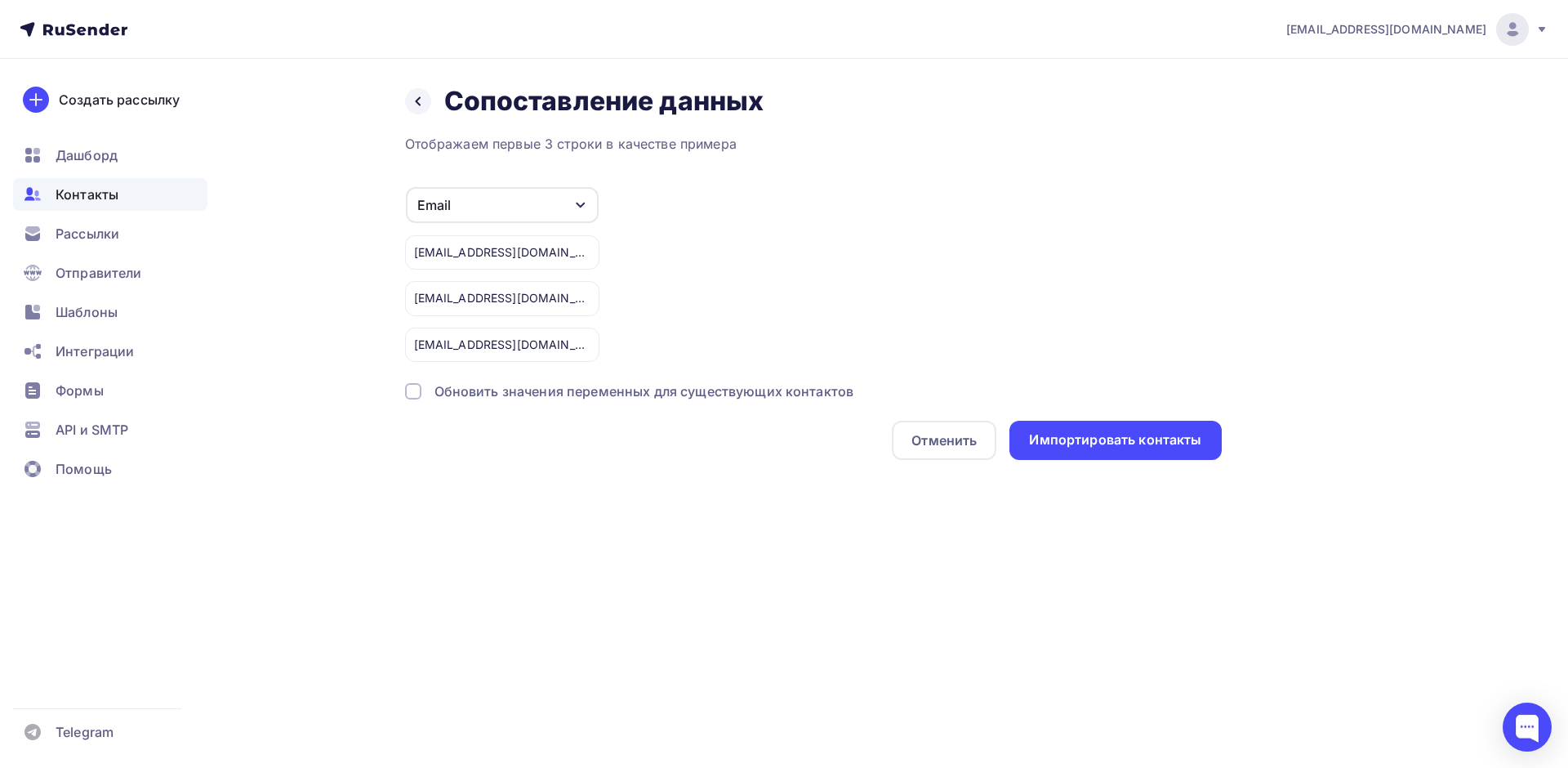
click at [536, 203] on div "Email" at bounding box center [502, 205] width 193 height 36
click at [536, 203] on li "Телефон" at bounding box center [476, 213] width 134 height 33
click at [653, 199] on div "Email Игнорировать Имя Телефон Сайт Название Тип Создать поле ug-consulting@yan…" at bounding box center [813, 273] width 817 height 175
click at [1063, 440] on div "Импортировать контакты" at bounding box center [1115, 440] width 173 height 19
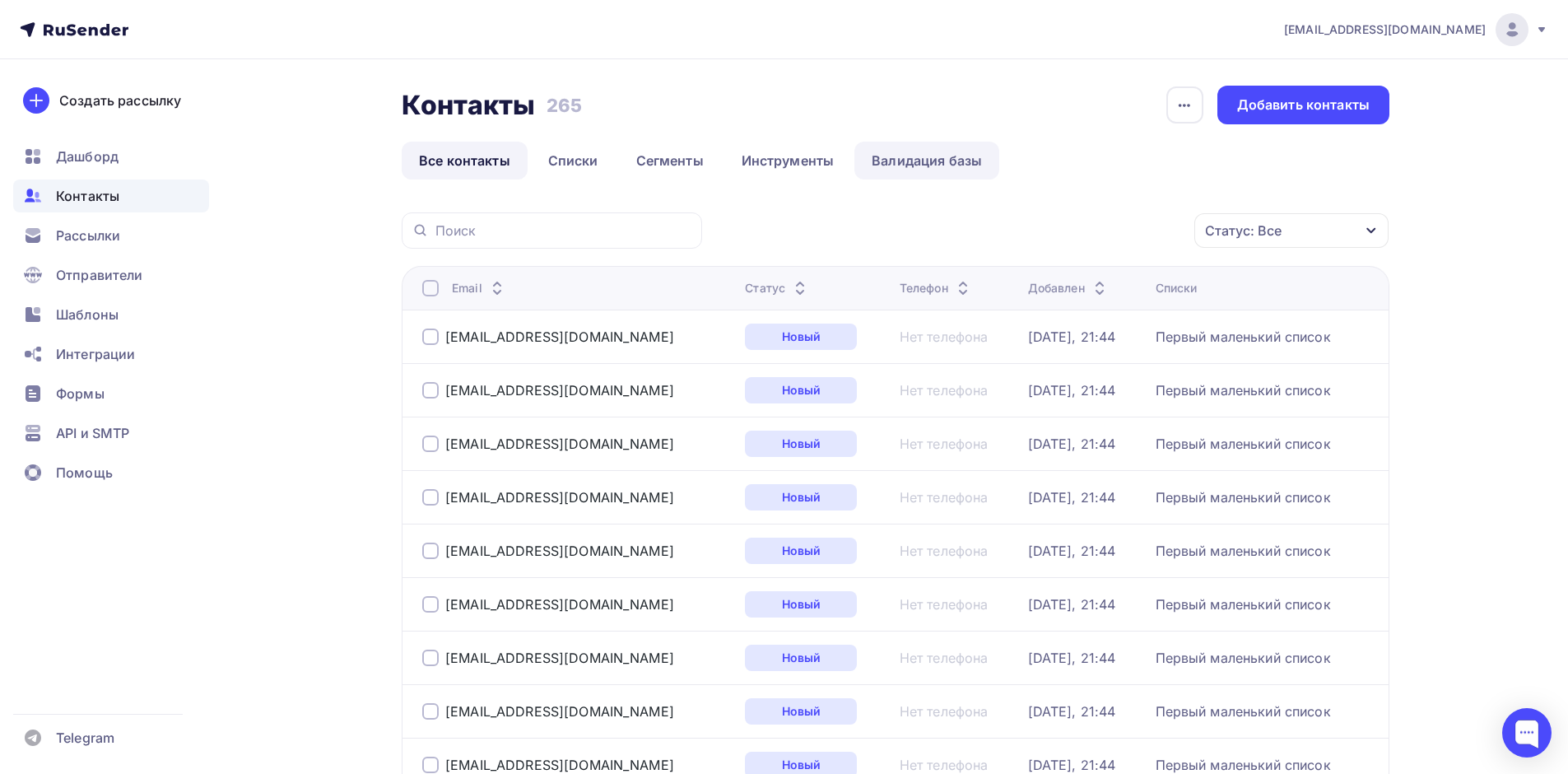
click at [908, 152] on link "Валидация базы" at bounding box center [928, 161] width 145 height 38
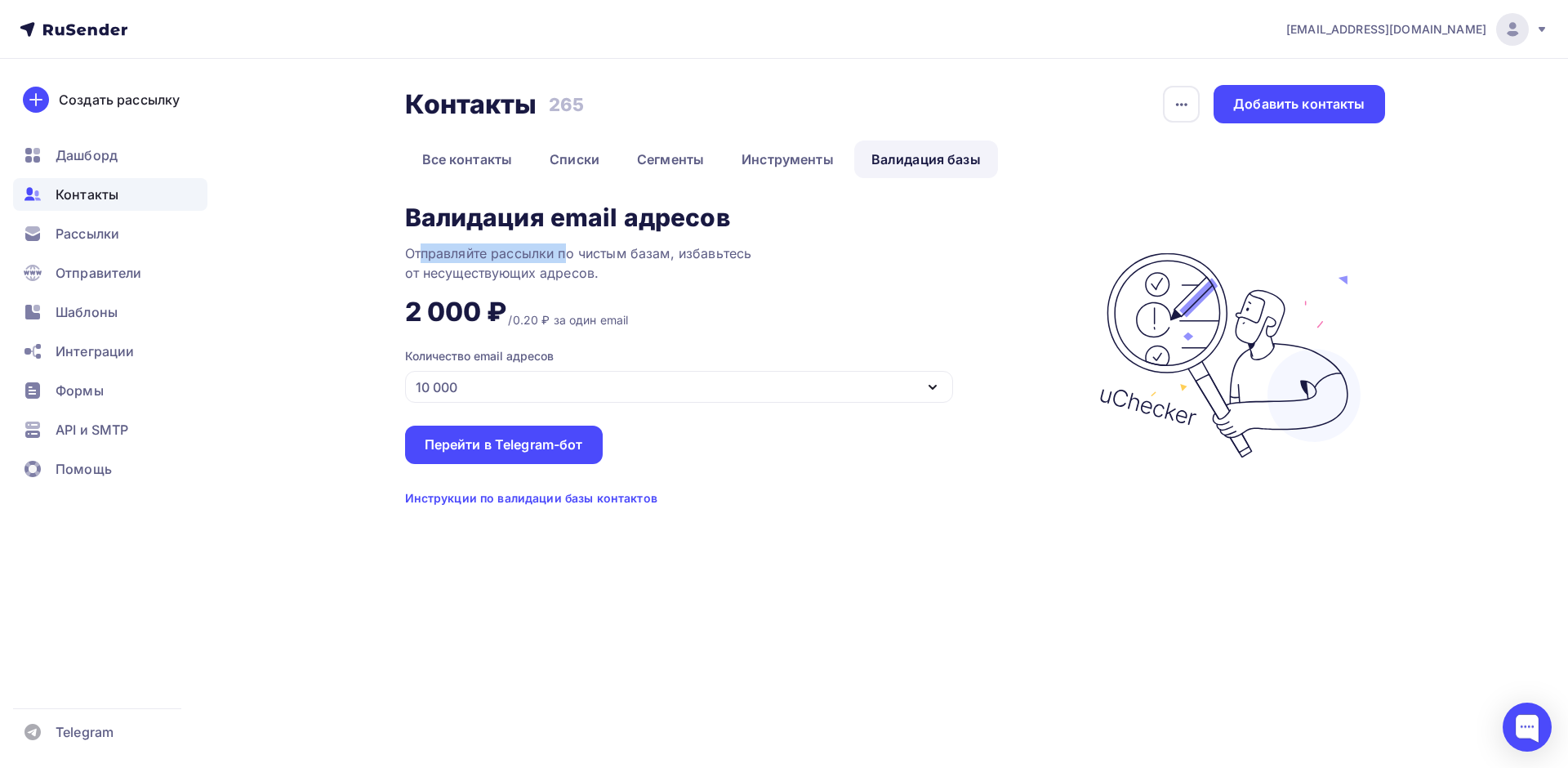
drag, startPoint x: 421, startPoint y: 252, endPoint x: 584, endPoint y: 255, distance: 163.0
click at [583, 255] on div "Отправляйте рассылки по чистым базам, избавьтесь от несуществующих адресов." at bounding box center [609, 263] width 408 height 39
click at [641, 268] on div "Отправляйте рассылки по чистым базам, избавьтесь от несуществующих адресов." at bounding box center [609, 263] width 408 height 39
click at [506, 385] on div "10 000" at bounding box center [679, 387] width 548 height 32
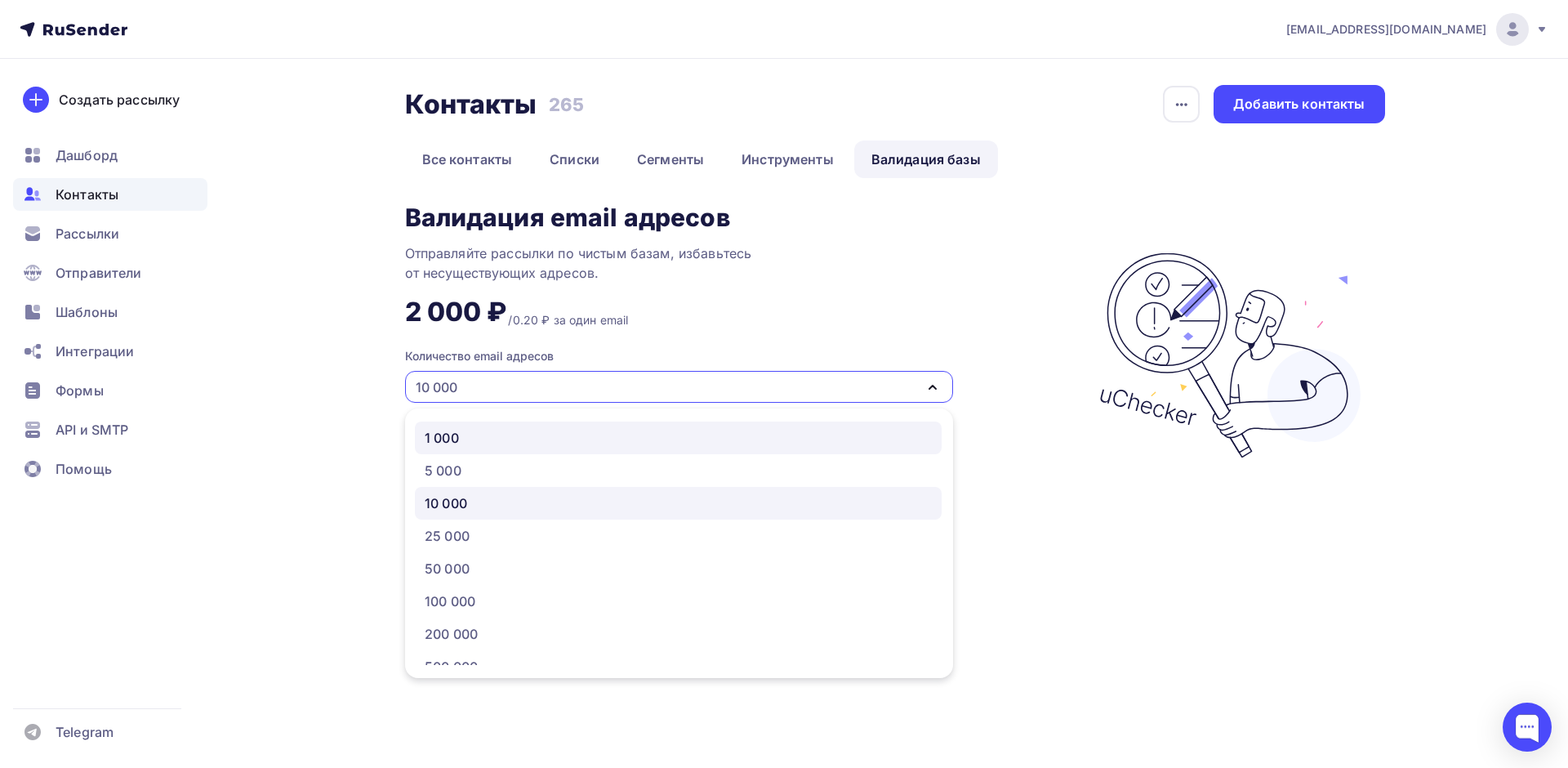
click at [484, 432] on div "1 000" at bounding box center [678, 438] width 507 height 20
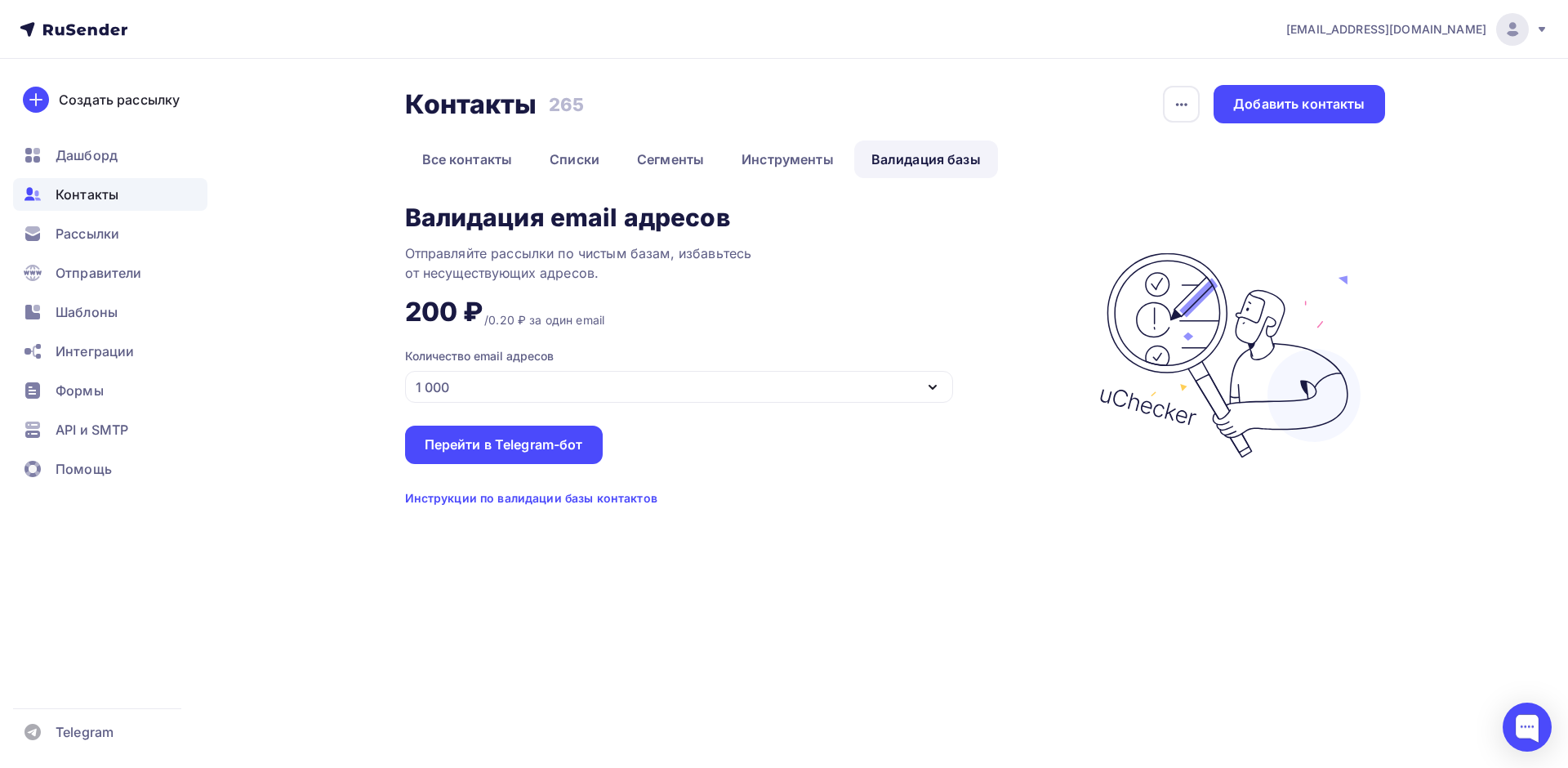
click at [498, 379] on div "1 000" at bounding box center [679, 387] width 548 height 32
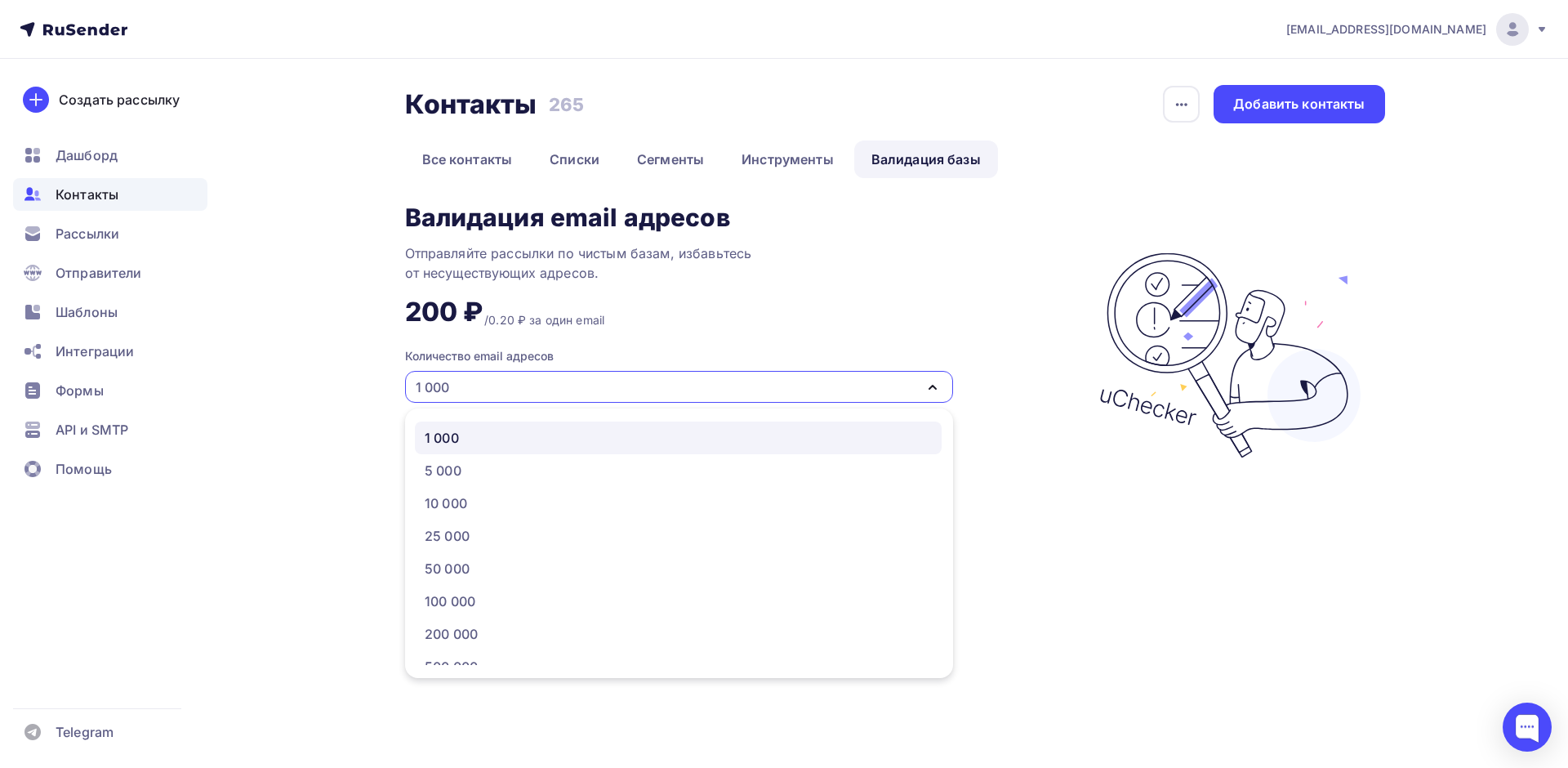
click at [673, 317] on div "Валидация email адресов Отправляйте рассылки по чистым базам, избавьтесь от нес…" at bounding box center [743, 355] width 677 height 303
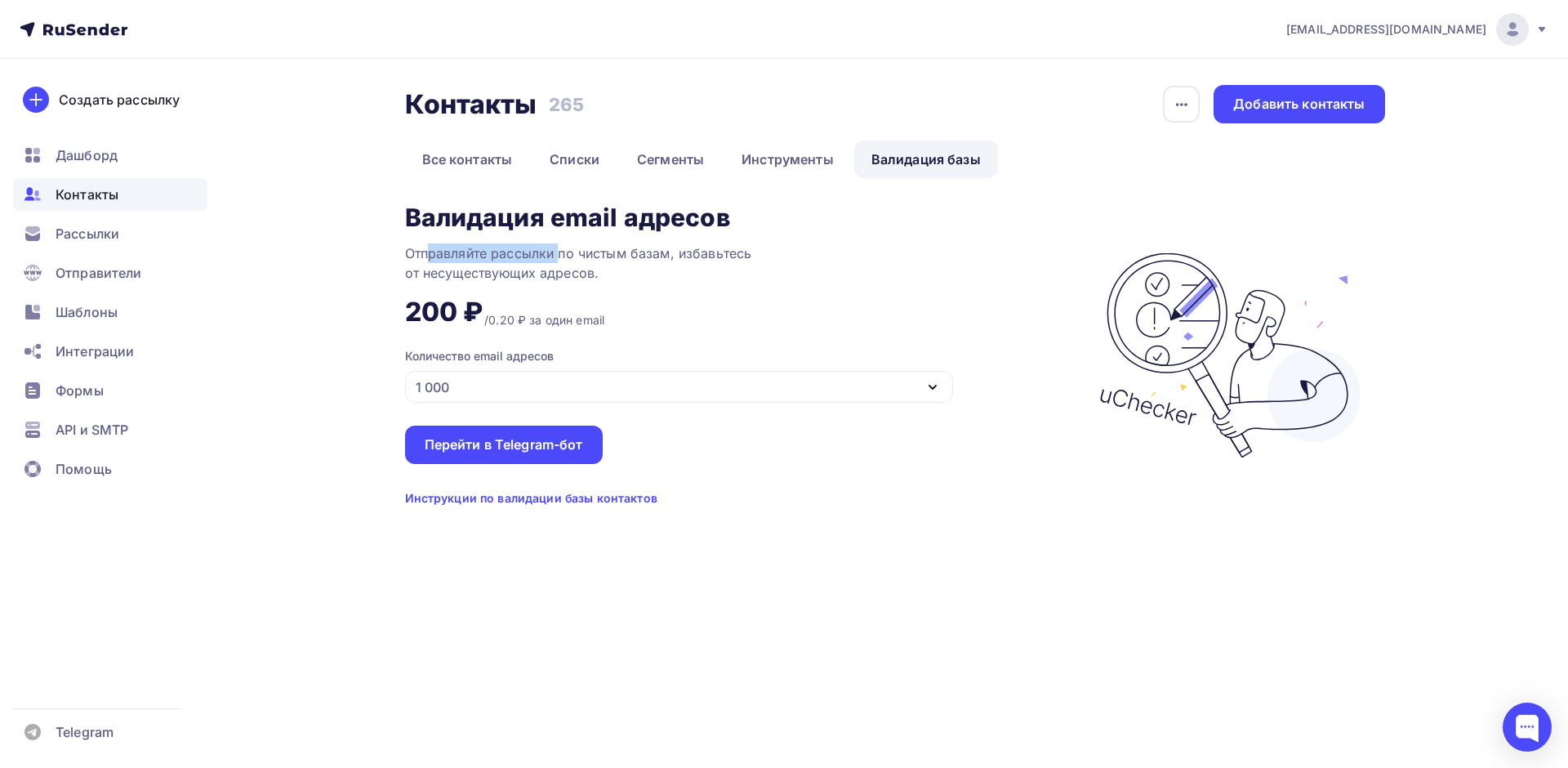
drag, startPoint x: 429, startPoint y: 252, endPoint x: 569, endPoint y: 254, distance: 140.0
click at [569, 254] on div "Отправляйте рассылки по чистым базам, избавьтесь от несуществующих адресов." at bounding box center [609, 263] width 408 height 39
click at [792, 255] on div "Отправляйте рассылки по чистым базам, избавьтесь от несуществующих адресов." at bounding box center [609, 263] width 408 height 39
click at [90, 165] on div "Дашборд" at bounding box center [110, 155] width 194 height 33
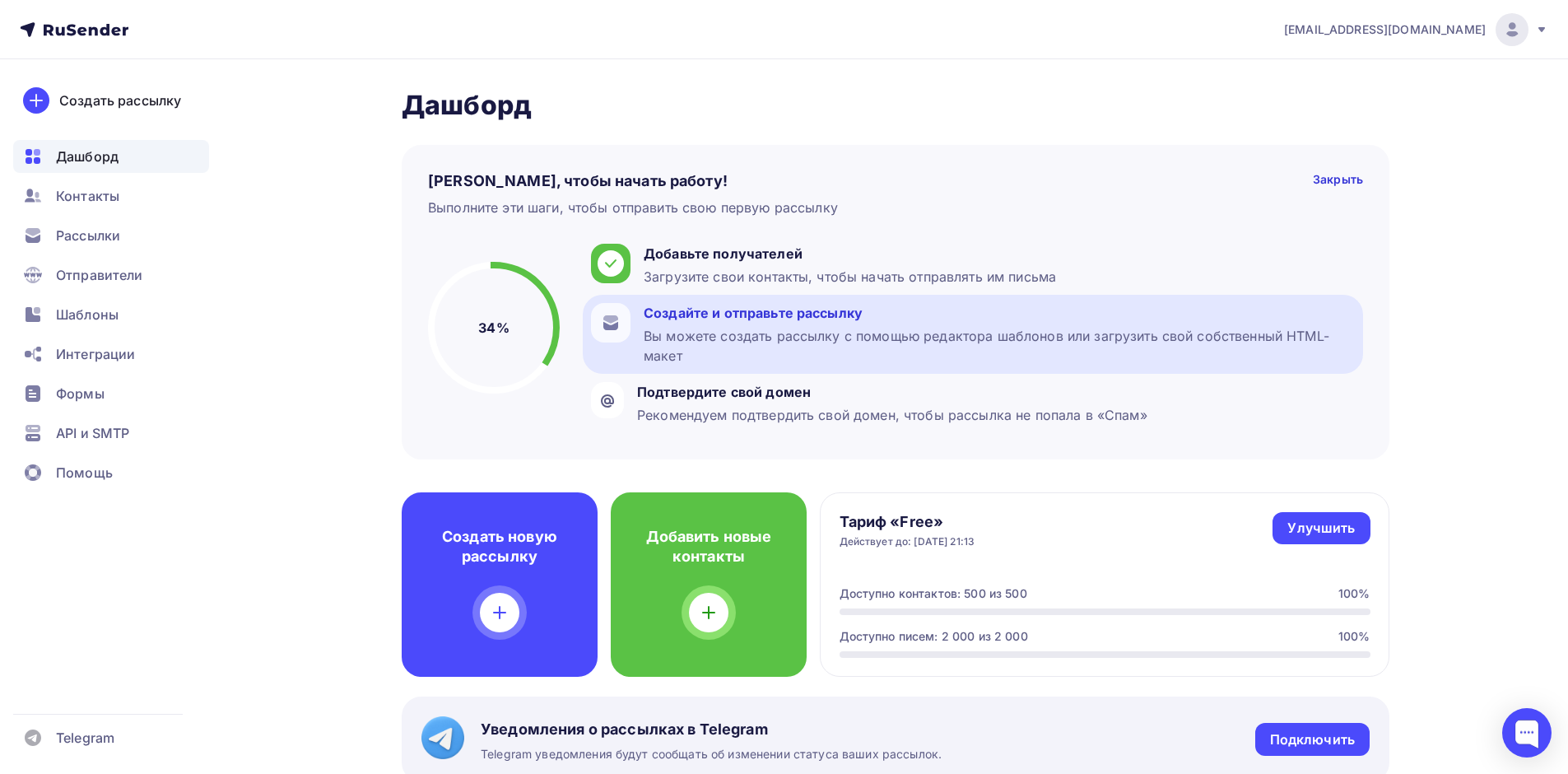
click at [719, 340] on div "Вы можете создать рассылку с помощью редактора шаблонов или загрузить свой собс…" at bounding box center [999, 345] width 711 height 39
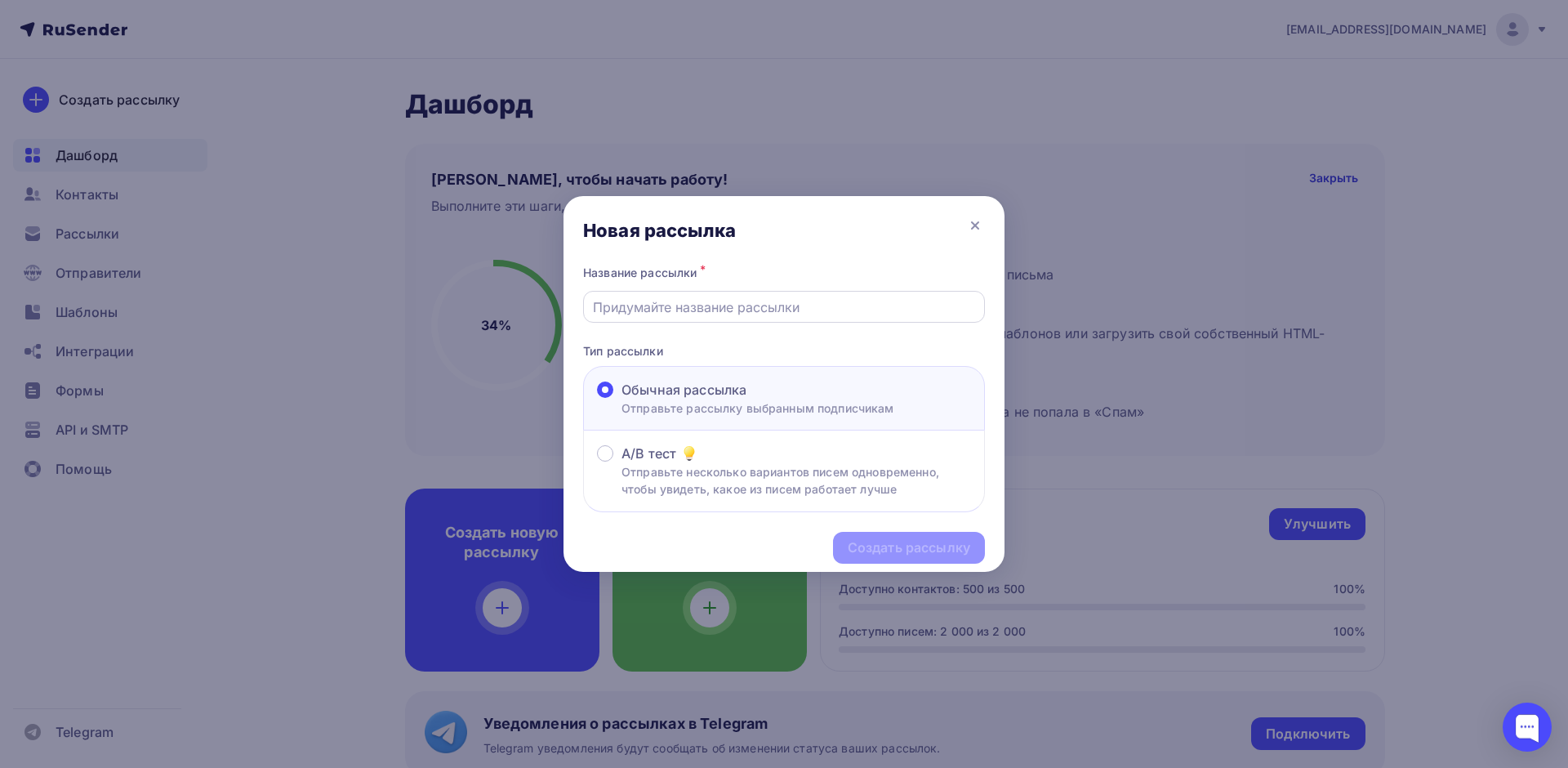
click at [675, 306] on input "text" at bounding box center [784, 307] width 383 height 20
type input "N"
type input "Первая рассылка"
click at [900, 567] on div "Создать рассылку" at bounding box center [784, 547] width 441 height 71
click at [900, 562] on div "Создать рассылку" at bounding box center [909, 547] width 152 height 32
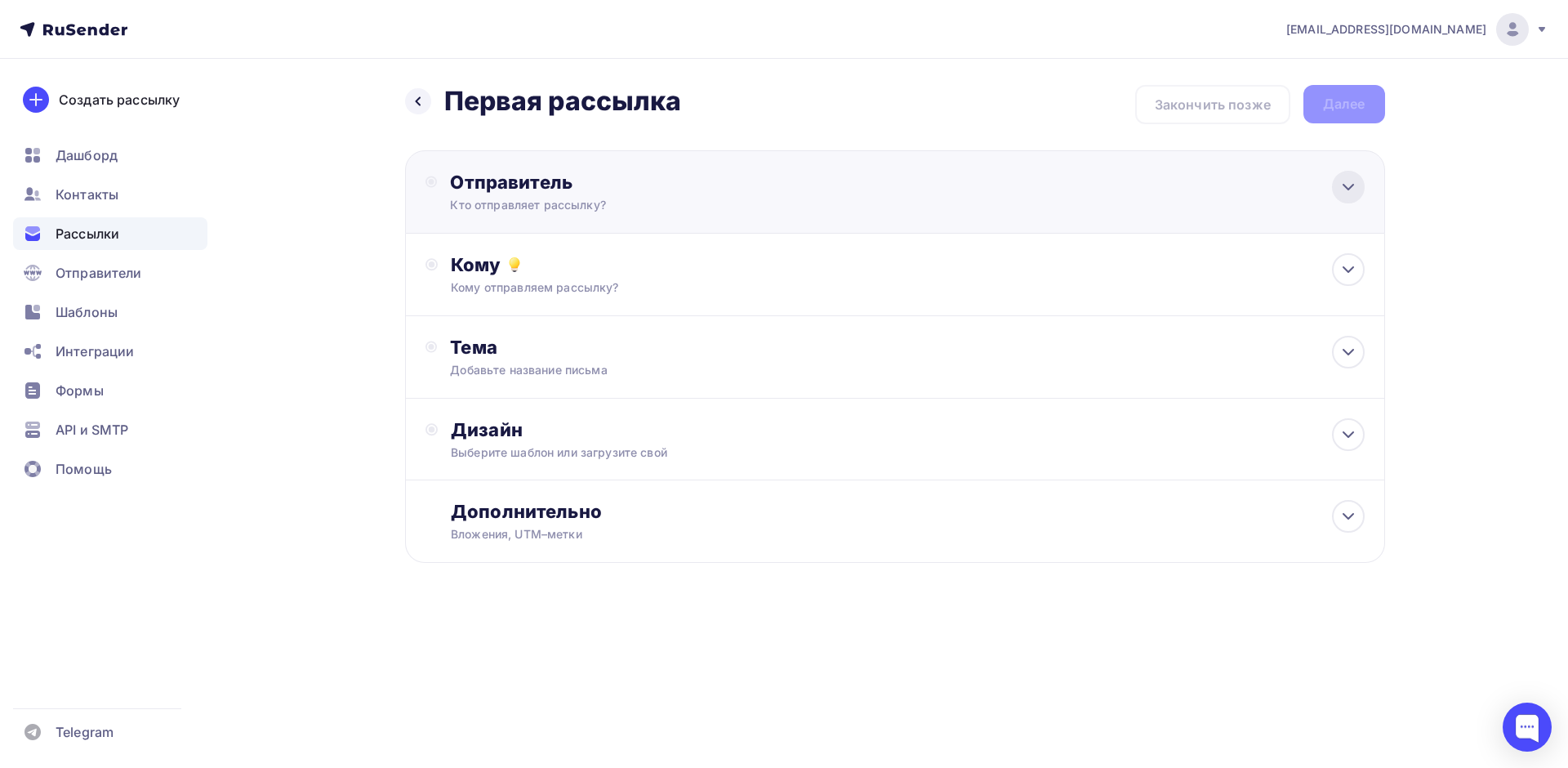
click at [1345, 187] on icon at bounding box center [1348, 187] width 20 height 20
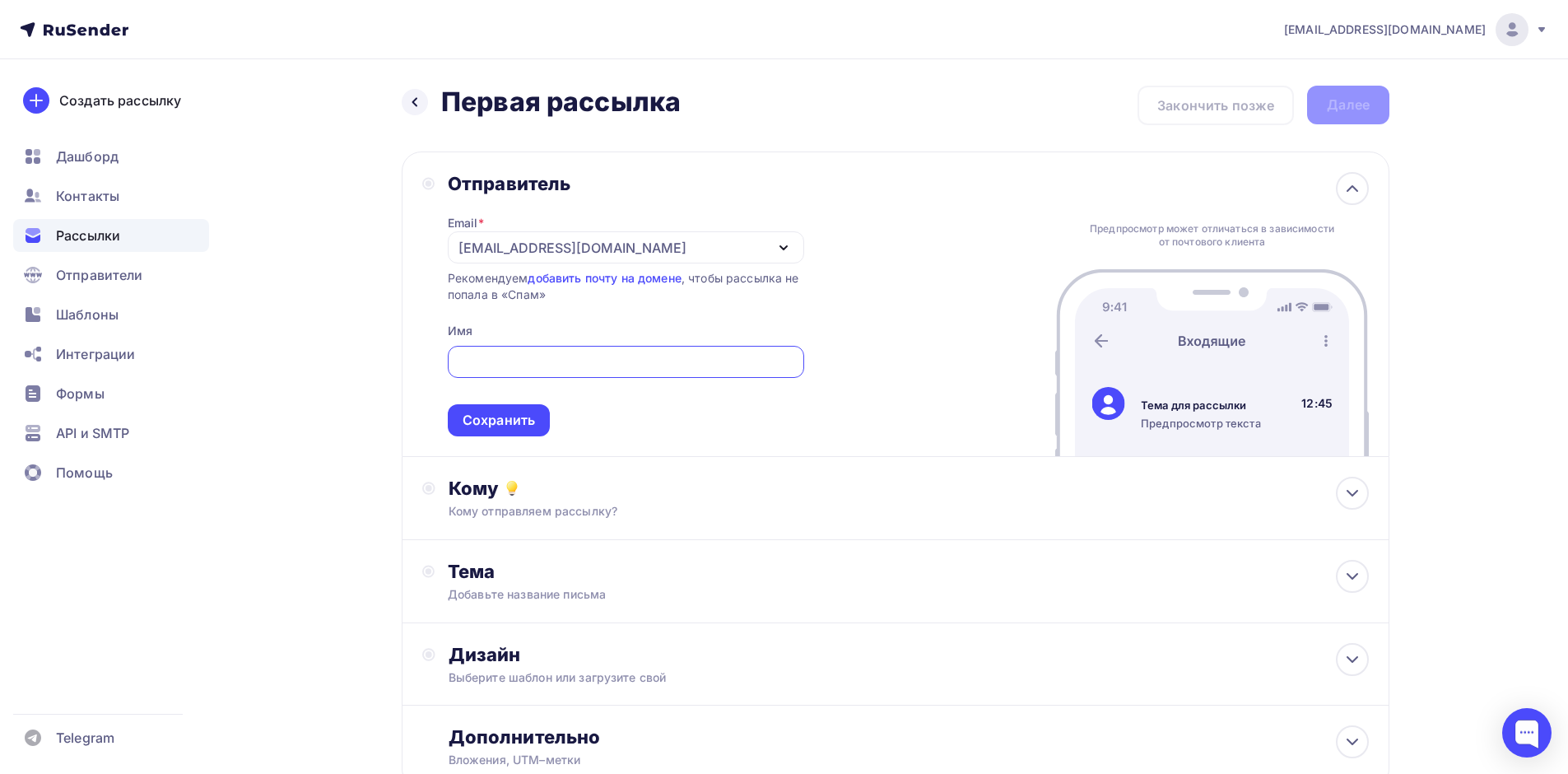
click at [700, 171] on div "Отправитель Email * peshkovsergei@gmail.com peshkovsergei@gmail.com Добавить от…" at bounding box center [895, 304] width 988 height 305
click at [506, 359] on input "text" at bounding box center [625, 362] width 337 height 20
click at [1346, 194] on icon at bounding box center [1353, 188] width 20 height 20
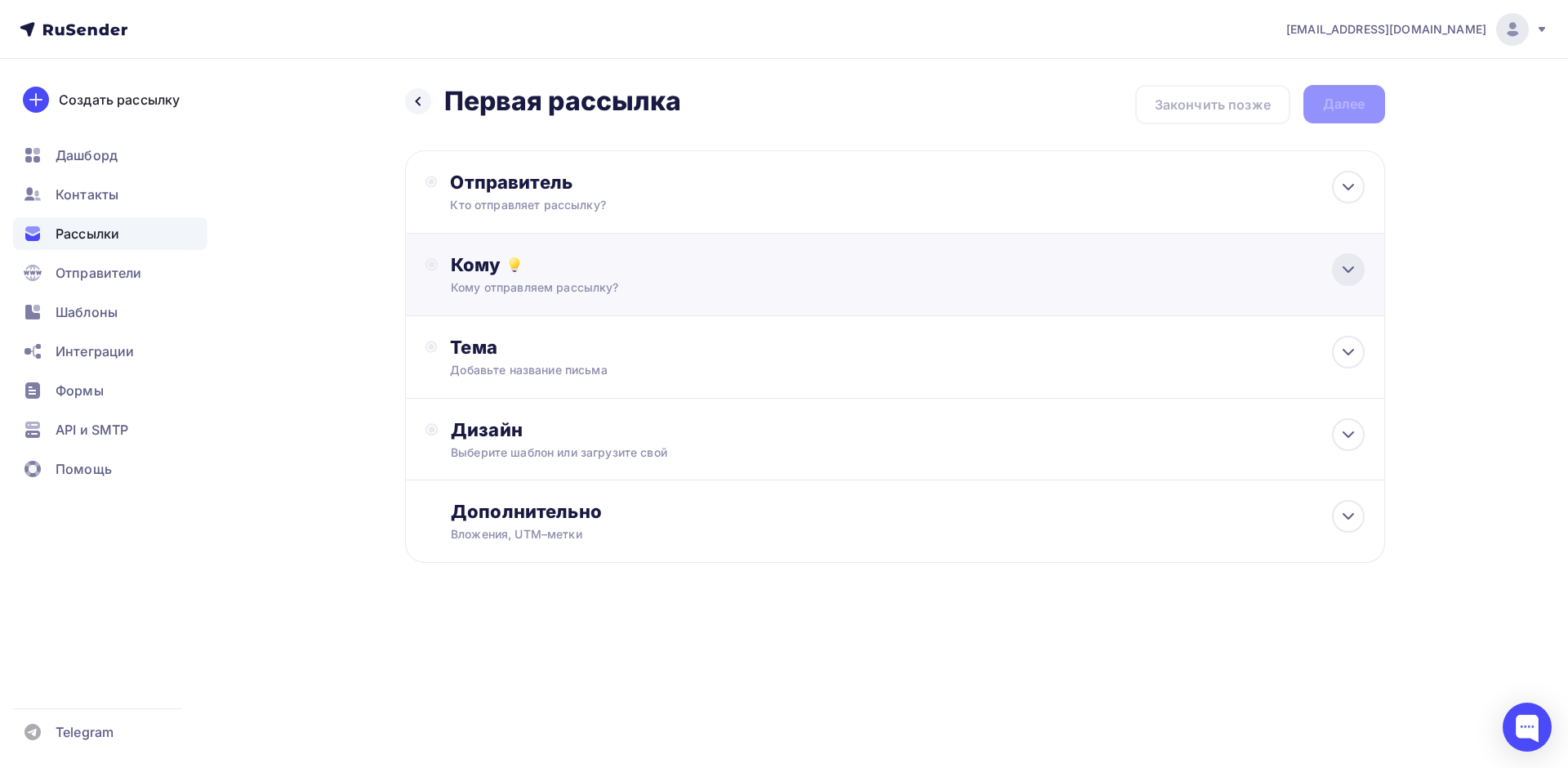
click at [1339, 282] on div at bounding box center [1348, 269] width 33 height 33
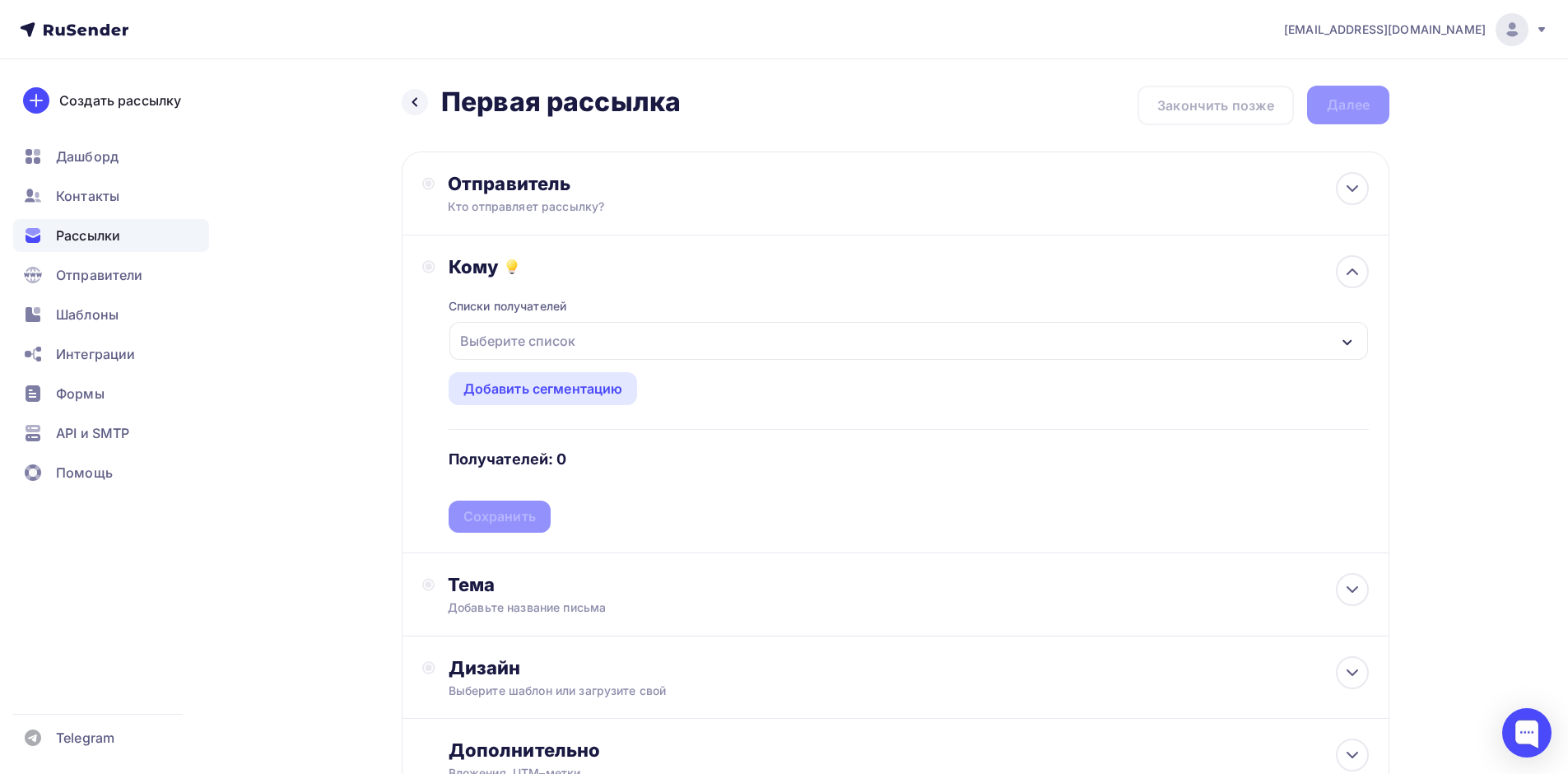
click at [1203, 336] on div "Выберите список" at bounding box center [909, 341] width 919 height 38
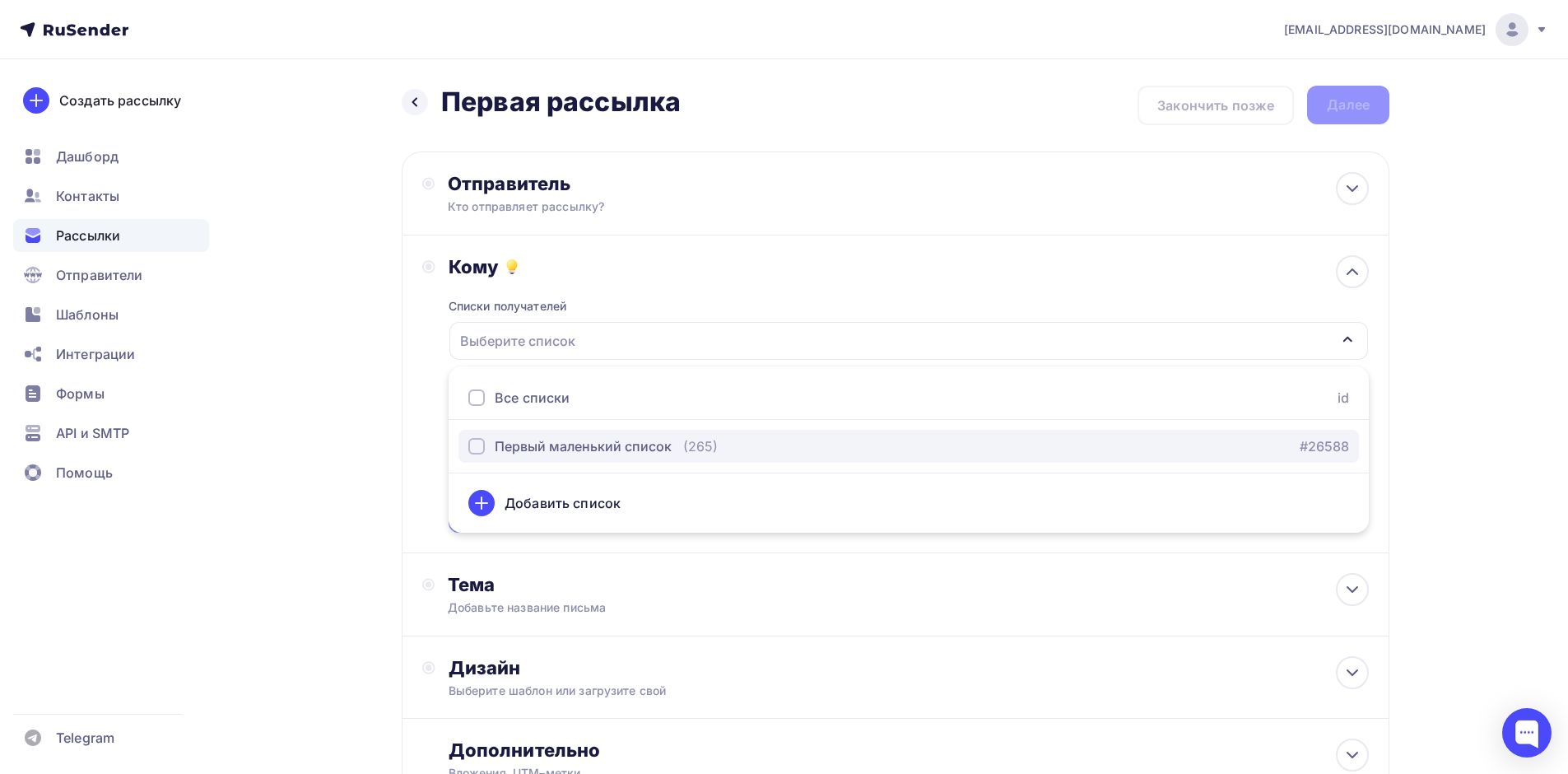
click at [469, 448] on div "button" at bounding box center [476, 446] width 16 height 16
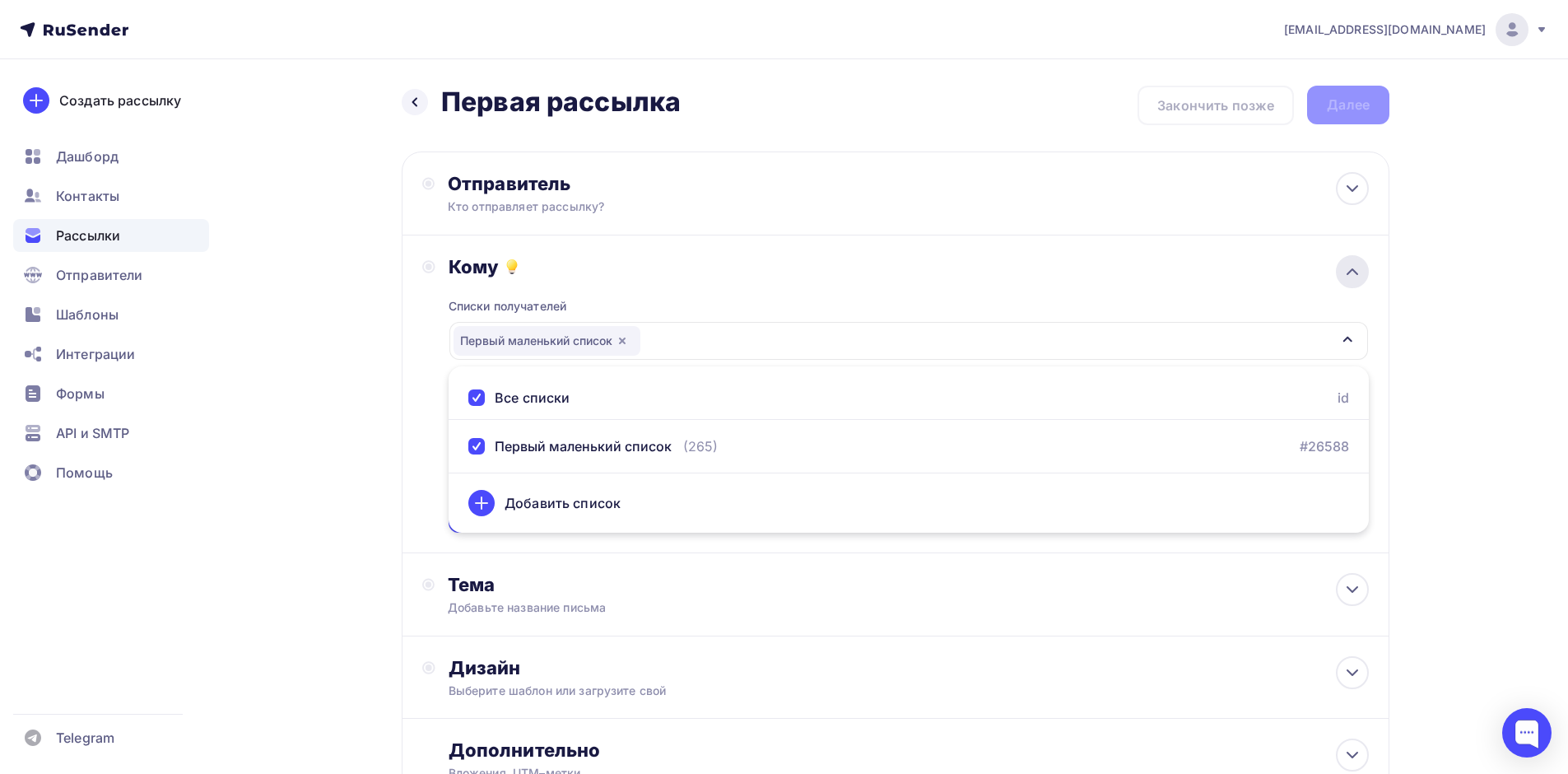
click at [1354, 275] on icon at bounding box center [1353, 272] width 20 height 20
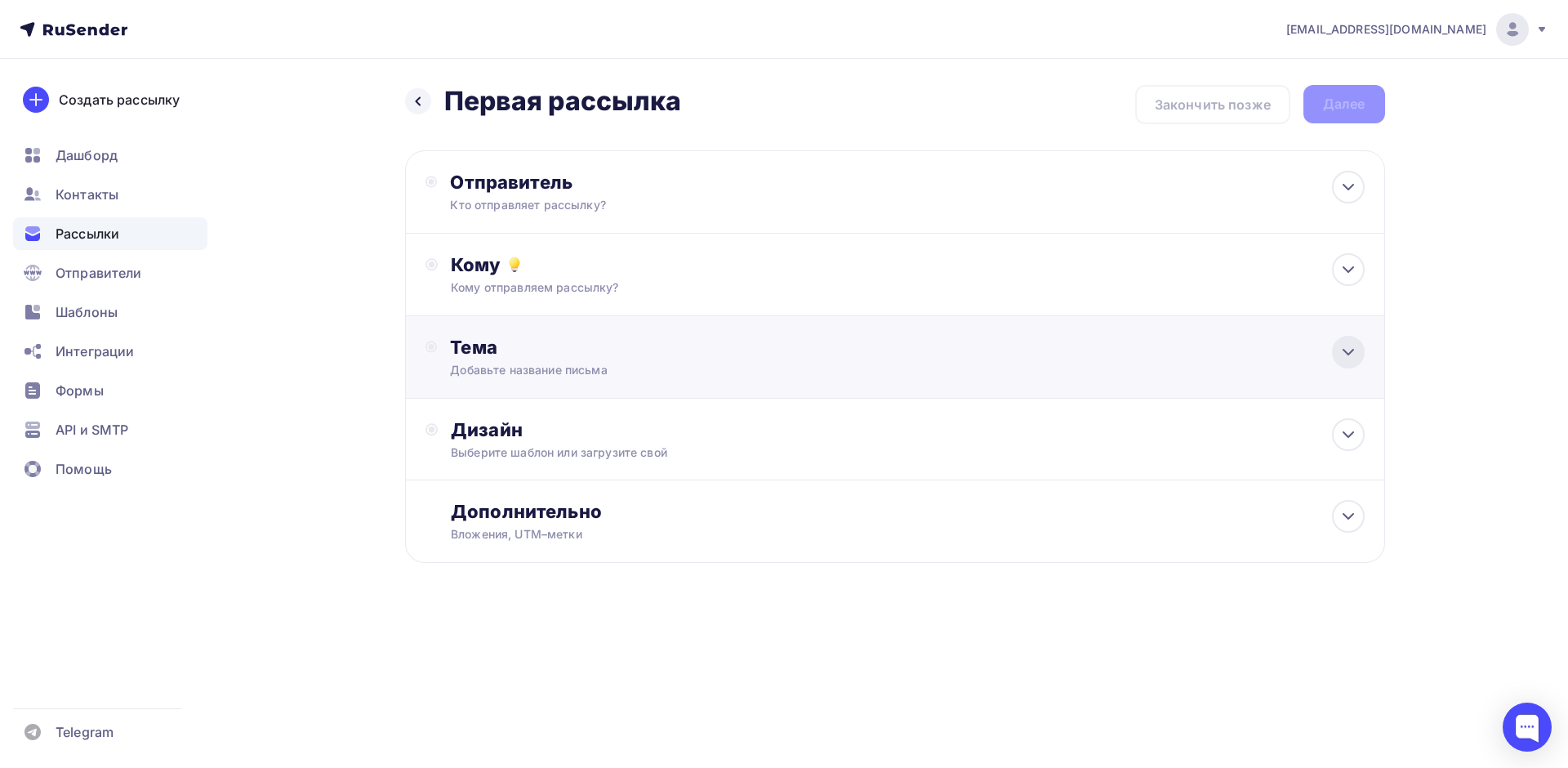
click at [1348, 351] on icon at bounding box center [1348, 352] width 20 height 20
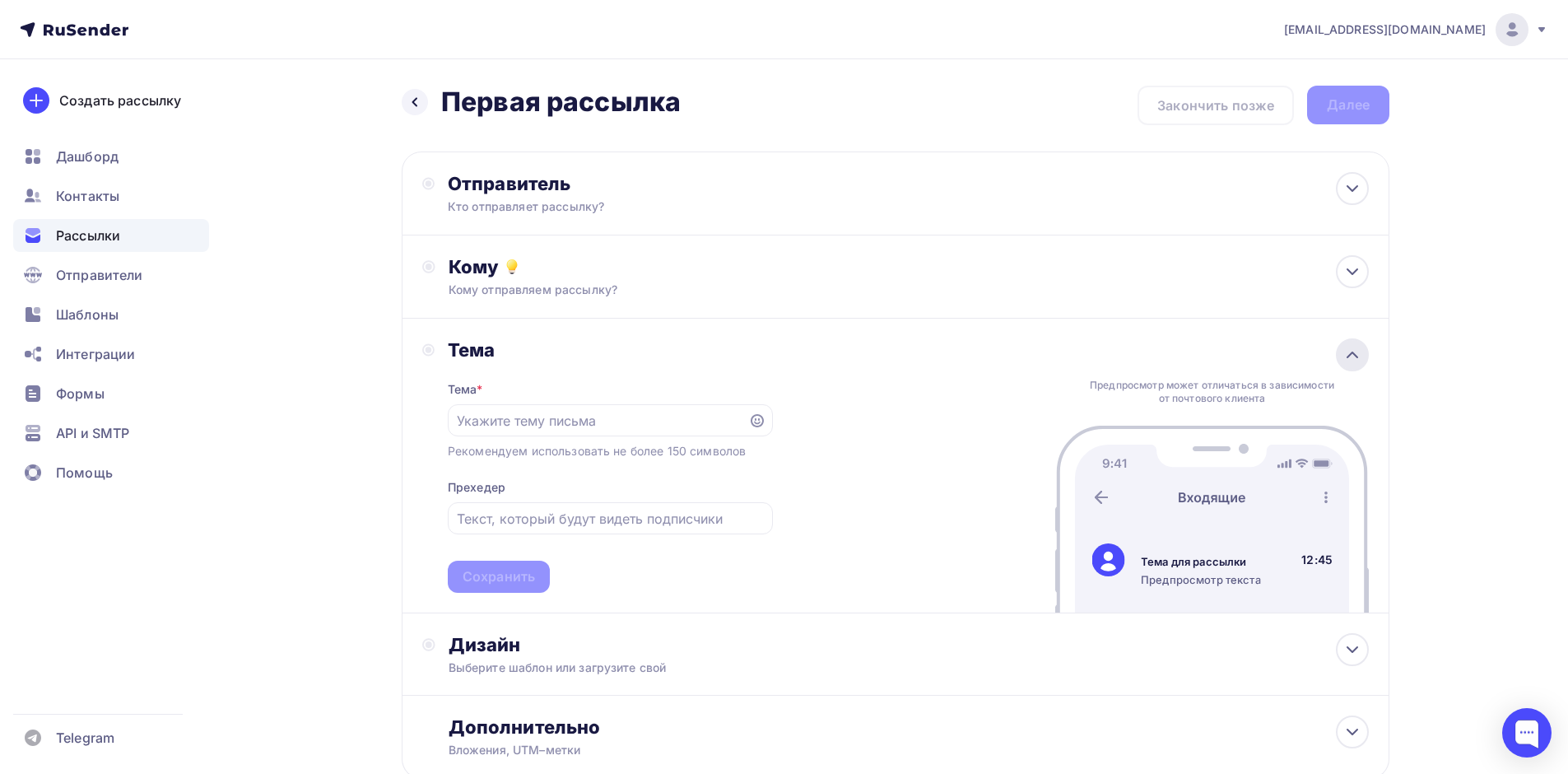
click at [1355, 356] on icon at bounding box center [1353, 355] width 20 height 20
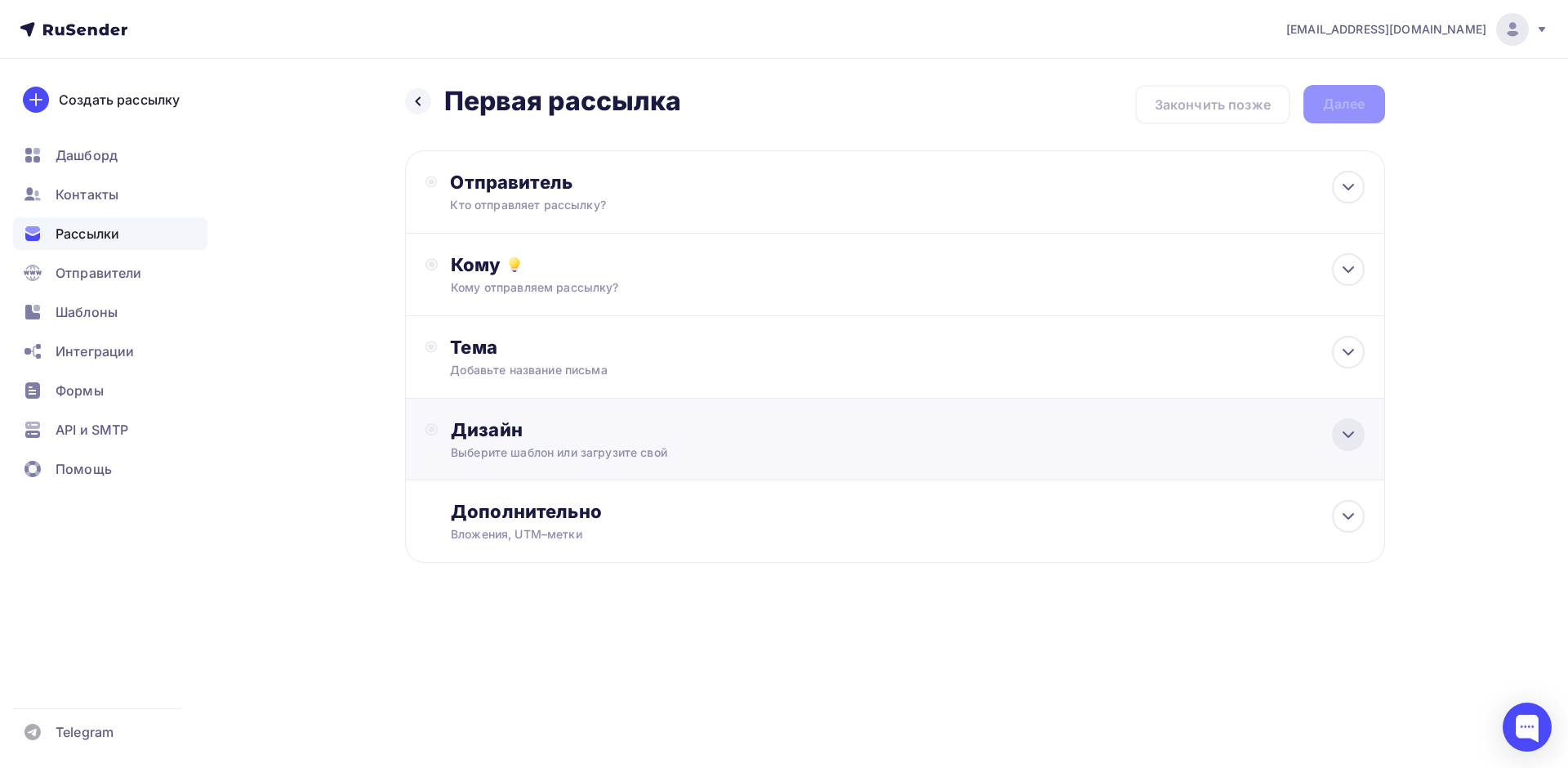
click at [1354, 435] on icon at bounding box center [1348, 434] width 20 height 20
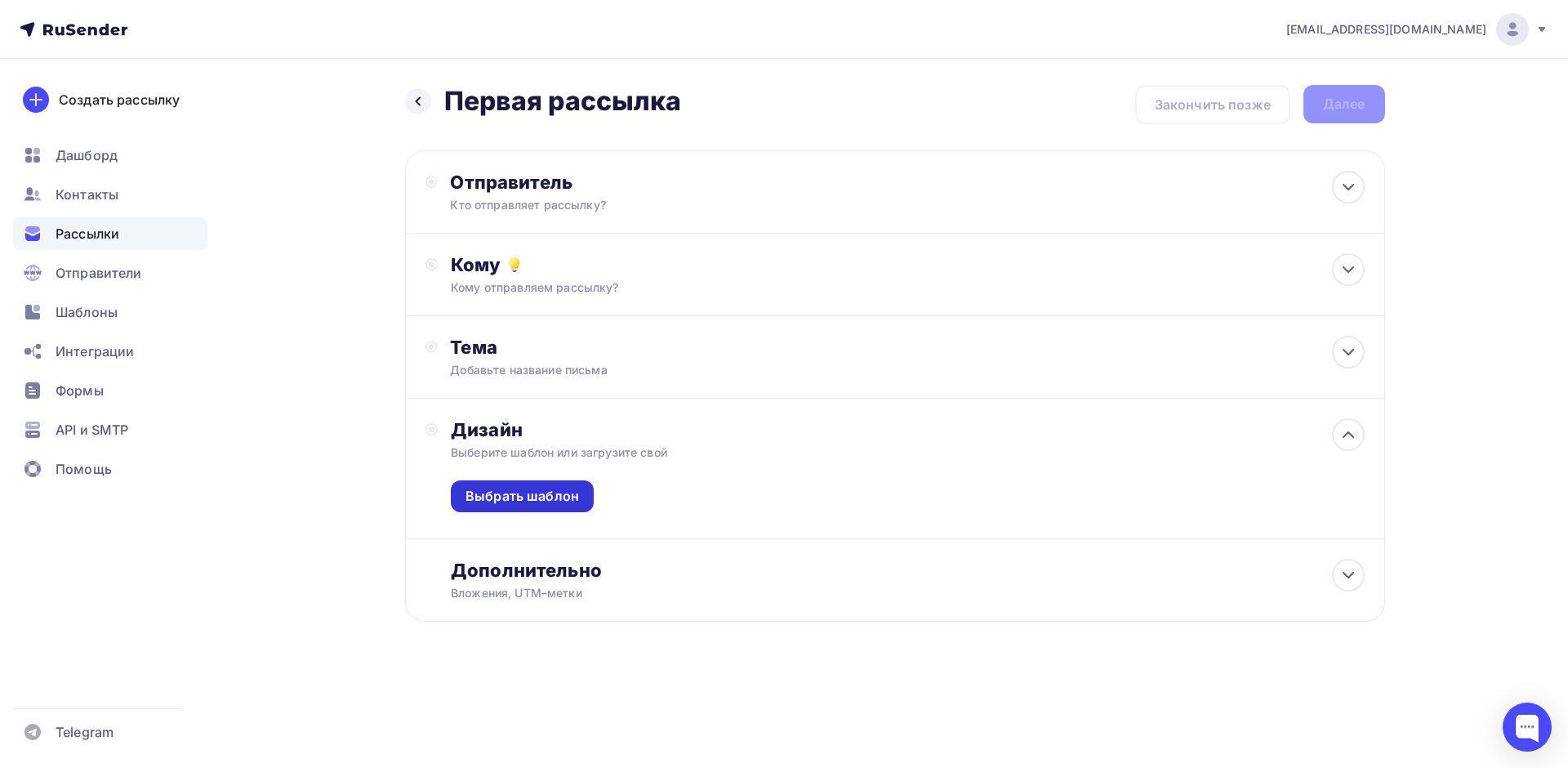
click at [533, 490] on div "Выбрать шаблон" at bounding box center [522, 496] width 114 height 19
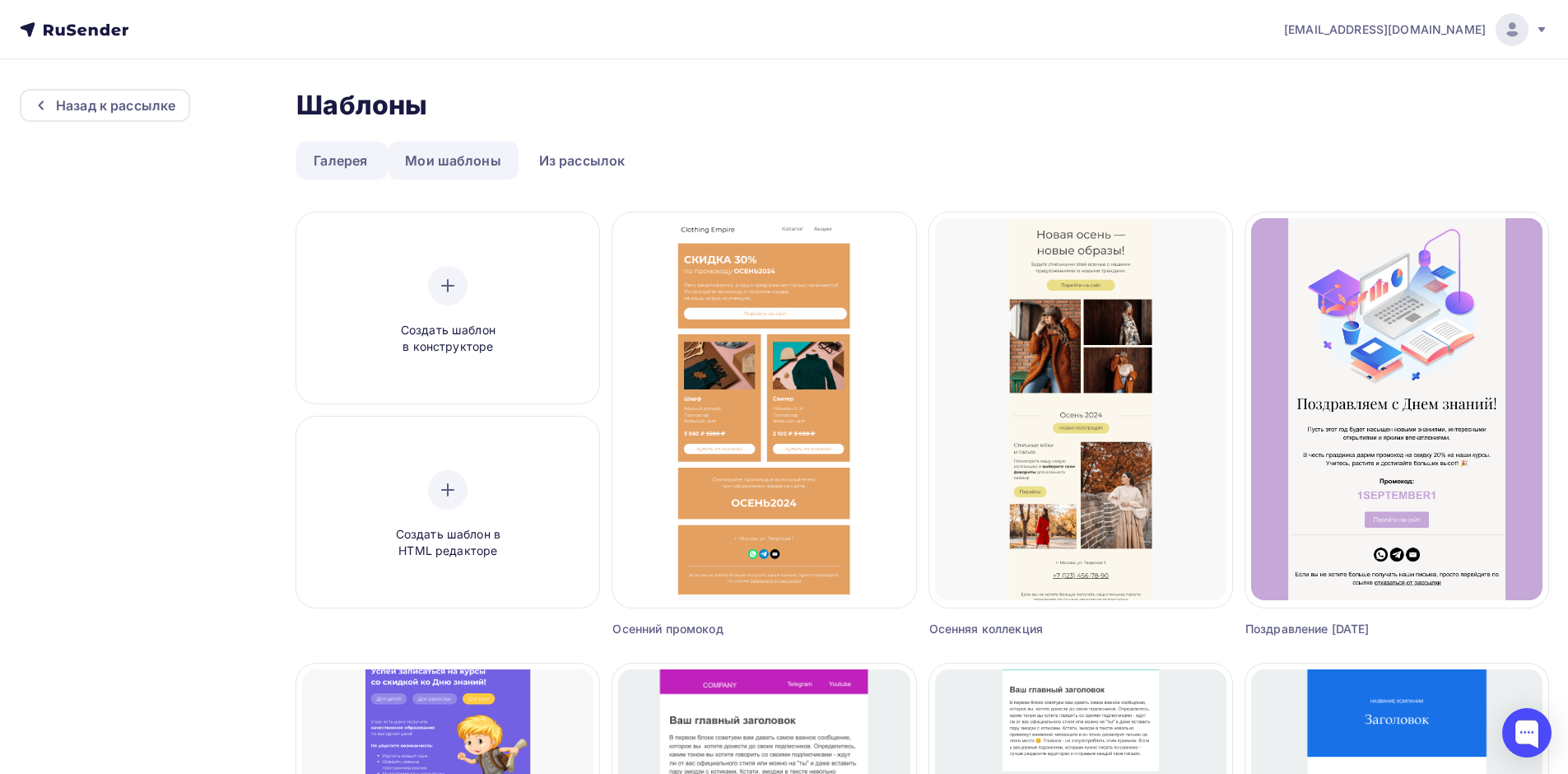
click at [469, 165] on link "Мои шаблоны" at bounding box center [453, 161] width 131 height 38
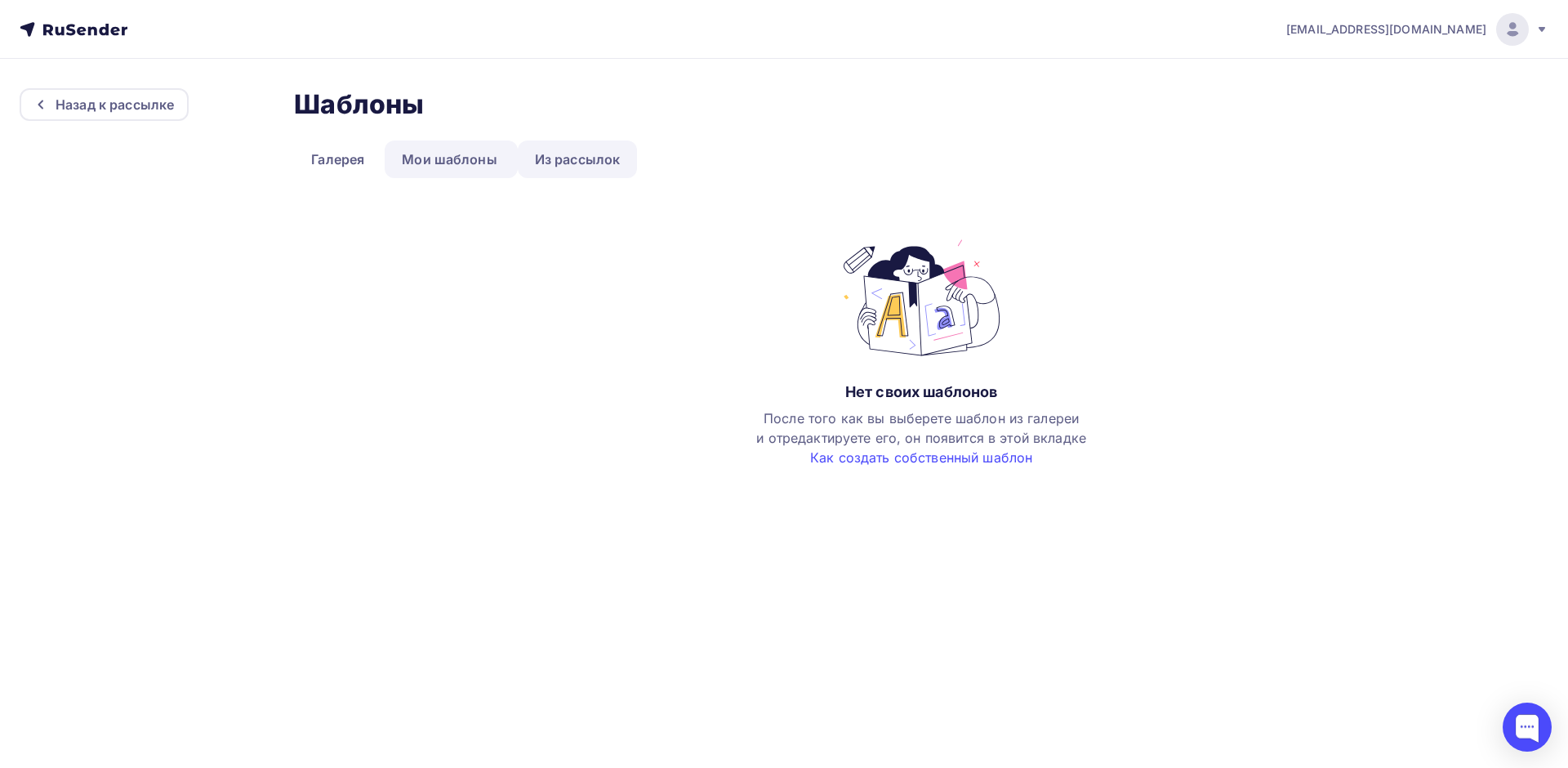
click at [575, 157] on link "Из рассылок" at bounding box center [578, 159] width 120 height 37
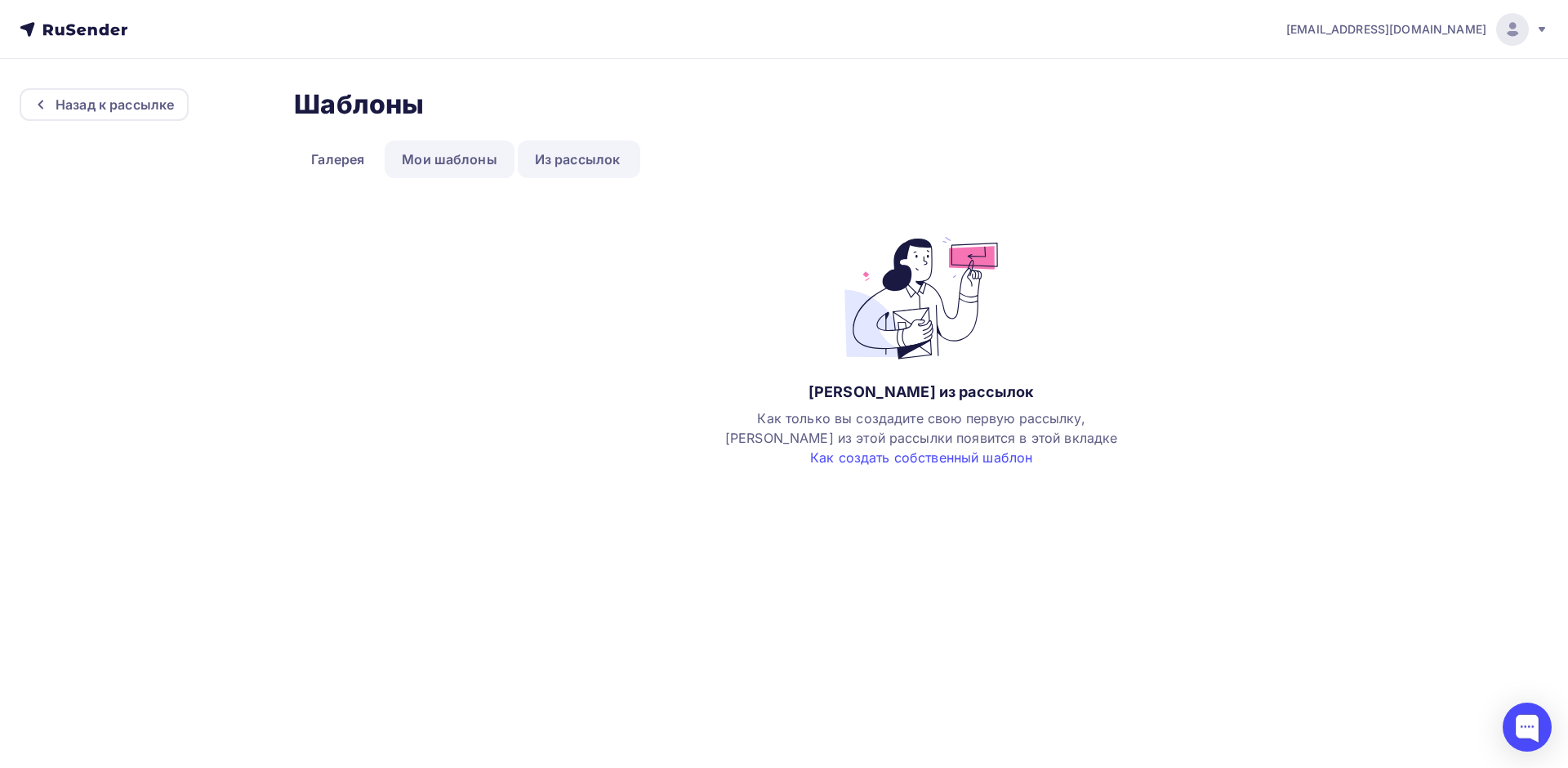
click at [455, 158] on link "Мои шаблоны" at bounding box center [449, 159] width 130 height 37
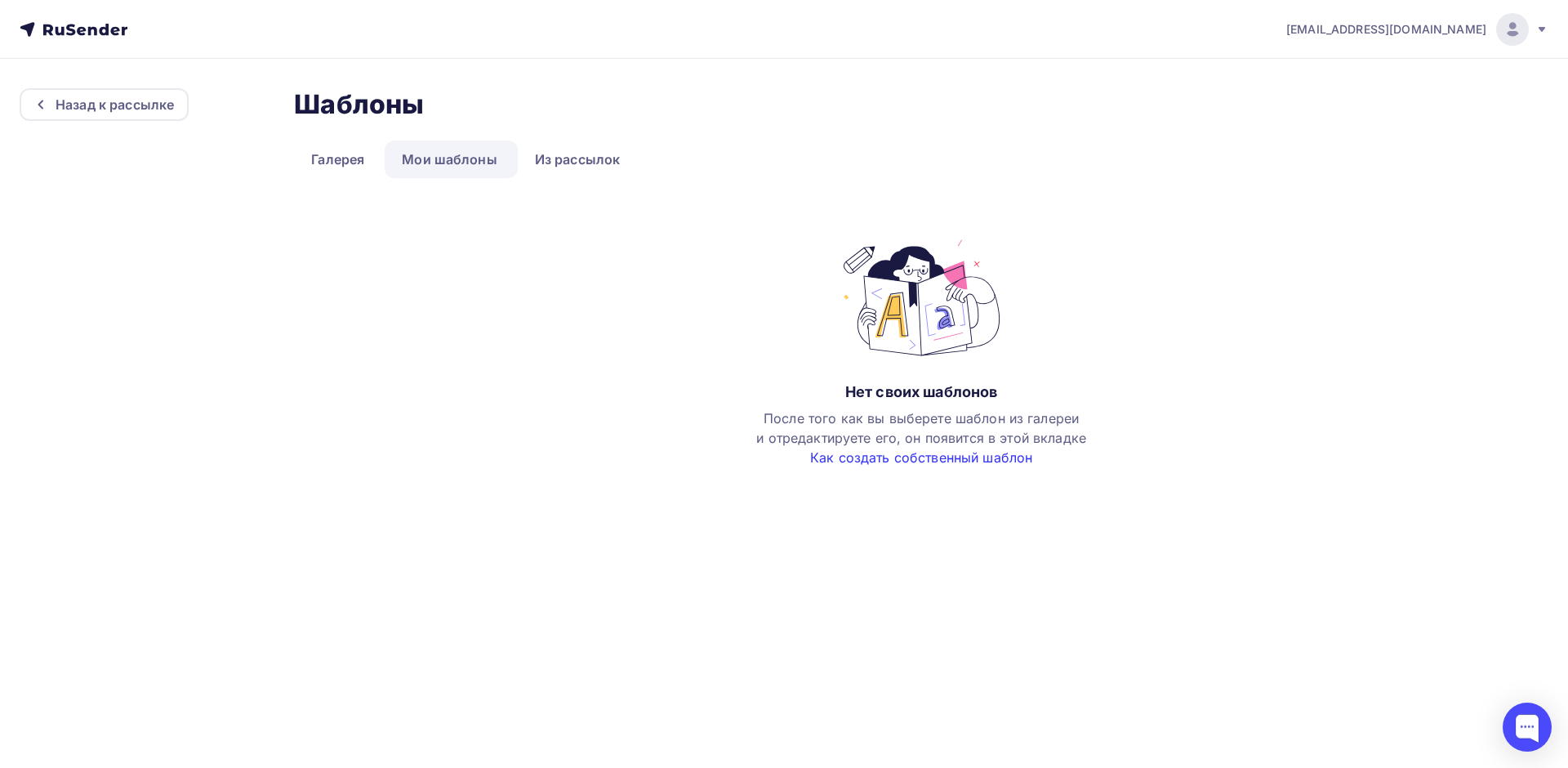
click at [891, 457] on link "Как создать собственный шаблон" at bounding box center [921, 457] width 222 height 16
click at [339, 160] on link "Галерея" at bounding box center [337, 159] width 87 height 37
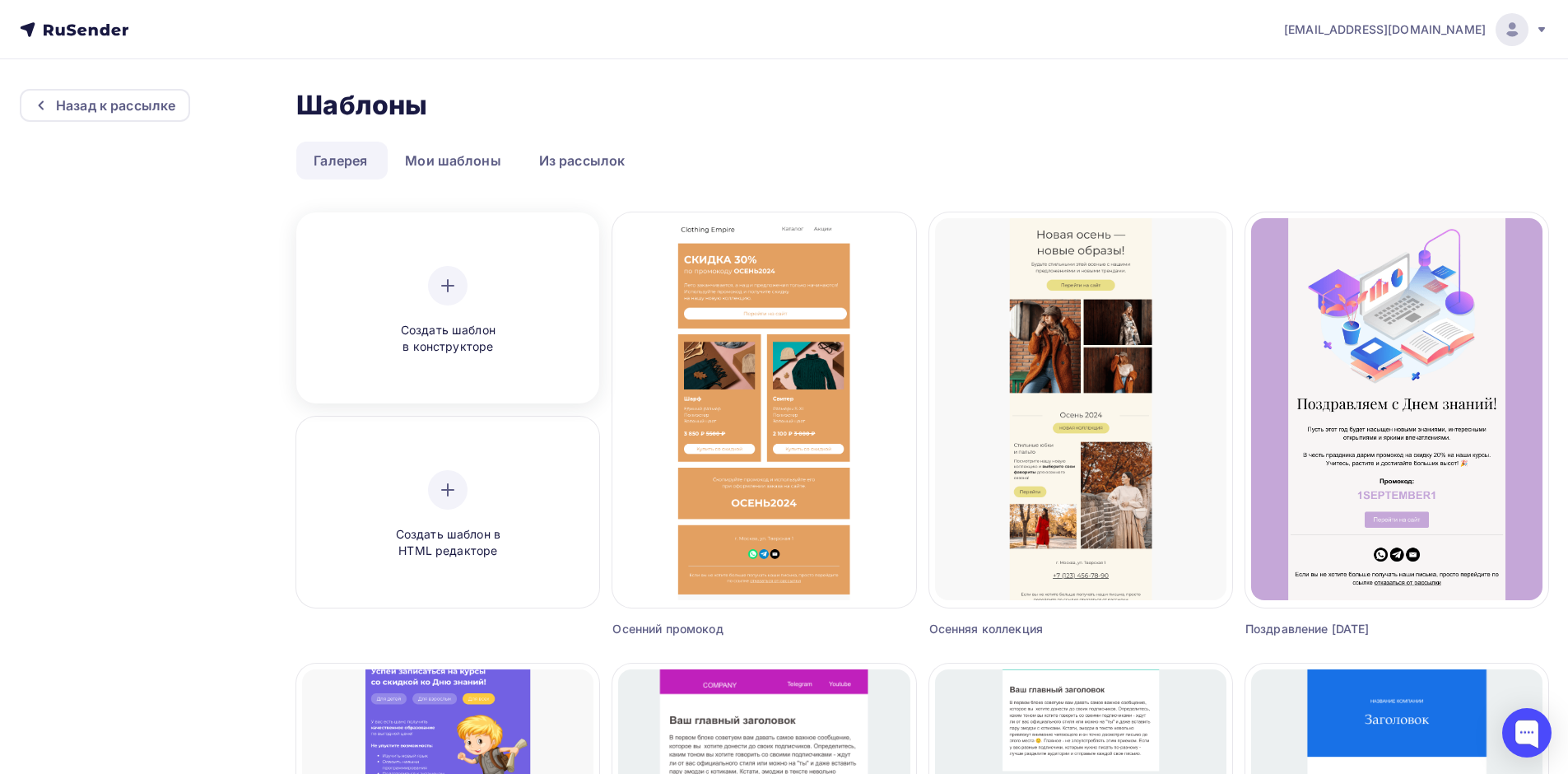
click at [458, 310] on div "Создать шаблон в конструкторе" at bounding box center [448, 310] width 156 height 90
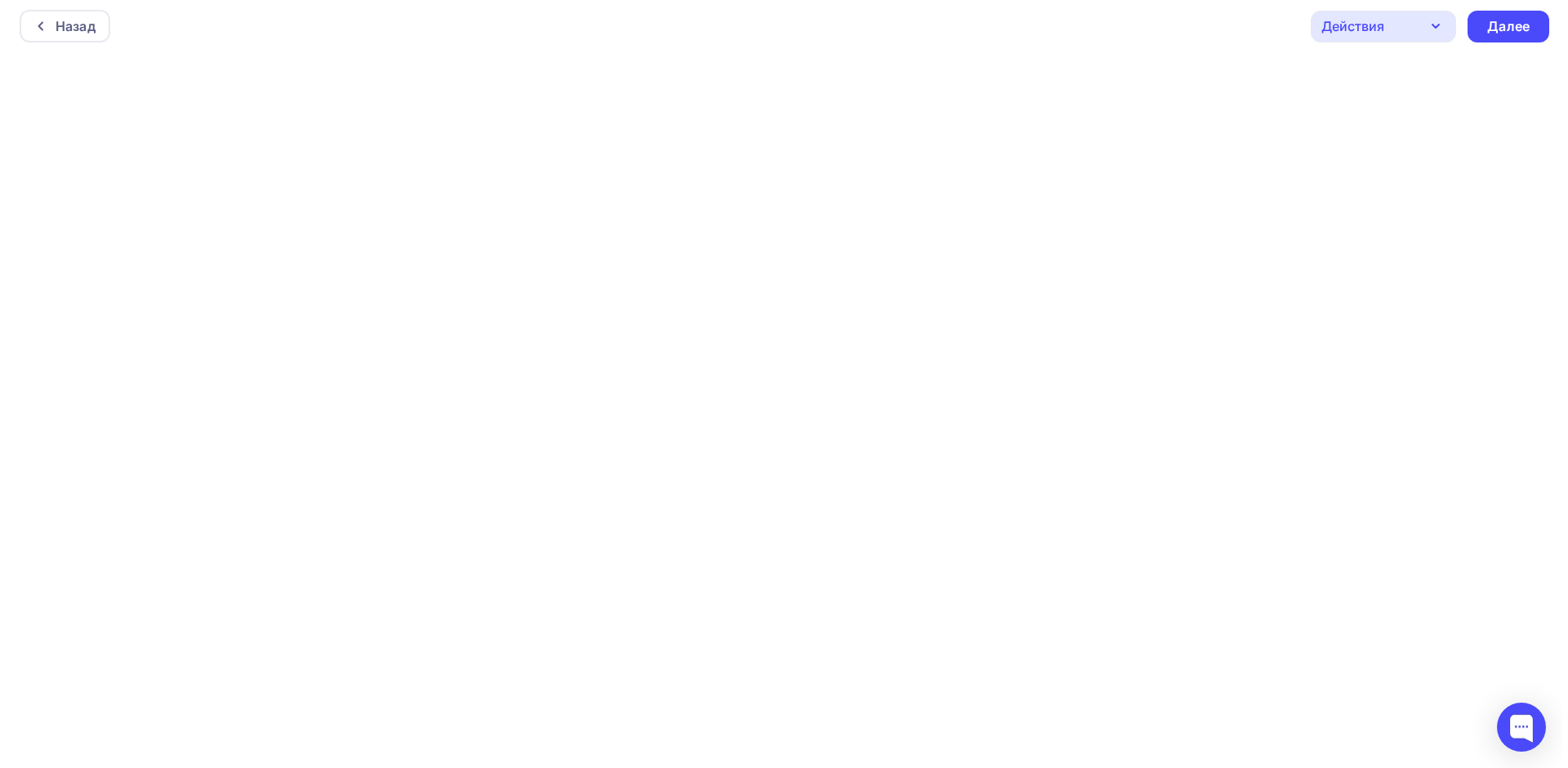
scroll to position [4, 0]
click at [43, 25] on div at bounding box center [38, 25] width 21 height 13
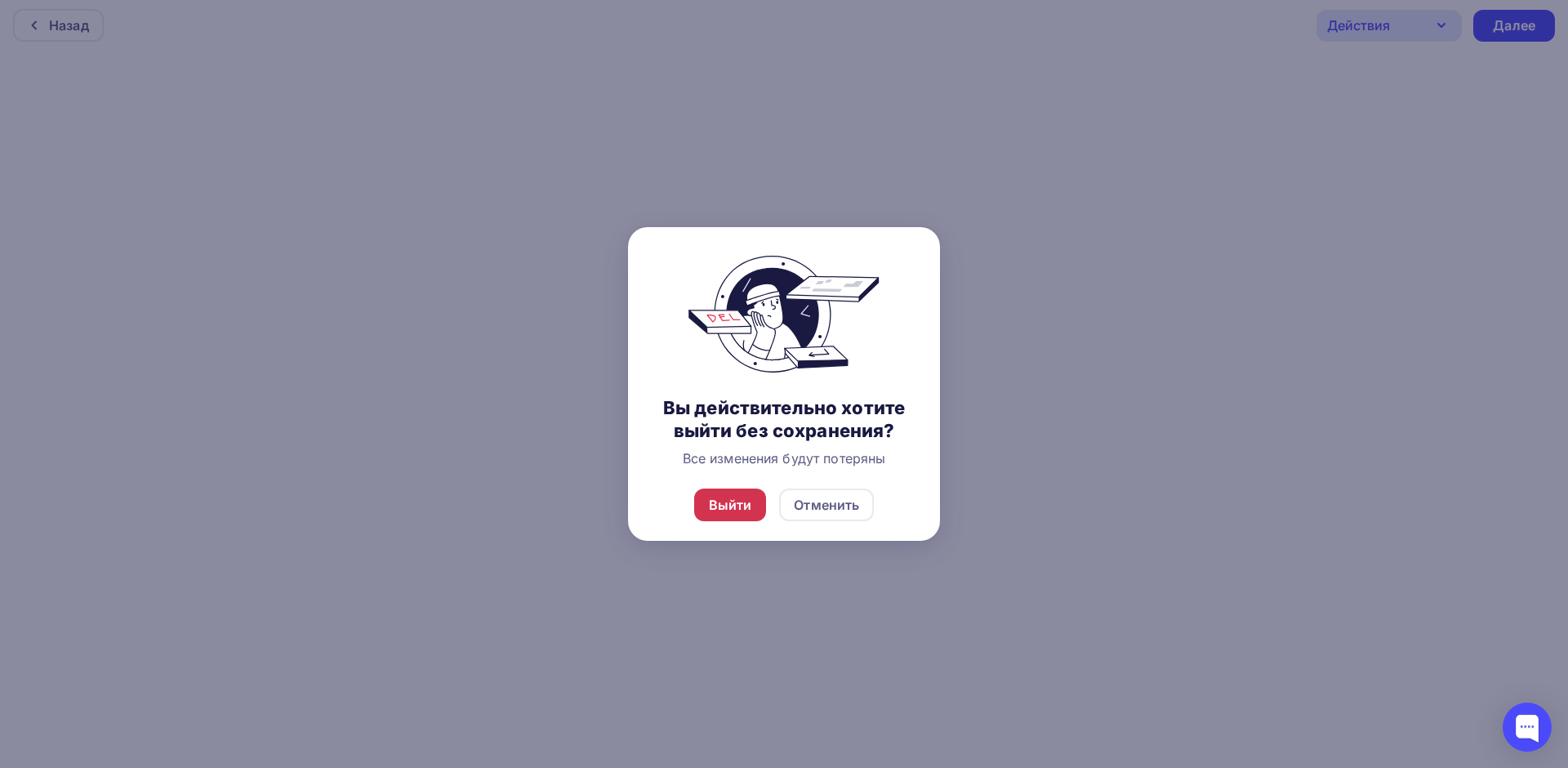
click at [723, 509] on div "Выйти" at bounding box center [731, 505] width 44 height 20
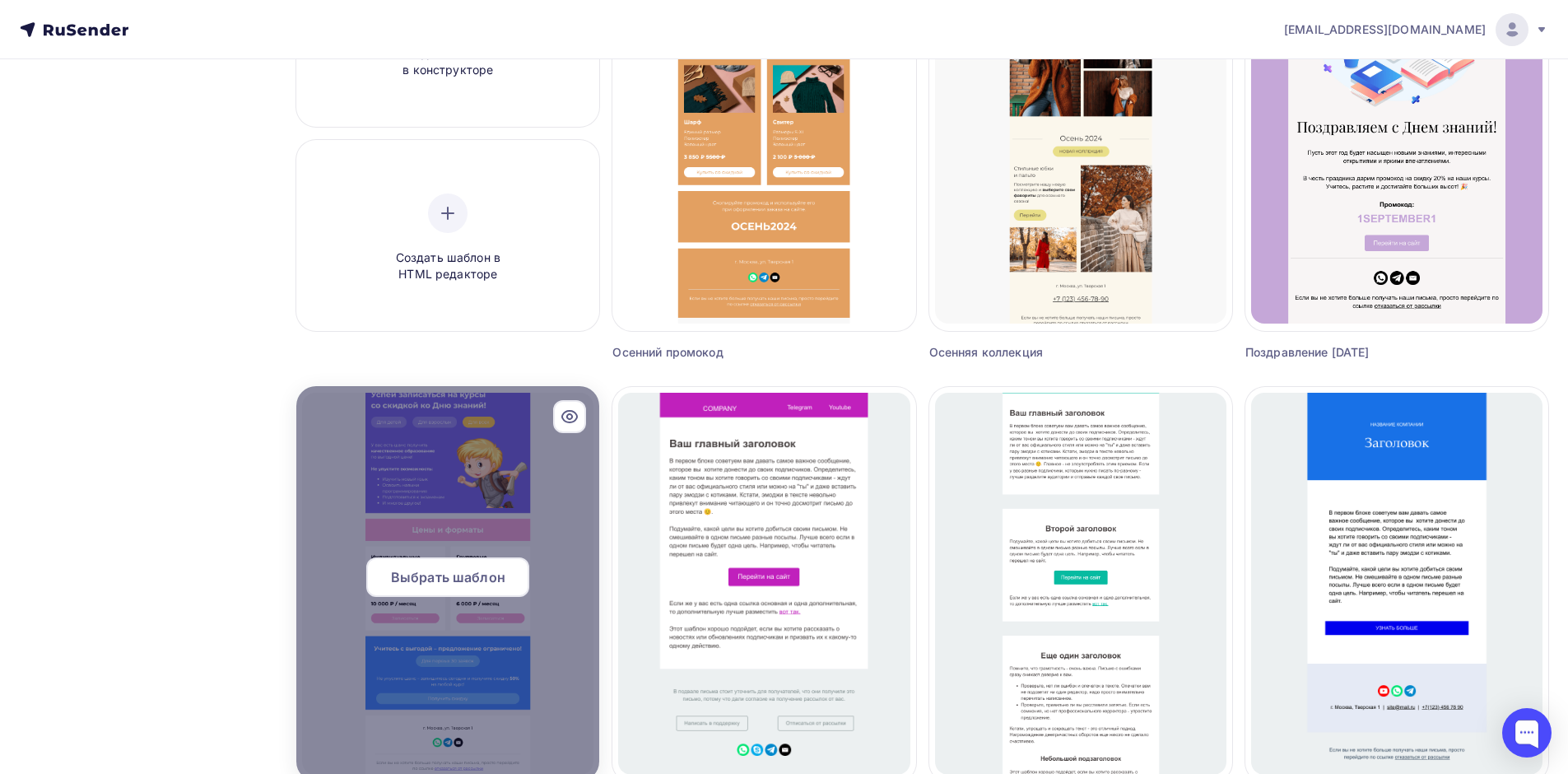
scroll to position [412, 0]
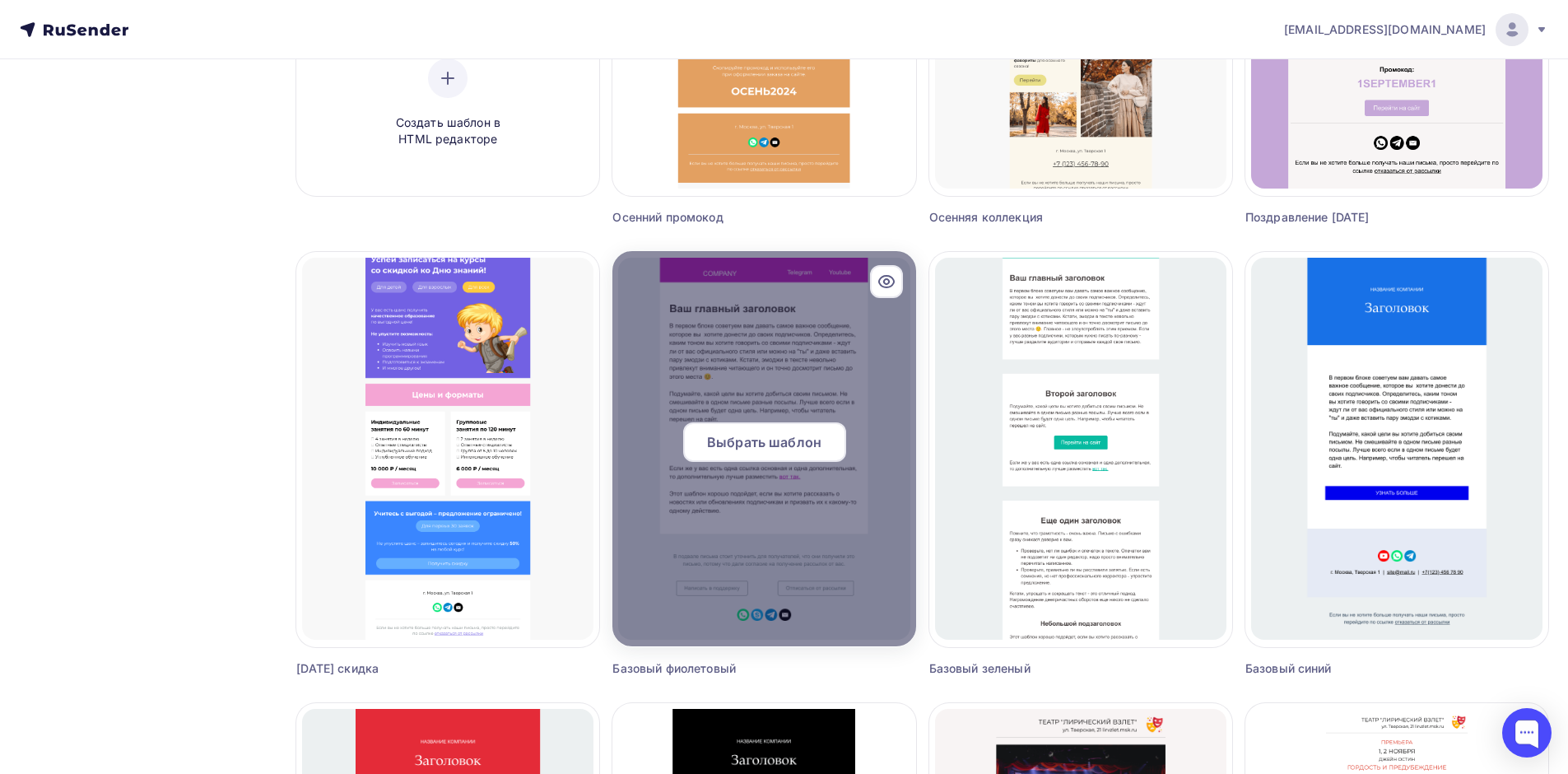
click at [797, 386] on div at bounding box center [764, 448] width 303 height 395
click at [768, 438] on span "Выбрать шаблон" at bounding box center [764, 442] width 115 height 20
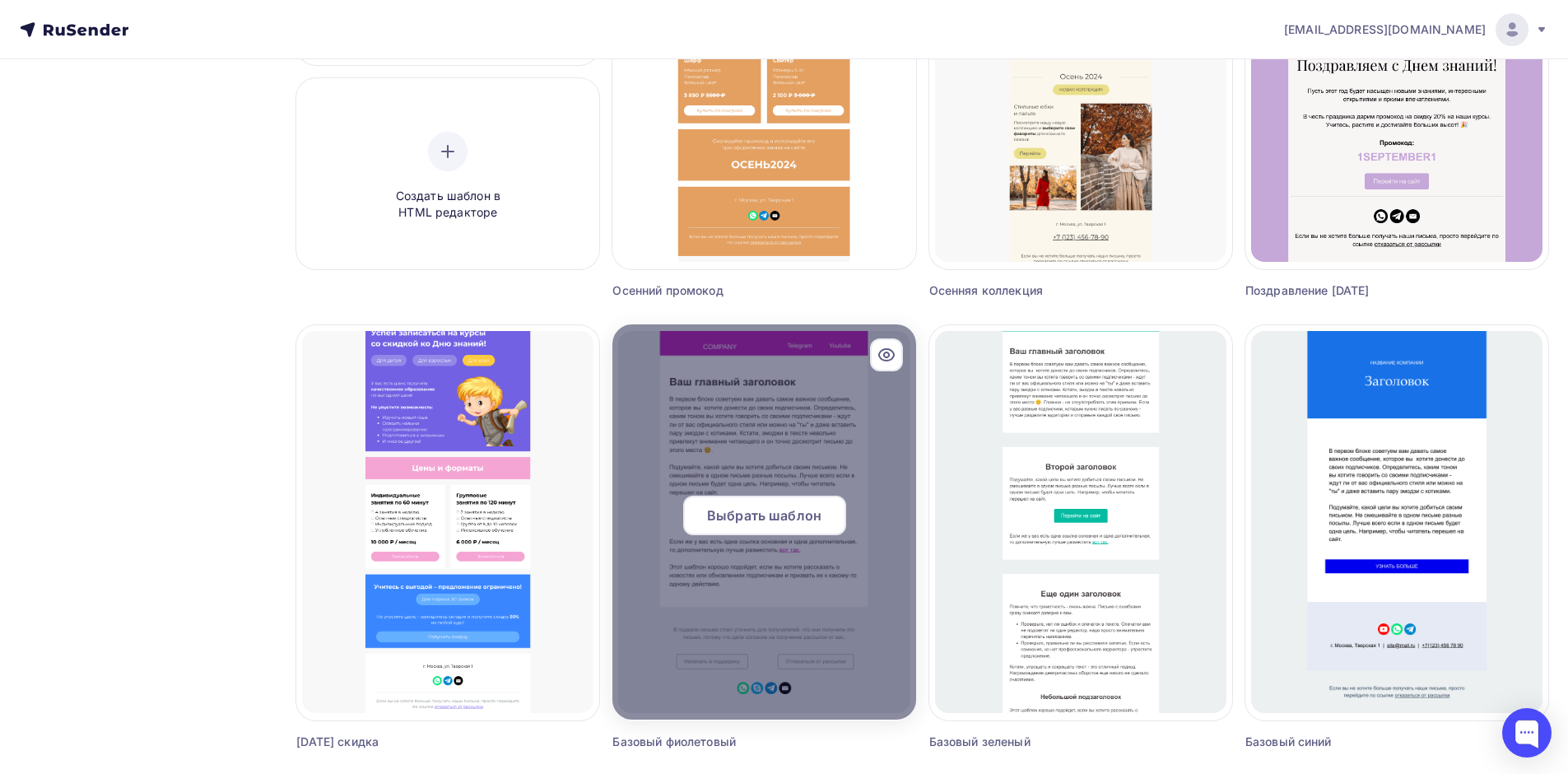
scroll to position [9, 0]
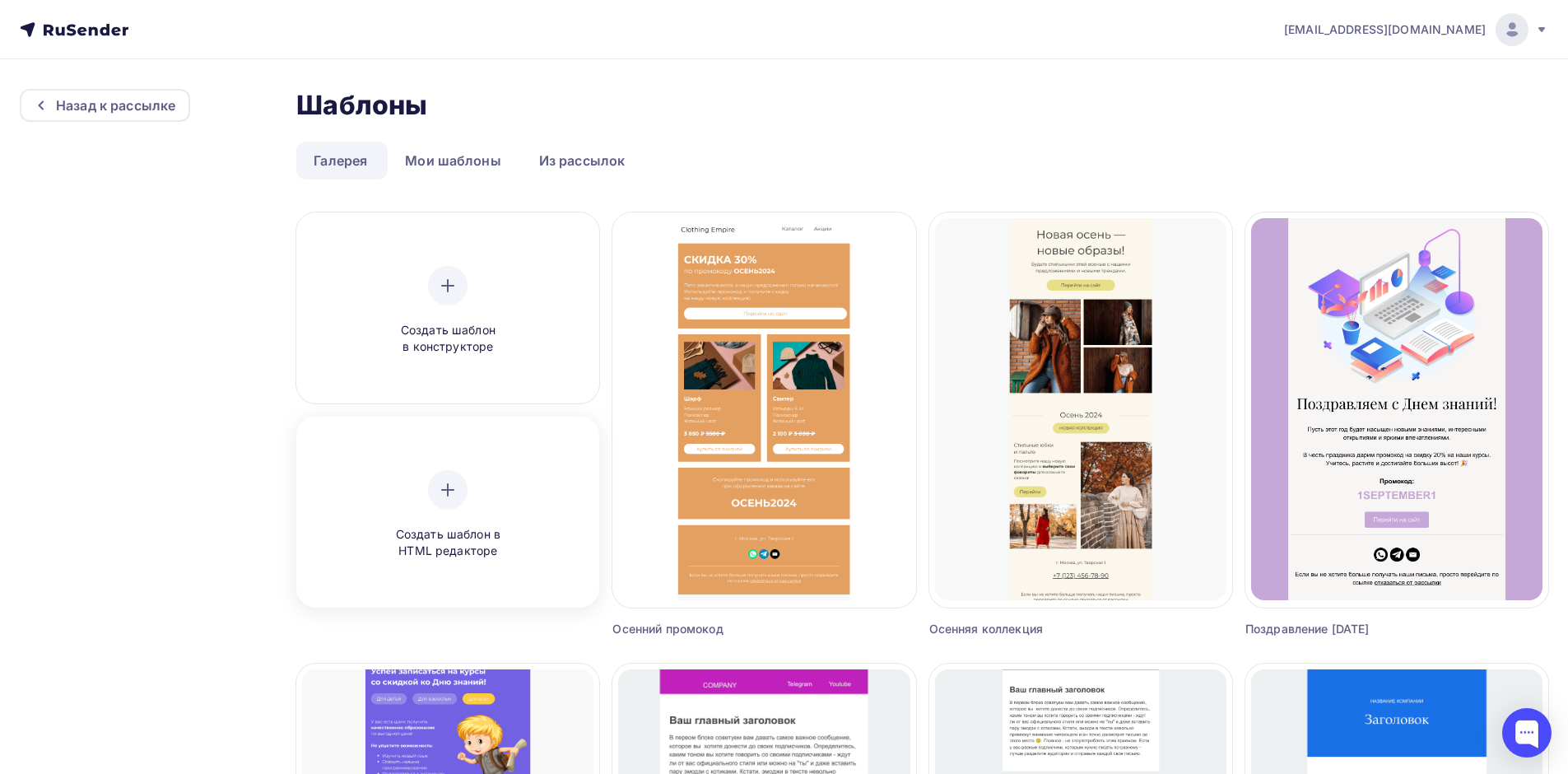
click at [421, 486] on div "Создать шаблон в HTML редакторе" at bounding box center [448, 515] width 156 height 90
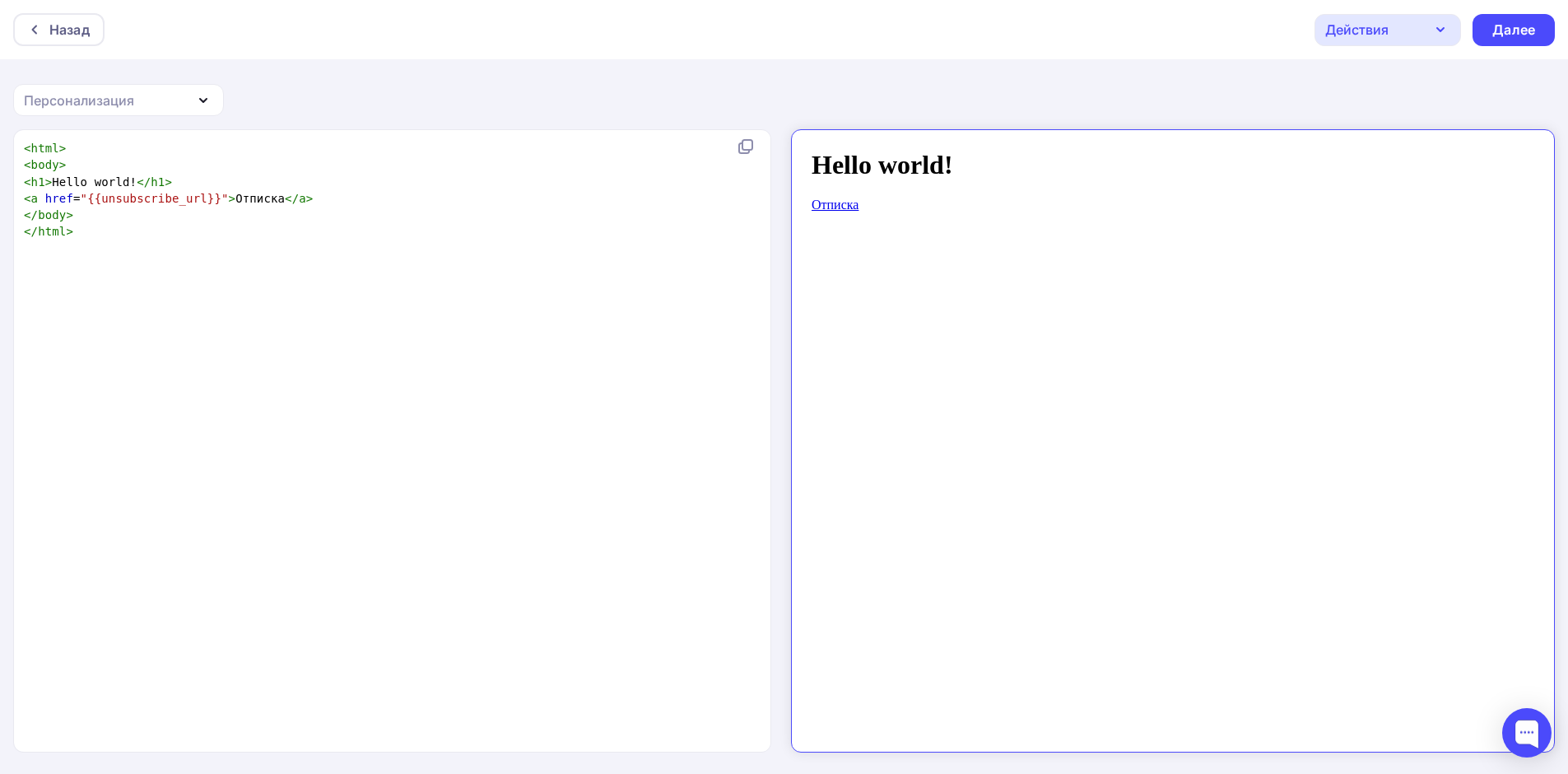
scroll to position [5, 0]
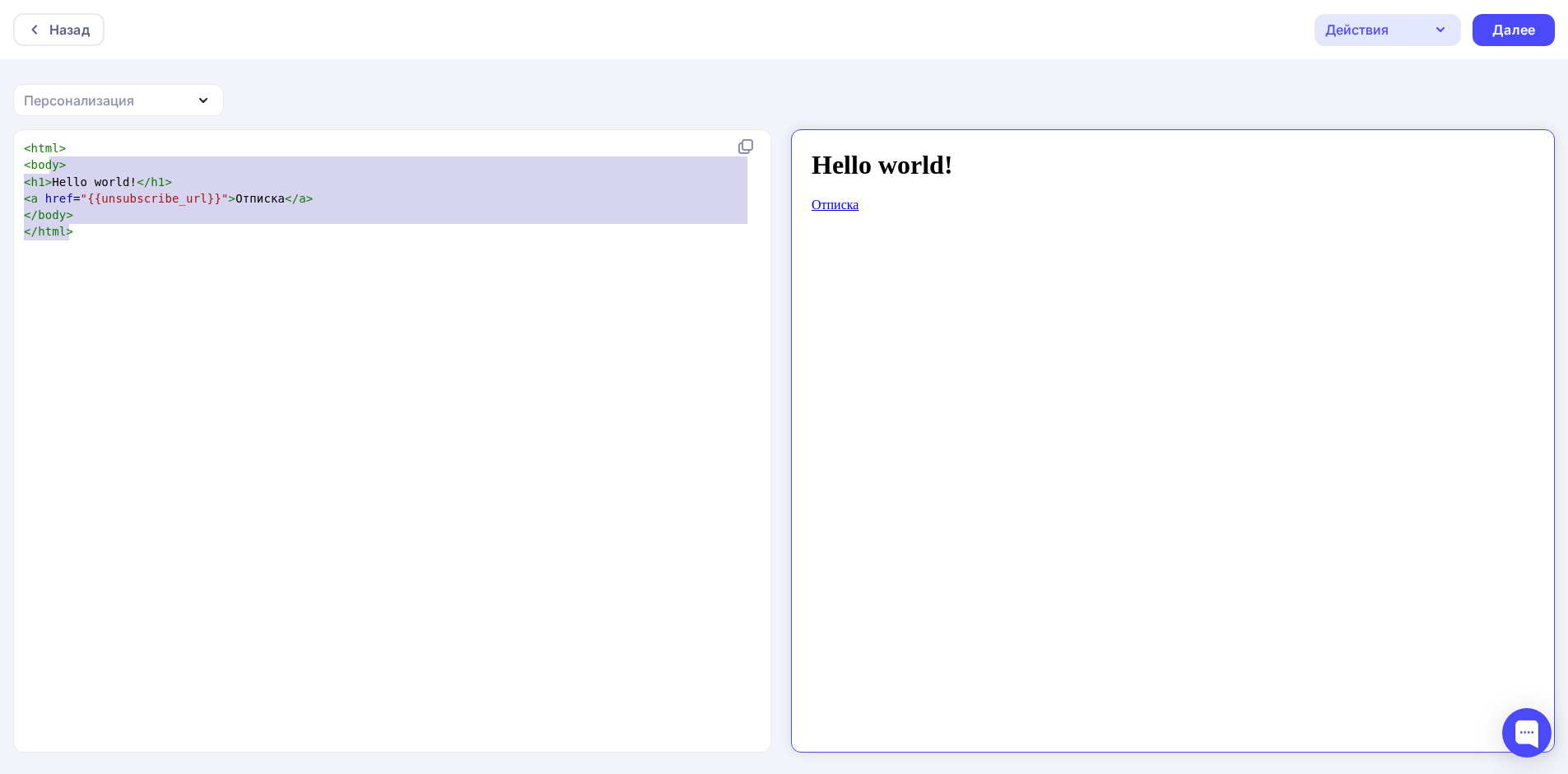
type textarea "<html> <body> <h1>Hello world!</h1> <a href="{{unsubscribe_url}}">Отписка</a> <…"
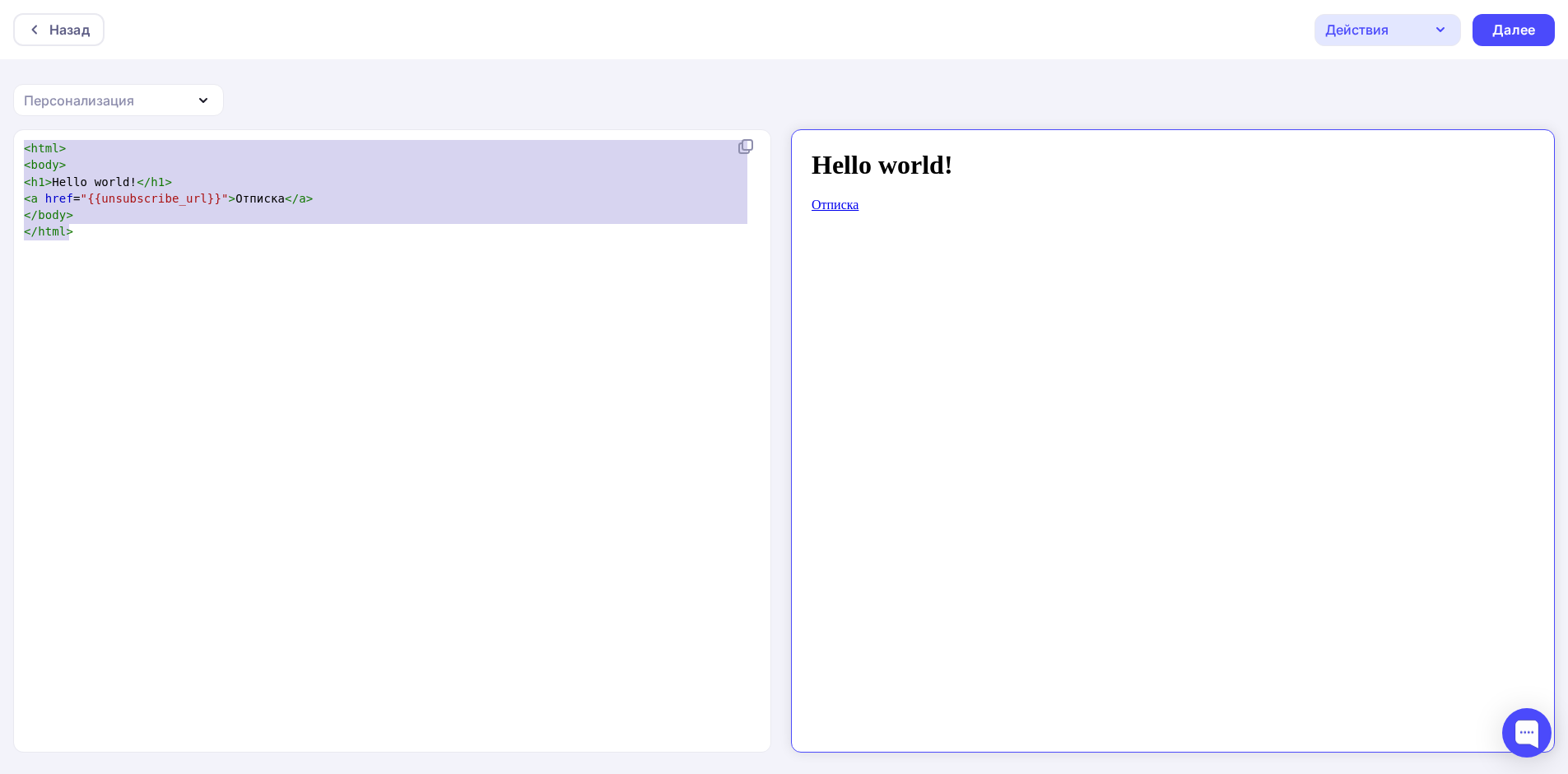
drag, startPoint x: 189, startPoint y: 260, endPoint x: 8, endPoint y: 116, distance: 231.3
click at [0, 117] on div "Назад Действия Отправить тестовое письмо Сохранить в Мои шаблоны Выйти без сохр…" at bounding box center [784, 387] width 1568 height 775
click at [108, 96] on div "Персонализация" at bounding box center [79, 100] width 110 height 20
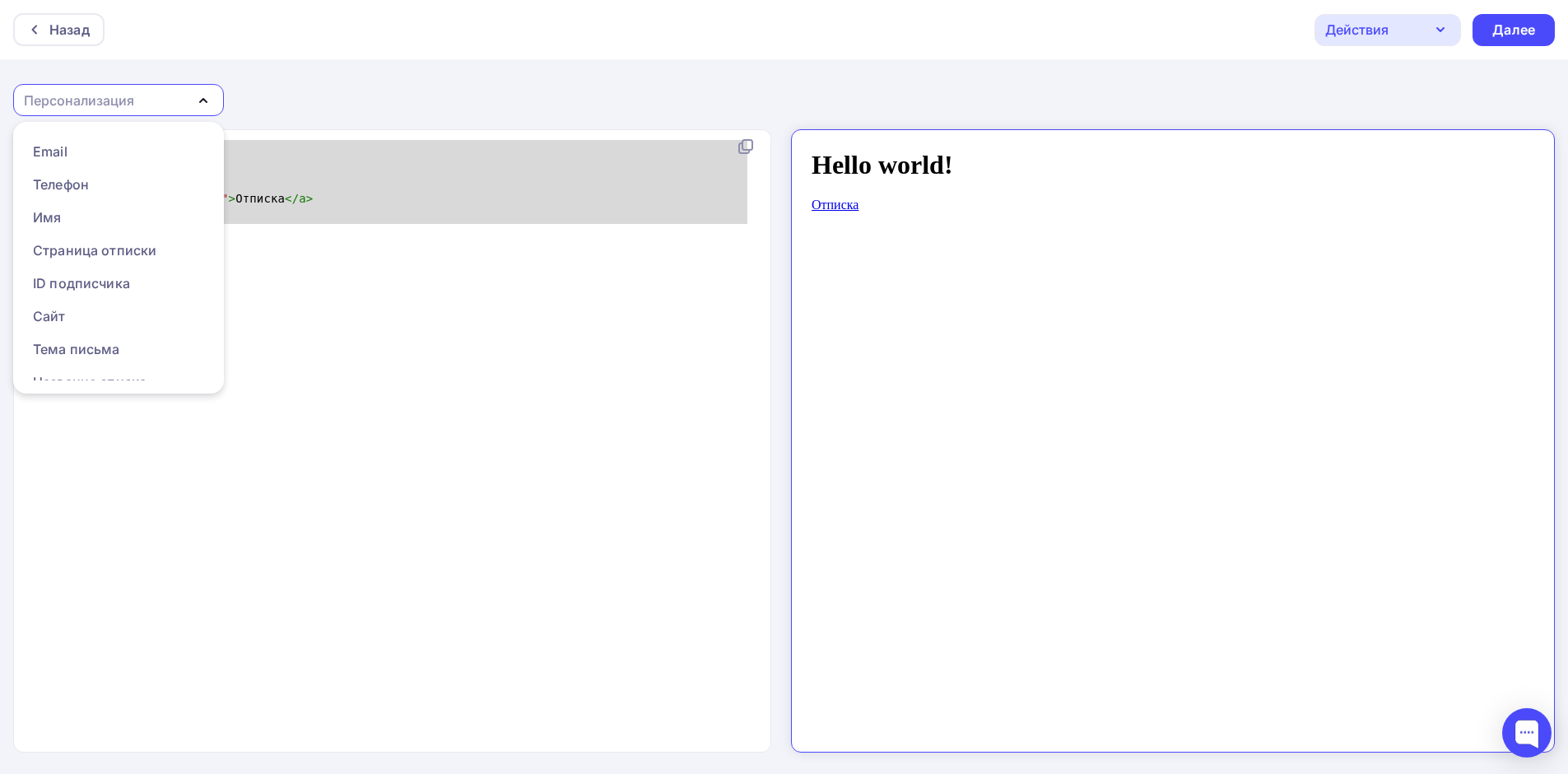
click at [108, 96] on div "Персонализация" at bounding box center [79, 100] width 110 height 20
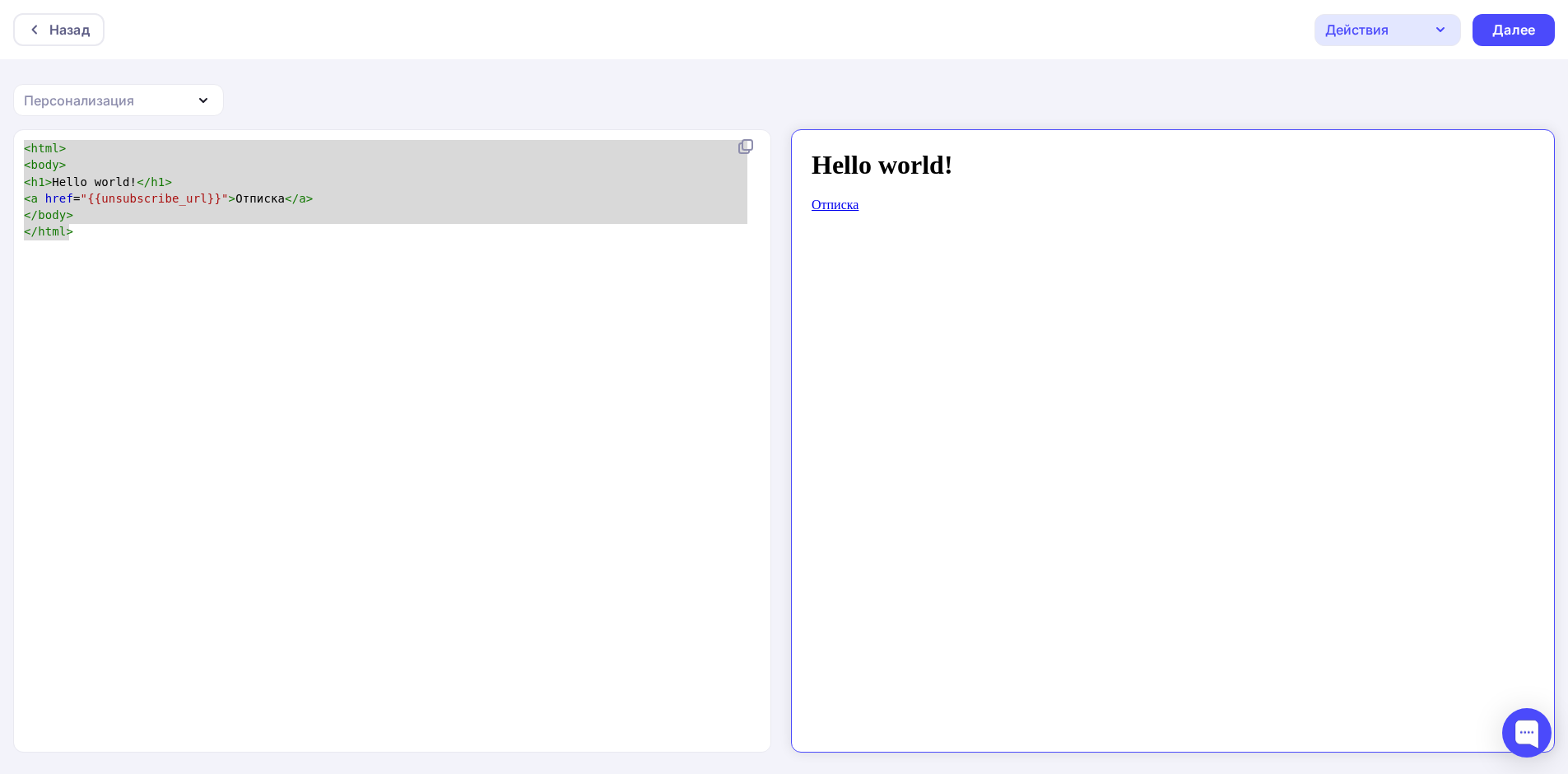
click at [186, 270] on div "x < html > < body > < h1 > Hello world! </ h1 > < a href = "{{unsubscribe_url}}…" at bounding box center [409, 461] width 778 height 649
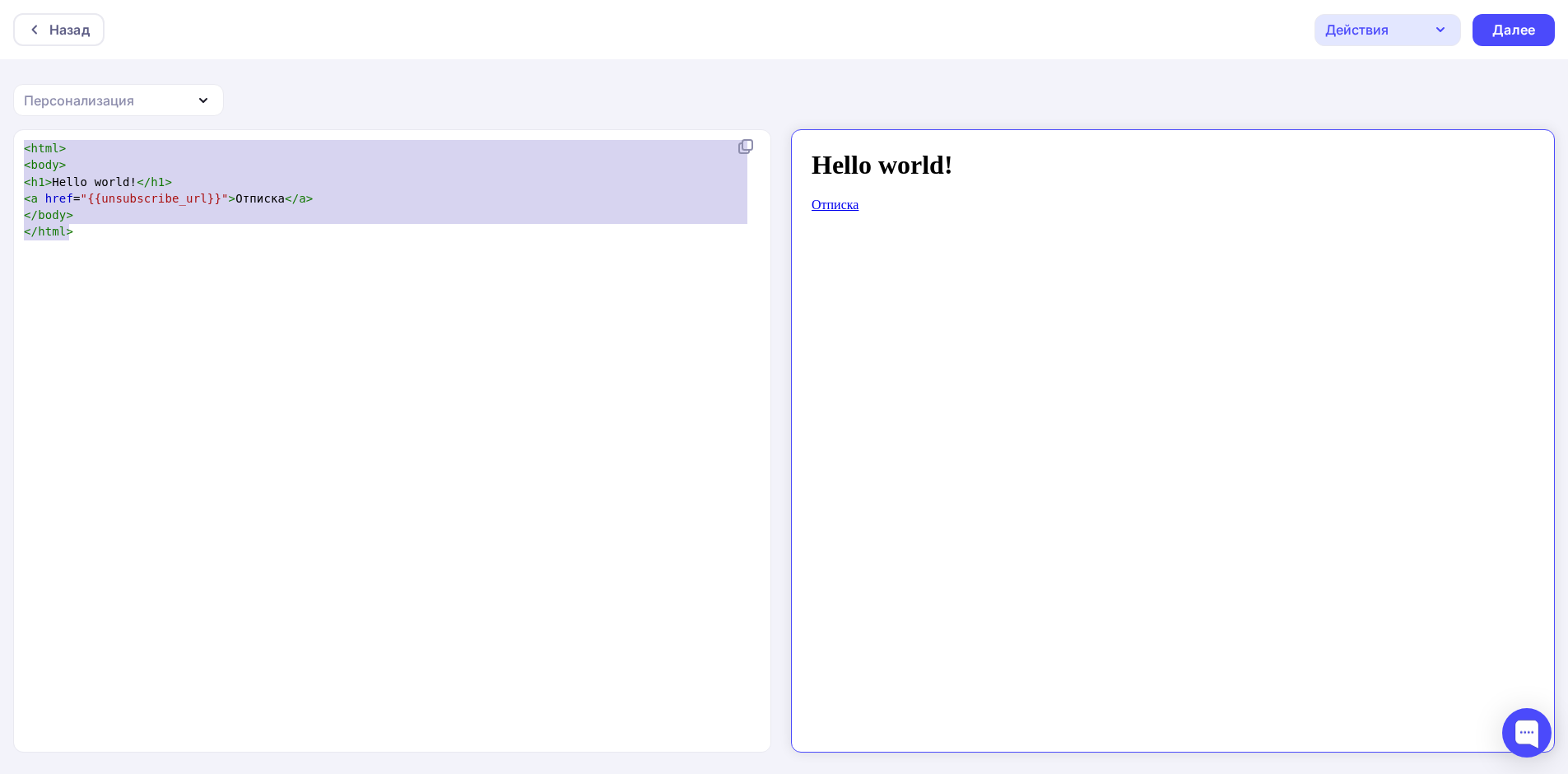
drag, startPoint x: 73, startPoint y: 205, endPoint x: 3, endPoint y: 43, distance: 176.5
click at [0, 44] on div "Назад Действия Отправить тестовое письмо Сохранить в Мои шаблоны Выйти без сохр…" at bounding box center [784, 387] width 1568 height 775
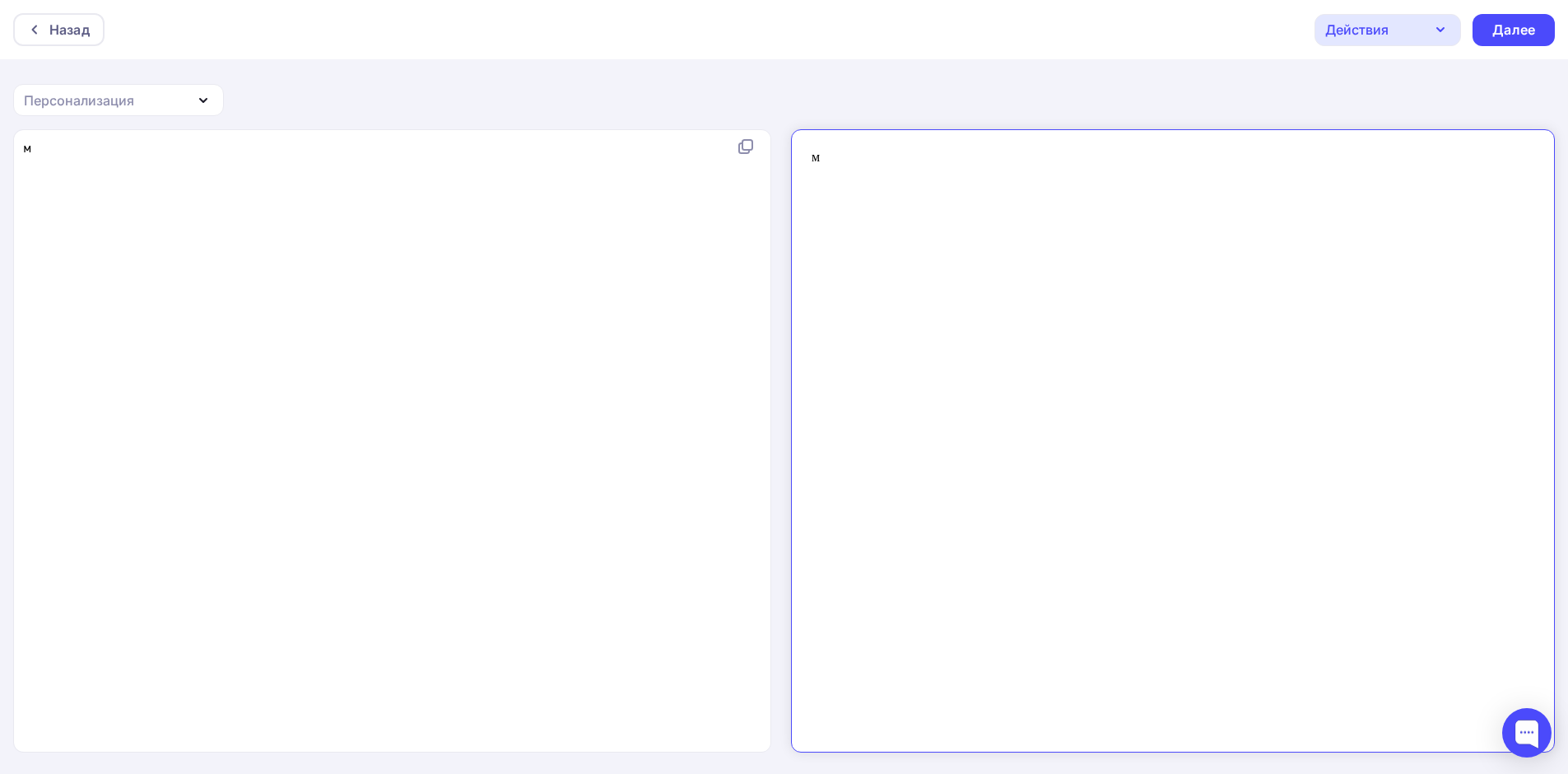
drag, startPoint x: 48, startPoint y: 172, endPoint x: 1, endPoint y: 143, distance: 55.2
click at [0, 143] on div "м x м" at bounding box center [784, 452] width 1568 height 646
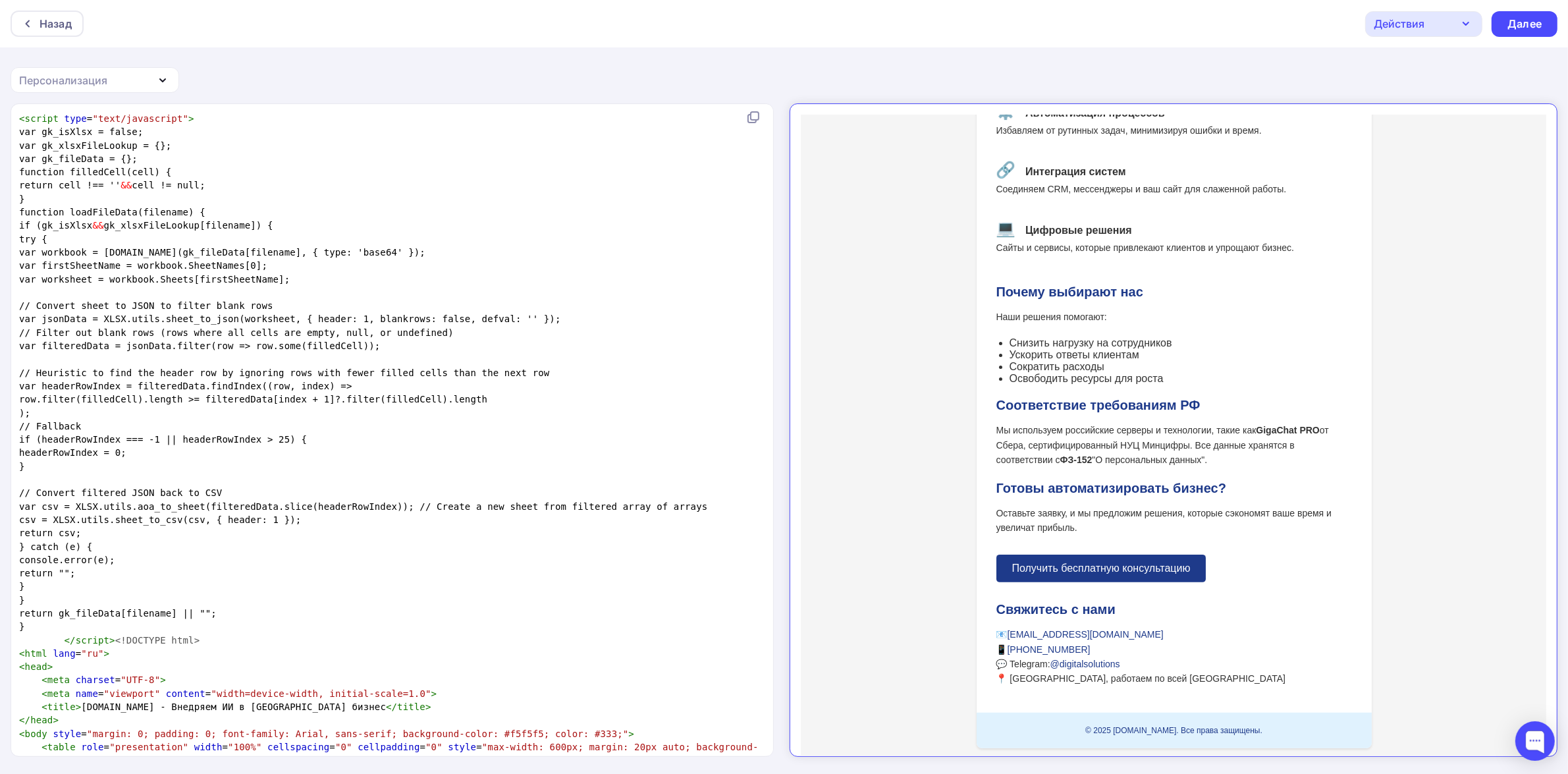
scroll to position [338, 0]
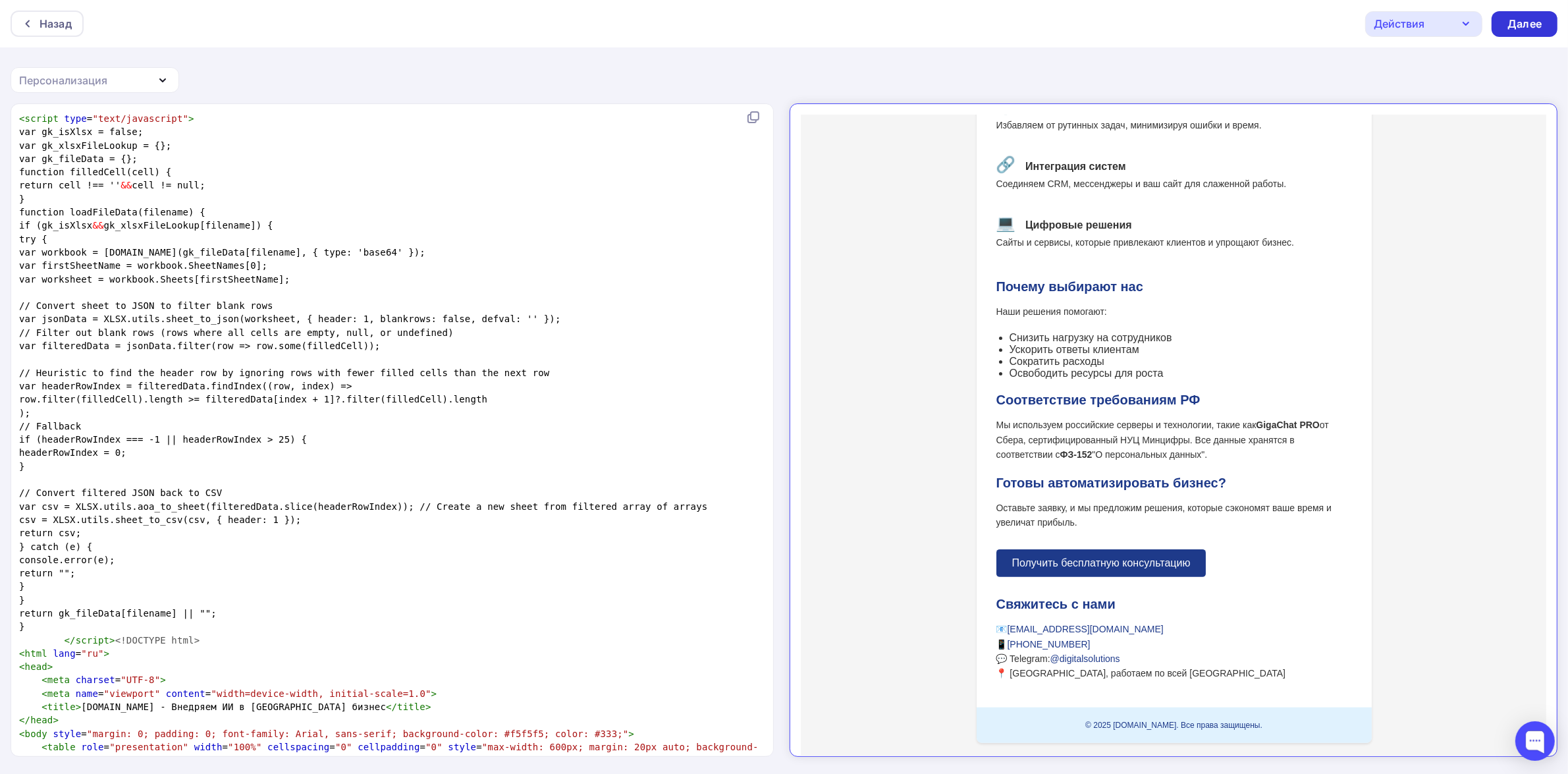
type textarea "м"
click at [1264, 23] on div "Далее" at bounding box center [1525, 24] width 34 height 15
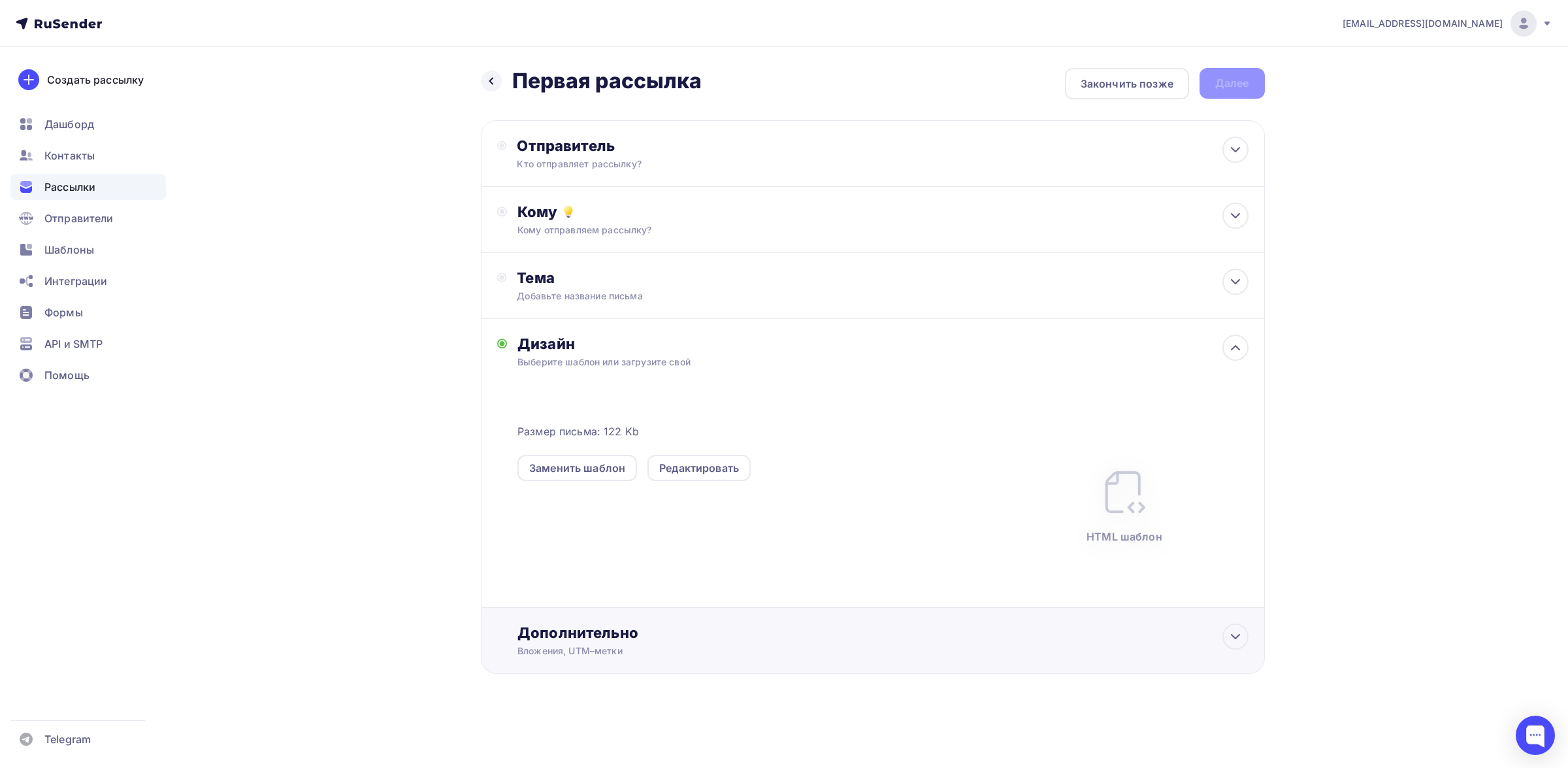
click at [1243, 614] on div "Дополнительно Вложения, UTM–метки Вложения Добавить файл Максимальный суммарный…" at bounding box center [883, 640] width 731 height 34
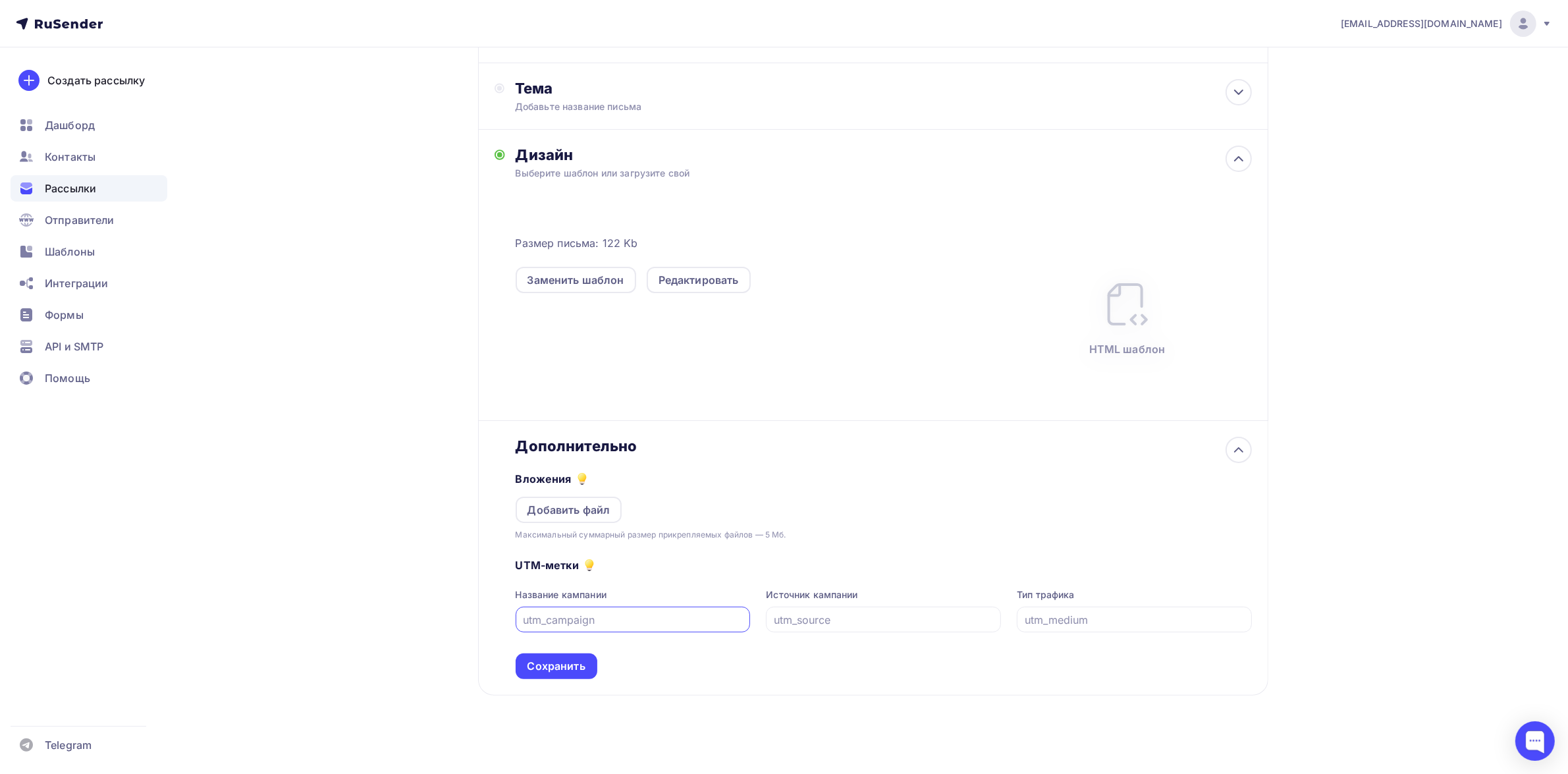
scroll to position [197, 0]
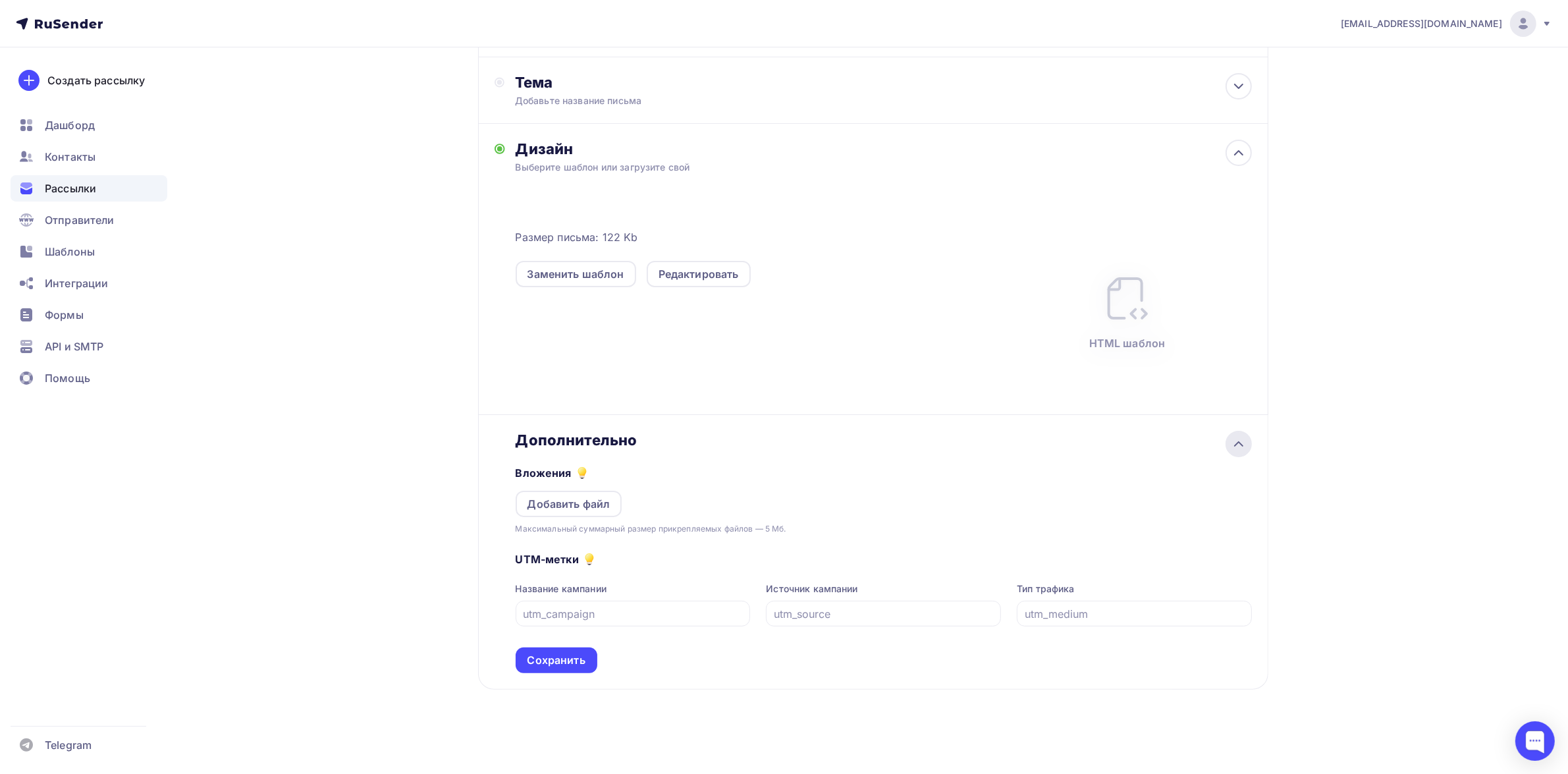
click at [1244, 437] on icon at bounding box center [1239, 444] width 16 height 16
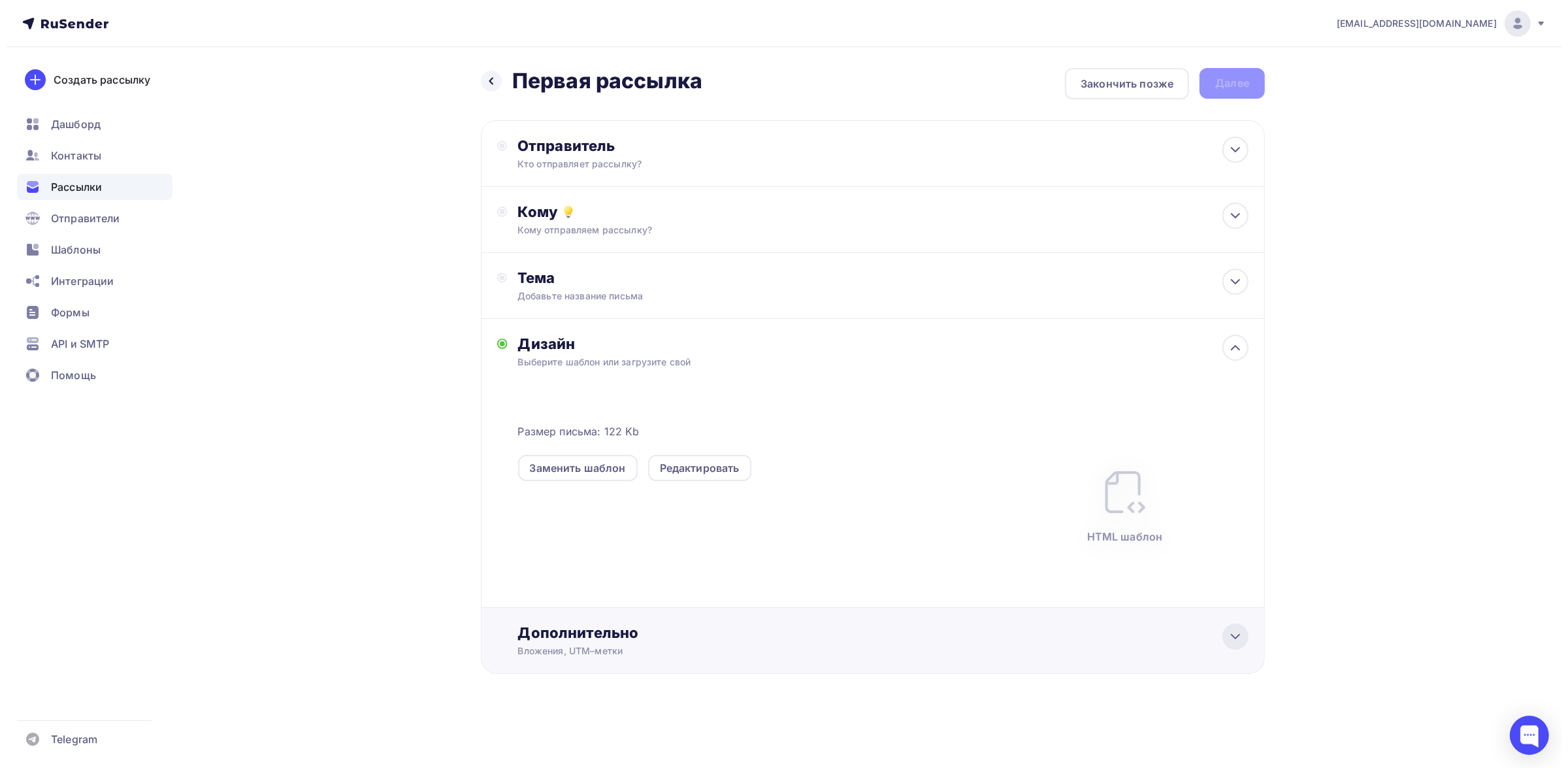
scroll to position [0, 0]
click at [1213, 614] on div "Дополнительно" at bounding box center [883, 633] width 731 height 19
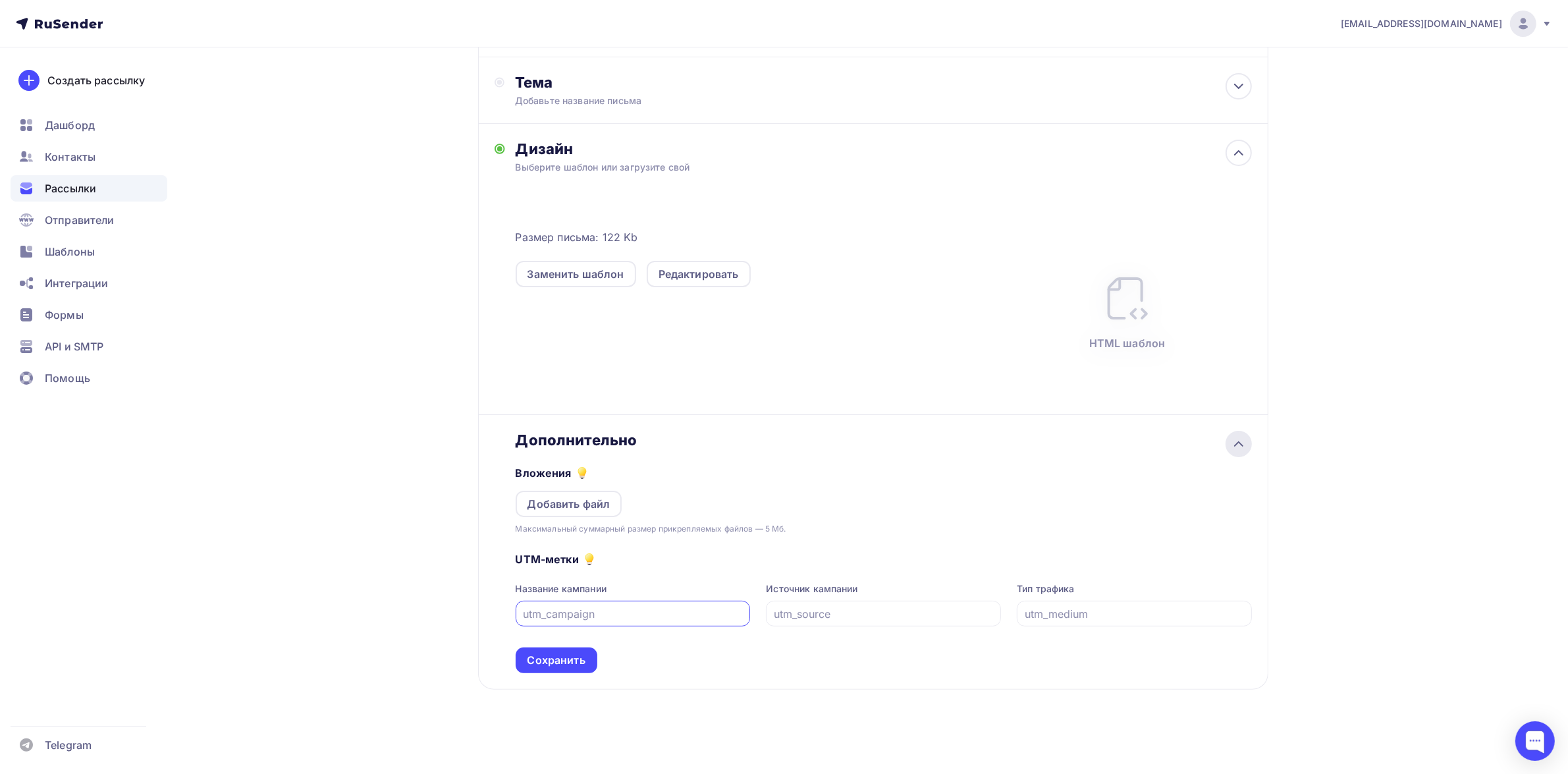
click at [1243, 444] on icon at bounding box center [1239, 444] width 16 height 16
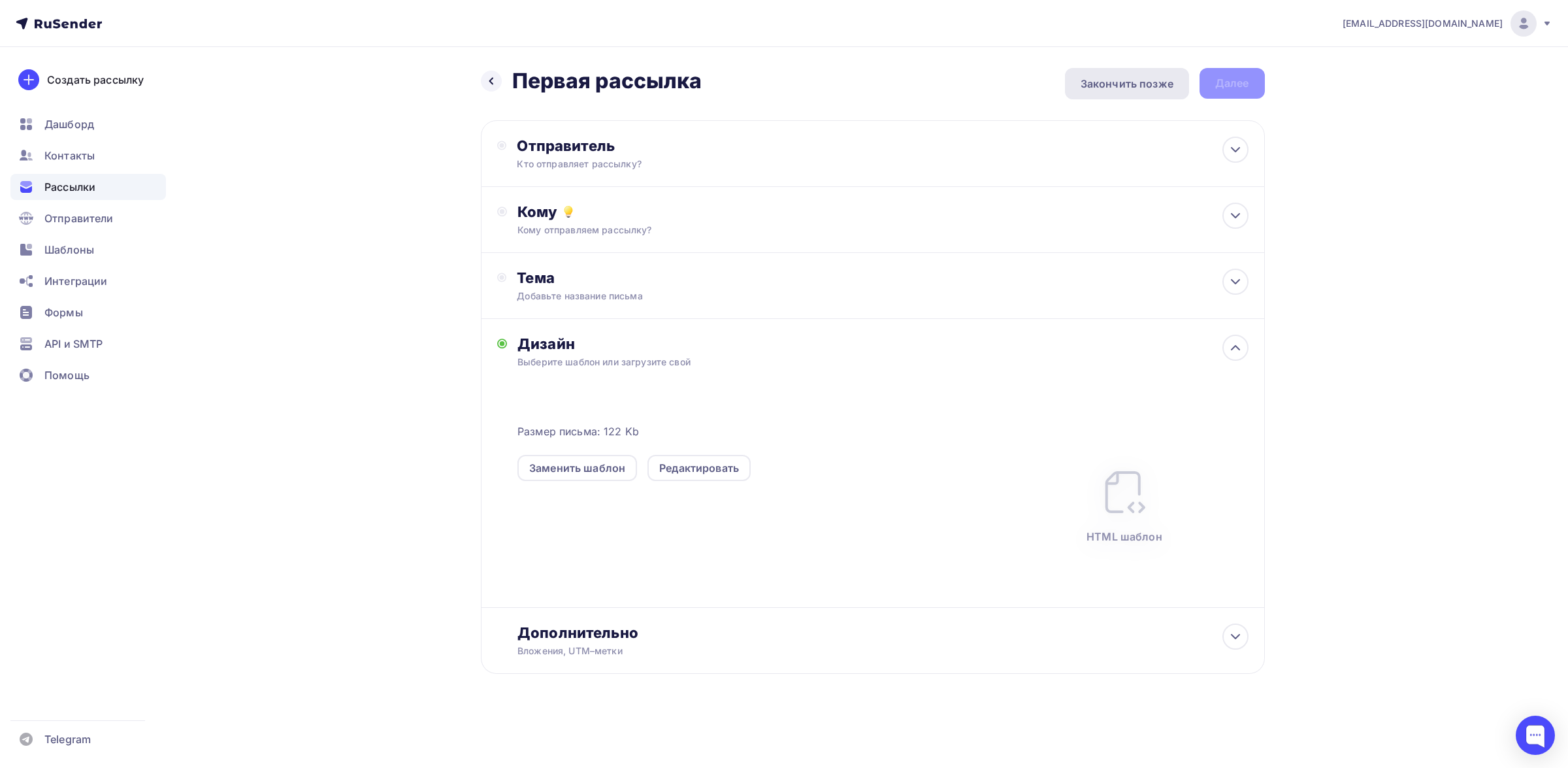
click at [1116, 90] on div "Закончить позже" at bounding box center [1127, 83] width 93 height 16
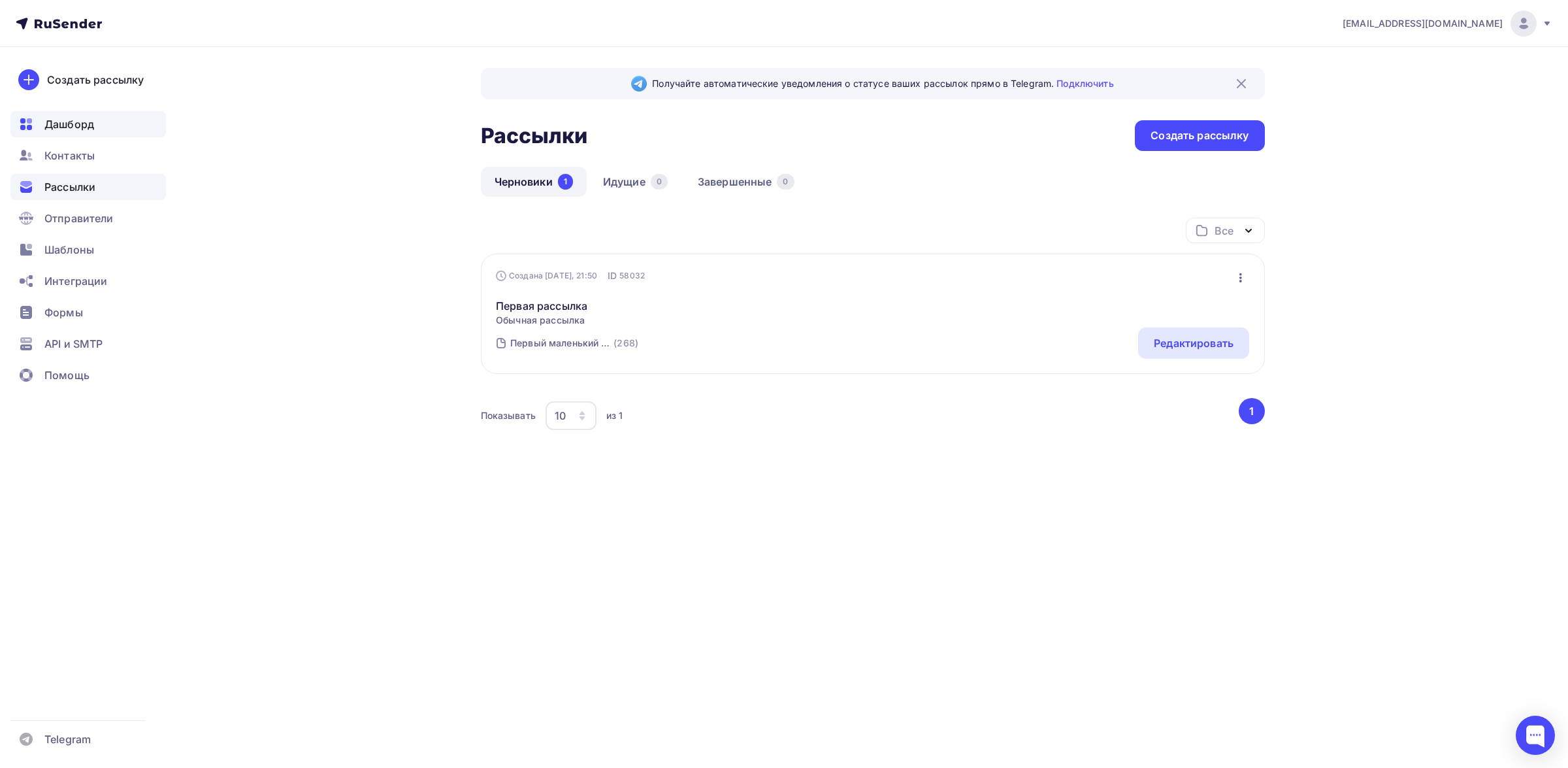
click at [74, 123] on span "Дашборд" at bounding box center [69, 124] width 50 height 16
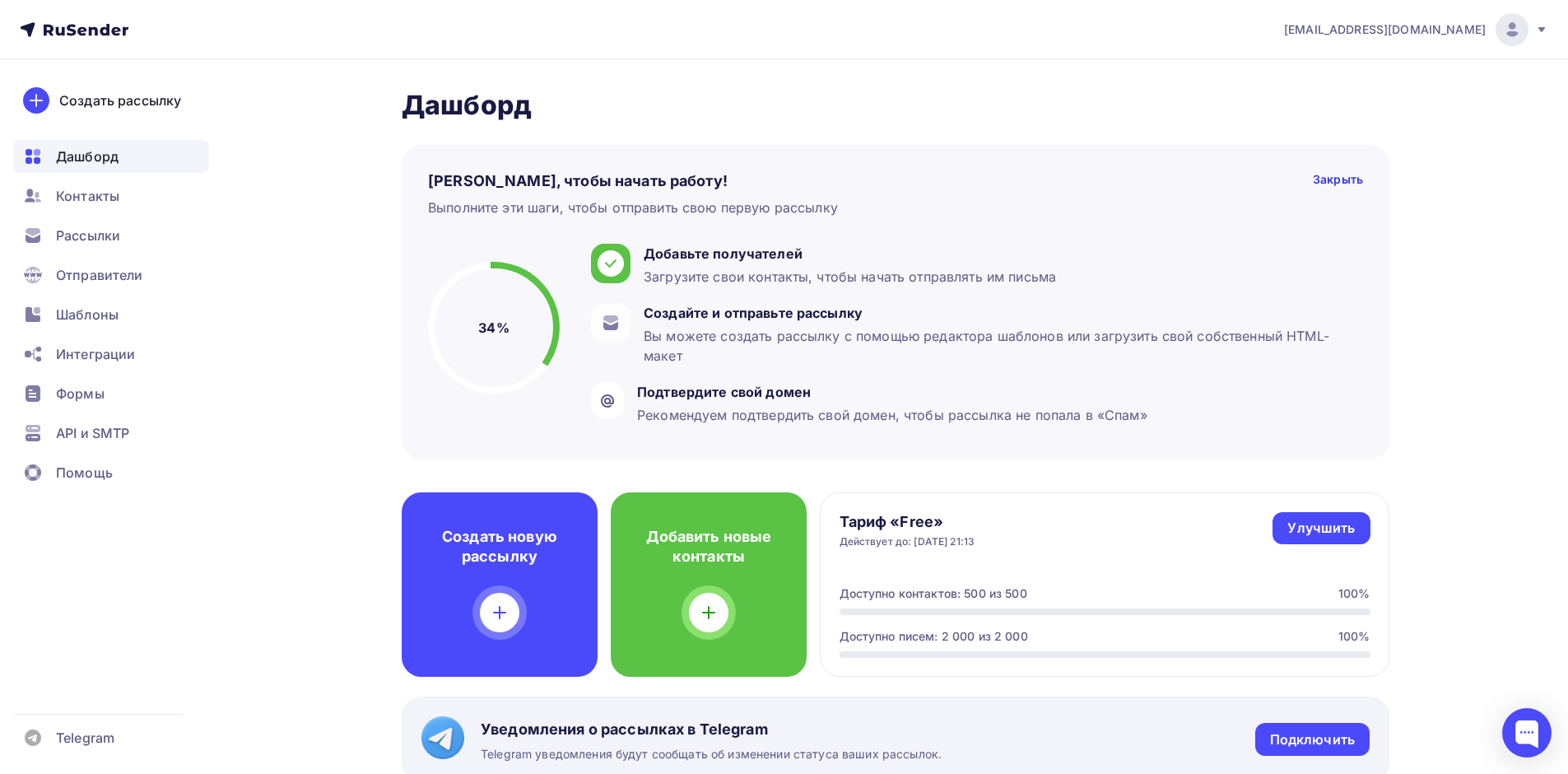
click at [1437, 201] on div "Дашборд Дашборд Пару шагов, чтобы начать работу! Закрыть Выполните эти шаги, чт…" at bounding box center [784, 761] width 1349 height 1405
click at [101, 204] on span "Контакты" at bounding box center [87, 196] width 64 height 20
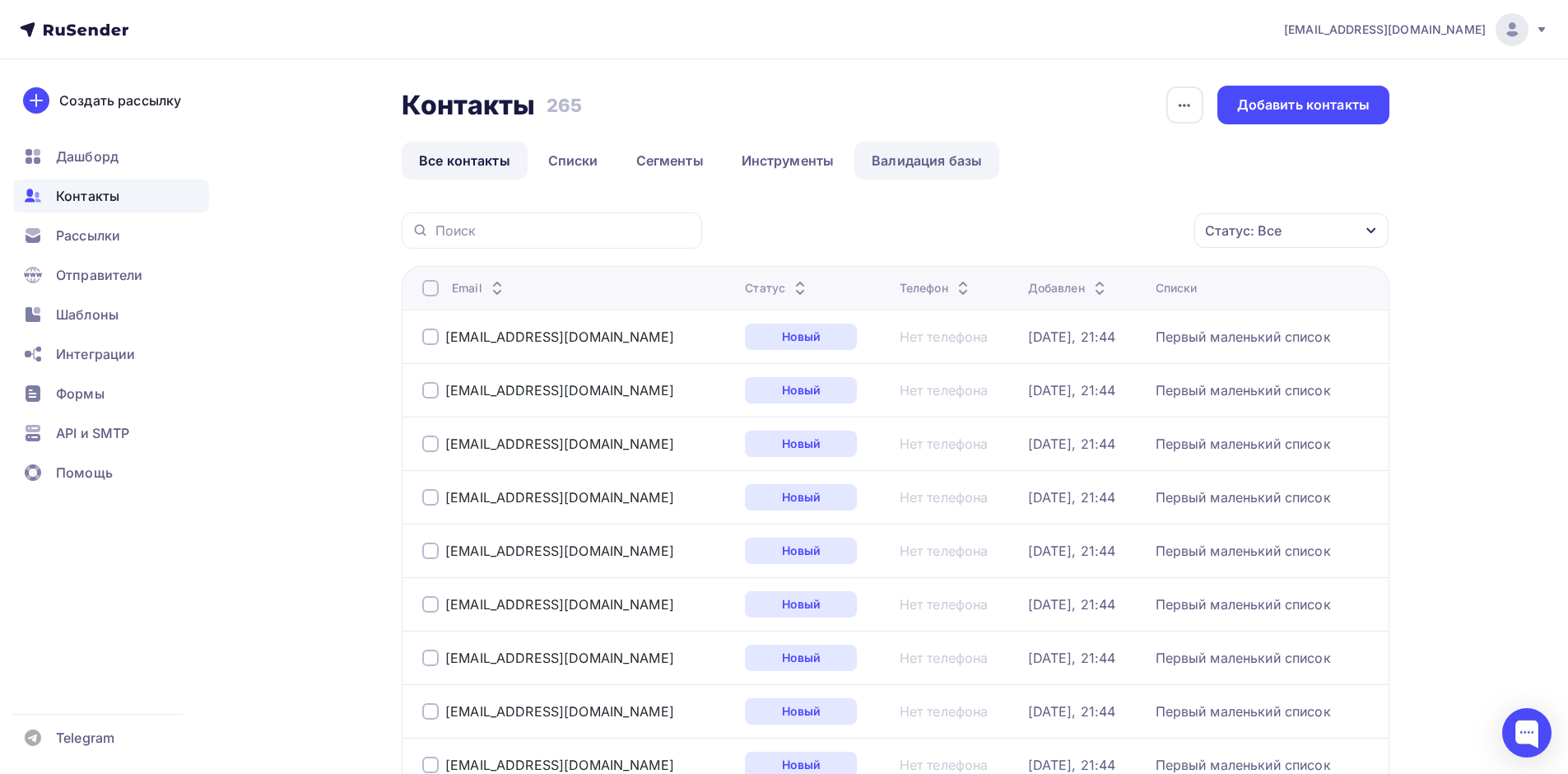
click at [931, 160] on link "Валидация базы" at bounding box center [928, 161] width 145 height 38
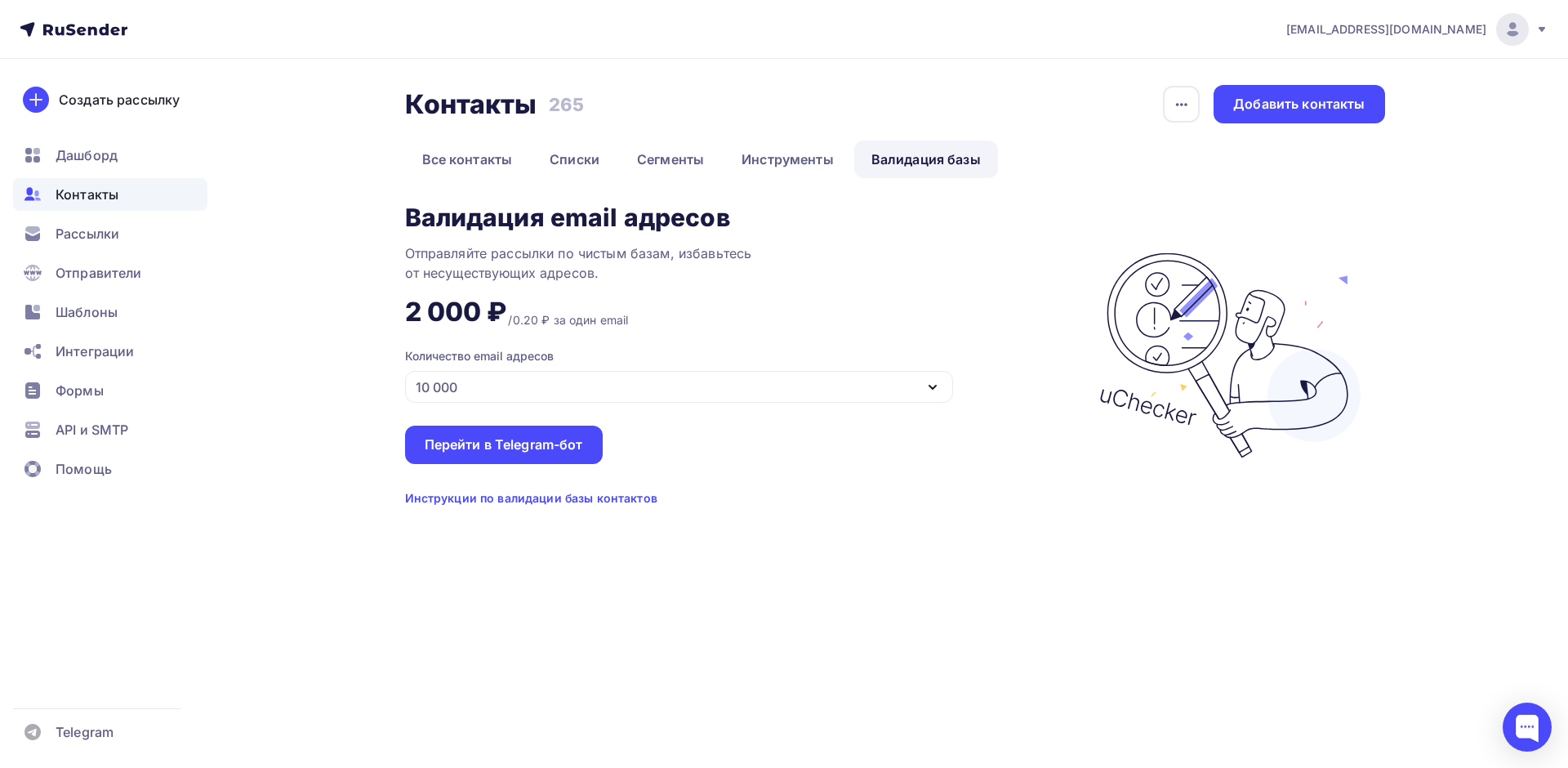
click at [511, 380] on div "10 000" at bounding box center [679, 387] width 548 height 32
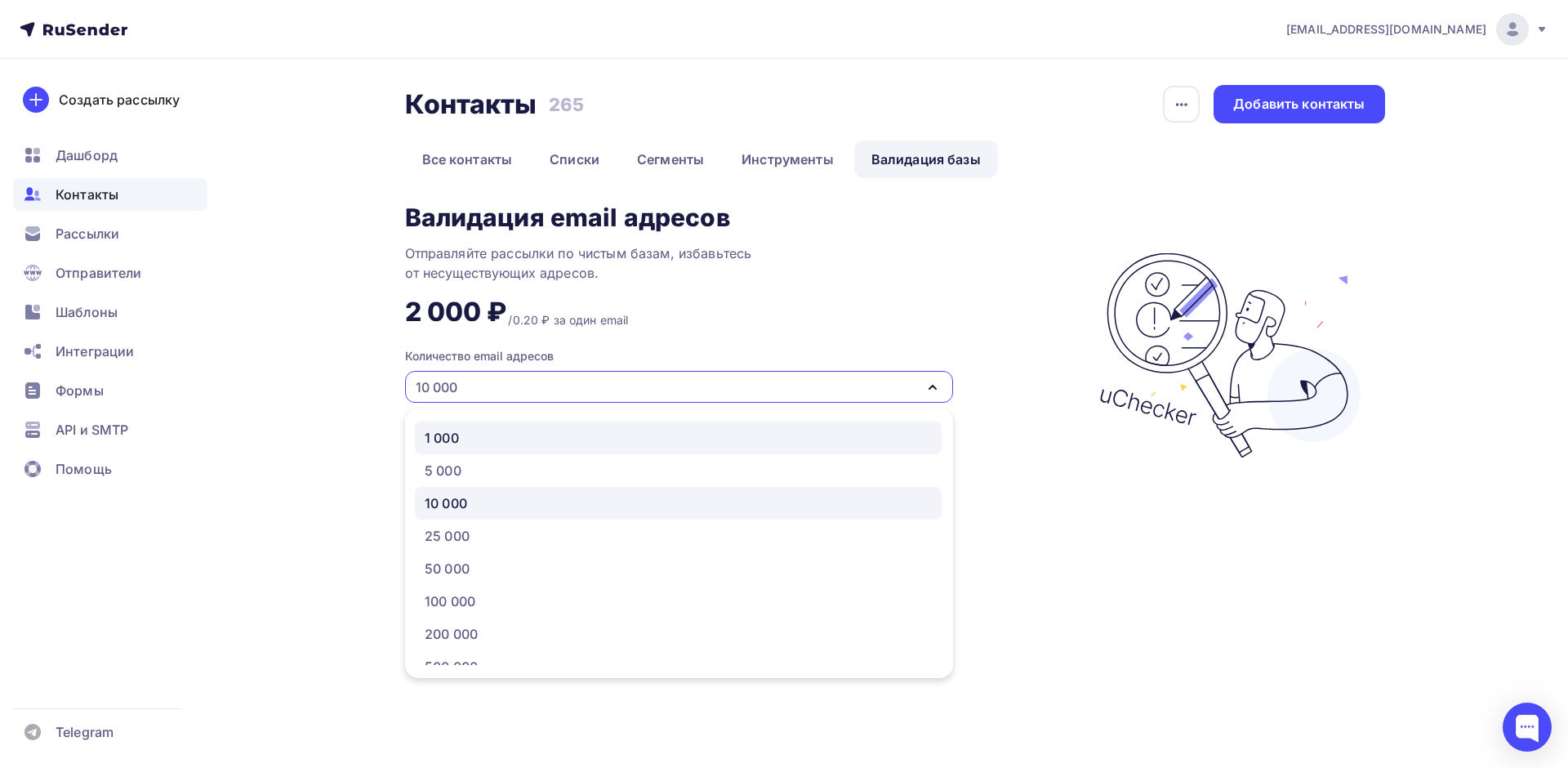
click at [472, 438] on div "1 000" at bounding box center [678, 438] width 507 height 20
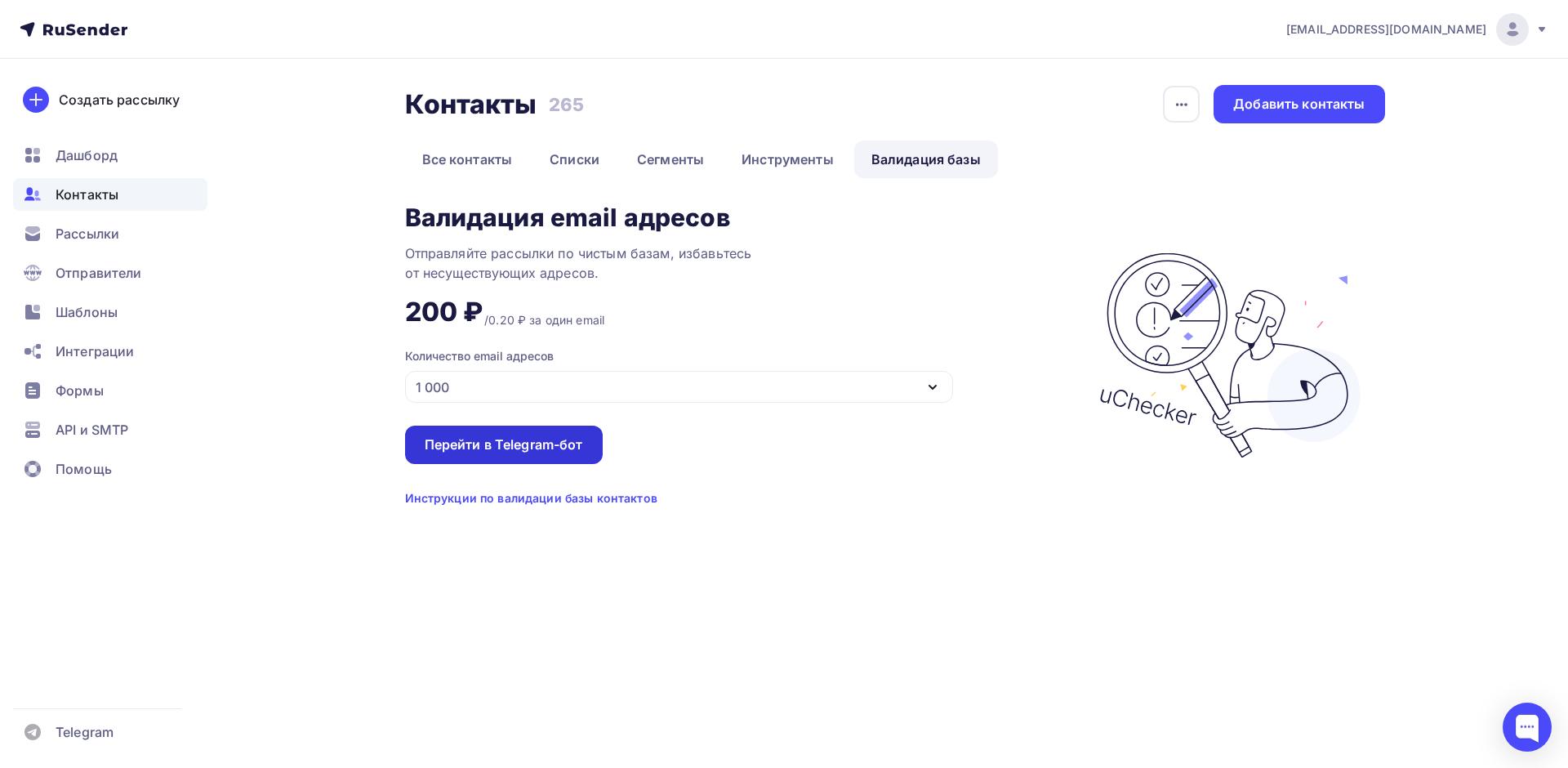
click at [501, 441] on div "Перейти в Telegram-бот" at bounding box center [504, 444] width 158 height 19
click at [510, 443] on div "Перейти в Telegram-бот" at bounding box center [504, 444] width 158 height 19
click at [486, 501] on div "Инструкции по валидации базы контактов" at bounding box center [531, 498] width 253 height 16
click at [531, 505] on div "Инструкции по валидации базы контактов" at bounding box center [531, 498] width 253 height 16
click at [463, 153] on link "Все контакты" at bounding box center [467, 159] width 125 height 37
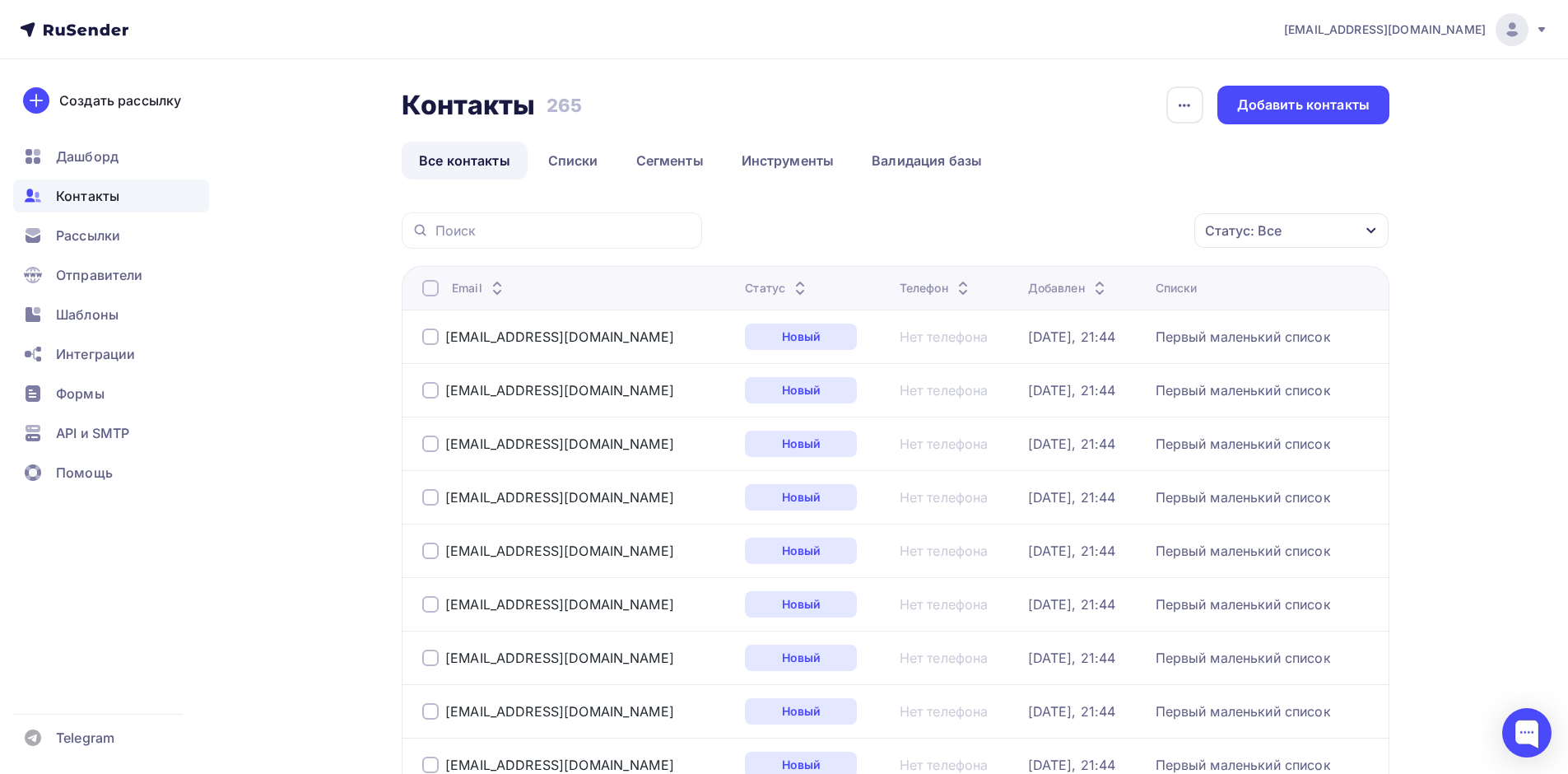
click at [427, 282] on div at bounding box center [431, 288] width 16 height 16
click at [1131, 235] on div "Действие" at bounding box center [1072, 231] width 217 height 32
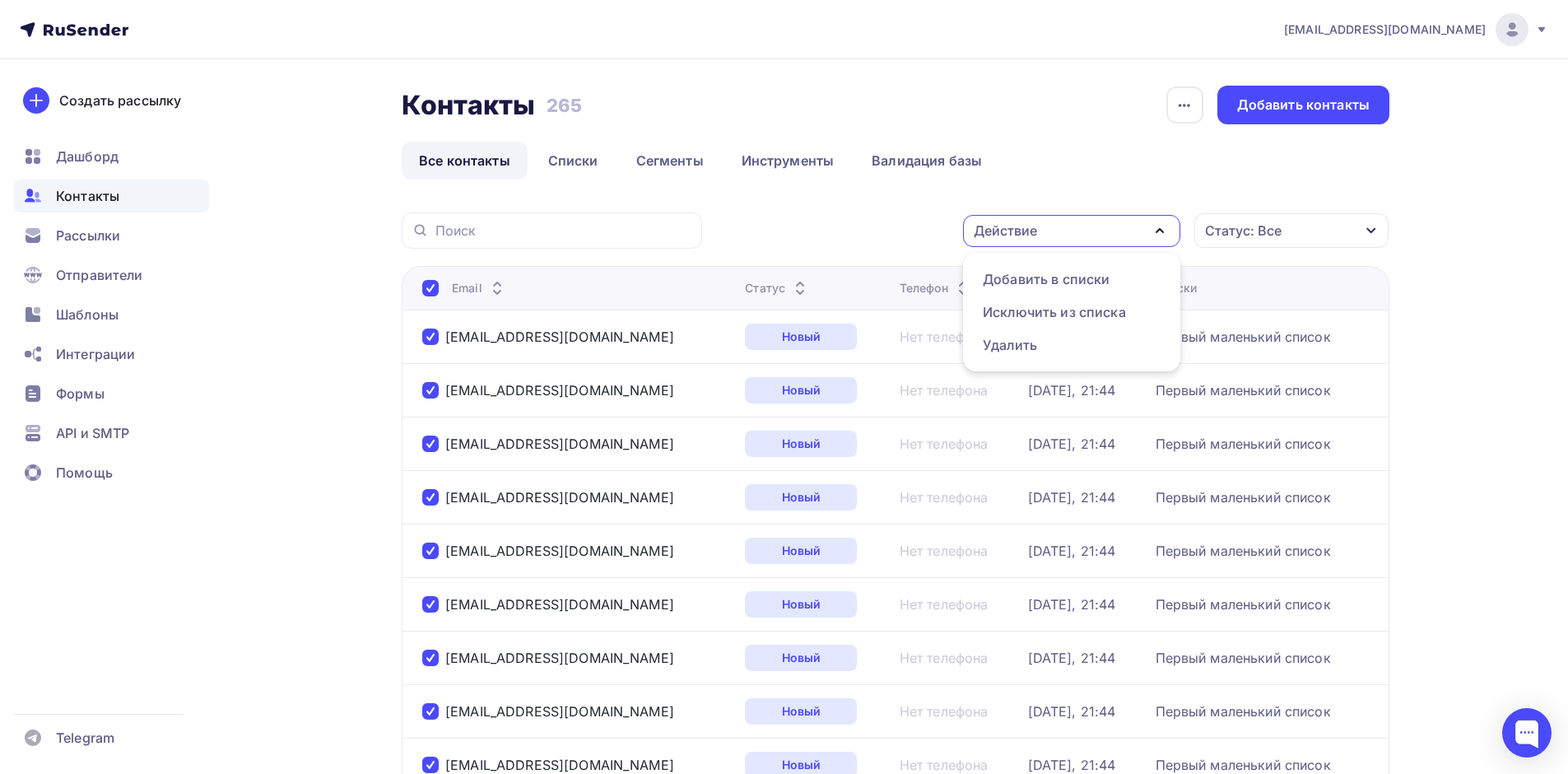
click at [1255, 237] on div "Статус: Все" at bounding box center [1243, 230] width 76 height 20
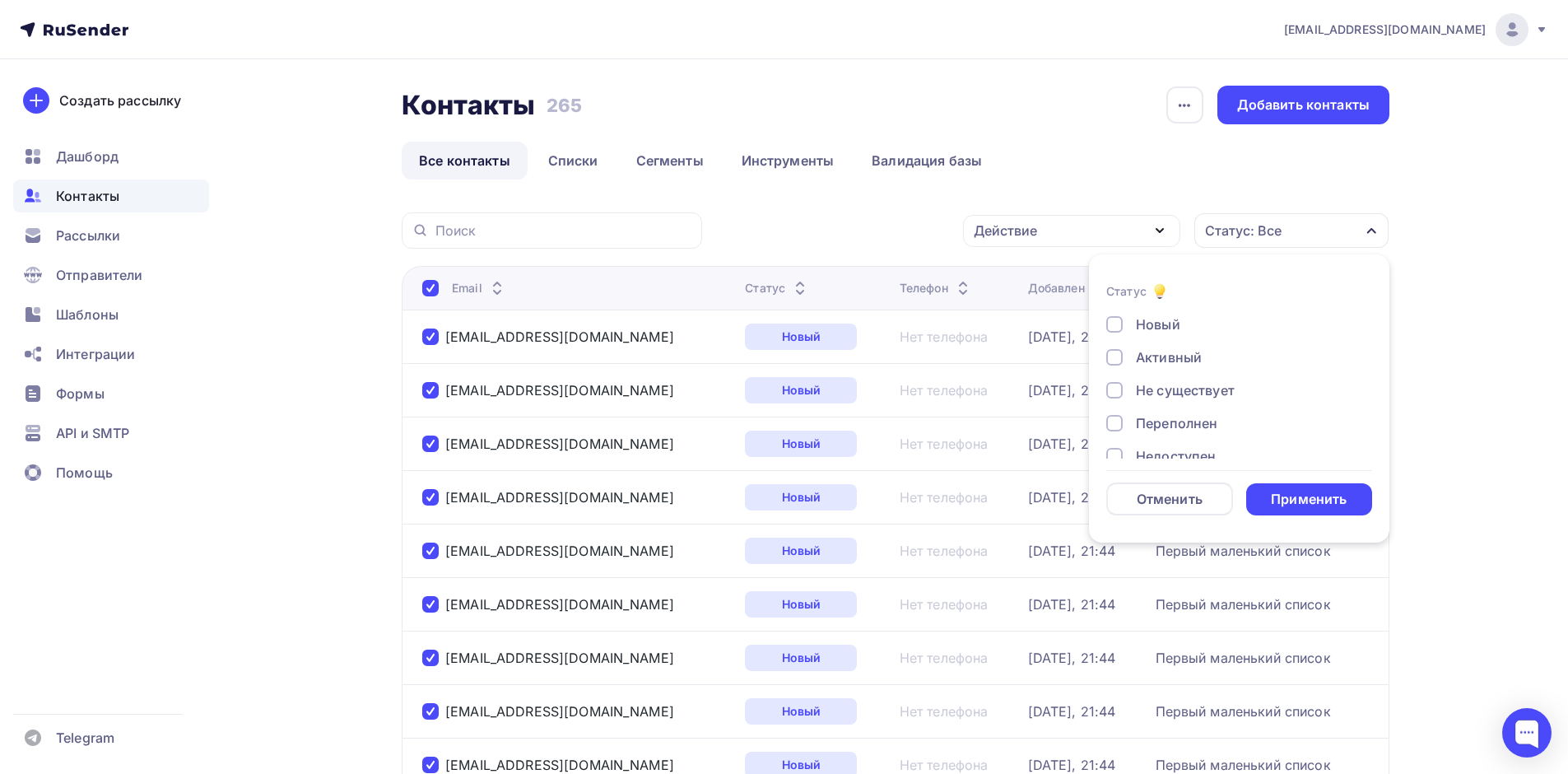
click at [1255, 237] on div "Статус: Все" at bounding box center [1243, 230] width 76 height 20
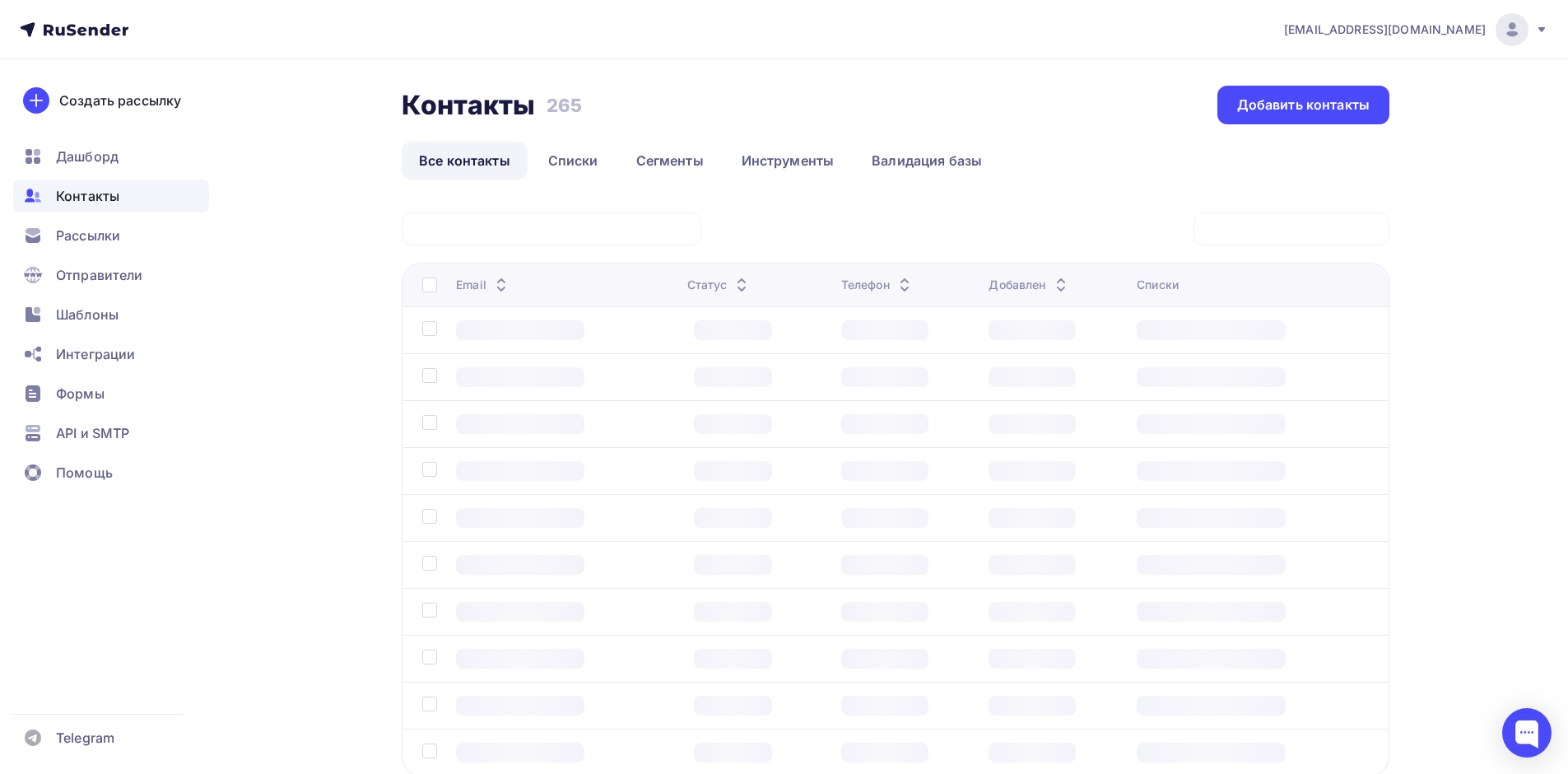
click at [1097, 235] on div at bounding box center [895, 229] width 988 height 33
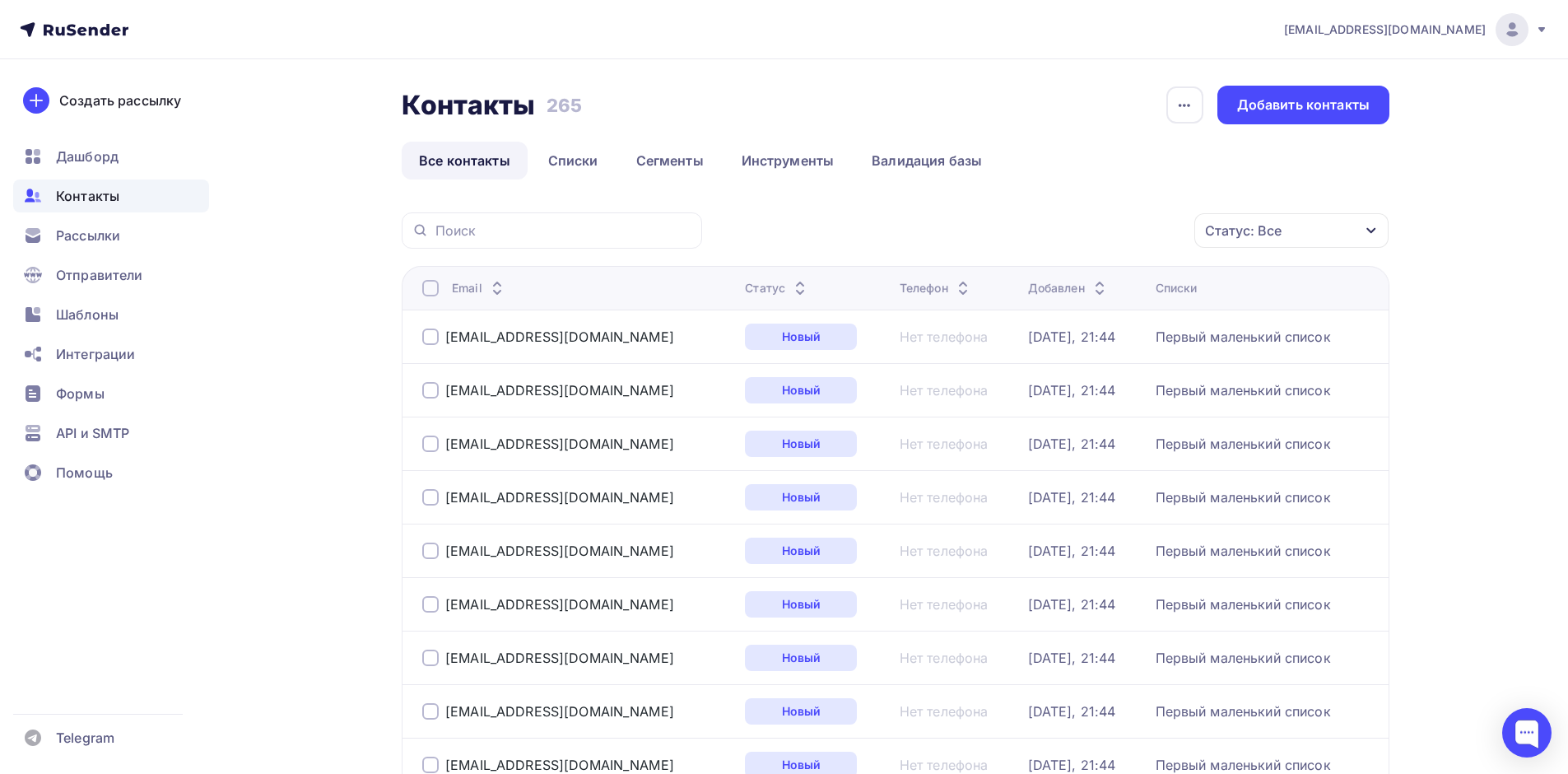
click at [419, 290] on th "Email" at bounding box center [570, 287] width 336 height 44
click at [432, 285] on div at bounding box center [431, 288] width 16 height 16
click at [435, 285] on div at bounding box center [431, 288] width 16 height 16
click at [1016, 230] on div "Действие" at bounding box center [1006, 230] width 64 height 20
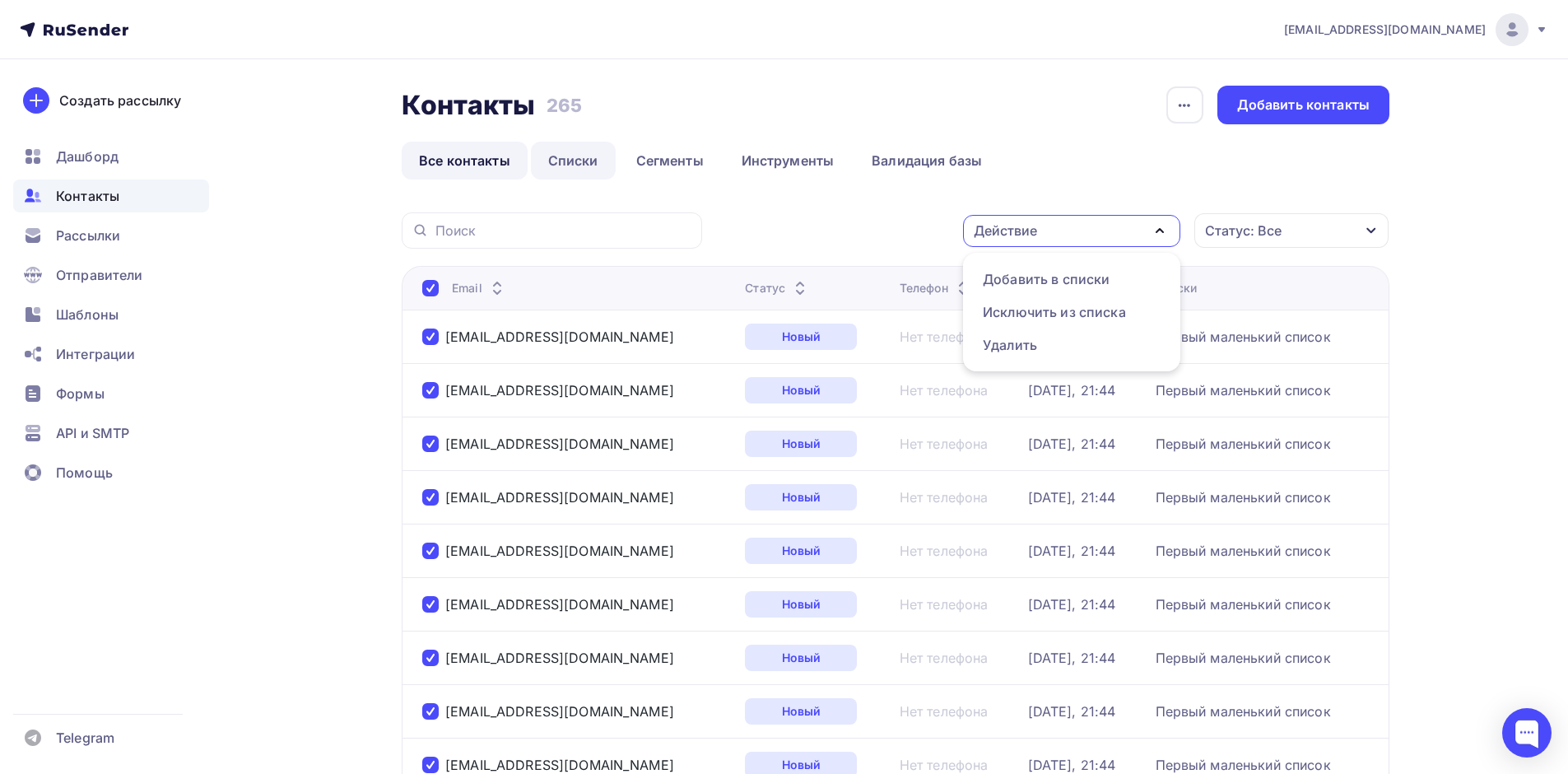
click at [571, 157] on link "Списки" at bounding box center [573, 161] width 85 height 38
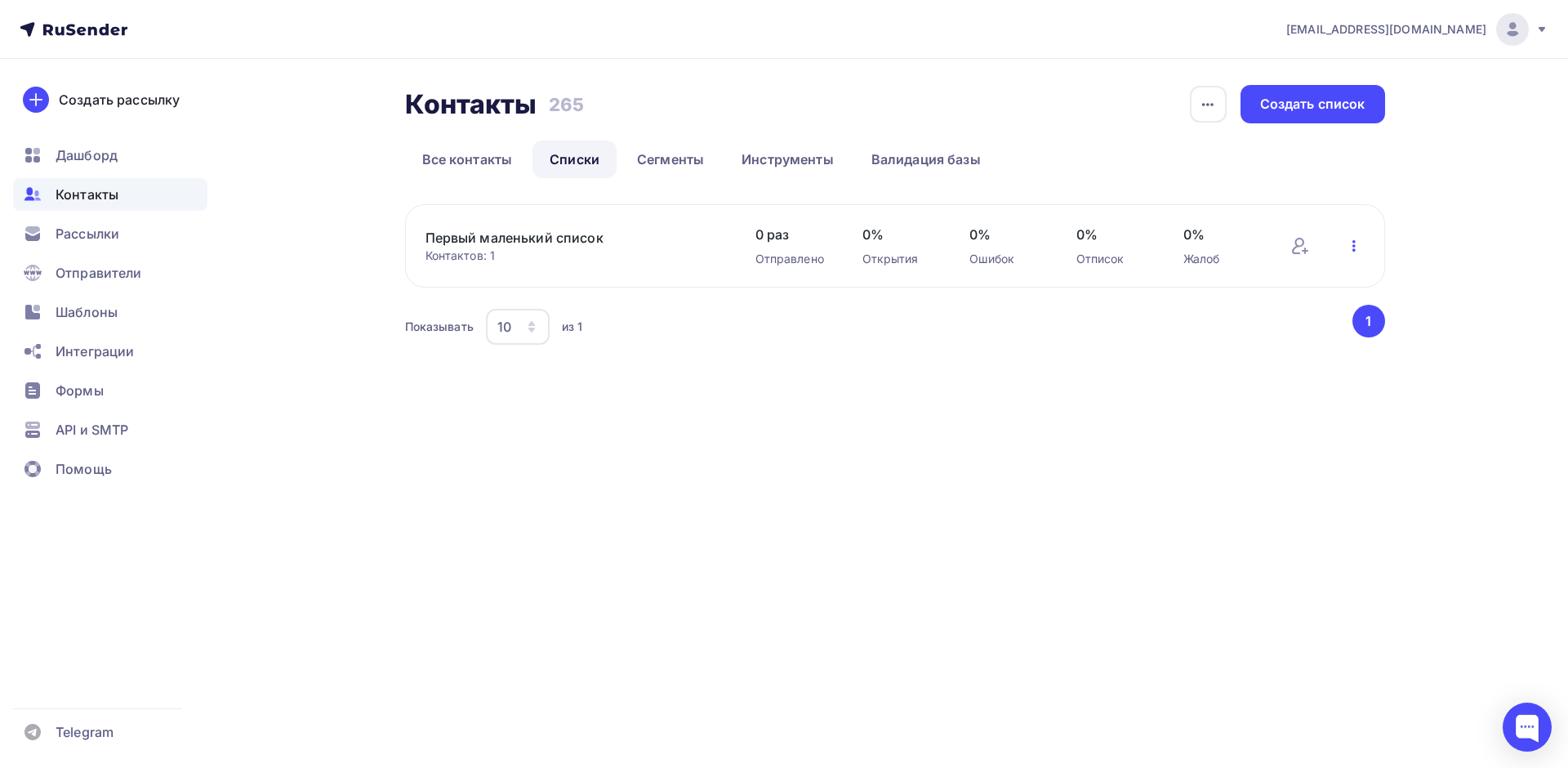
click at [1356, 248] on icon "button" at bounding box center [1354, 246] width 20 height 20
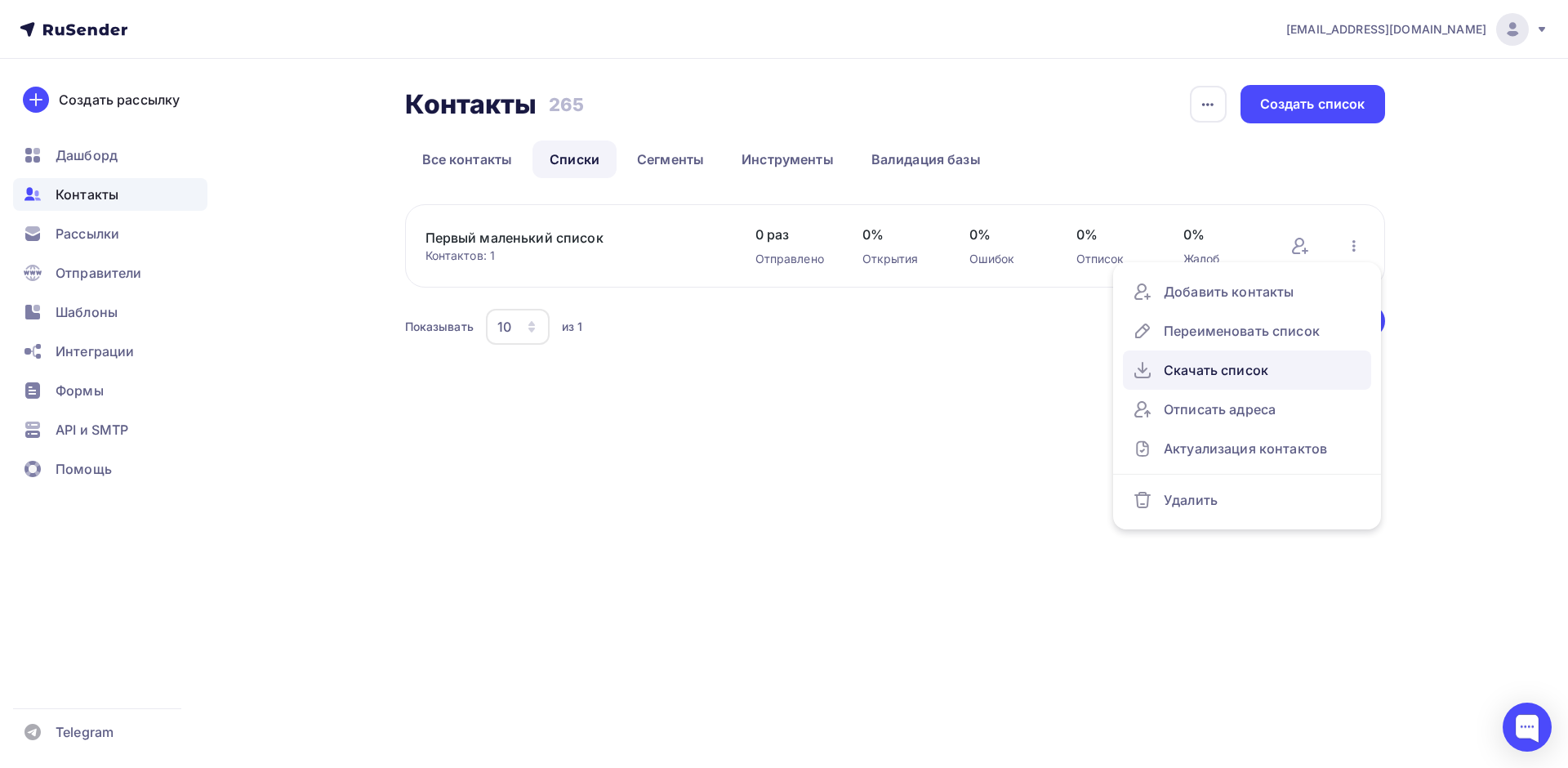
click at [1248, 380] on div "Скачать список" at bounding box center [1247, 369] width 229 height 26
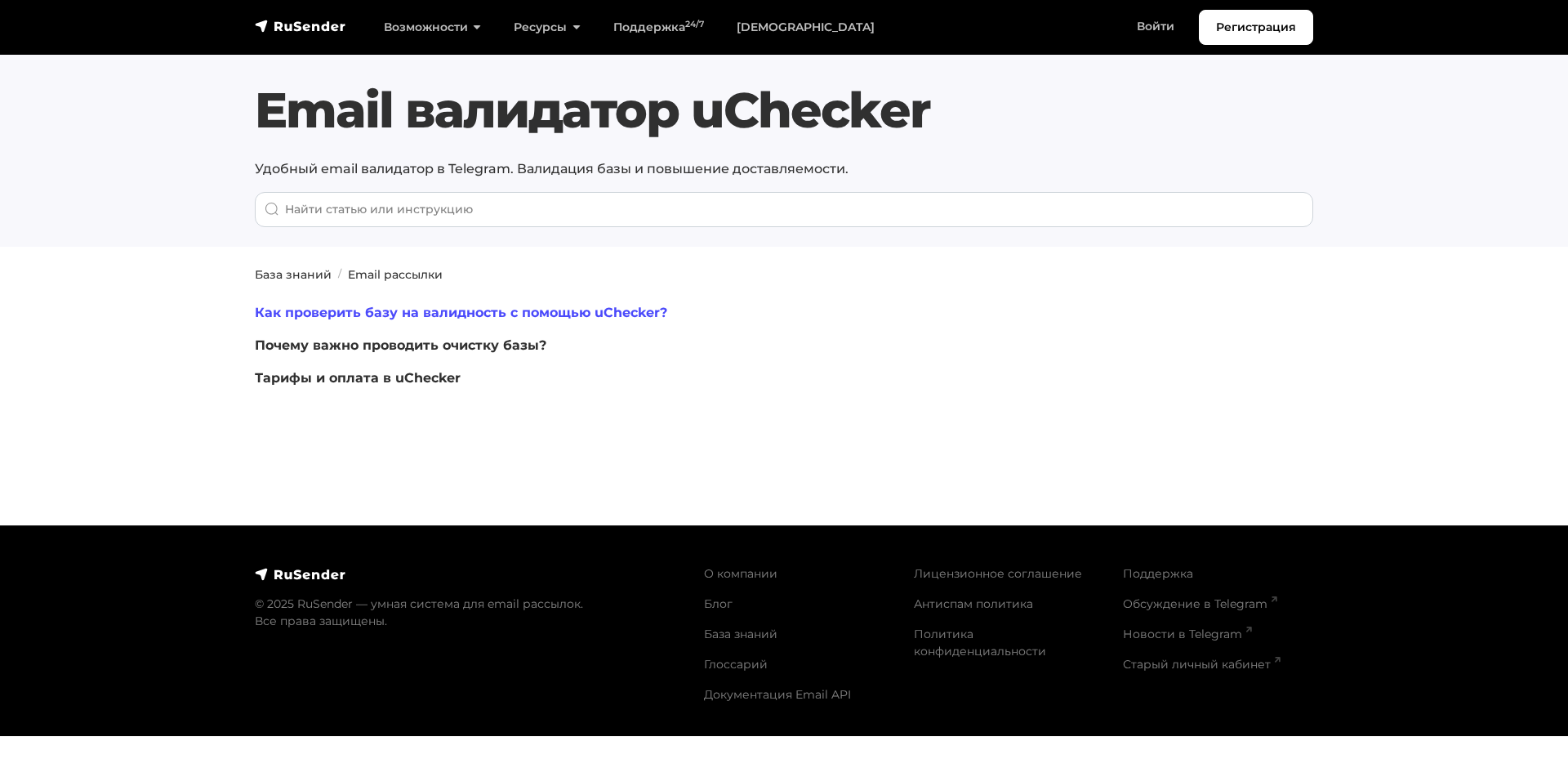
click at [435, 311] on link "Как проверить базу на валидность с помощью uChecker?" at bounding box center [460, 311] width 412 height 15
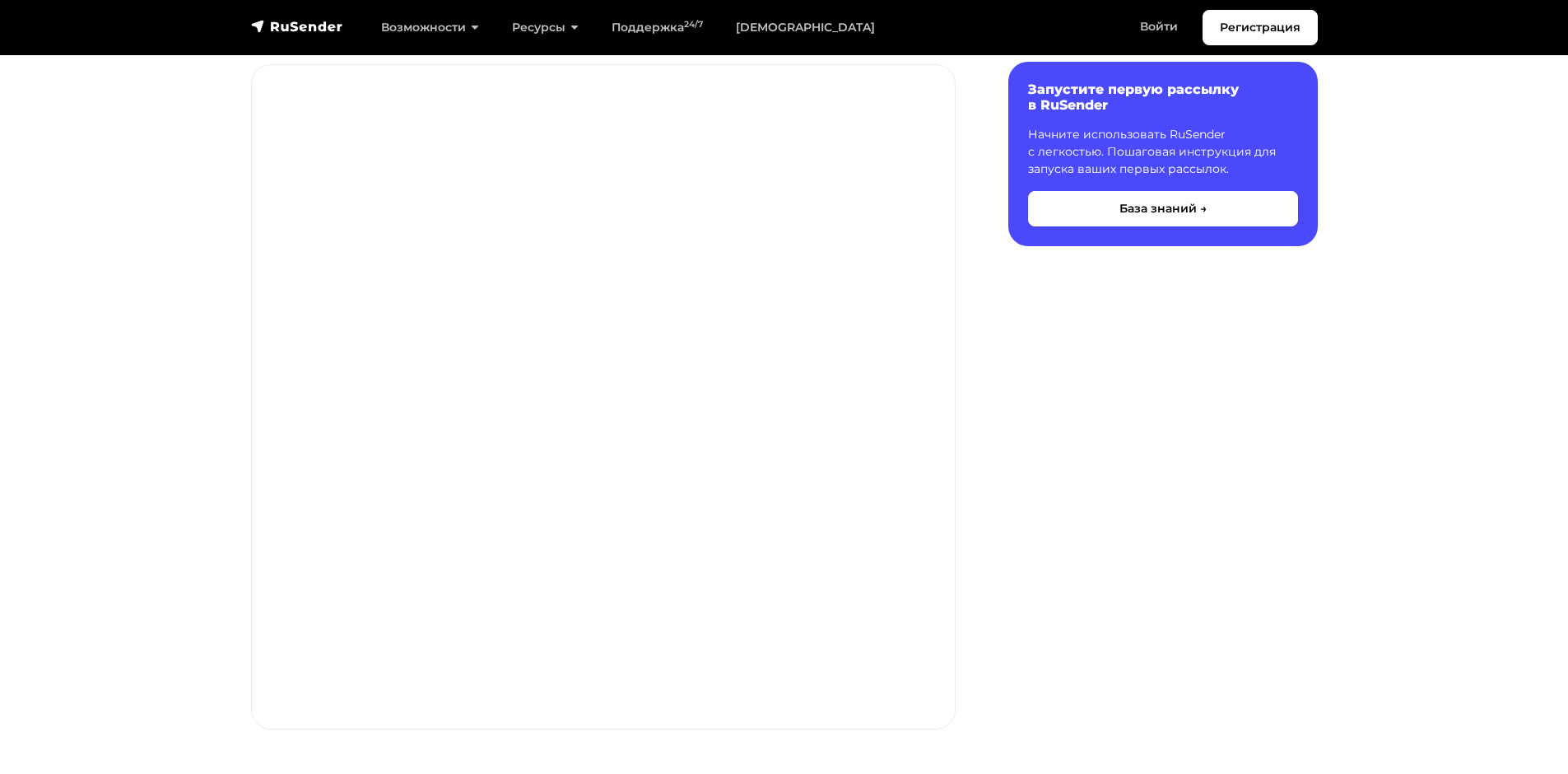
scroll to position [2198, 0]
